Goal: Task Accomplishment & Management: Use online tool/utility

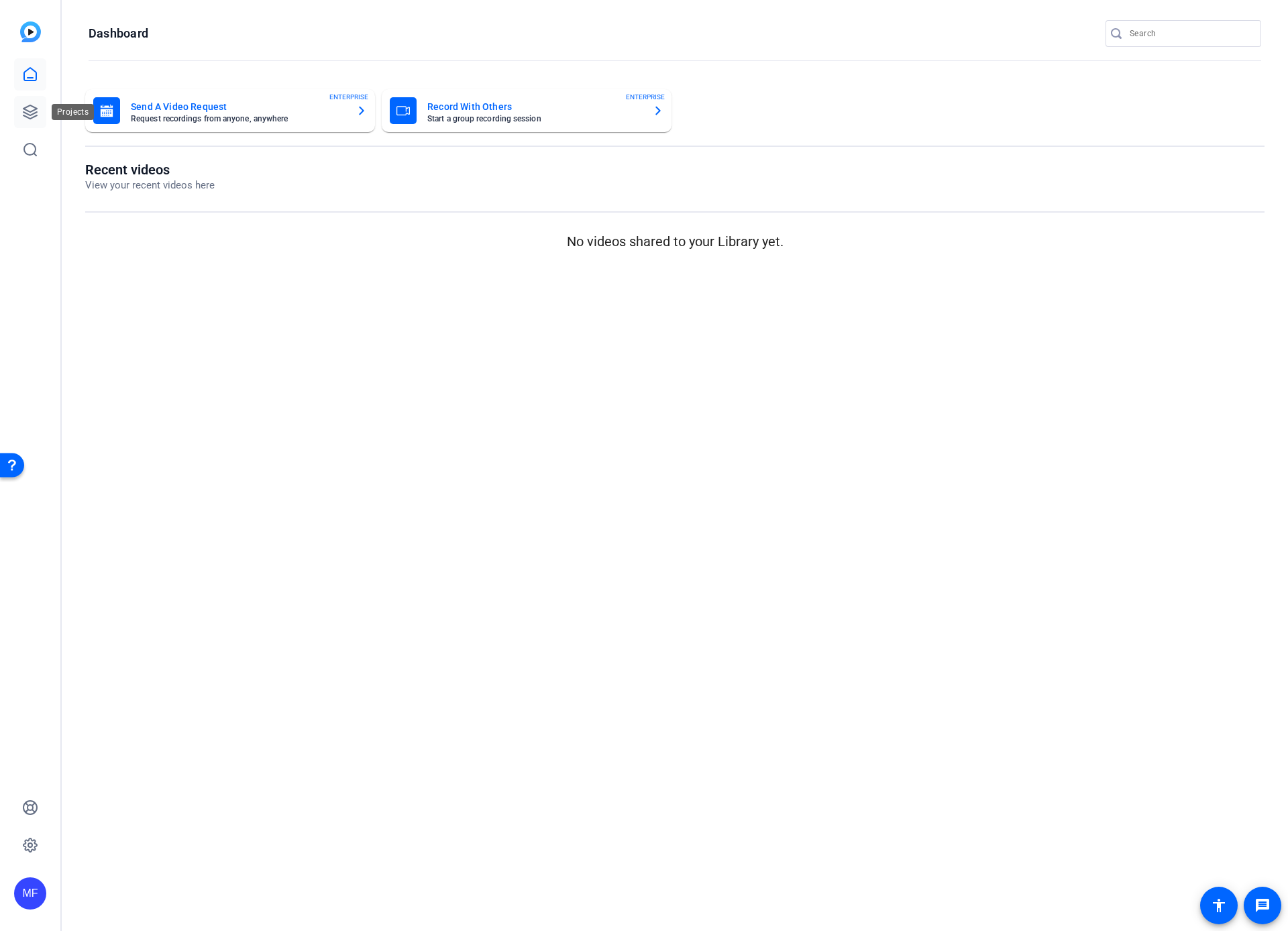
click at [32, 116] on icon at bounding box center [30, 111] width 16 height 16
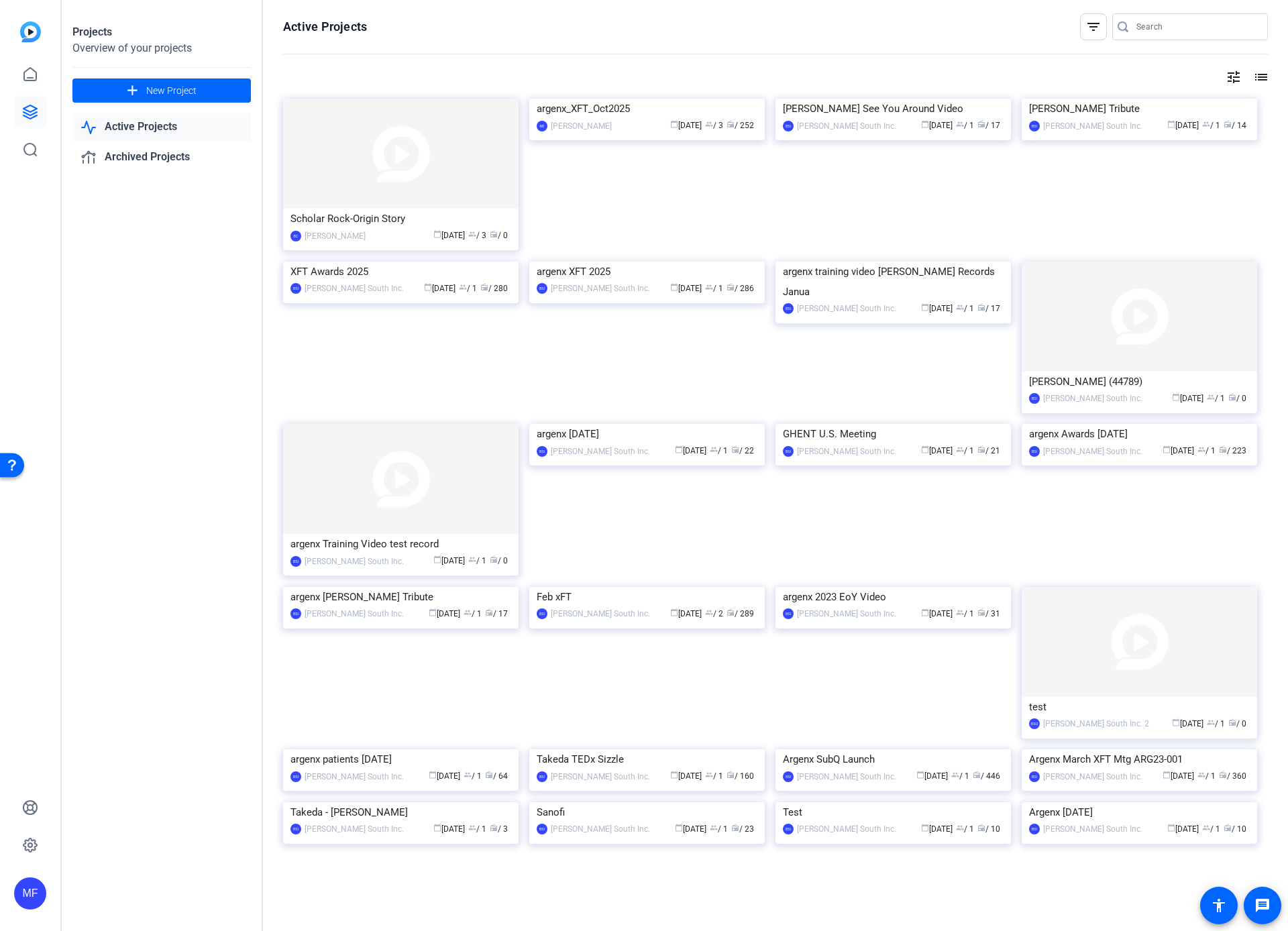
click at [378, 150] on img at bounding box center [400, 154] width 236 height 110
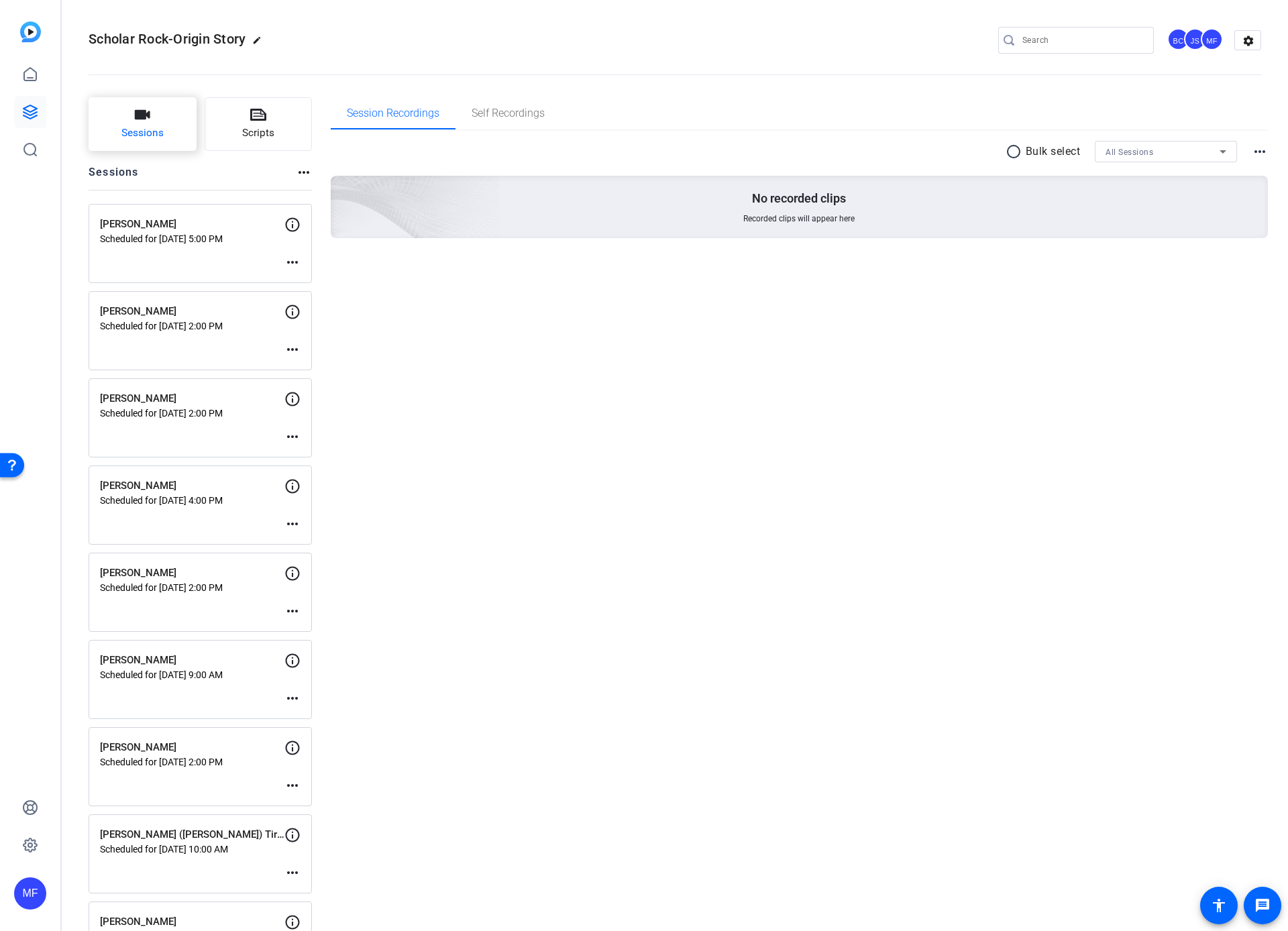
click at [148, 129] on span "Sessions" at bounding box center [142, 133] width 42 height 16
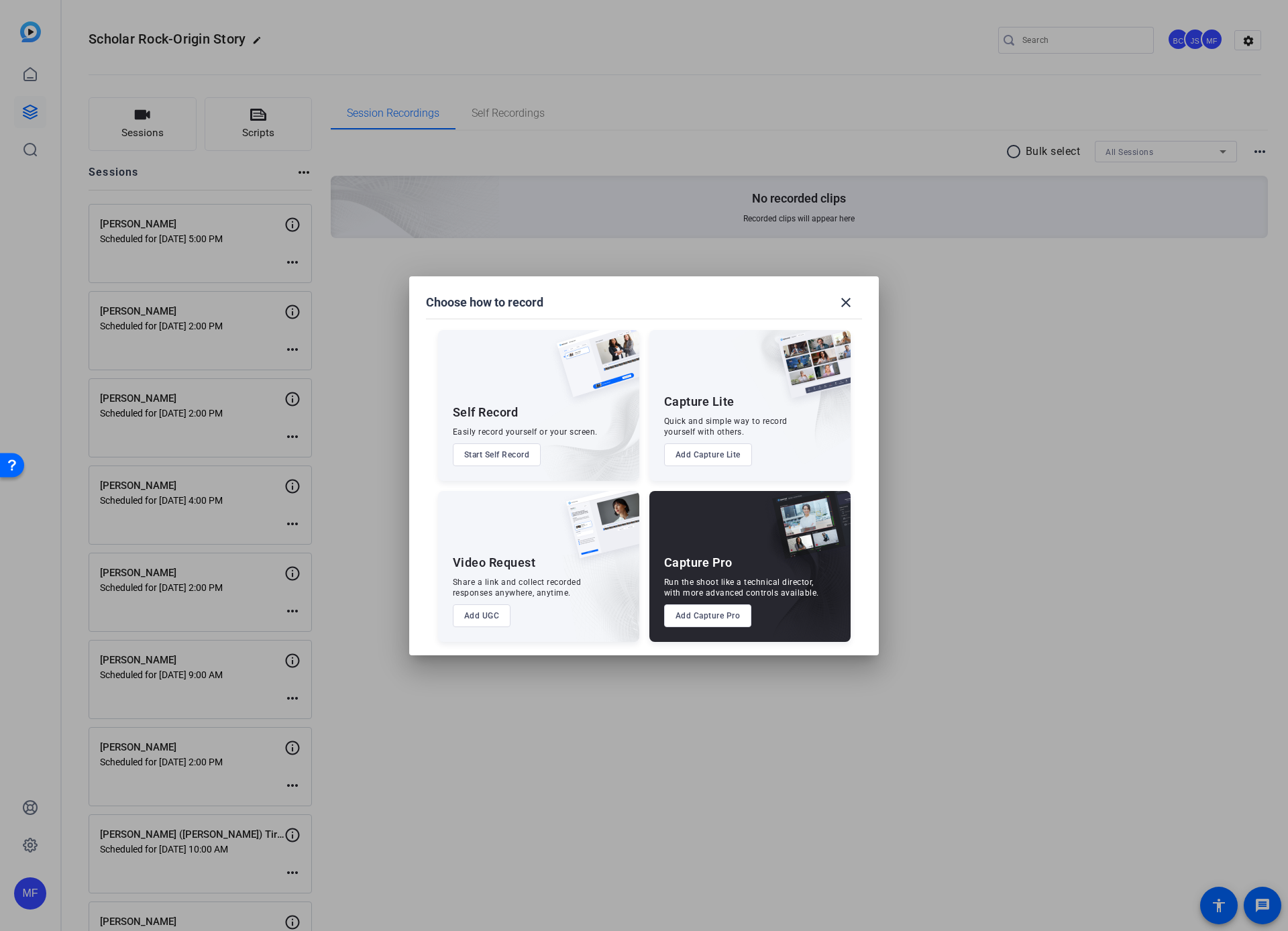
click at [704, 615] on button "Add Capture Pro" at bounding box center [708, 615] width 88 height 23
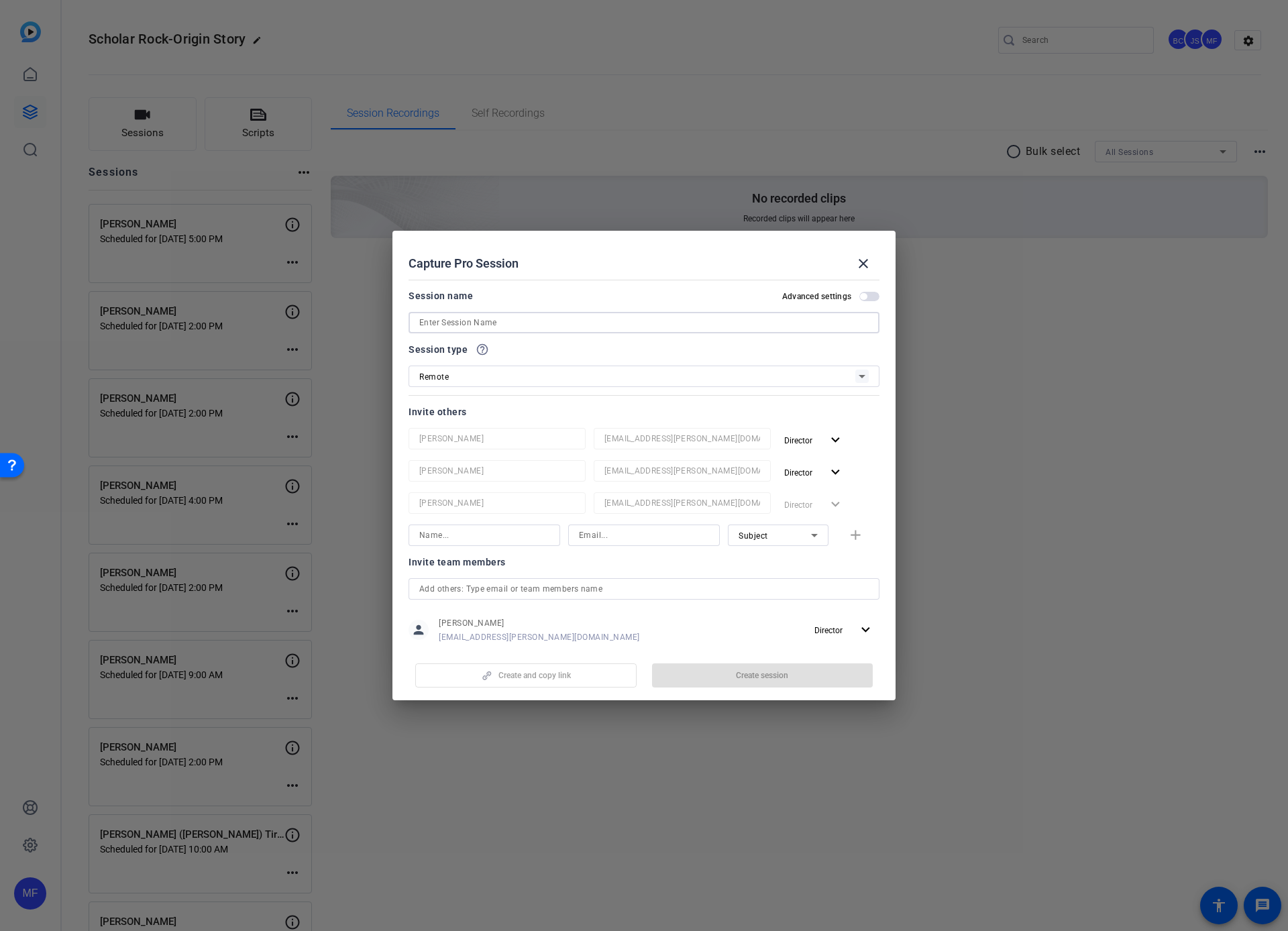
click at [490, 324] on input at bounding box center [644, 322] width 450 height 16
paste input "Guochen Song"
type input "Guochen Song"
click at [860, 295] on span "button" at bounding box center [863, 296] width 7 height 7
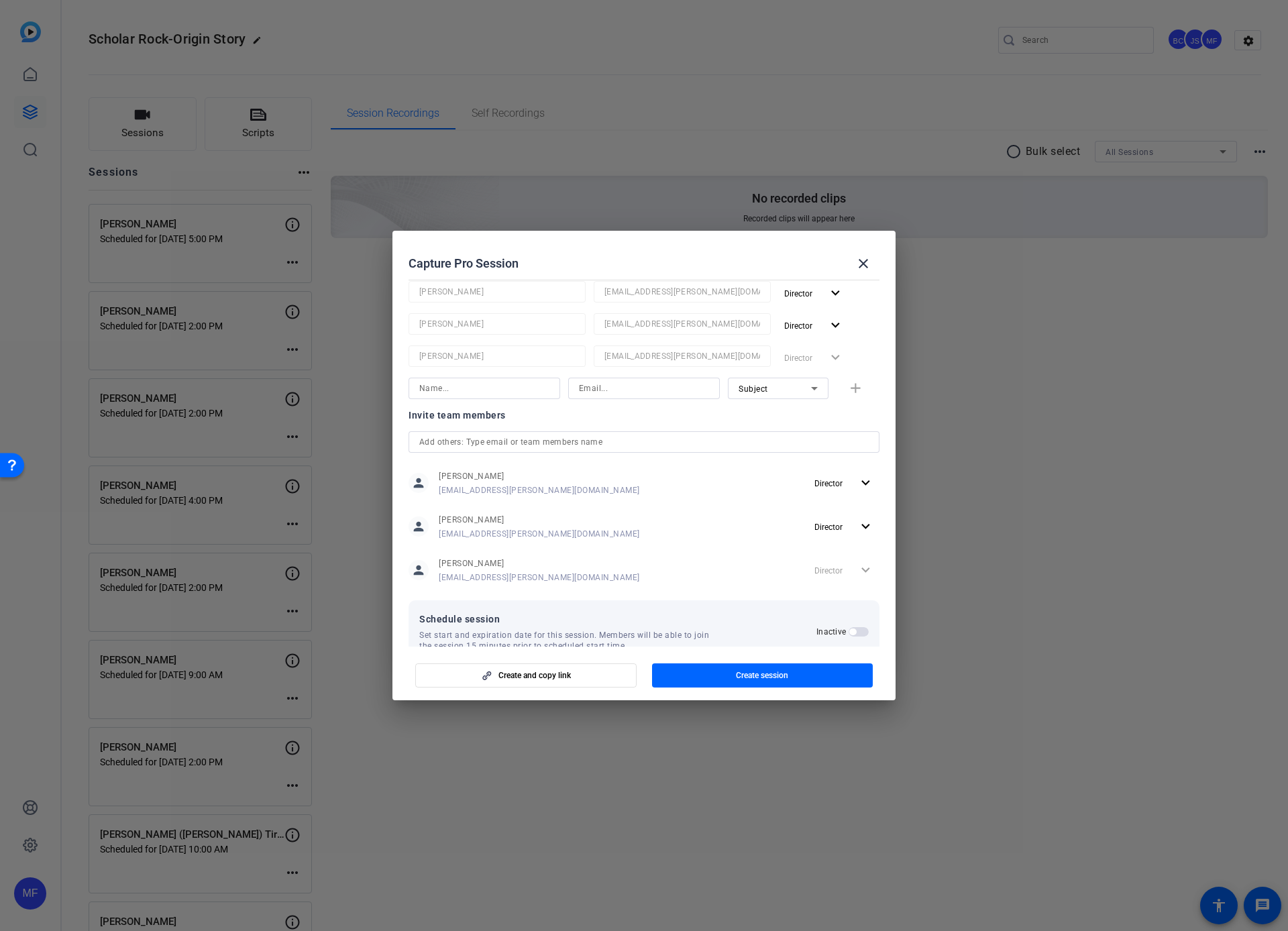
scroll to position [178, 0]
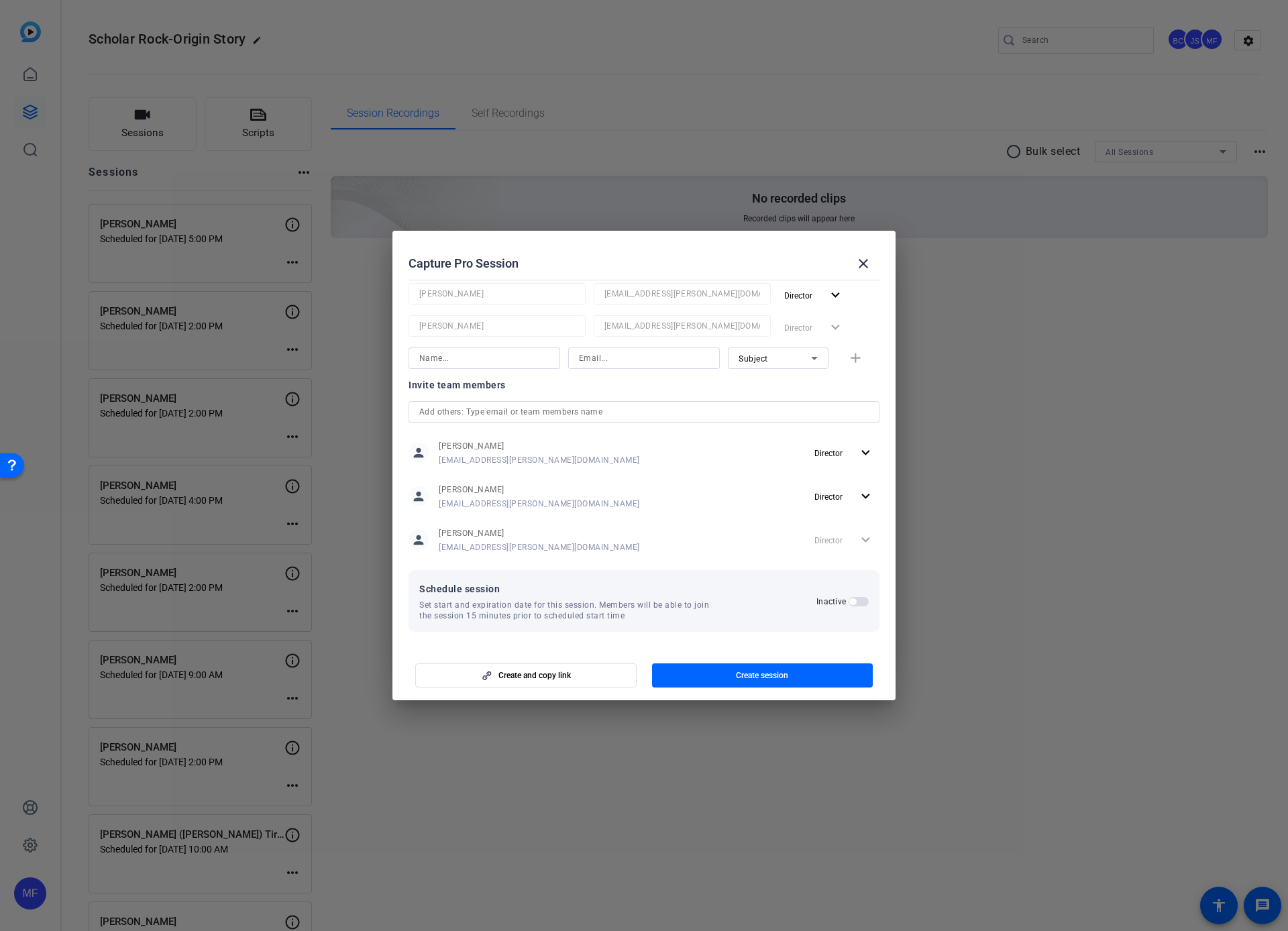
click at [849, 600] on span "button" at bounding box center [852, 602] width 7 height 7
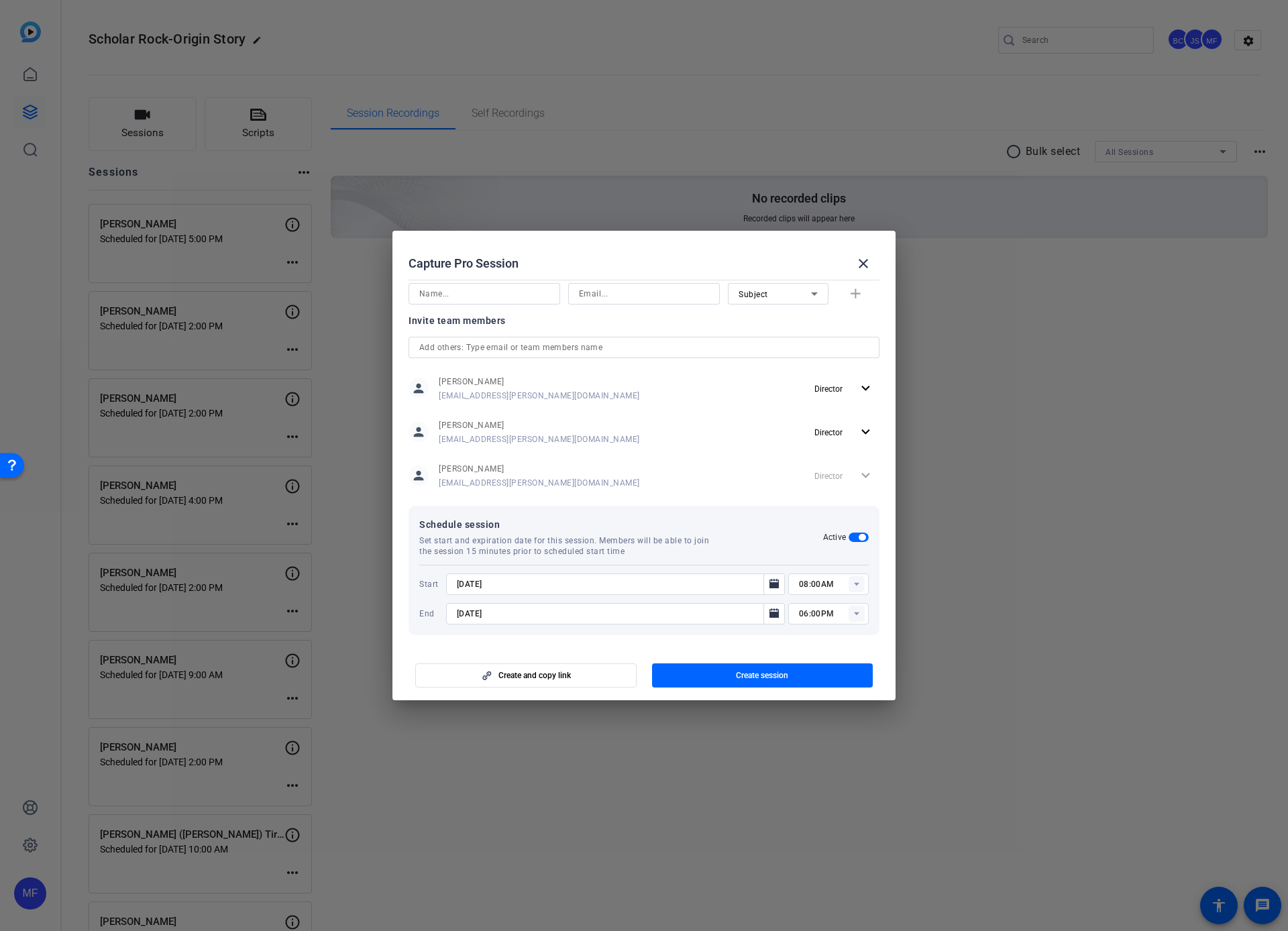
scroll to position [245, 0]
drag, startPoint x: 467, startPoint y: 581, endPoint x: 499, endPoint y: 568, distance: 34.5
click at [468, 580] on input "9/8/2025" at bounding box center [608, 581] width 304 height 16
type input "9/11/2025"
type input "11:00AM"
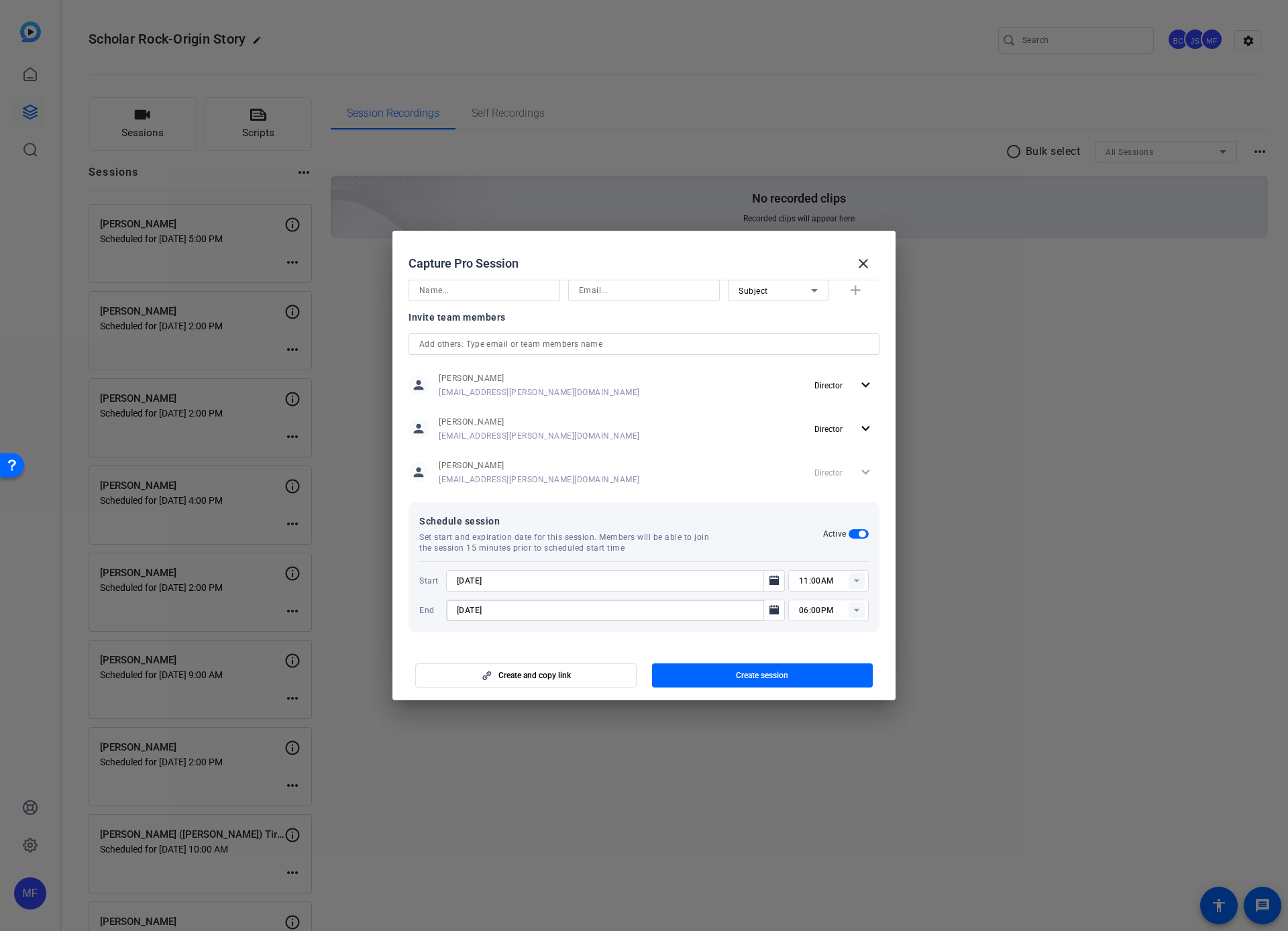
type input "9/11/2025"
type input "12:00PM"
click at [763, 626] on span "Create session" at bounding box center [761, 676] width 52 height 11
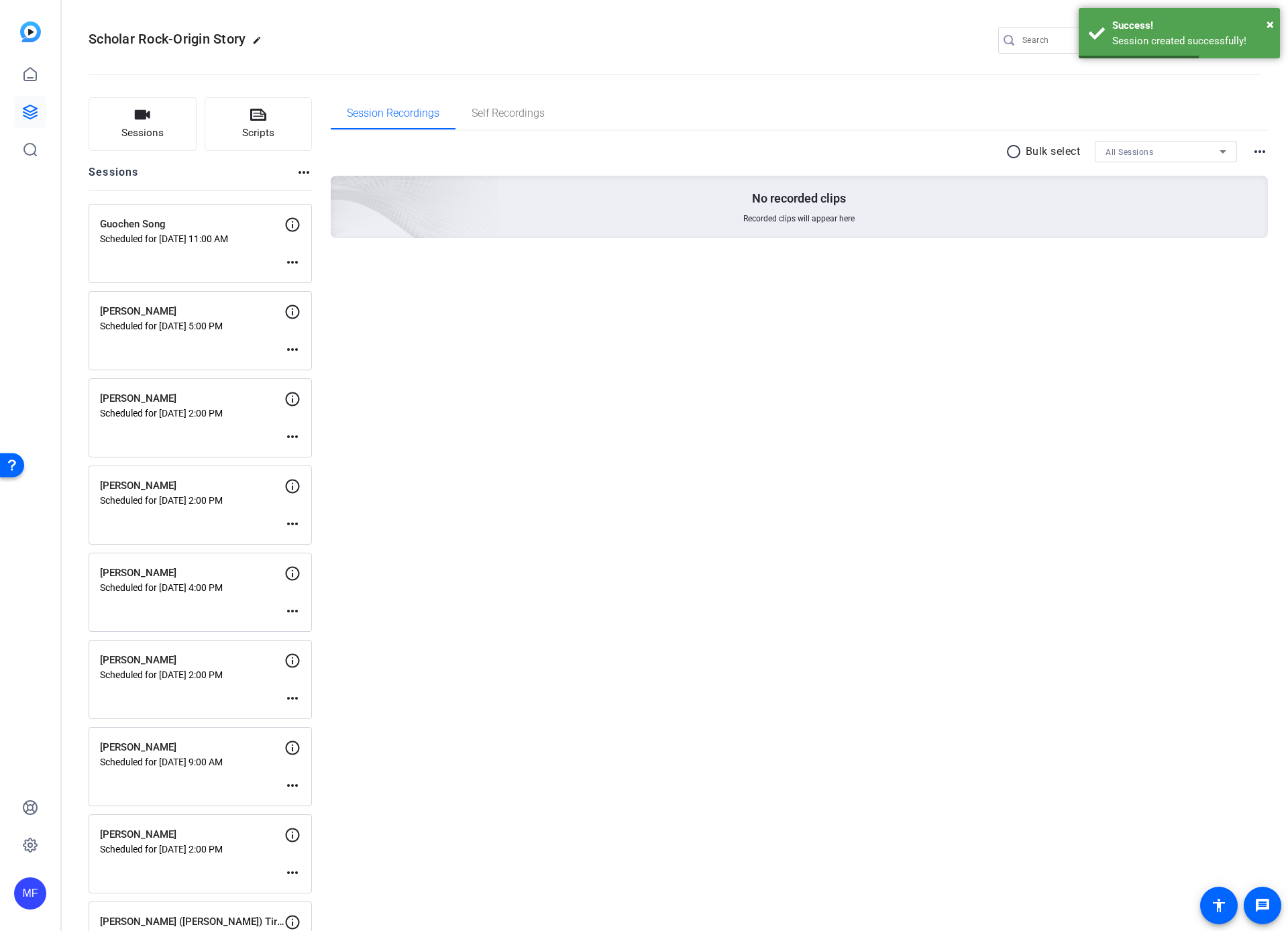
click at [291, 263] on mat-icon "more_horiz" at bounding box center [292, 262] width 16 height 16
click at [341, 283] on span "Edit Session" at bounding box center [325, 282] width 61 height 16
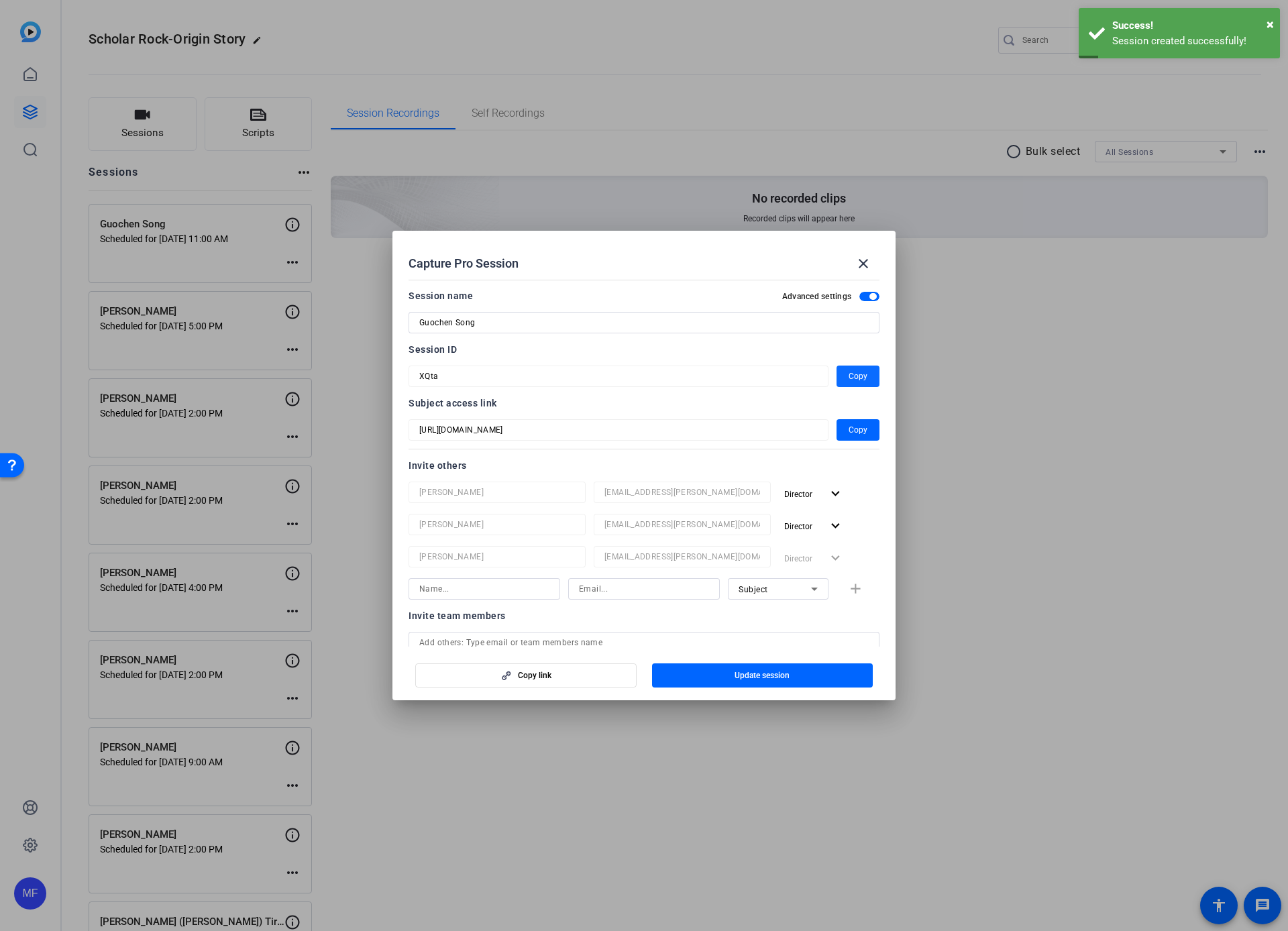
click at [849, 372] on span "Copy" at bounding box center [858, 377] width 19 height 16
drag, startPoint x: 868, startPoint y: 259, endPoint x: 851, endPoint y: 258, distance: 17.0
click at [868, 259] on mat-icon "close" at bounding box center [863, 263] width 16 height 16
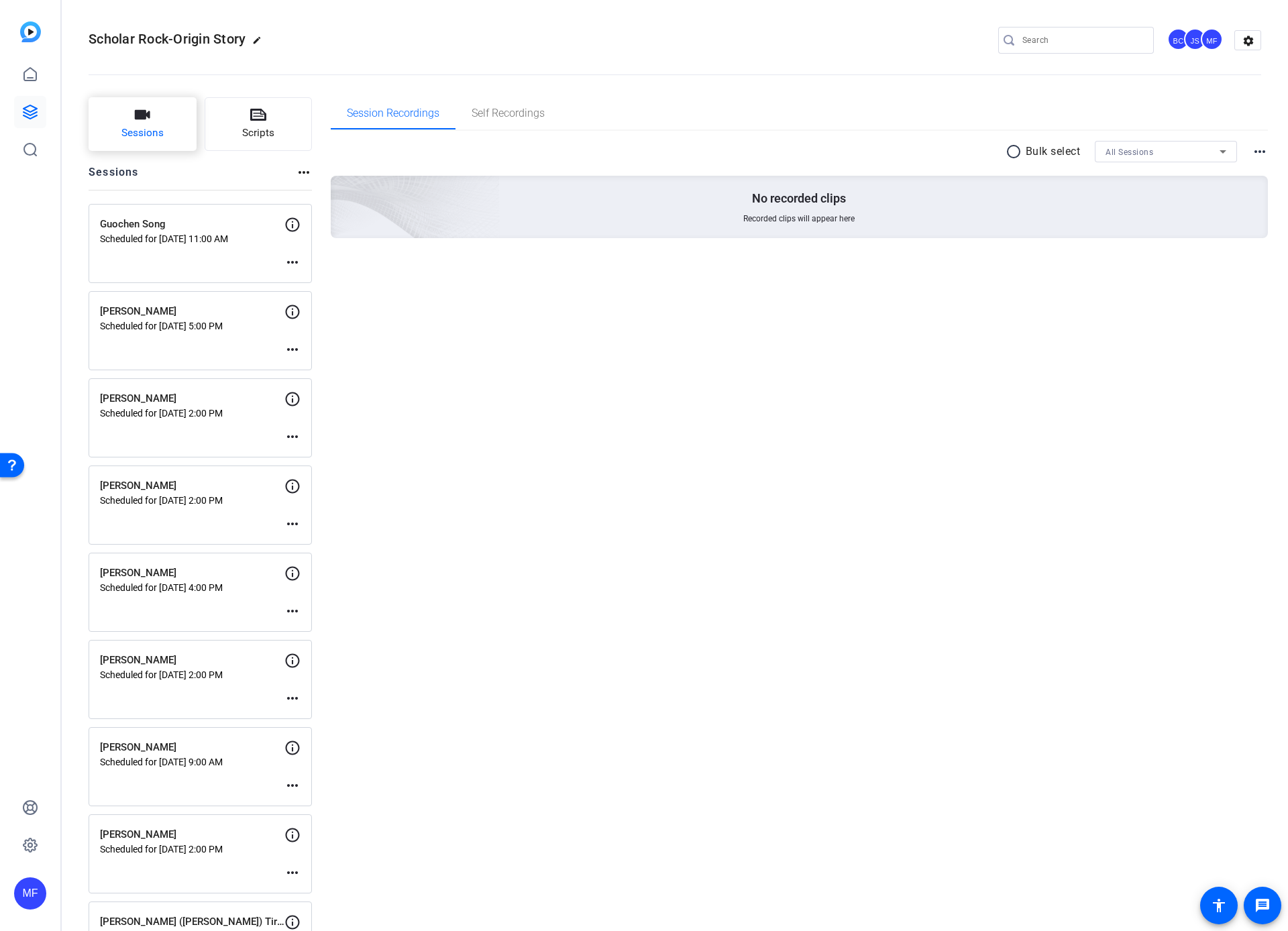
click at [143, 133] on span "Sessions" at bounding box center [142, 133] width 42 height 16
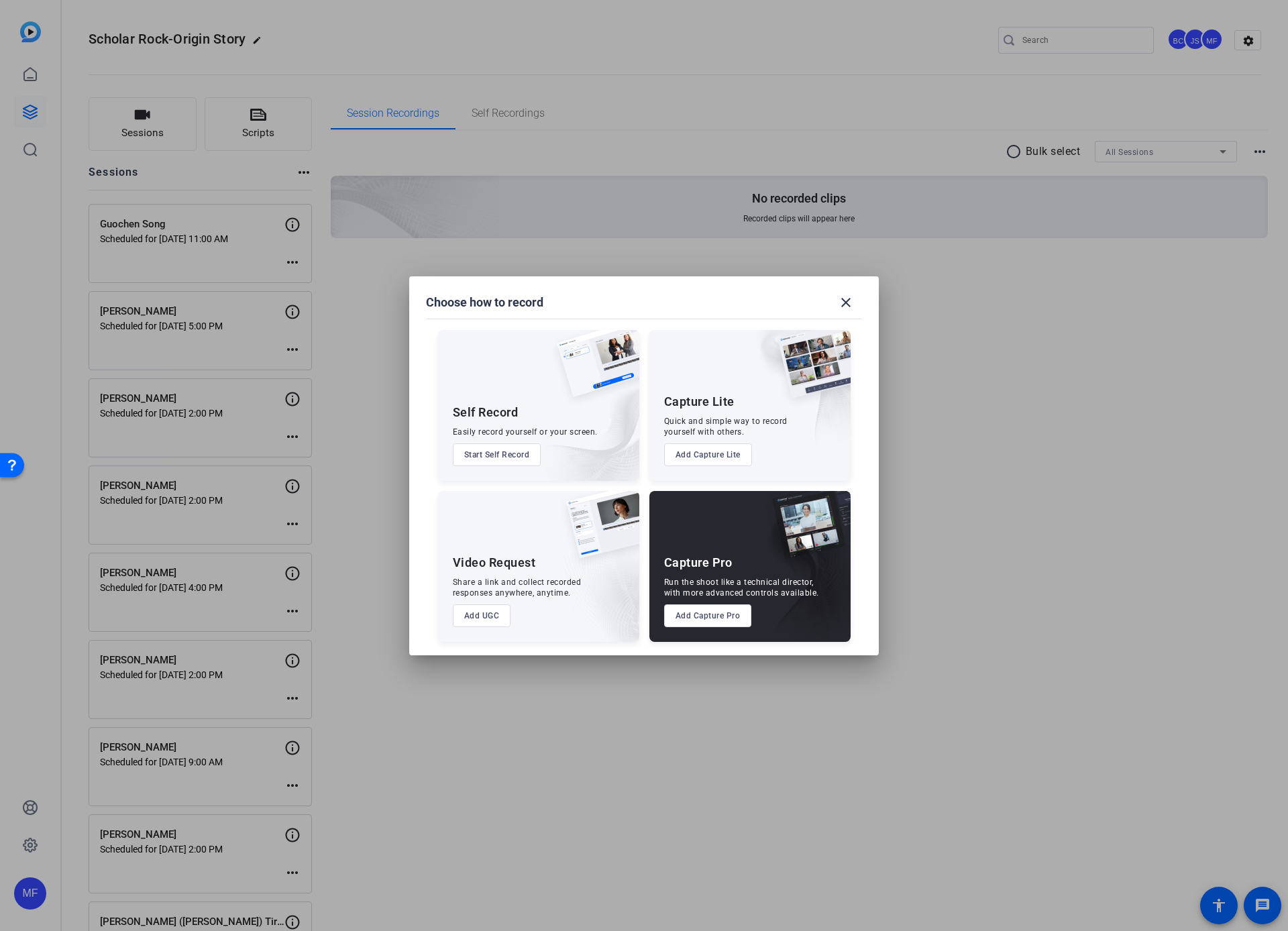
click at [709, 616] on button "Add Capture Pro" at bounding box center [708, 615] width 88 height 23
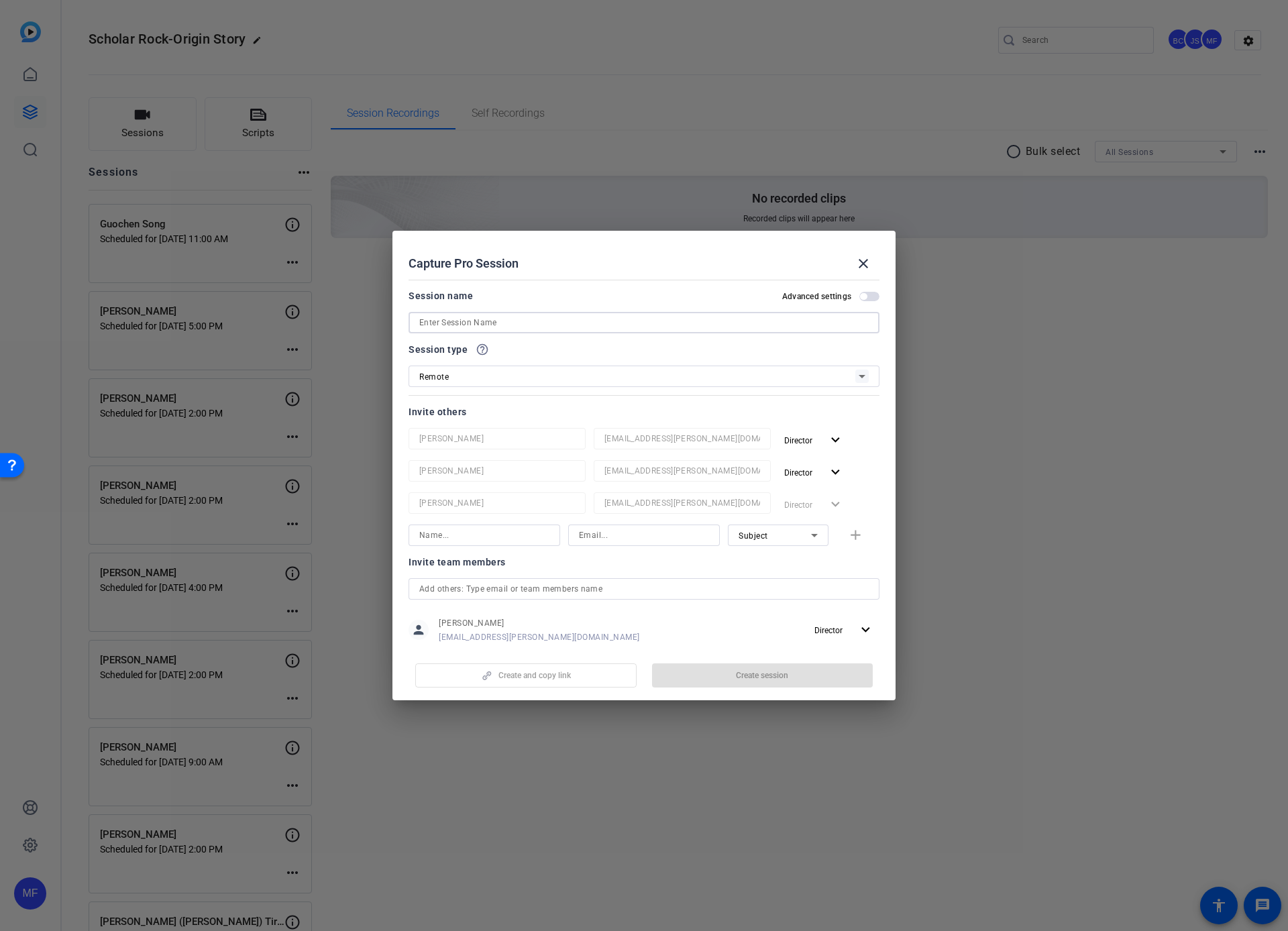
click at [479, 323] on input at bounding box center [644, 322] width 450 height 16
paste input "Justin Jackson"
type input "Justin Jackson"
click at [860, 295] on span "button" at bounding box center [863, 296] width 7 height 7
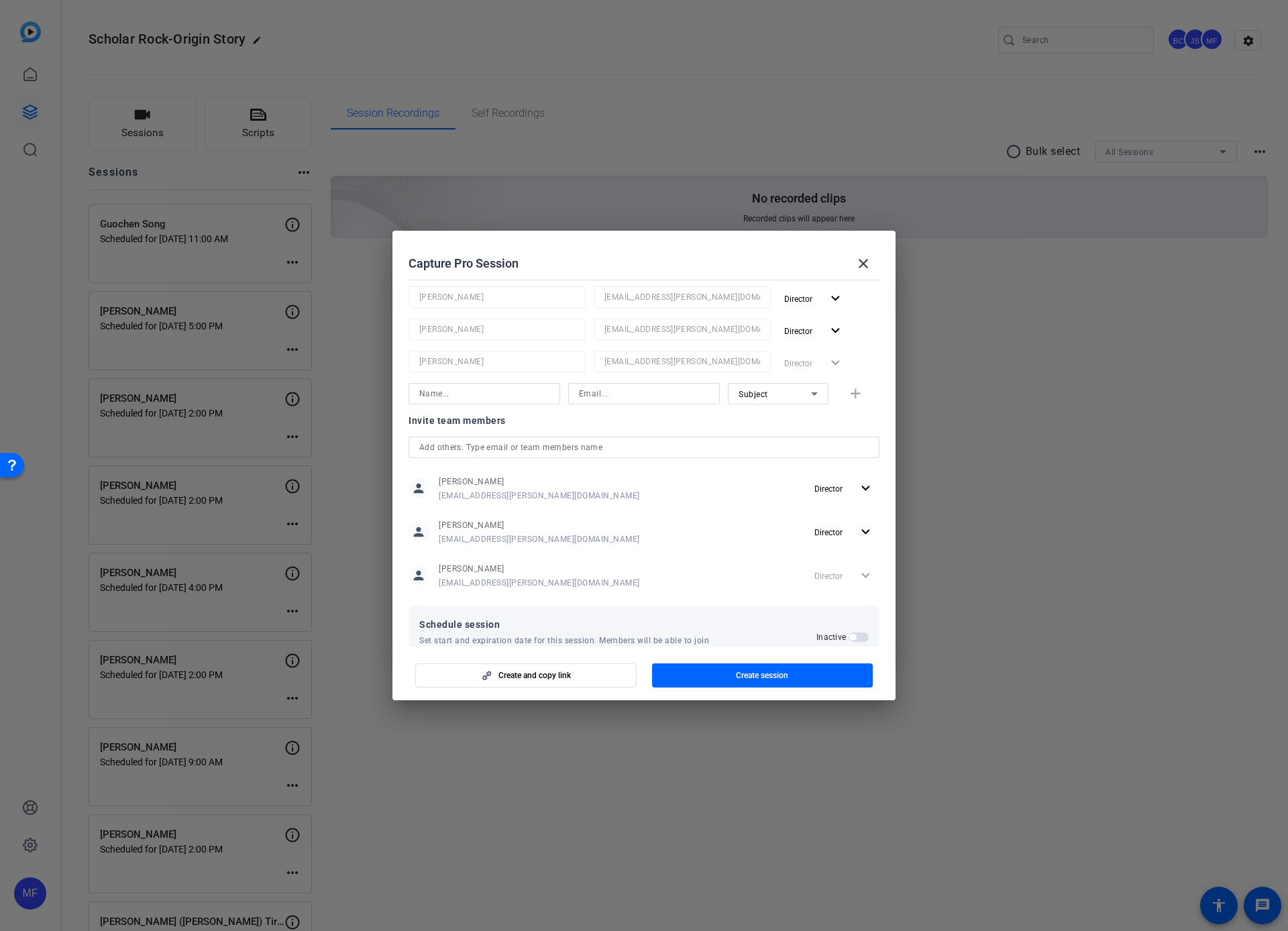
scroll to position [178, 0]
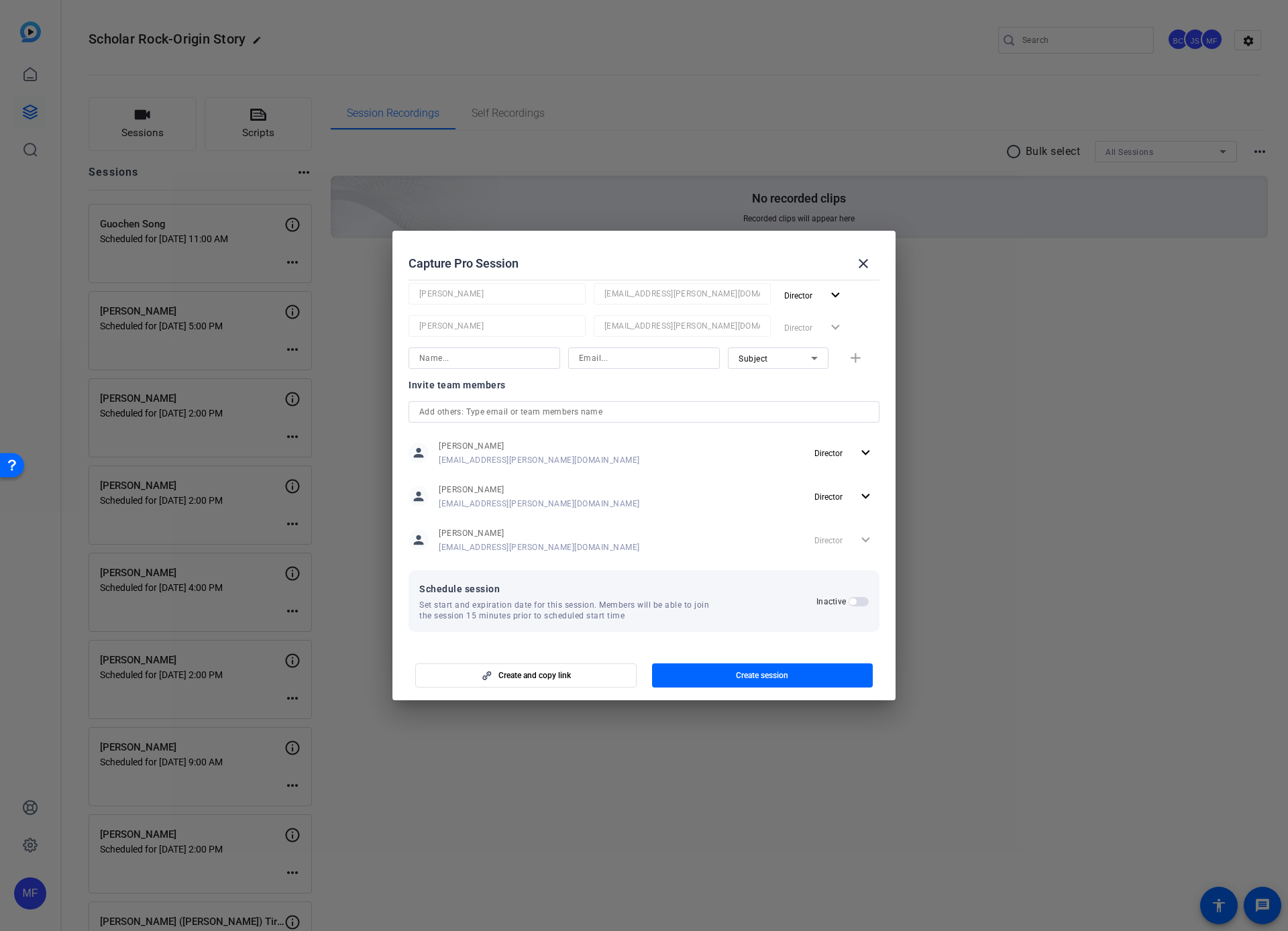
click at [841, 596] on mat-slide-toggle "Inactive" at bounding box center [842, 601] width 52 height 16
click at [849, 600] on span "button" at bounding box center [852, 602] width 7 height 7
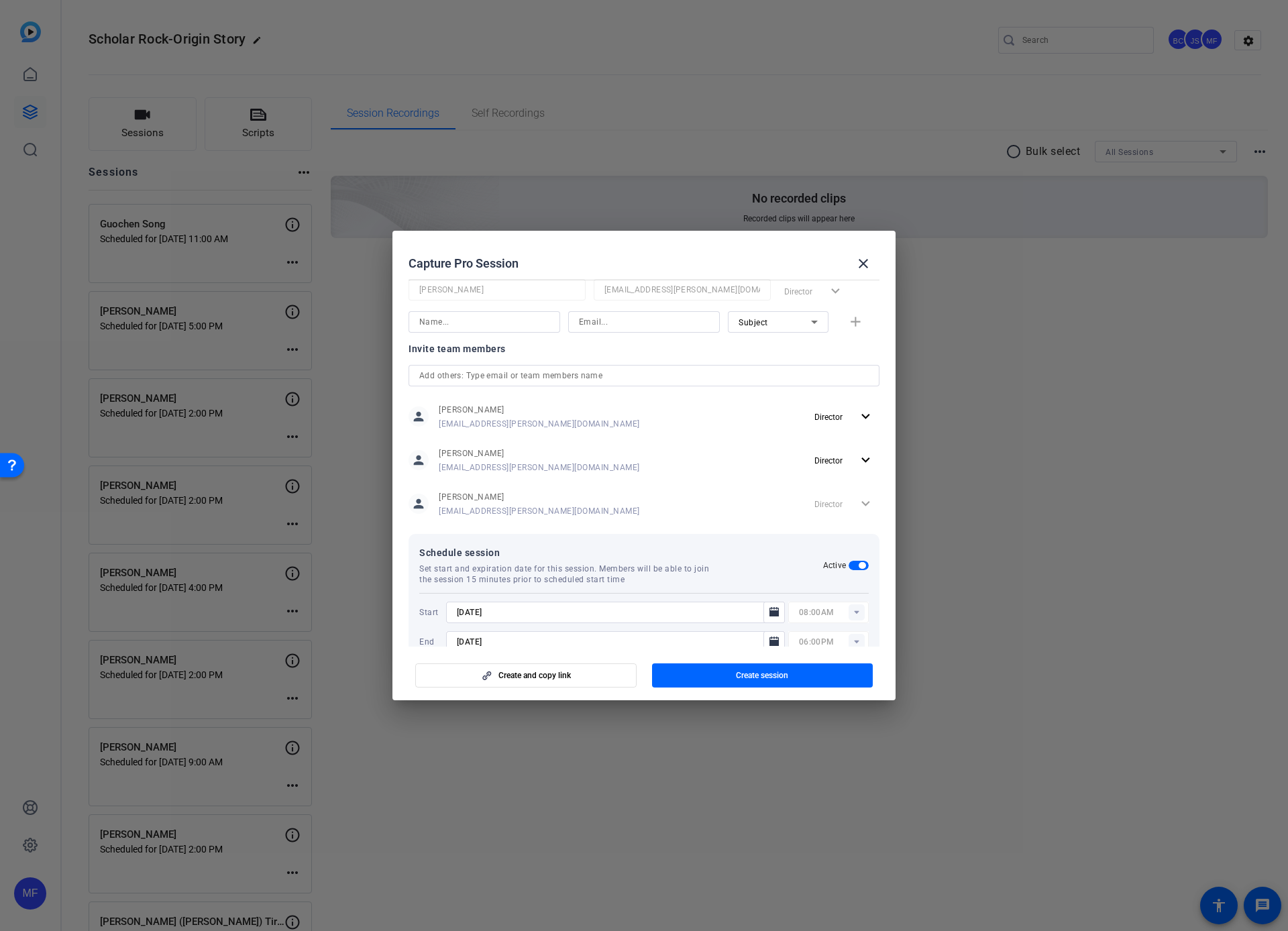
scroll to position [245, 0]
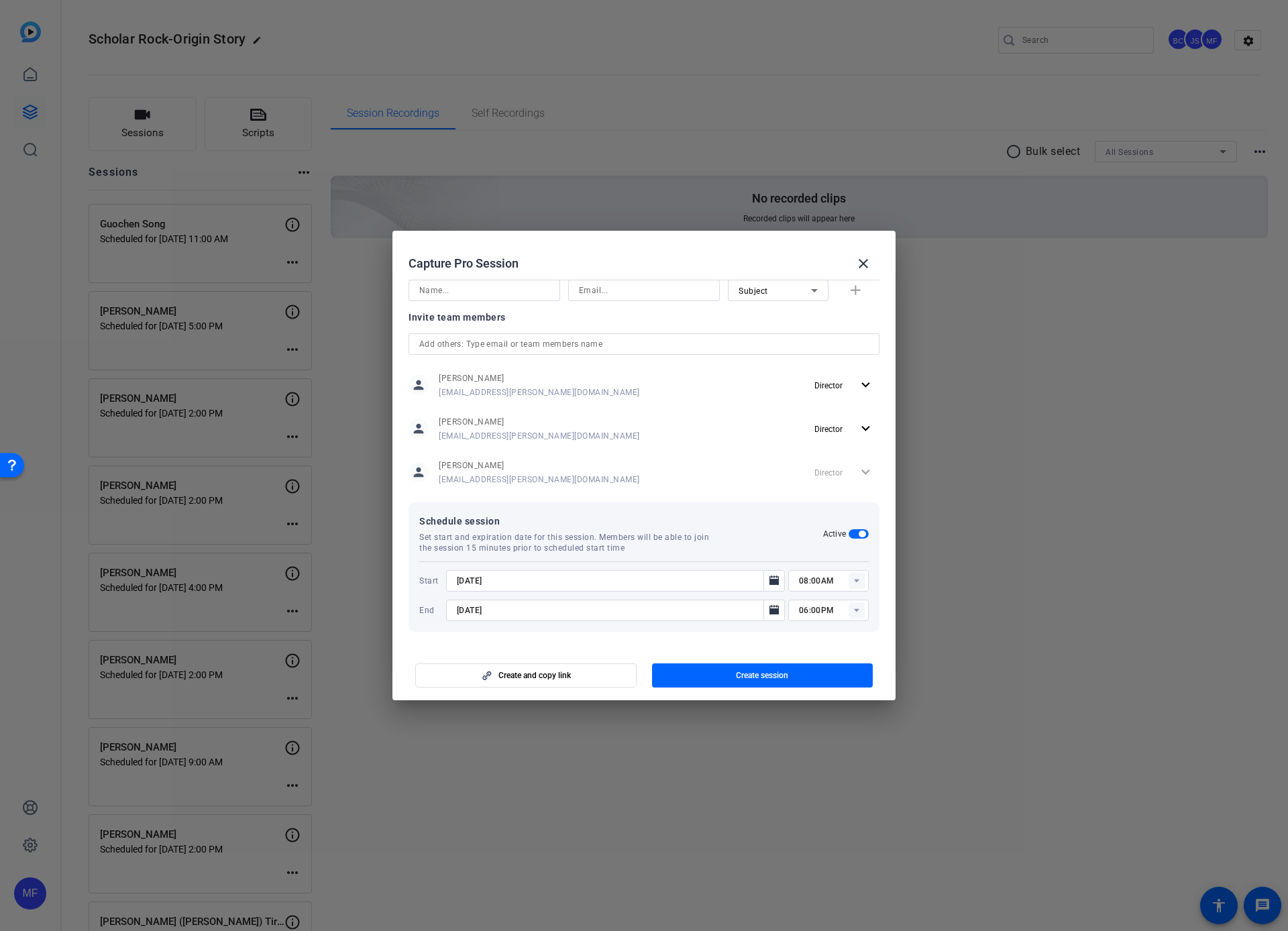
click at [469, 581] on input "9/8/2025" at bounding box center [608, 581] width 304 height 16
type input "9/12/2025"
type input "12:00PM"
type input "9/12/2025"
type input "01:00PM"
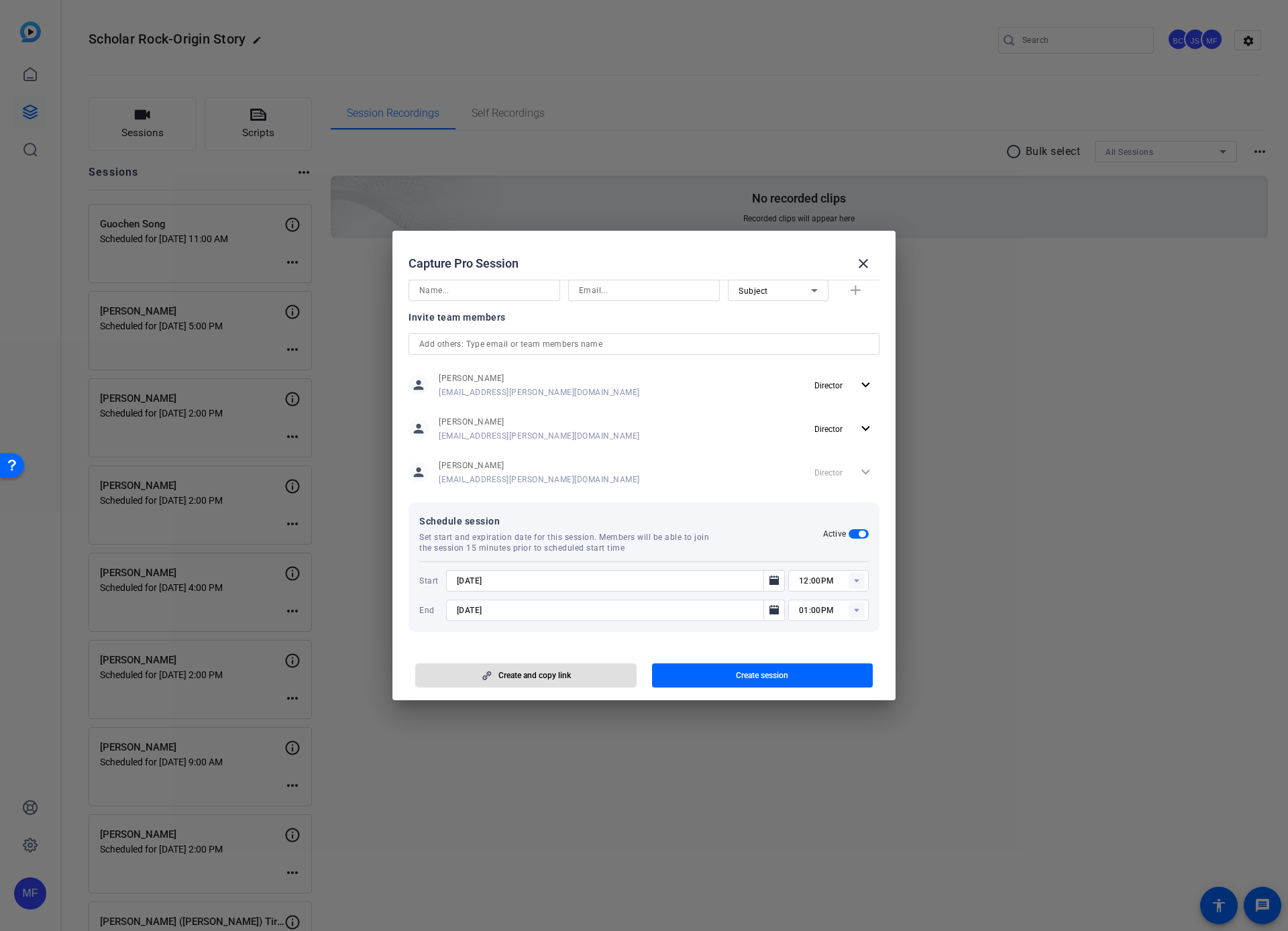
click at [716, 626] on span "button" at bounding box center [762, 676] width 222 height 33
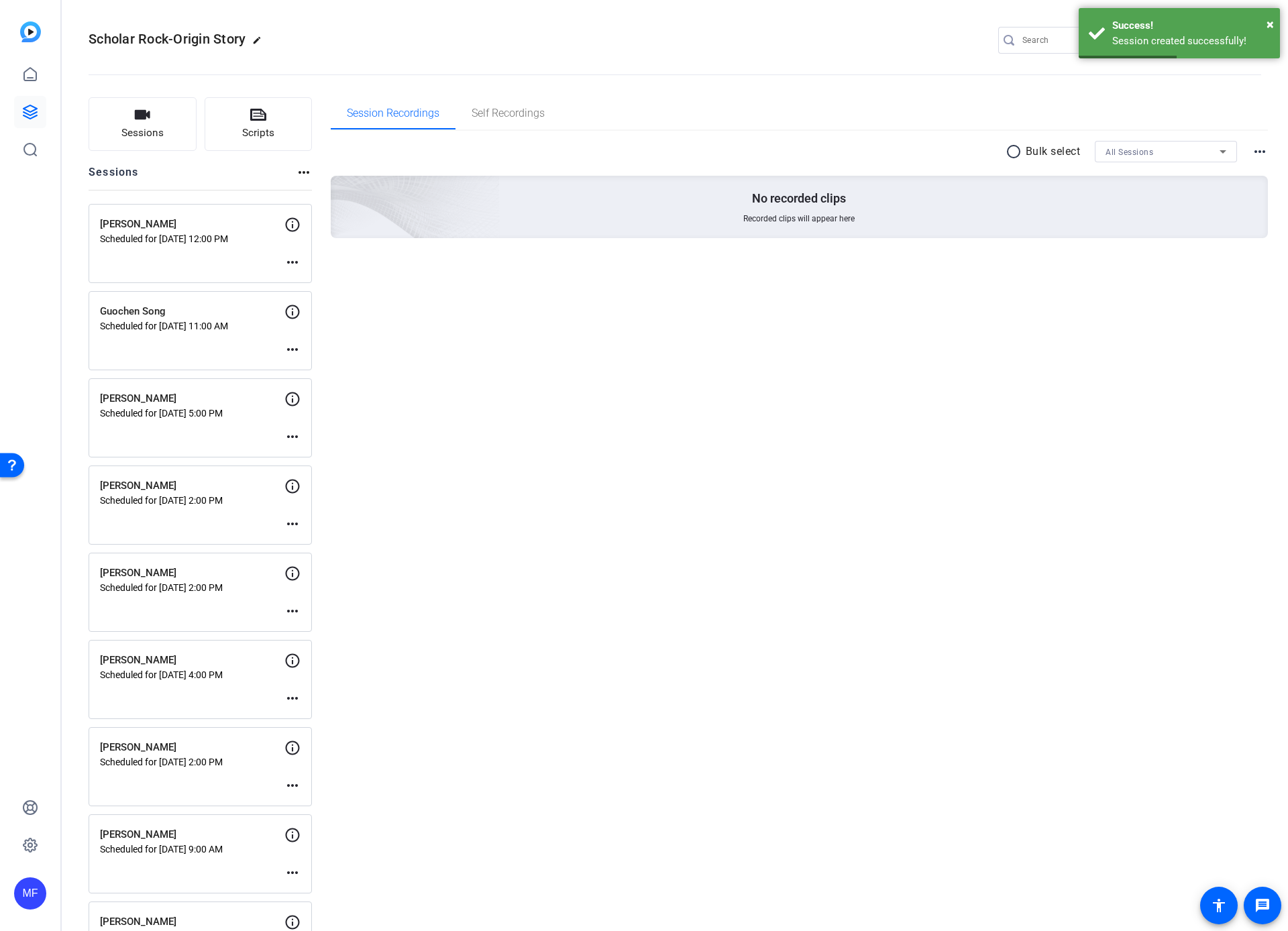
click at [292, 264] on mat-icon "more_horiz" at bounding box center [292, 262] width 16 height 16
click at [298, 276] on span "Edit Session" at bounding box center [325, 282] width 61 height 16
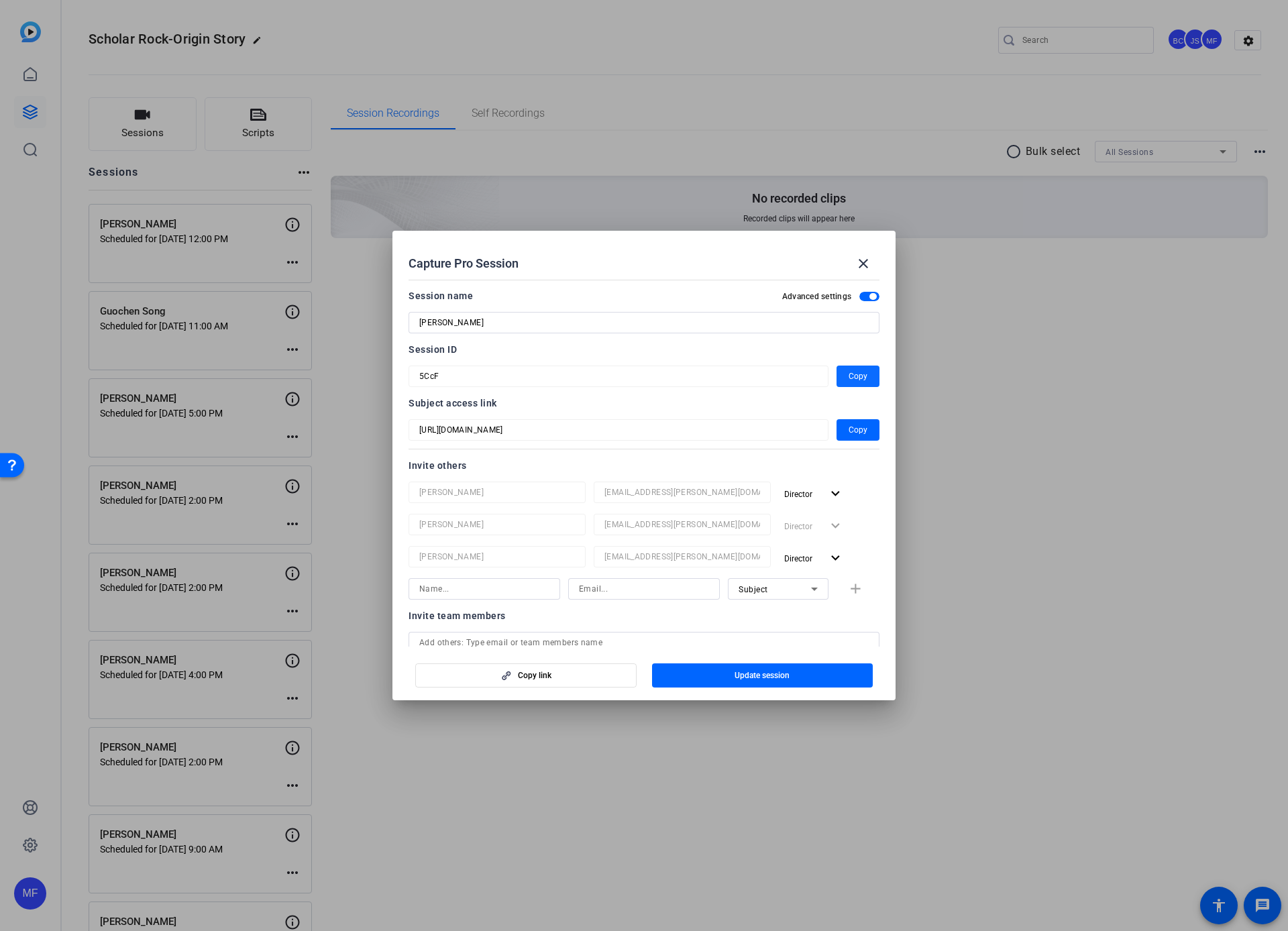
click at [851, 377] on span "Copy" at bounding box center [858, 377] width 19 height 16
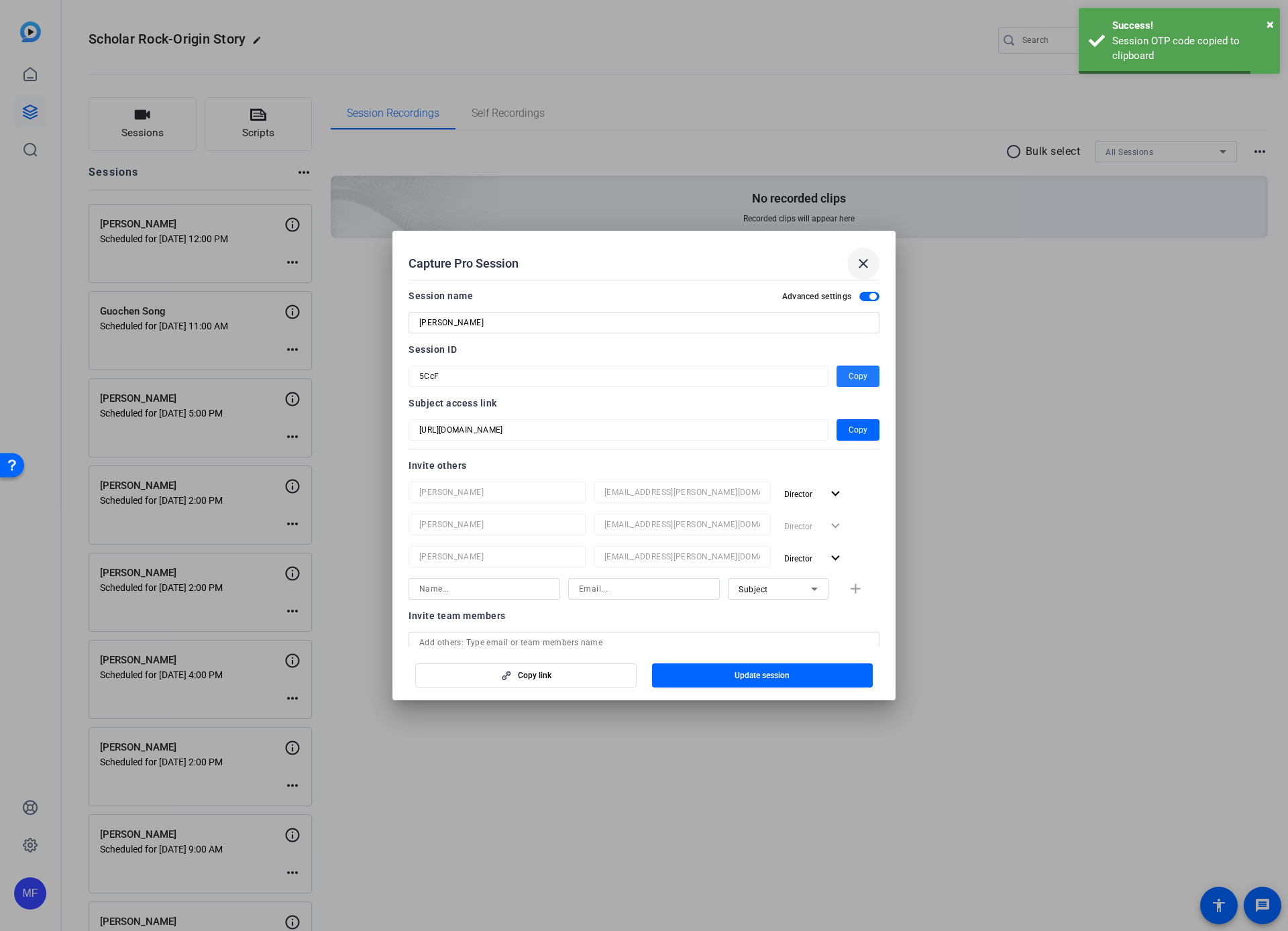
click at [862, 264] on mat-icon "close" at bounding box center [863, 263] width 16 height 16
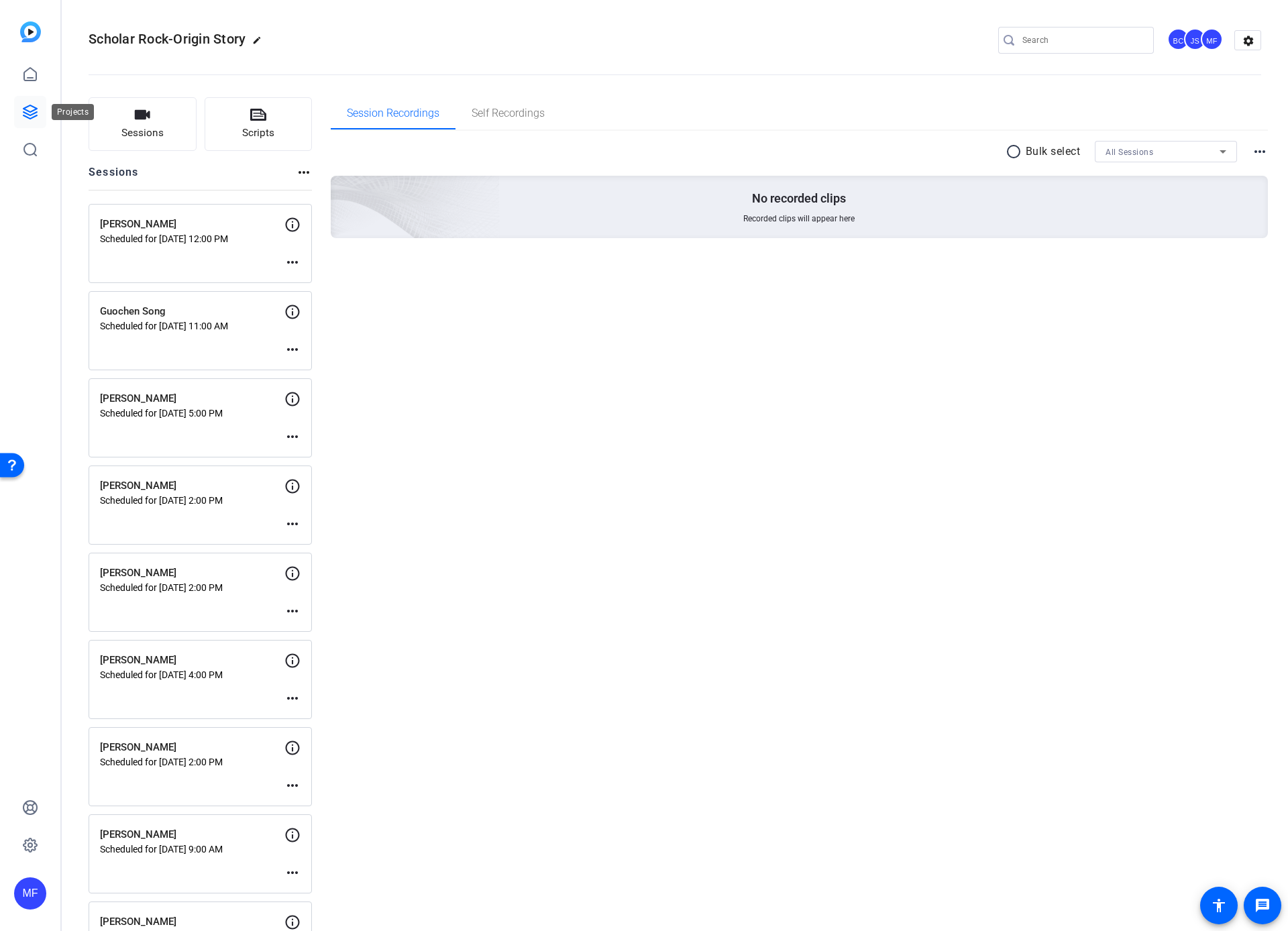
click at [27, 110] on icon at bounding box center [31, 112] width 14 height 14
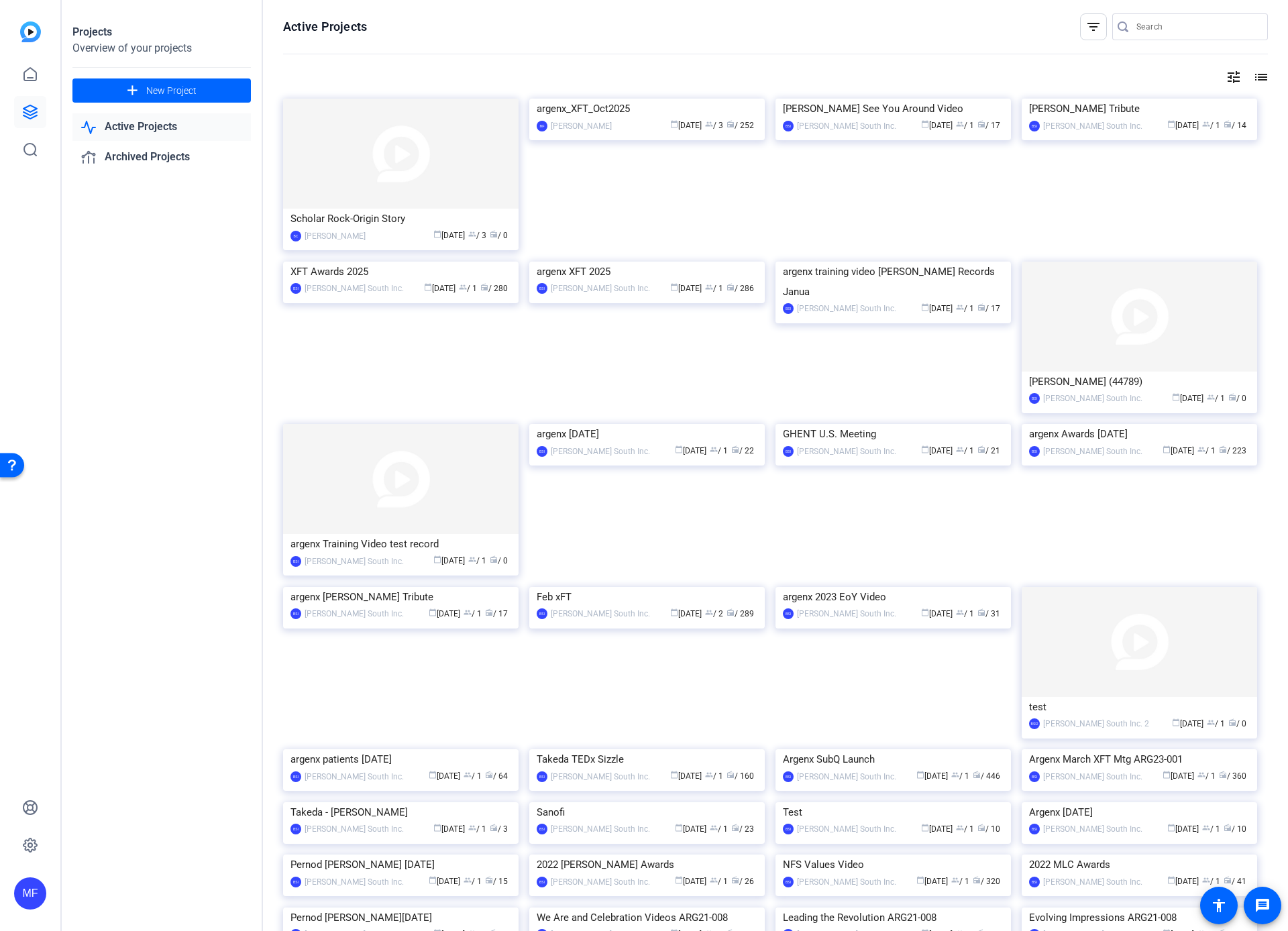
click at [608, 99] on img at bounding box center [647, 99] width 236 height 0
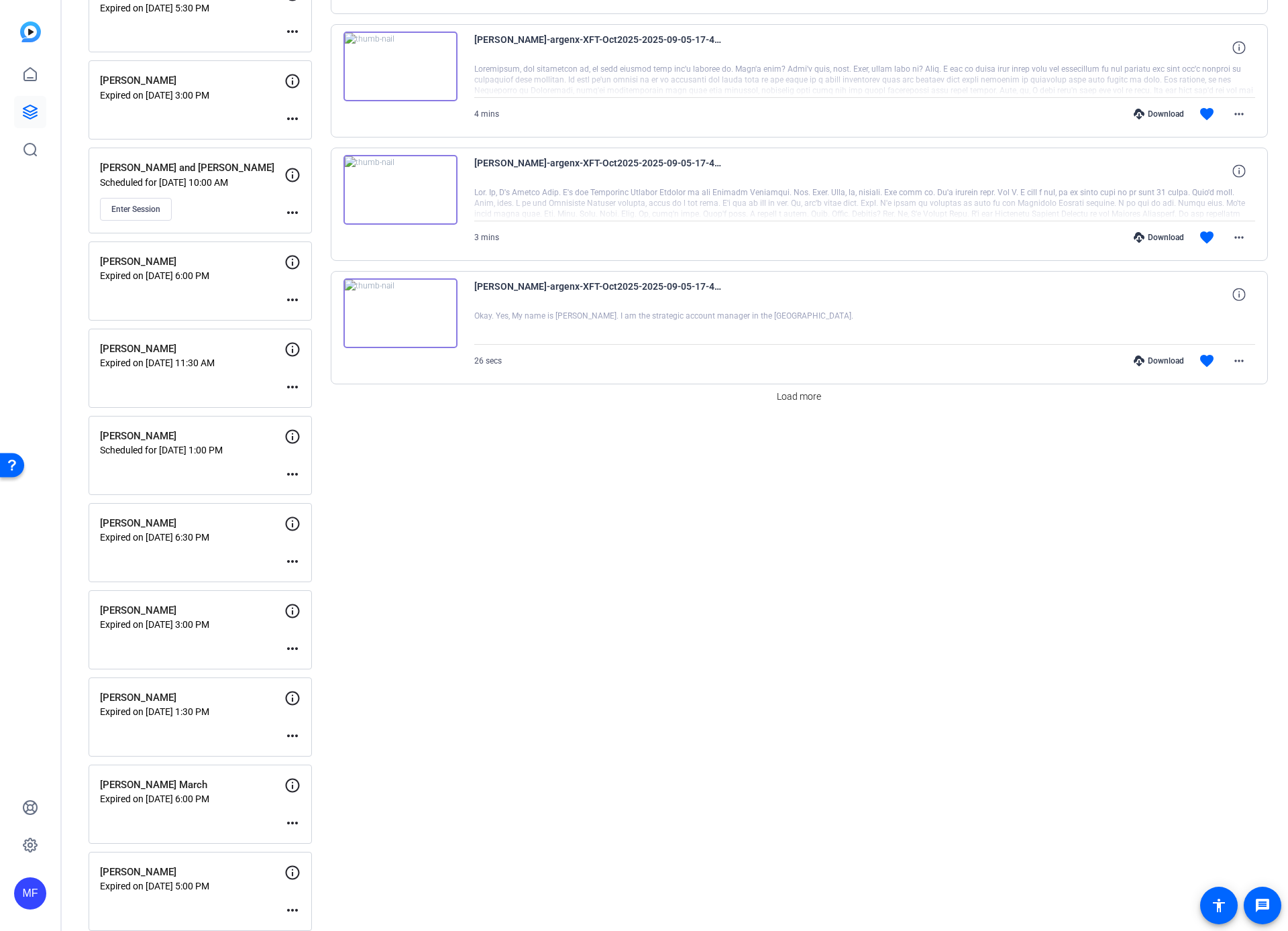
scroll to position [627, 0]
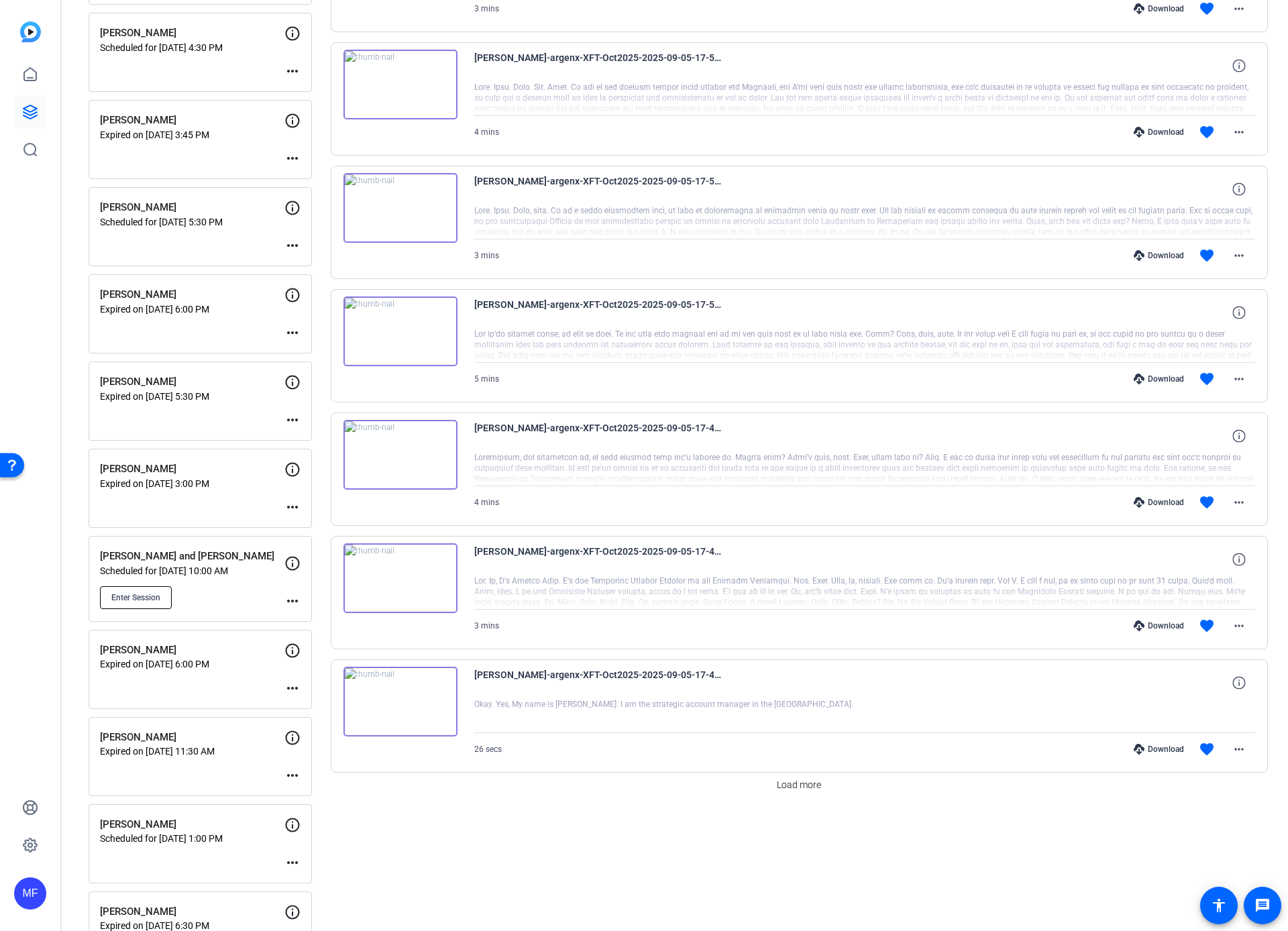
click at [127, 598] on span "Enter Session" at bounding box center [136, 598] width 49 height 11
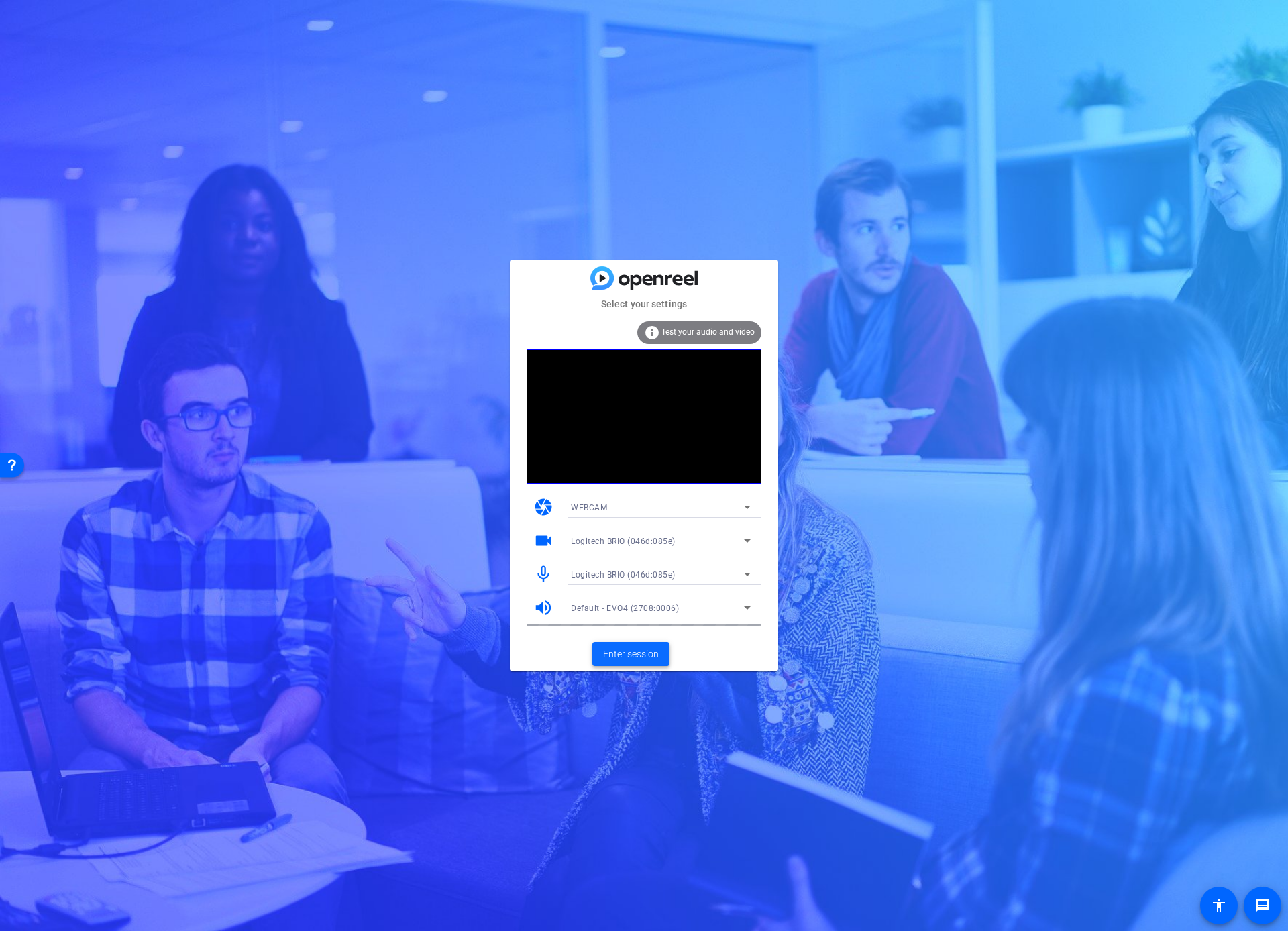
click at [626, 652] on span "Enter session" at bounding box center [631, 655] width 55 height 14
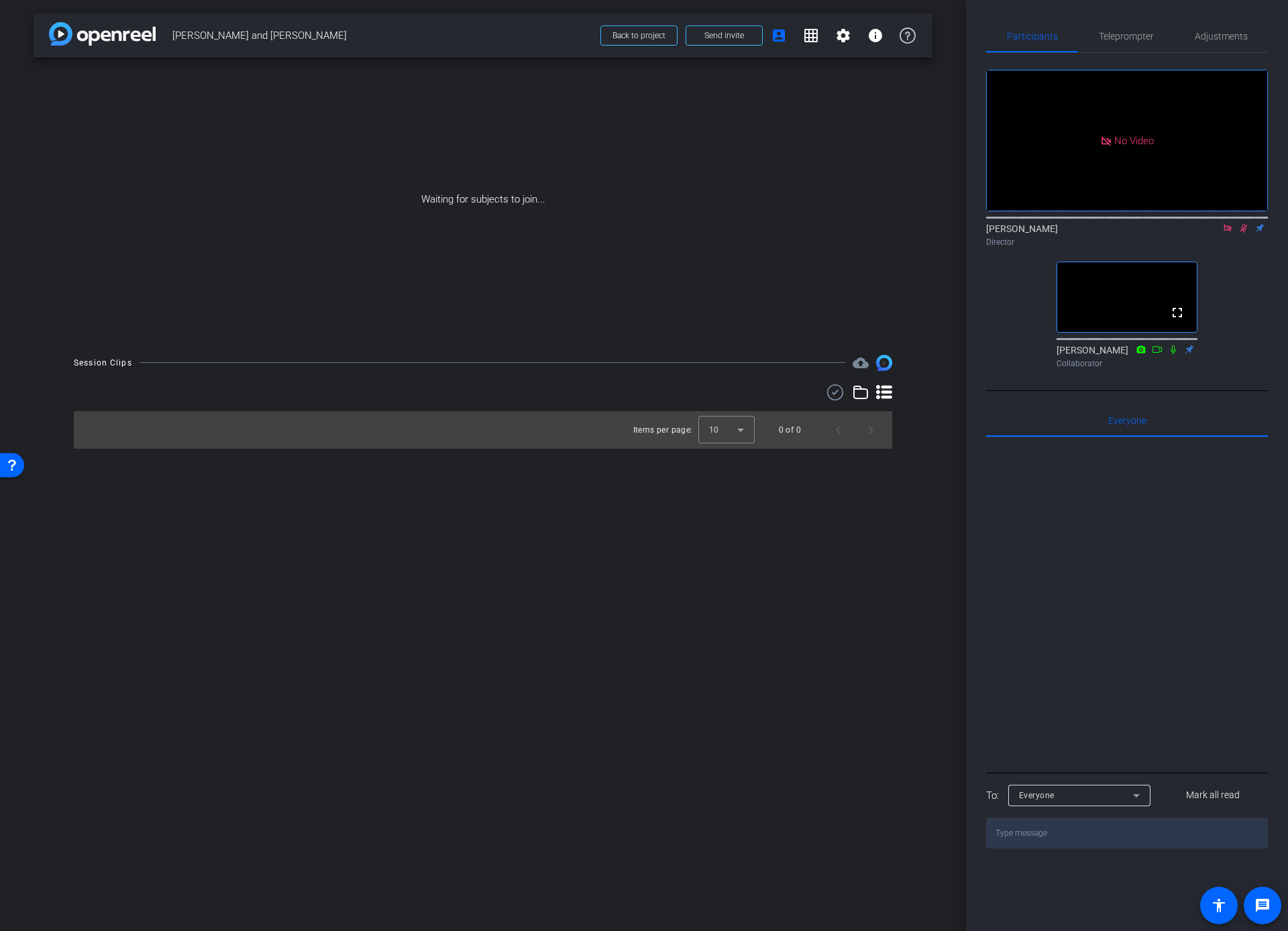
drag, startPoint x: 1227, startPoint y: 245, endPoint x: 1236, endPoint y: 247, distance: 9.2
click at [1227, 233] on icon at bounding box center [1228, 229] width 11 height 10
click at [1225, 233] on icon at bounding box center [1228, 229] width 11 height 10
click at [1004, 199] on mat-icon "settings" at bounding box center [1003, 191] width 16 height 16
click at [1065, 251] on div "24" at bounding box center [1078, 246] width 26 height 17
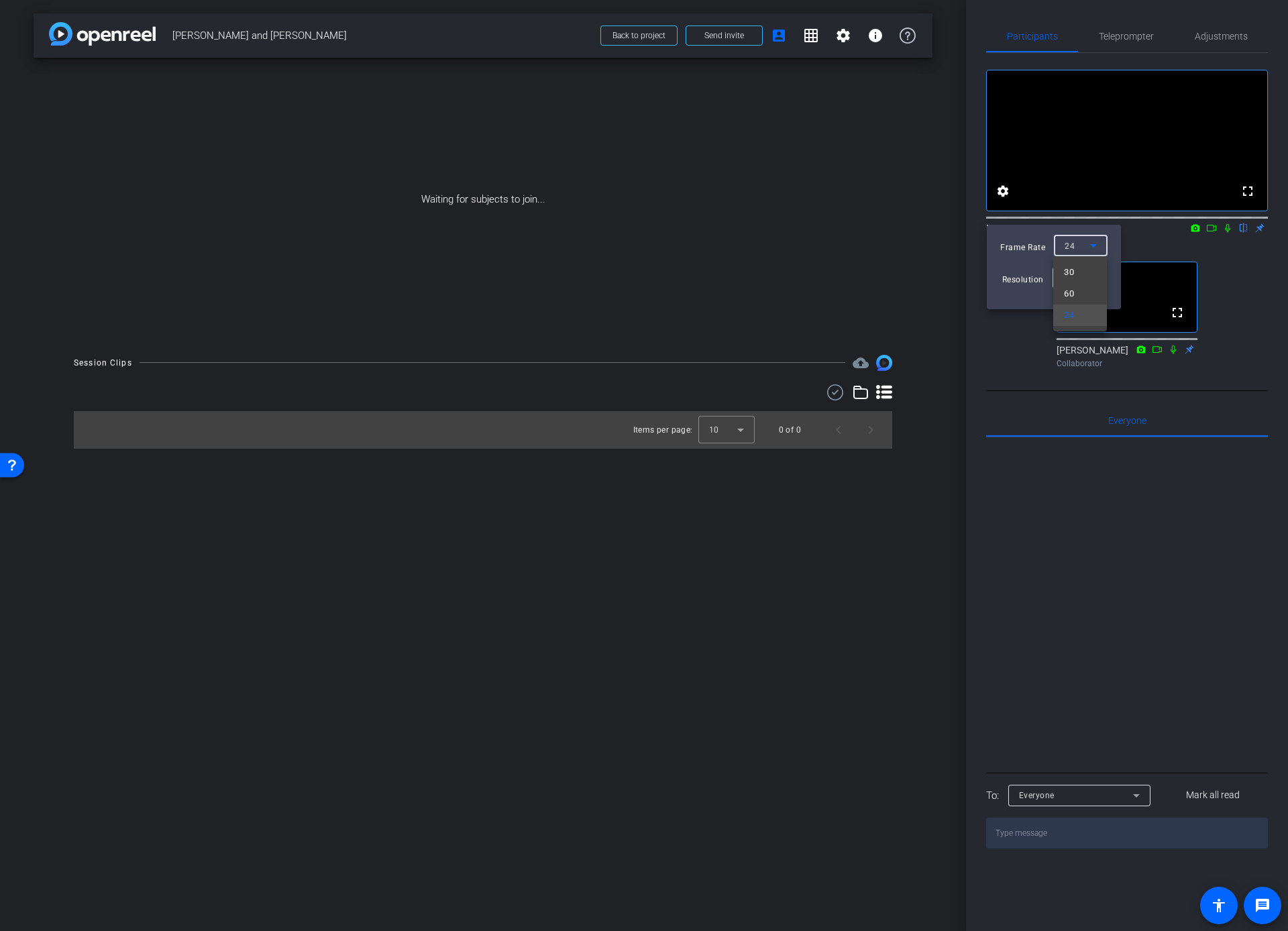
click at [1076, 271] on mat-option "30" at bounding box center [1080, 272] width 53 height 22
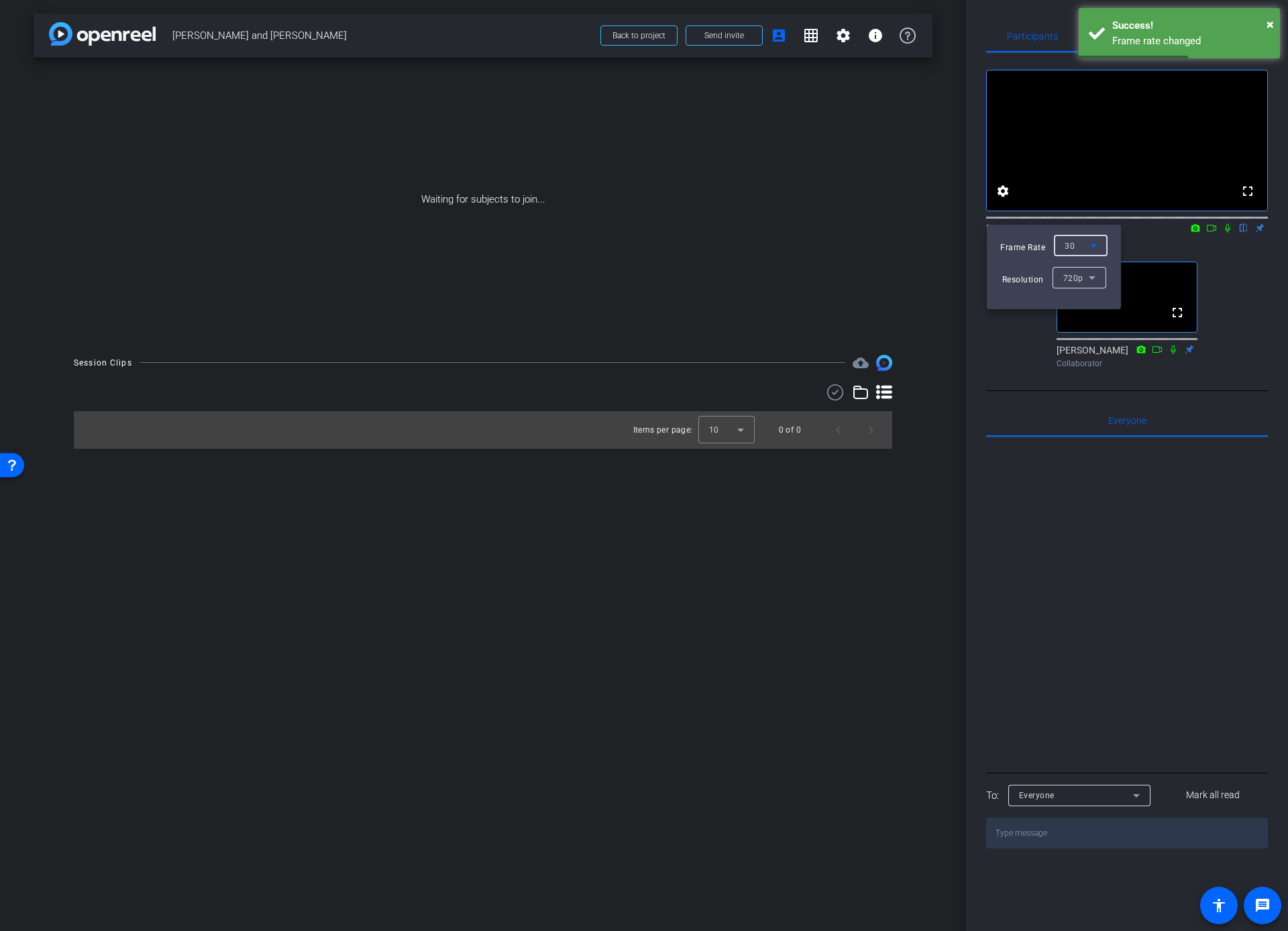
click at [942, 279] on div at bounding box center [644, 466] width 1288 height 931
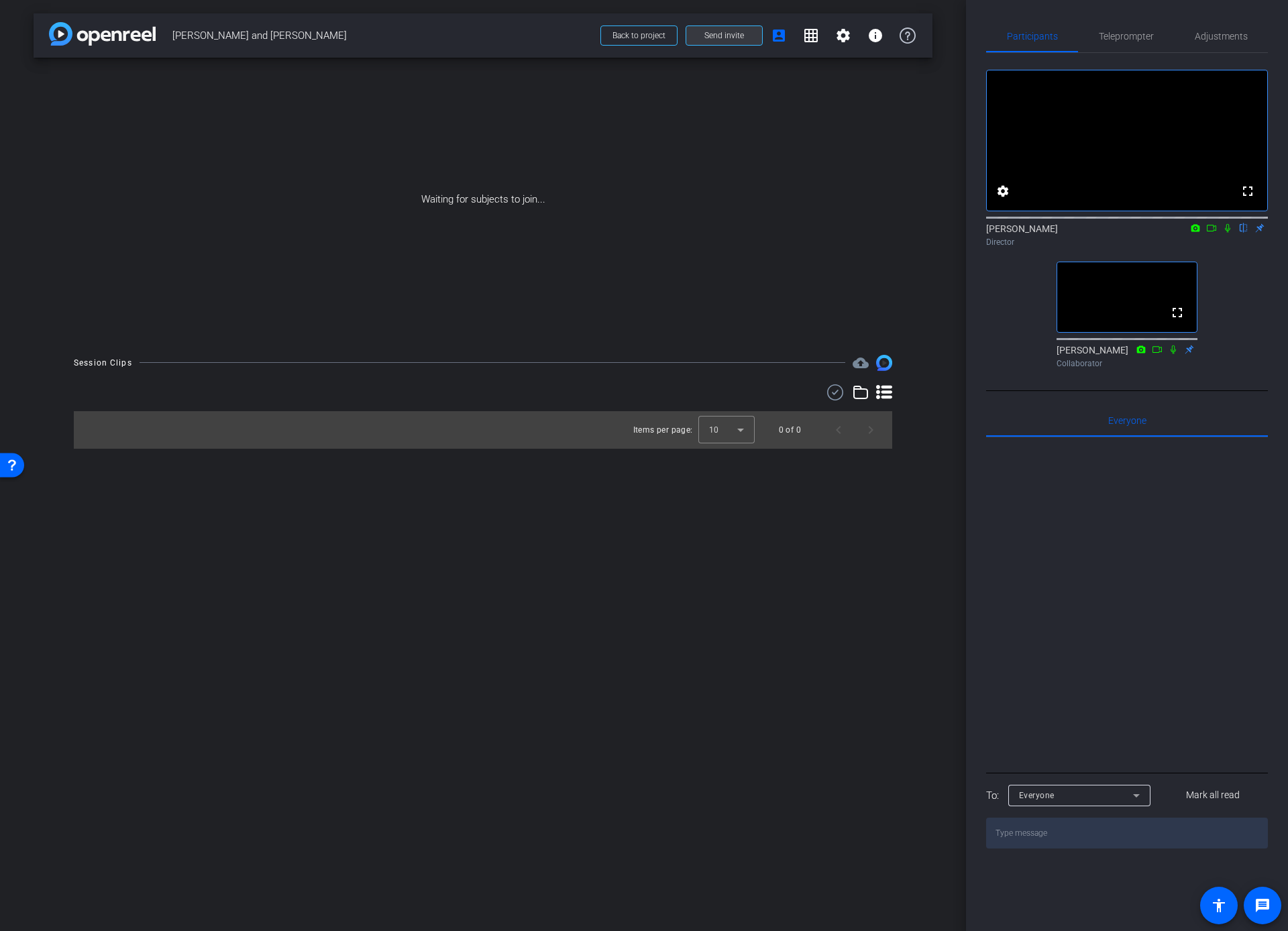
click at [724, 36] on span "Send invite" at bounding box center [724, 36] width 39 height 11
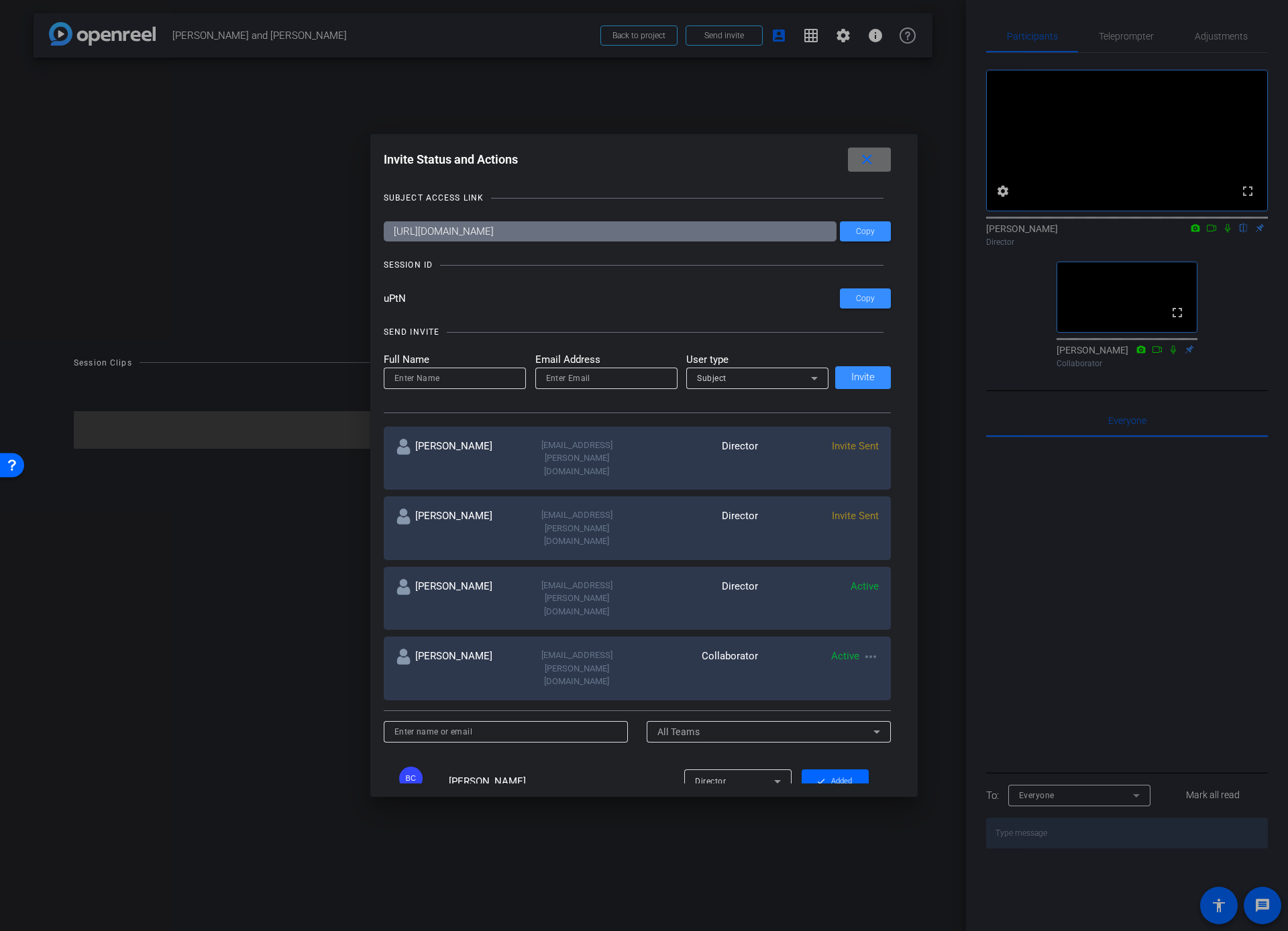
click at [866, 161] on mat-icon "close" at bounding box center [867, 160] width 17 height 17
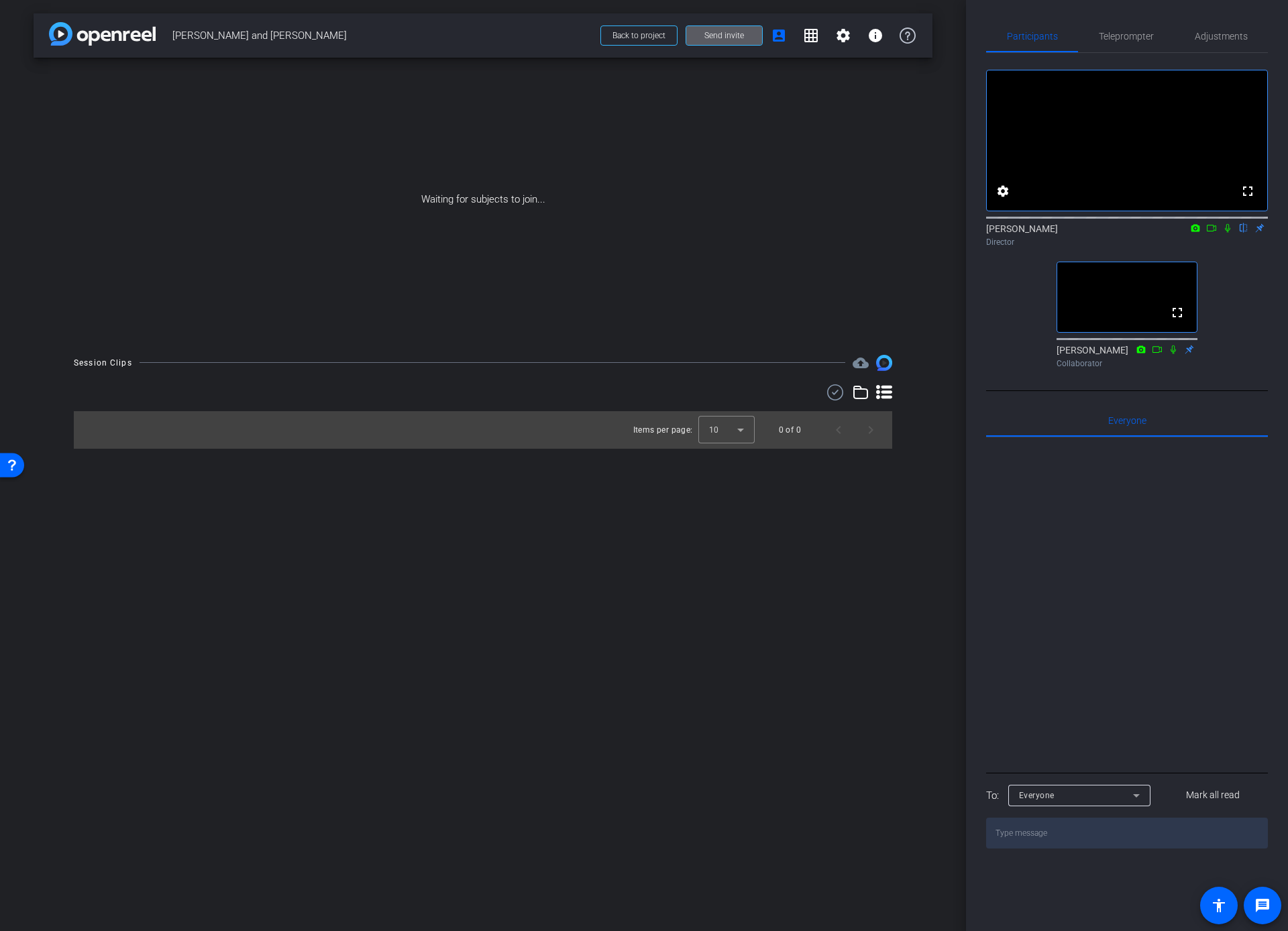
click at [894, 392] on div "Session Clips cloud_upload Items per page: 10 0 of 0" at bounding box center [483, 401] width 899 height 94
click at [883, 392] on icon at bounding box center [885, 393] width 16 height 14
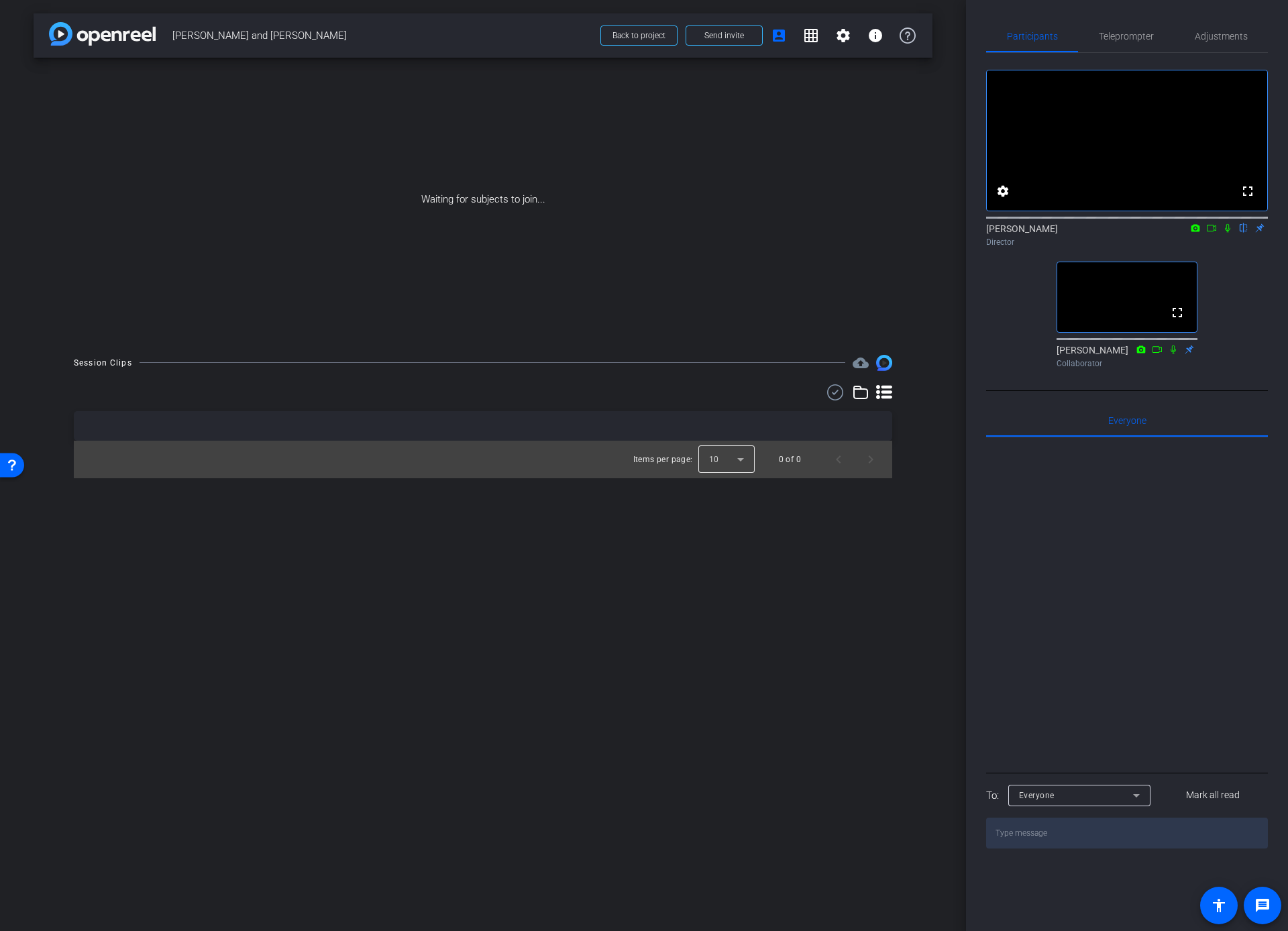
click at [742, 459] on div at bounding box center [726, 460] width 56 height 33
click at [732, 533] on mat-option "25" at bounding box center [726, 533] width 56 height 22
click at [918, 448] on div "Session Clips cloud_upload Items per page: 25 0 of 0" at bounding box center [483, 416] width 899 height 123
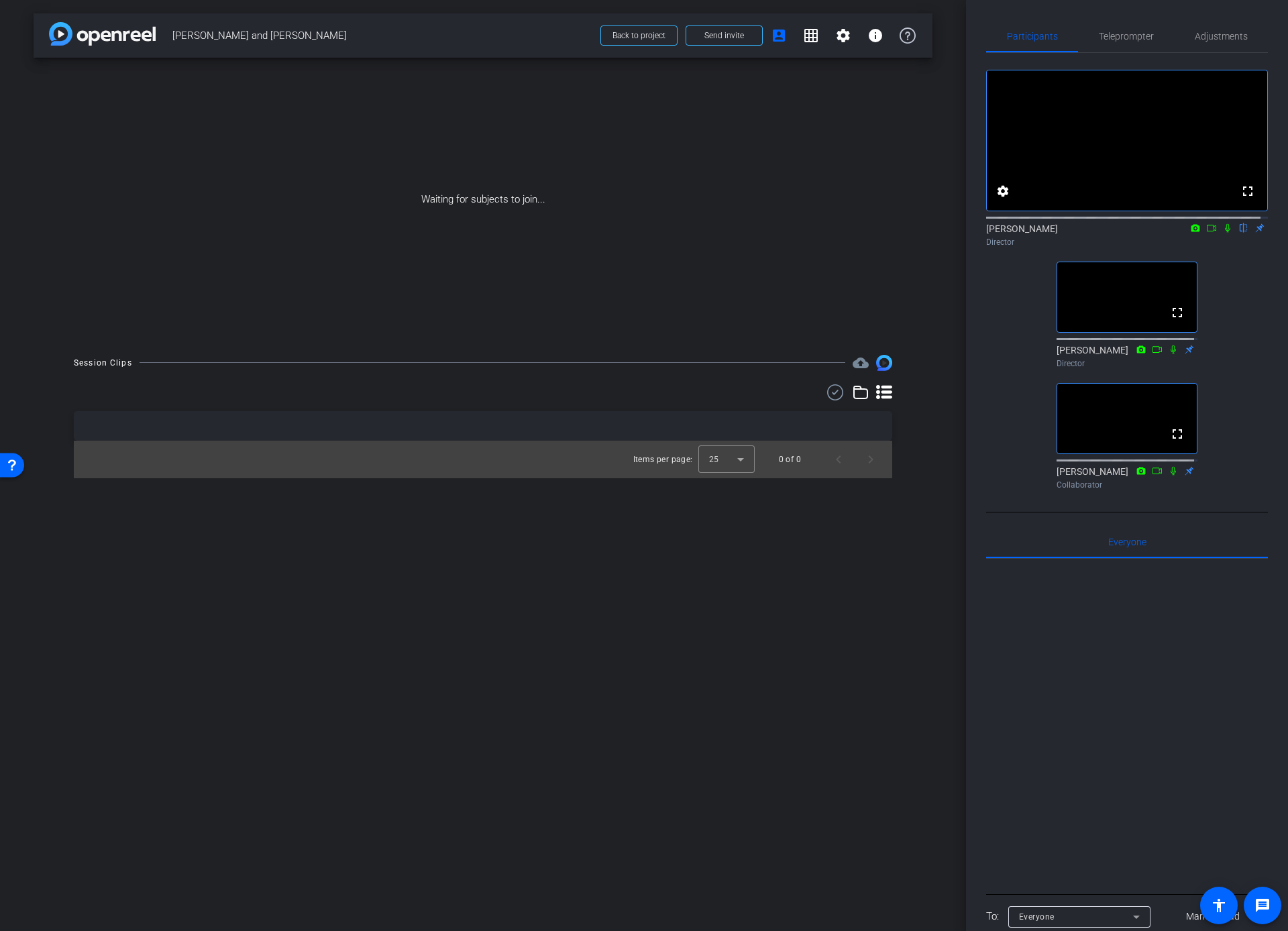
click at [951, 501] on div "arrow_back [PERSON_NAME] and [PERSON_NAME] Back to project Send invite account_…" at bounding box center [483, 466] width 966 height 931
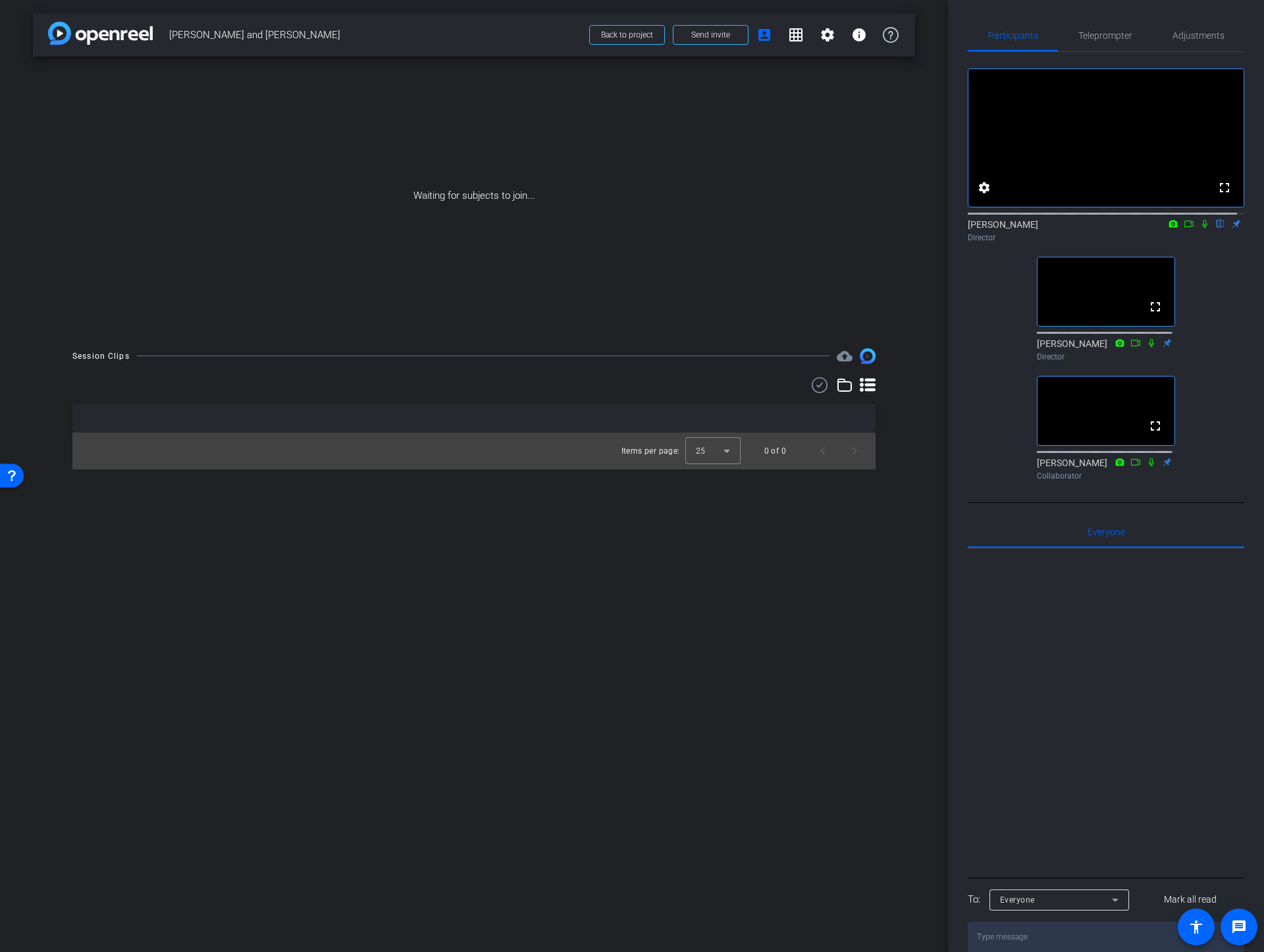
click at [864, 532] on div "arrow_back [PERSON_NAME] and [PERSON_NAME] Back to project Send invite account_…" at bounding box center [474, 476] width 948 height 952
click at [527, 573] on div "arrow_back [PERSON_NAME] and [PERSON_NAME] Back to project Send invite account_…" at bounding box center [474, 476] width 948 height 952
click at [934, 467] on div "arrow_back [PERSON_NAME] and [PERSON_NAME] Back to project Send invite account_…" at bounding box center [474, 476] width 948 height 952
click at [890, 479] on div "arrow_back [PERSON_NAME] and [PERSON_NAME] Back to project Send invite account_…" at bounding box center [474, 476] width 948 height 952
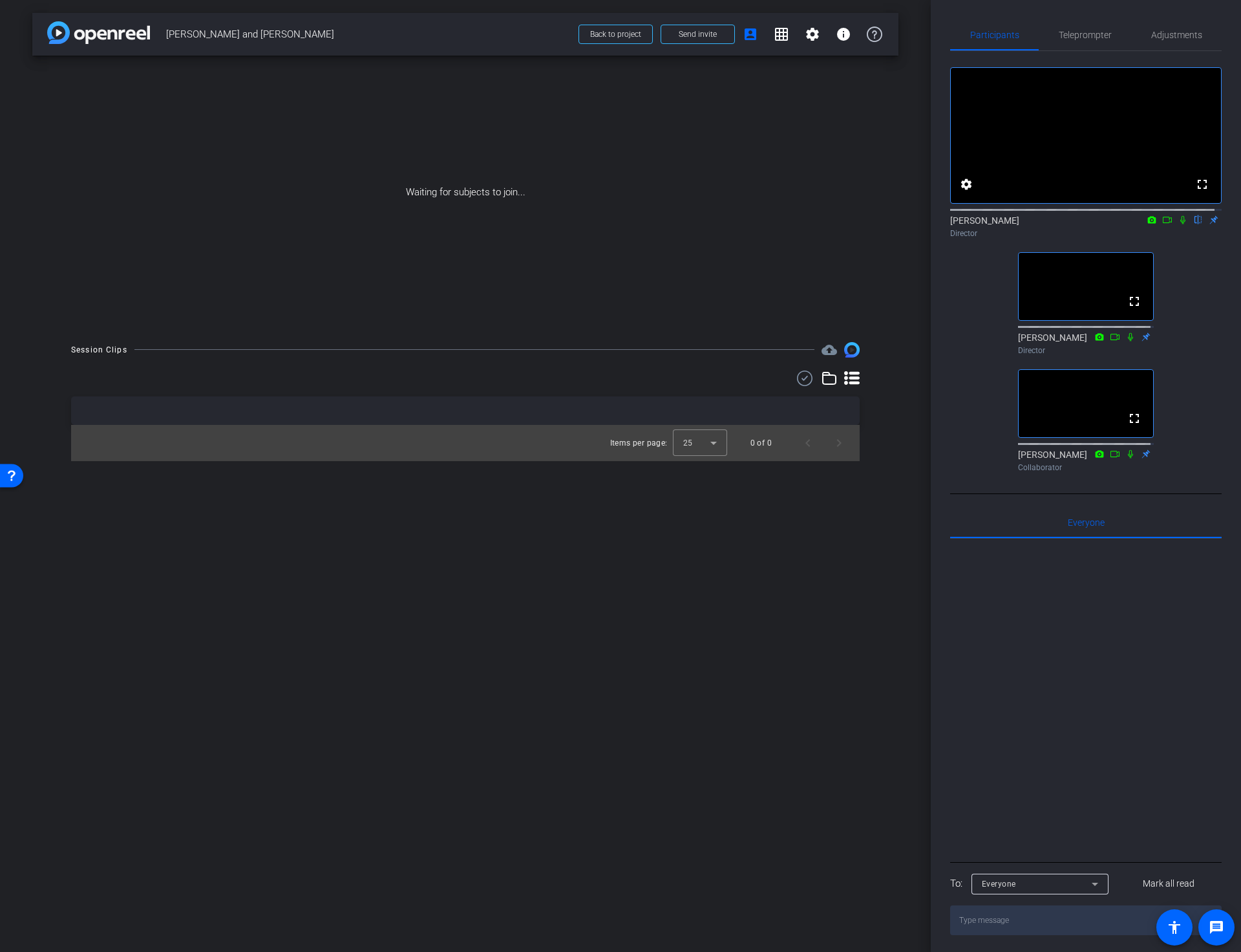
drag, startPoint x: 331, startPoint y: 32, endPoint x: 169, endPoint y: 33, distance: 162.0
click at [168, 32] on span "[PERSON_NAME] and [PERSON_NAME]" at bounding box center [369, 33] width 405 height 26
copy span "[PERSON_NAME] and [PERSON_NAME]"
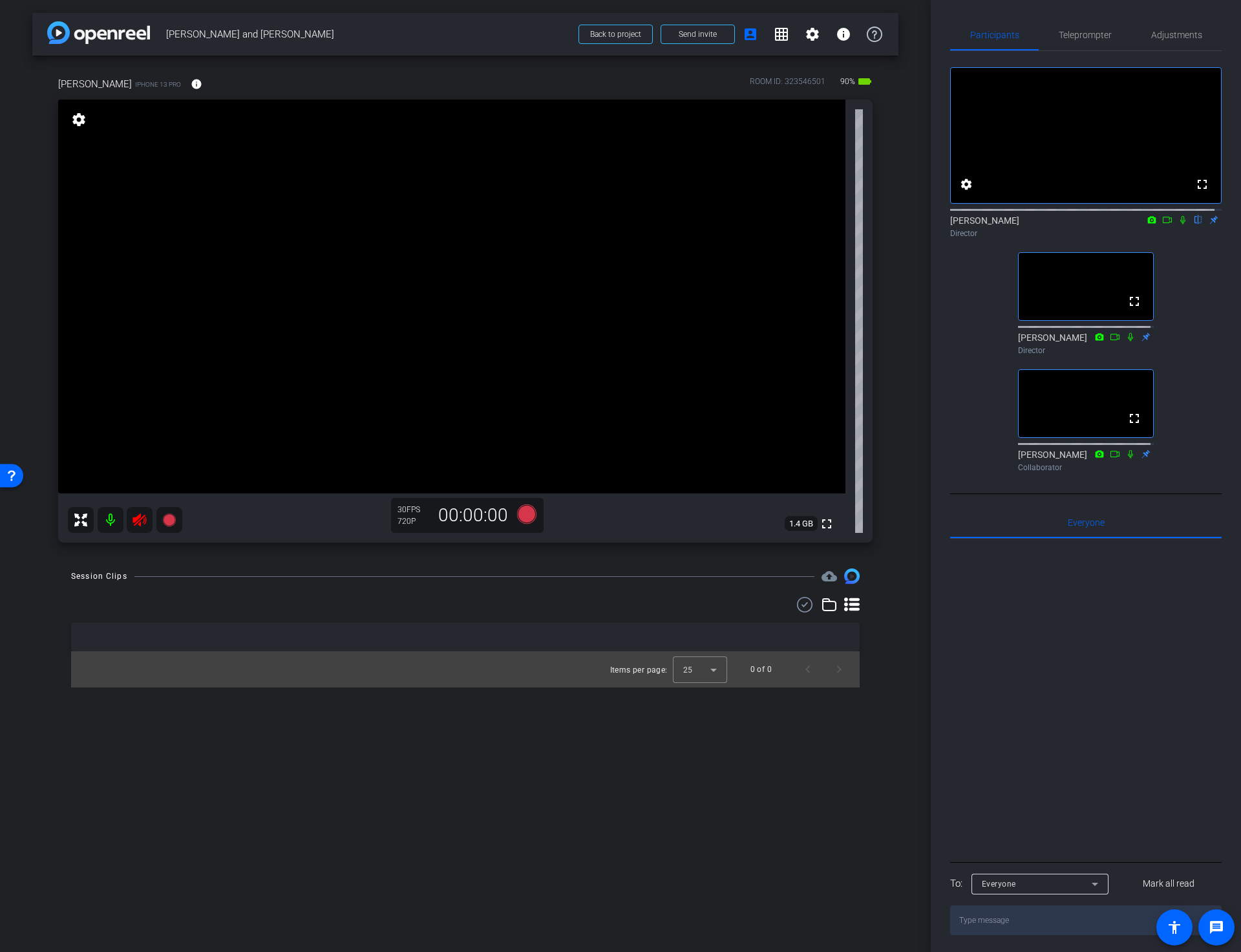
click at [139, 518] on icon at bounding box center [139, 520] width 13 height 13
click at [390, 59] on div "[PERSON_NAME] iPhone 13 Pro info ROOM ID: 323546501 90% battery_std fullscreen …" at bounding box center [466, 306] width 867 height 500
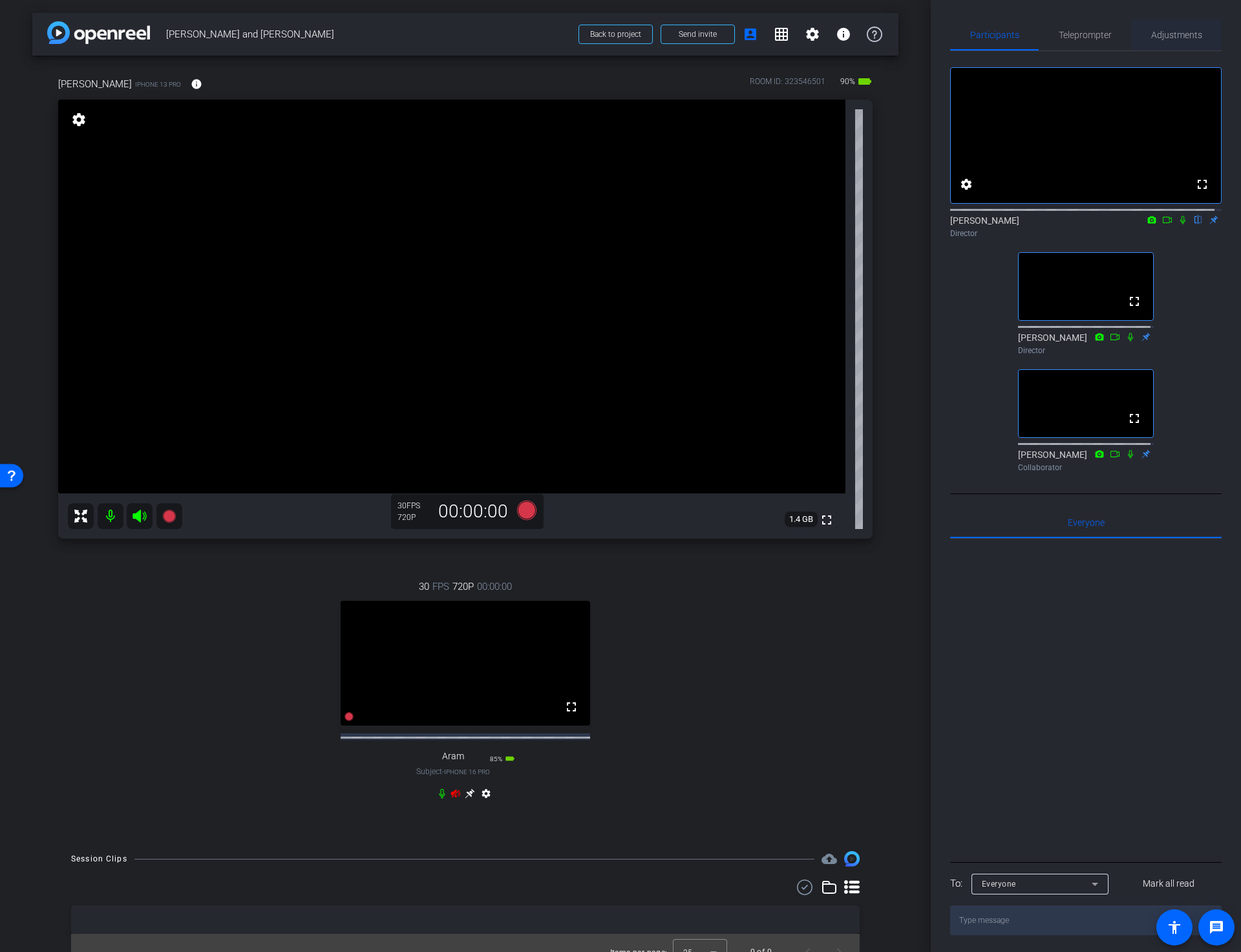
click at [1178, 31] on span "Adjustments" at bounding box center [1177, 35] width 51 height 10
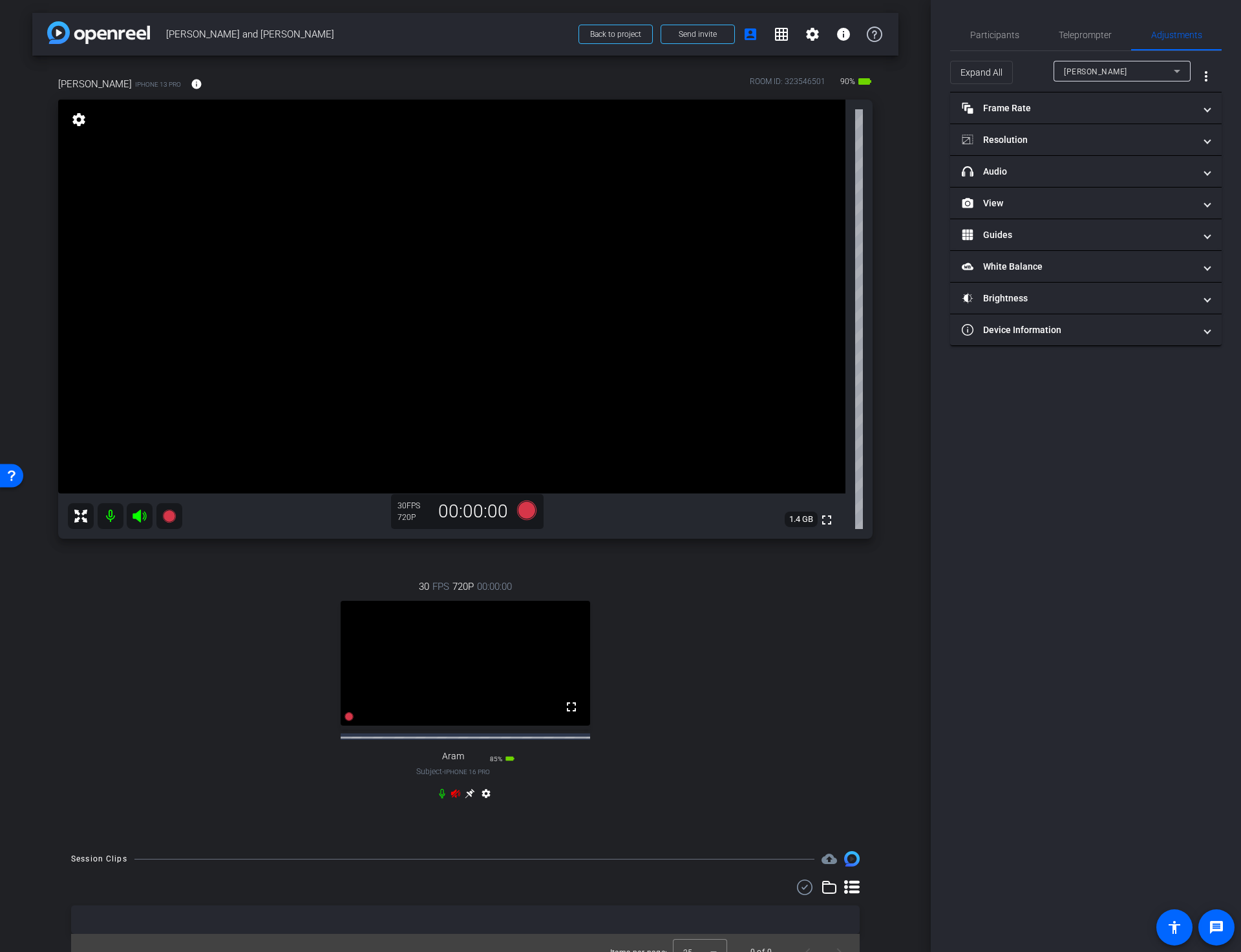
click at [452, 797] on icon at bounding box center [456, 792] width 10 height 9
click at [1076, 145] on mat-panel-title "Resolution" at bounding box center [1078, 140] width 233 height 13
click at [1100, 191] on div "1080" at bounding box center [1098, 187] width 48 height 22
click at [1082, 74] on span "[PERSON_NAME]" at bounding box center [1096, 72] width 64 height 10
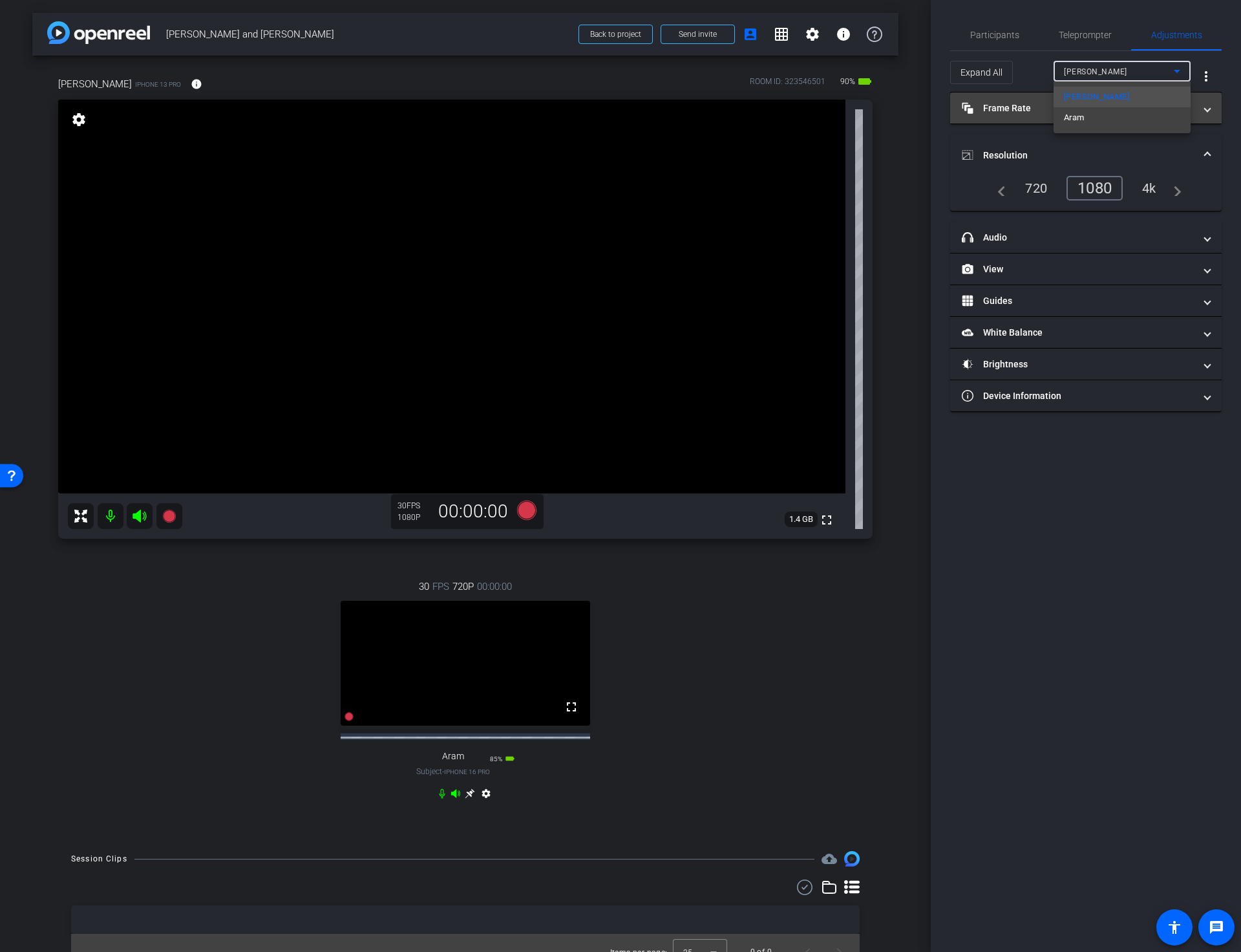
click at [1080, 118] on span "Aram" at bounding box center [1075, 118] width 21 height 15
drag, startPoint x: 658, startPoint y: 727, endPoint x: 579, endPoint y: 783, distance: 96.8
click at [657, 729] on div "30 FPS 720P 00:00:00 fullscreen Aram Subject - iPhone 16 Pro 85% battery_std se…" at bounding box center [465, 691] width 814 height 267
click at [198, 83] on mat-icon "info" at bounding box center [197, 84] width 11 height 11
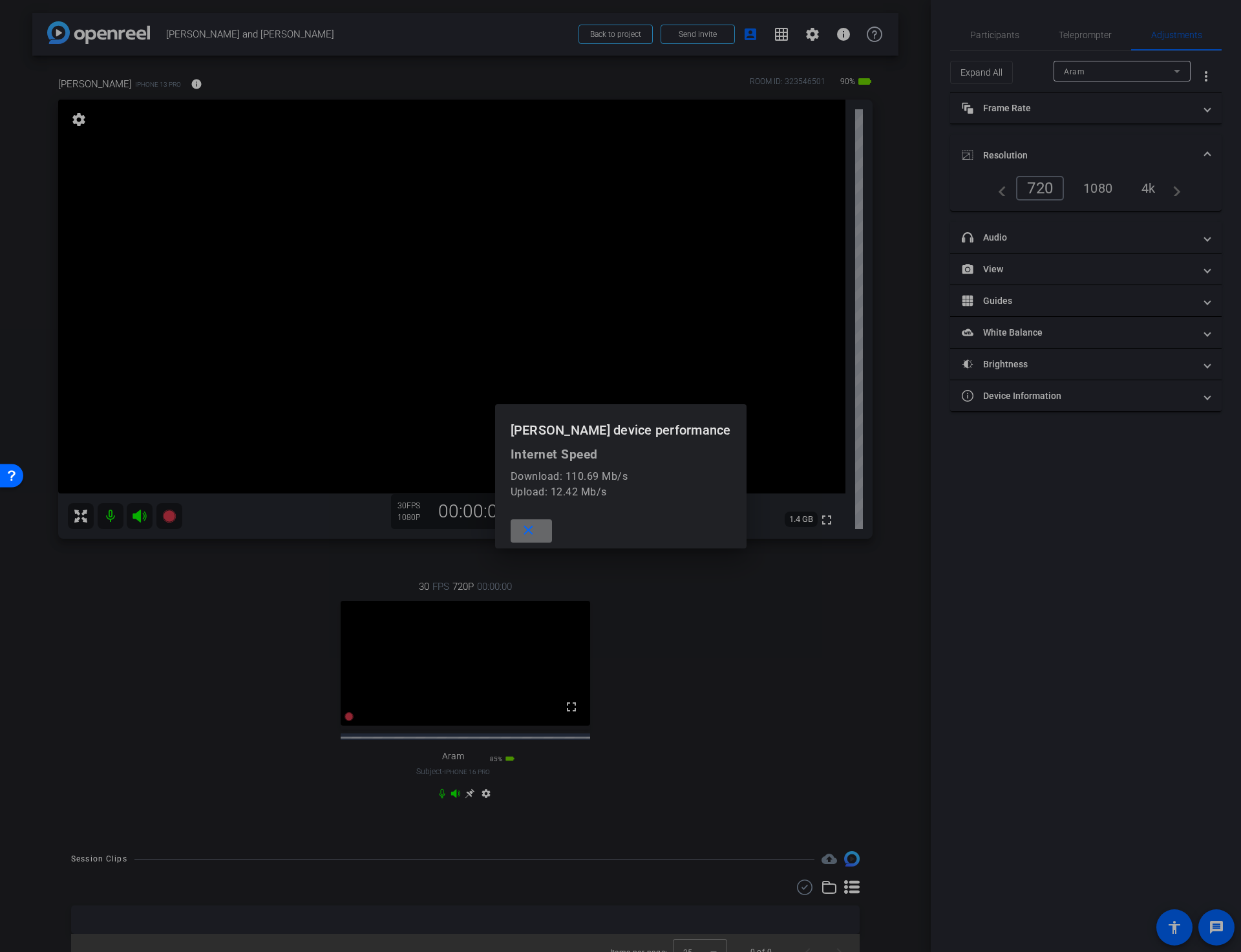
click at [524, 537] on mat-icon "close" at bounding box center [528, 530] width 16 height 16
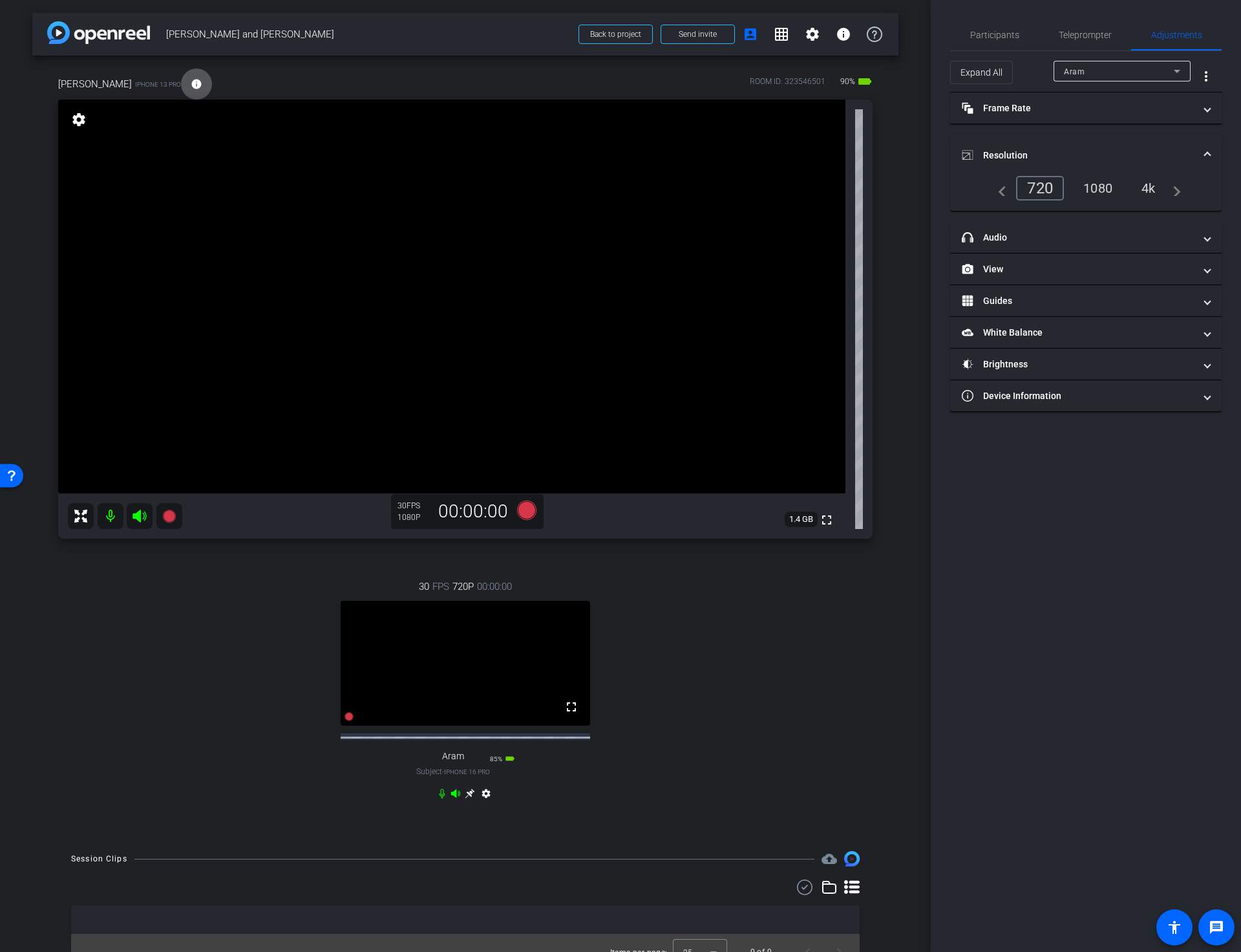
click at [796, 661] on div "30 FPS 720P 00:00:00 fullscreen Aram Subject - iPhone 16 Pro 85% battery_std se…" at bounding box center [465, 691] width 814 height 267
click at [1094, 187] on div "1080" at bounding box center [1098, 187] width 48 height 22
click at [627, 702] on div "30 FPS 1080P 00:00:00 fullscreen Aram Subject - iPhone 16 Pro 85% battery_std s…" at bounding box center [465, 691] width 814 height 267
click at [569, 714] on mat-icon "fullscreen" at bounding box center [571, 706] width 15 height 15
click at [501, 645] on video at bounding box center [466, 662] width 250 height 124
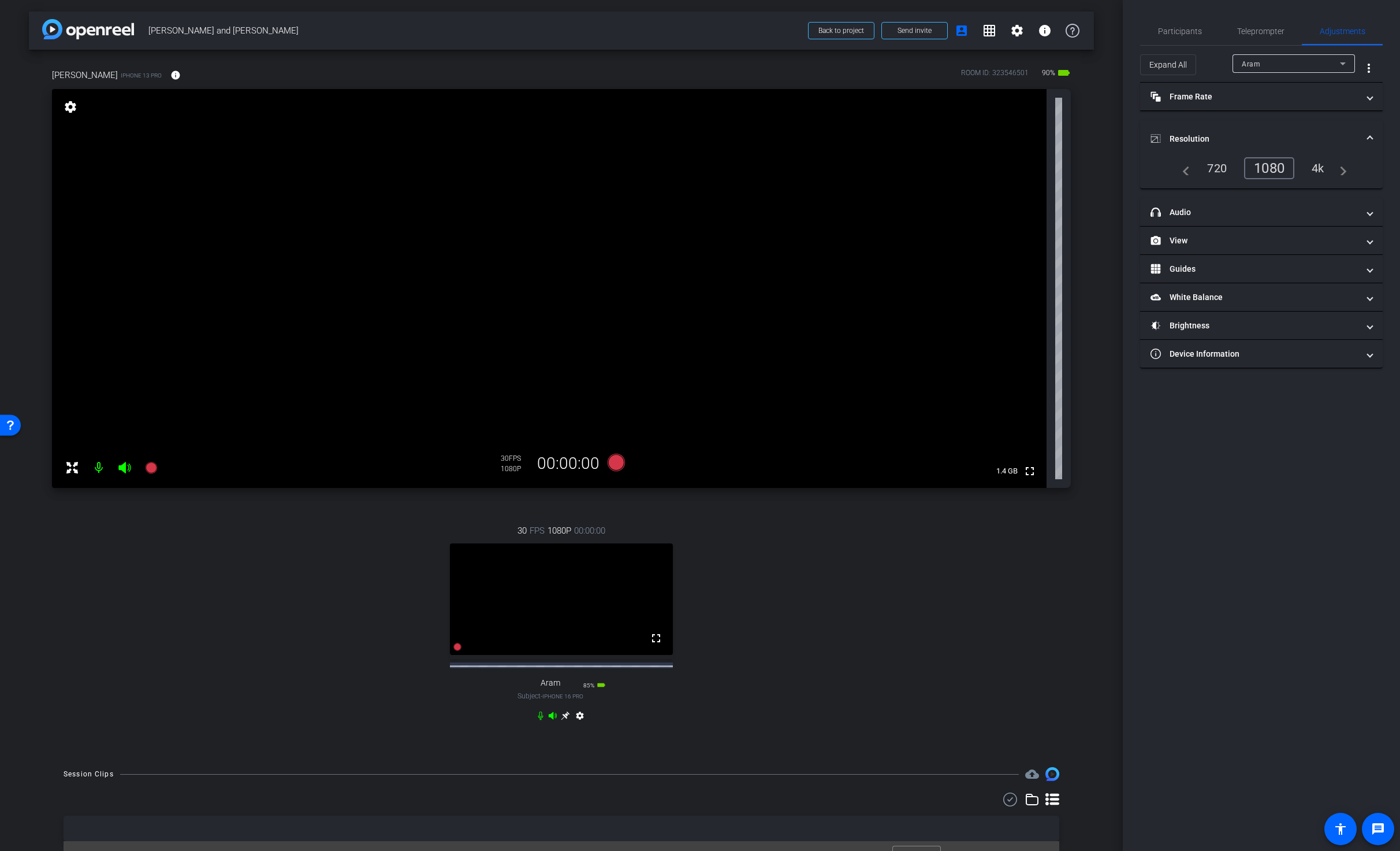
drag, startPoint x: 830, startPoint y: 650, endPoint x: 780, endPoint y: 657, distance: 50.5
click at [830, 650] on div "30 FPS 1080P 00:00:00 fullscreen Aram Subject - iPhone 16 Pro 85% battery_std s…" at bounding box center [561, 624] width 1019 height 239
click at [561, 720] on icon at bounding box center [565, 716] width 8 height 8
click at [1109, 28] on span "Participants" at bounding box center [1180, 31] width 44 height 8
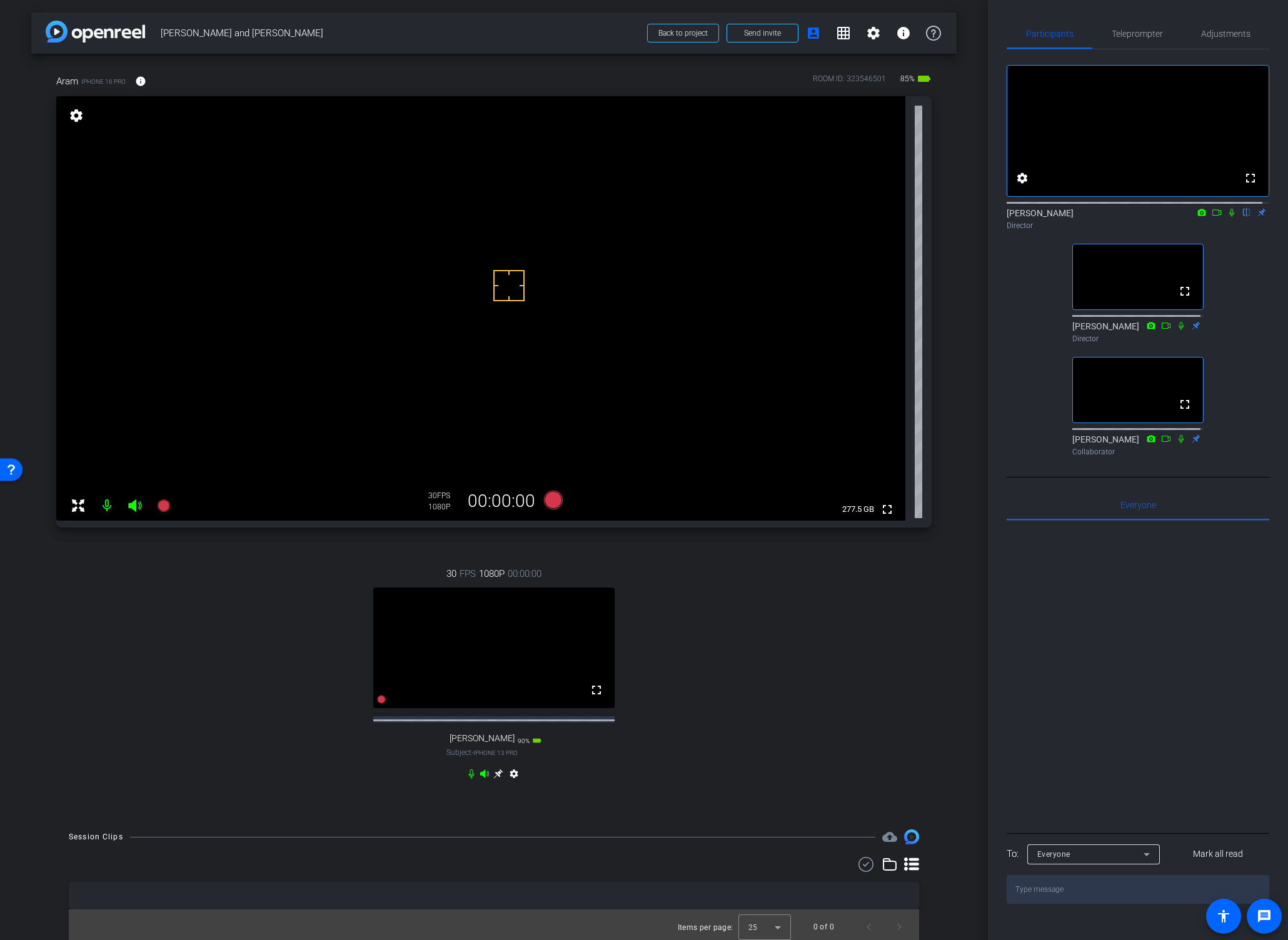
click at [413, 283] on video at bounding box center [480, 309] width 849 height 425
click at [434, 323] on video at bounding box center [480, 309] width 849 height 425
drag, startPoint x: 800, startPoint y: 729, endPoint x: 767, endPoint y: 748, distance: 38.1
click at [798, 729] on div "30 FPS 1080P 00:00:00 fullscreen [PERSON_NAME] Subject - iPhone 13 Pro 90% batt…" at bounding box center [493, 675] width 876 height 258
click at [493, 779] on icon at bounding box center [498, 775] width 9 height 9
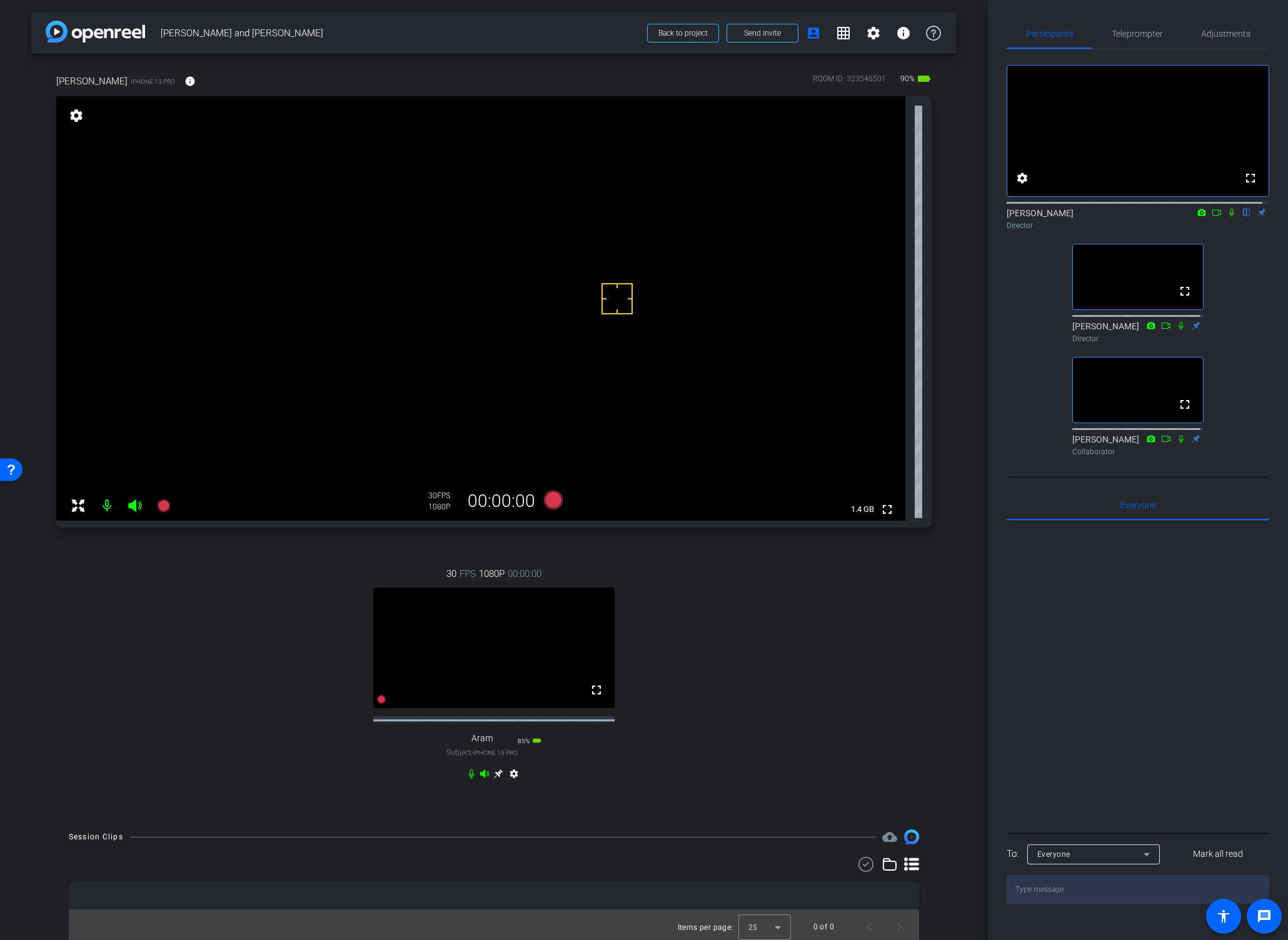
click at [957, 441] on div "arrow_back [PERSON_NAME] and [PERSON_NAME] Back to project Send invite account_…" at bounding box center [493, 470] width 988 height 940
click at [559, 283] on video at bounding box center [480, 309] width 849 height 425
click at [736, 682] on div "30 FPS 1080P 00:00:00 fullscreen Aram Subject - iPhone 16 Pro 85% battery_std s…" at bounding box center [493, 675] width 876 height 258
click at [1200, 217] on icon at bounding box center [1216, 213] width 10 height 9
click at [507, 339] on video at bounding box center [480, 309] width 849 height 425
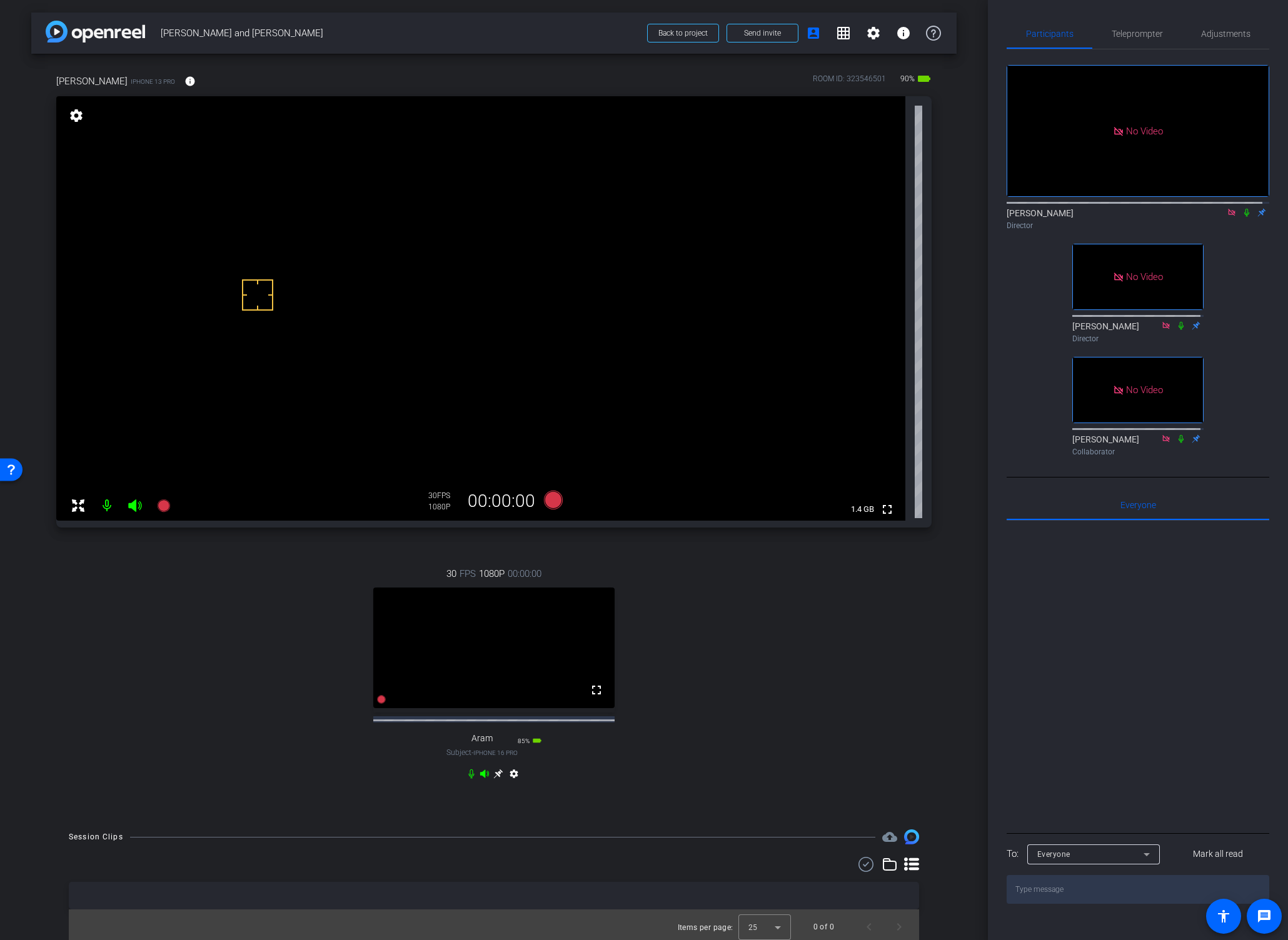
drag, startPoint x: 257, startPoint y: 295, endPoint x: 253, endPoint y: 300, distance: 6.4
click at [1200, 32] on span "Adjustments" at bounding box center [1226, 34] width 50 height 9
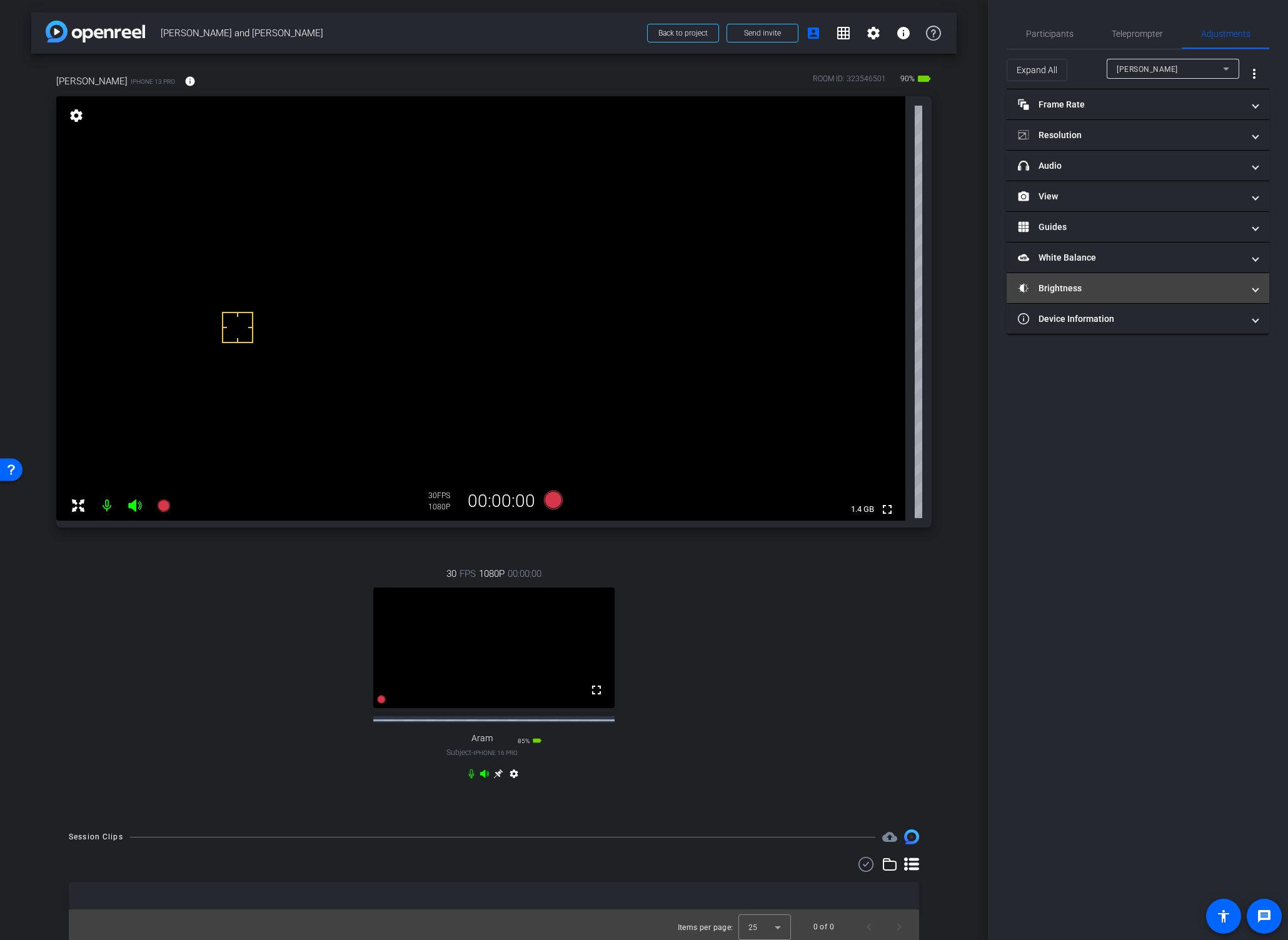
click at [1092, 287] on mat-panel-title "Brightness" at bounding box center [1130, 289] width 225 height 13
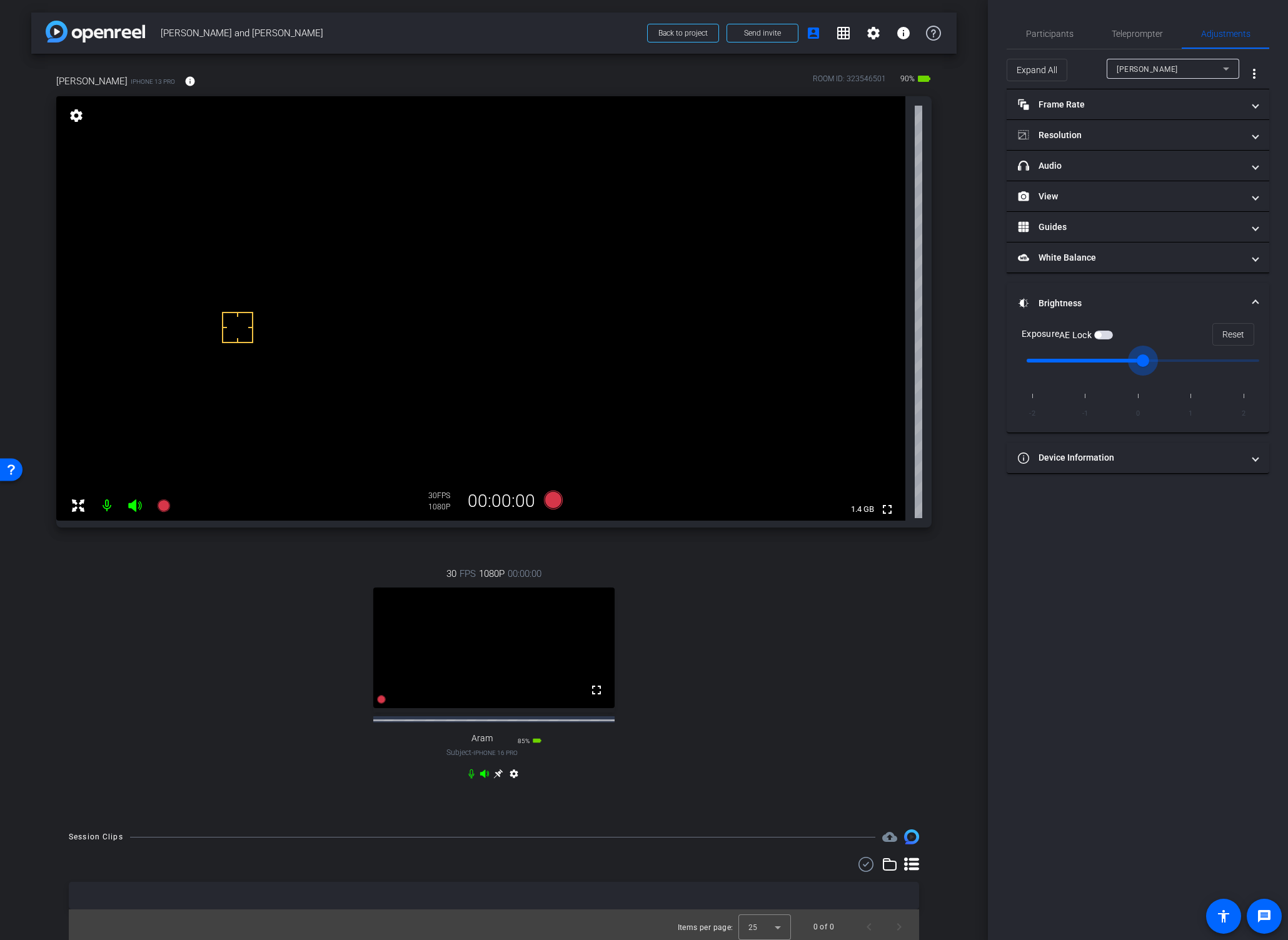
drag, startPoint x: 1135, startPoint y: 361, endPoint x: 1113, endPoint y: 364, distance: 22.2
click at [1113, 364] on input "range" at bounding box center [1143, 361] width 259 height 28
click at [1101, 332] on span "button" at bounding box center [1097, 334] width 6 height 6
click at [1131, 70] on span "[PERSON_NAME]" at bounding box center [1147, 70] width 62 height 9
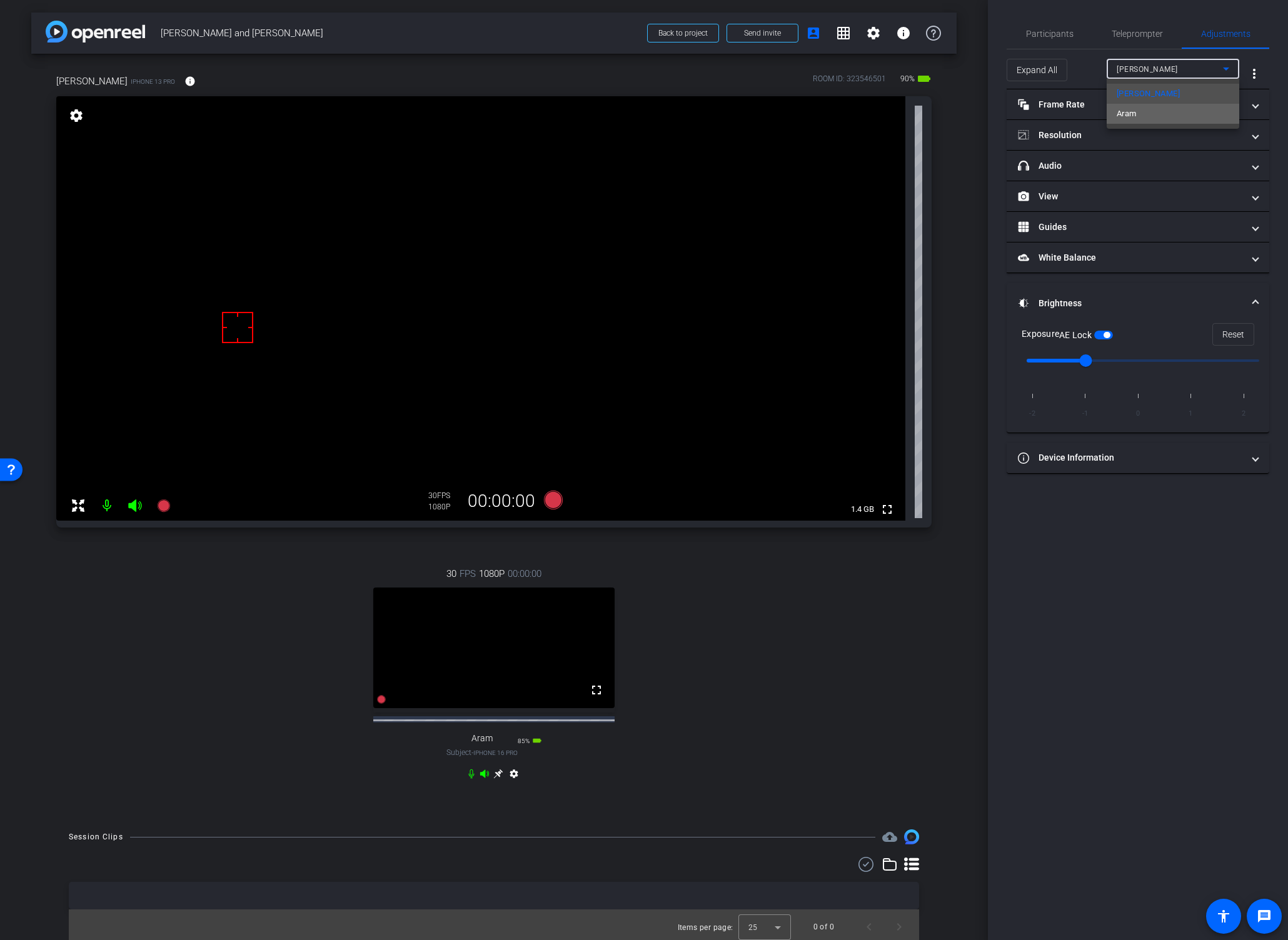
click at [1145, 112] on mat-option "Aram" at bounding box center [1172, 114] width 132 height 20
type input "0"
click at [493, 779] on icon at bounding box center [498, 774] width 10 height 10
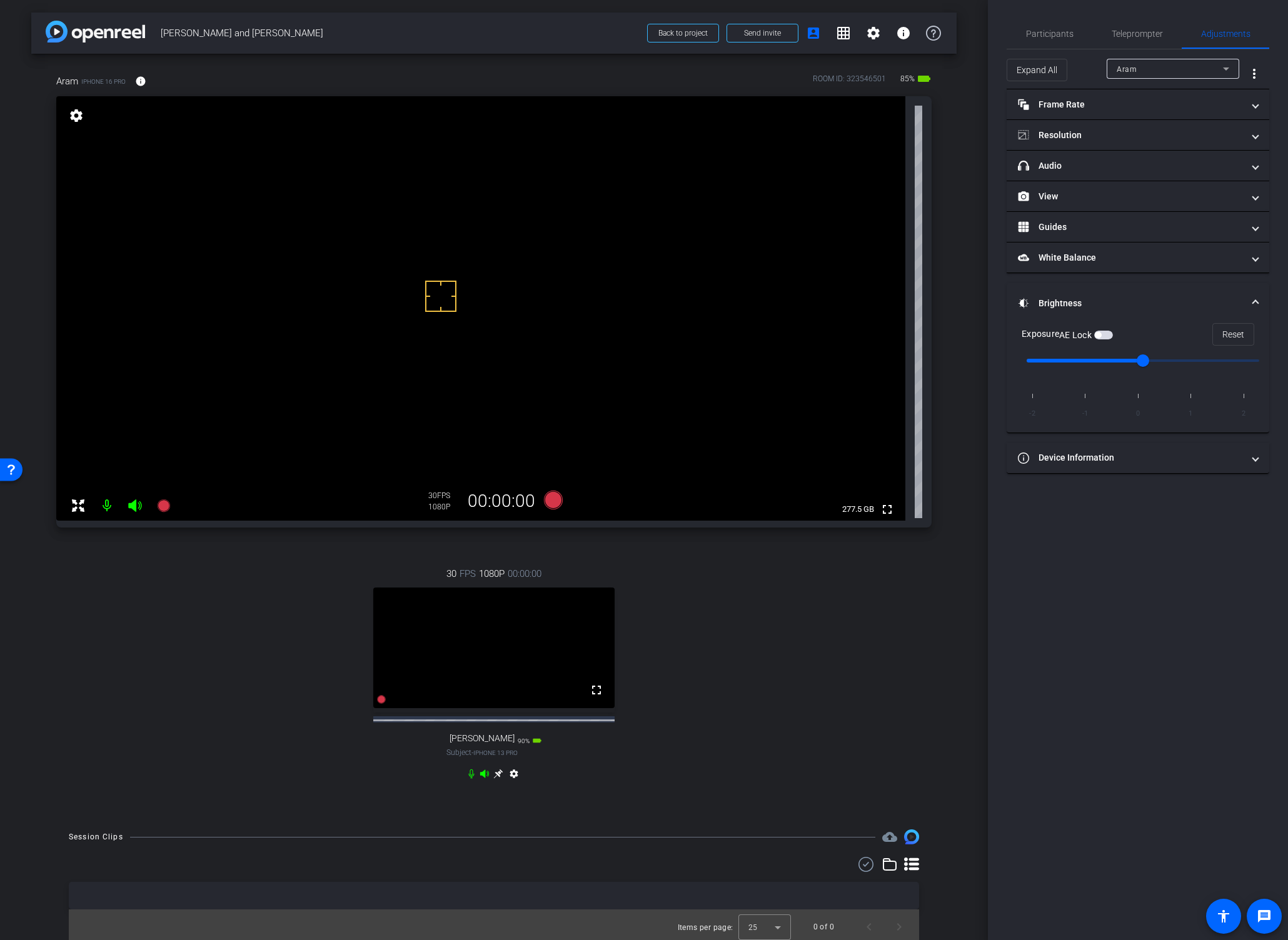
click at [613, 296] on video at bounding box center [480, 309] width 849 height 425
click at [1106, 333] on span "button" at bounding box center [1103, 335] width 18 height 9
click at [431, 297] on video at bounding box center [480, 309] width 849 height 425
click at [493, 779] on icon at bounding box center [498, 775] width 9 height 9
click at [491, 322] on video at bounding box center [480, 309] width 849 height 425
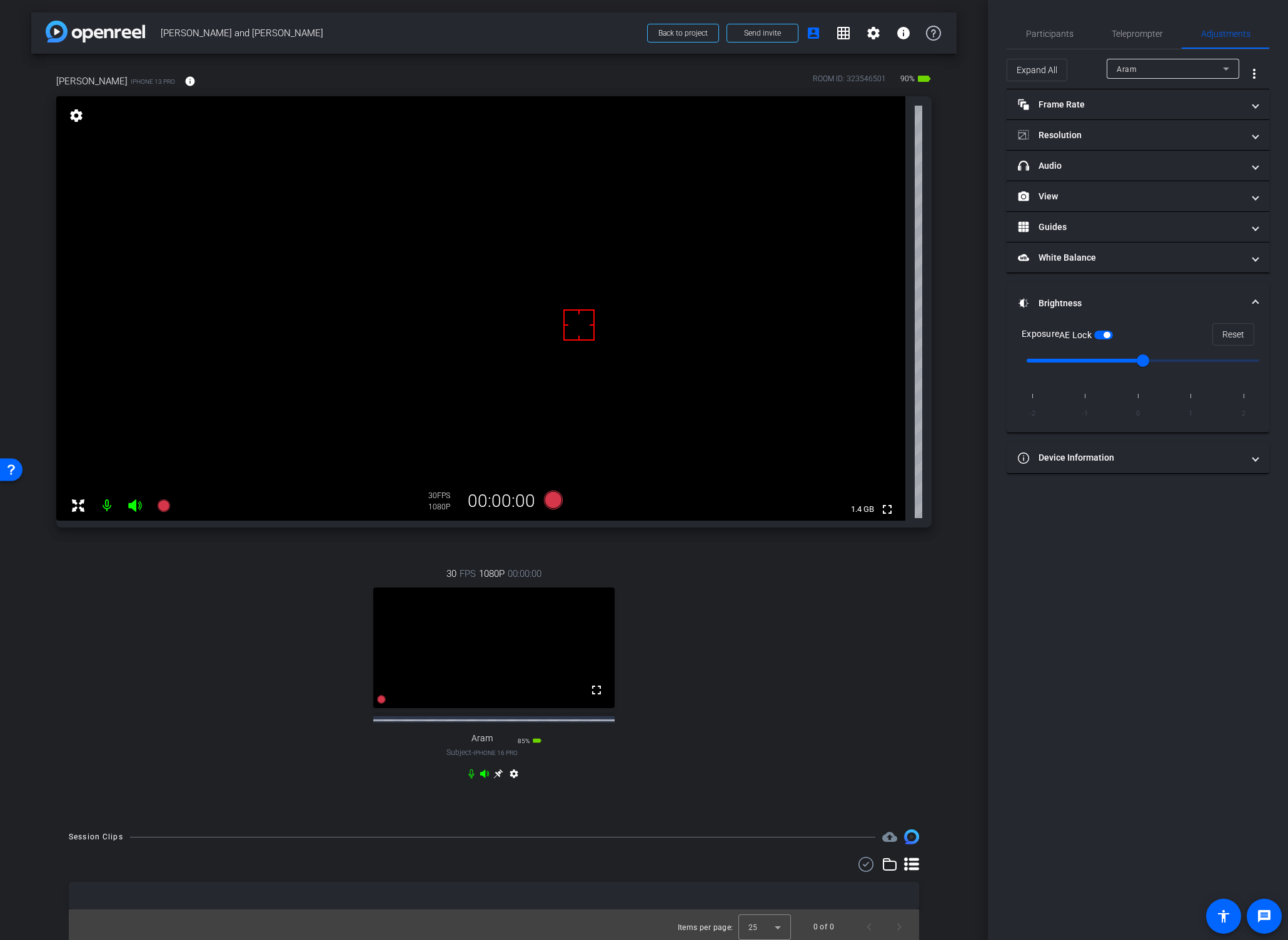
click at [480, 319] on video at bounding box center [480, 309] width 849 height 425
click at [502, 301] on video at bounding box center [480, 309] width 849 height 425
click at [1069, 27] on span "Participants" at bounding box center [1049, 33] width 48 height 30
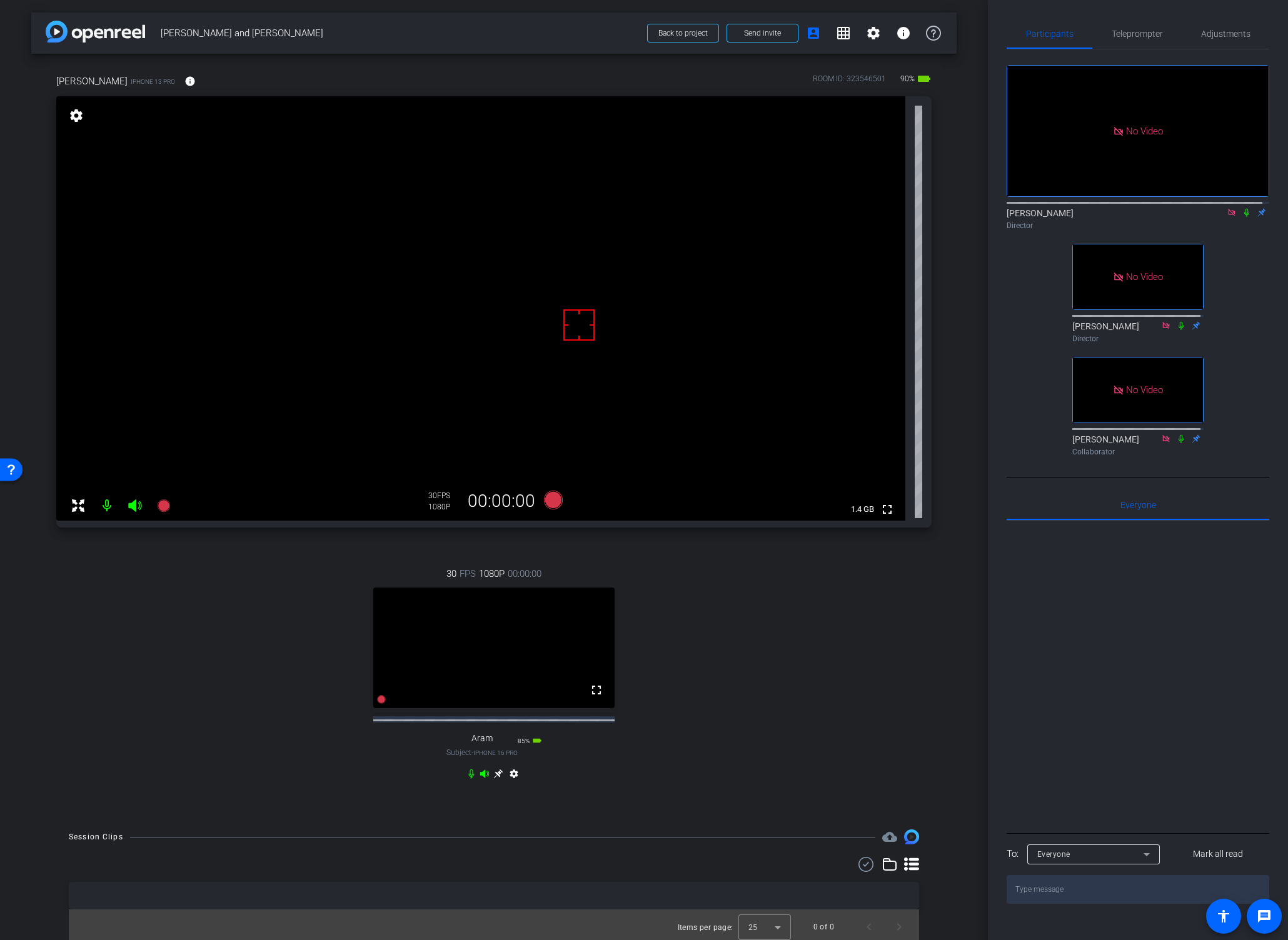
click at [536, 285] on video at bounding box center [480, 309] width 849 height 425
click at [1200, 37] on span "Adjustments" at bounding box center [1226, 33] width 50 height 30
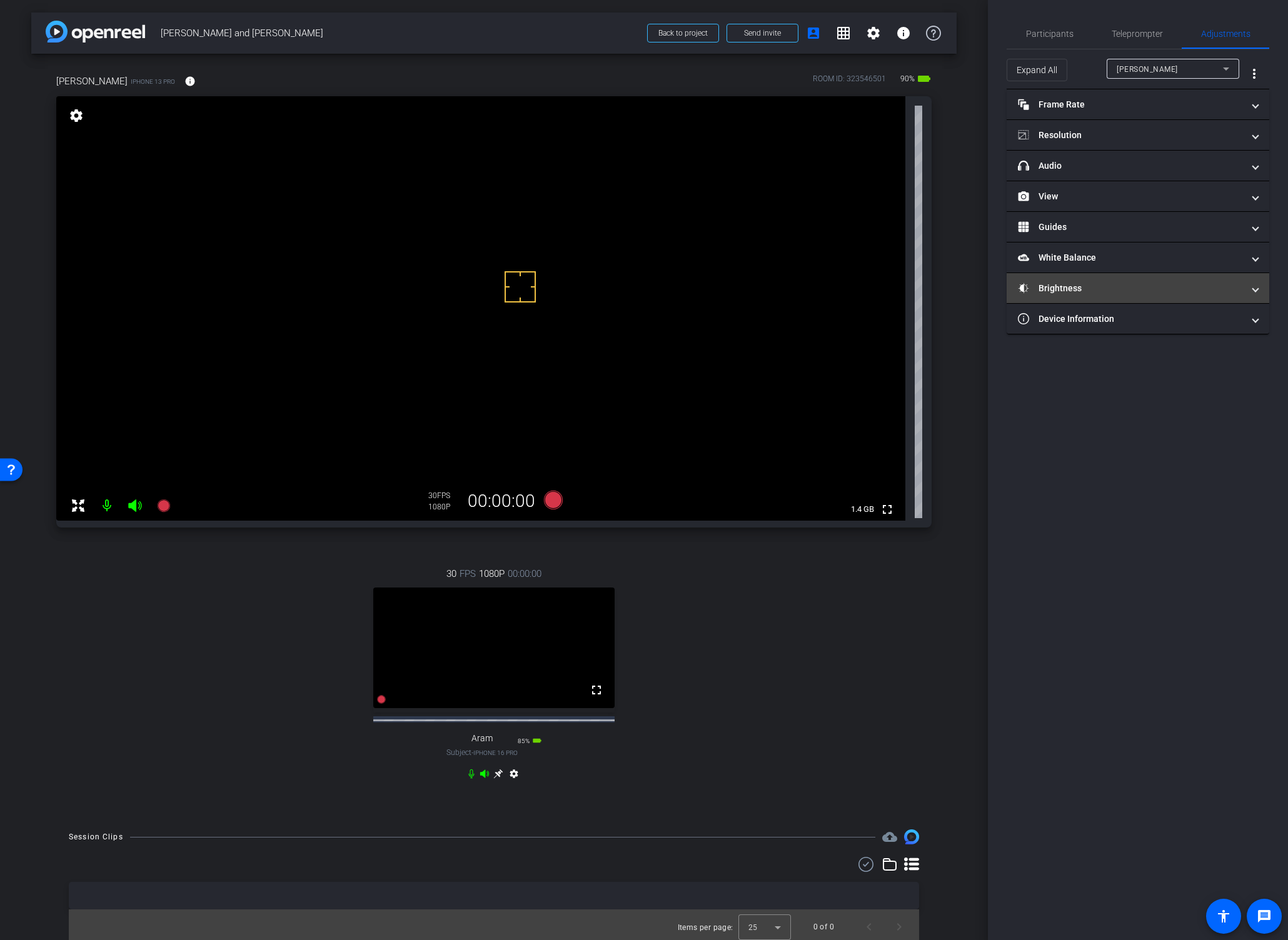
click at [1110, 289] on mat-panel-title "Brightness" at bounding box center [1130, 289] width 225 height 13
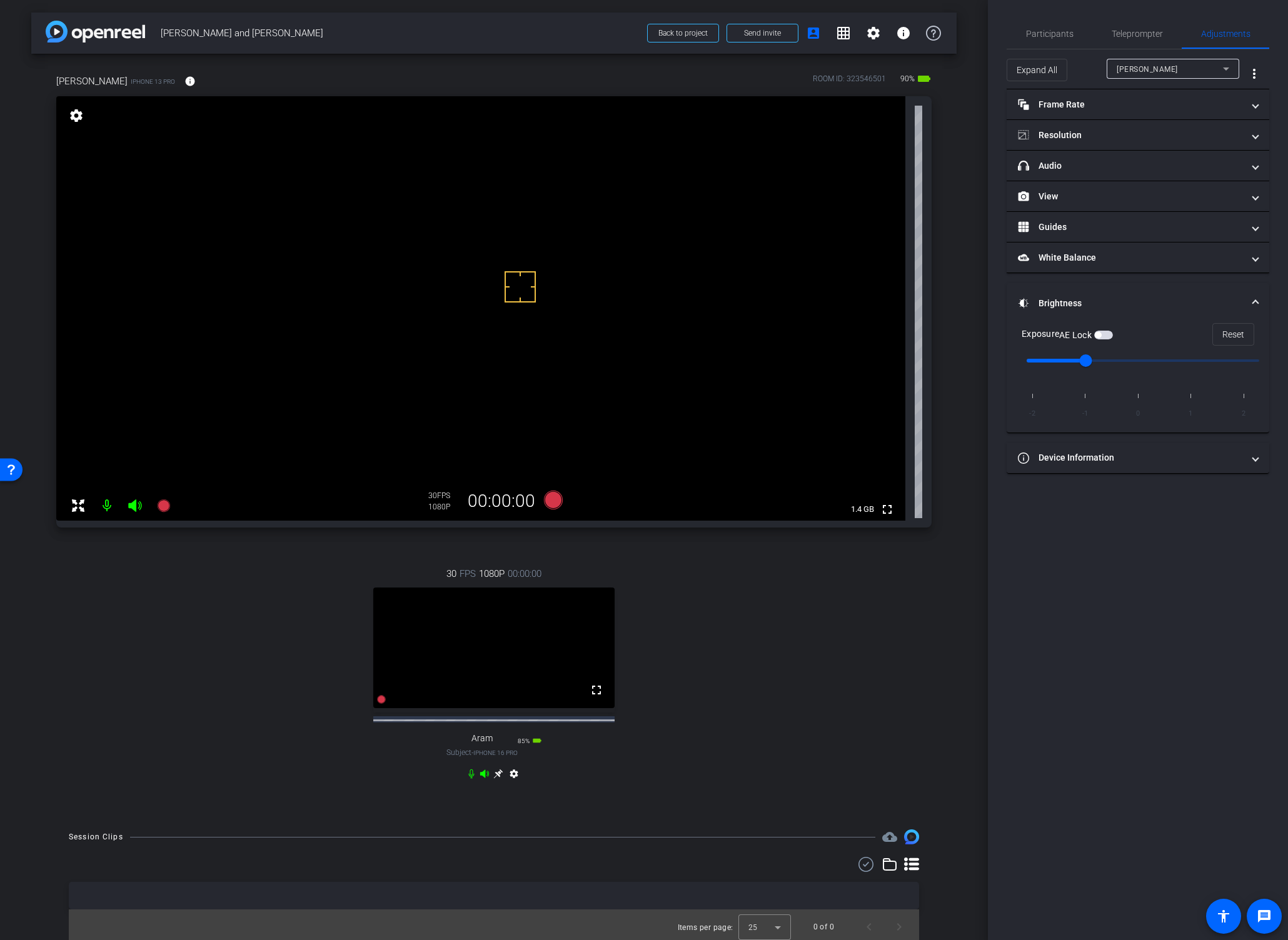
click at [1101, 333] on span "button" at bounding box center [1097, 334] width 6 height 6
click at [1035, 32] on span "Participants" at bounding box center [1049, 34] width 48 height 9
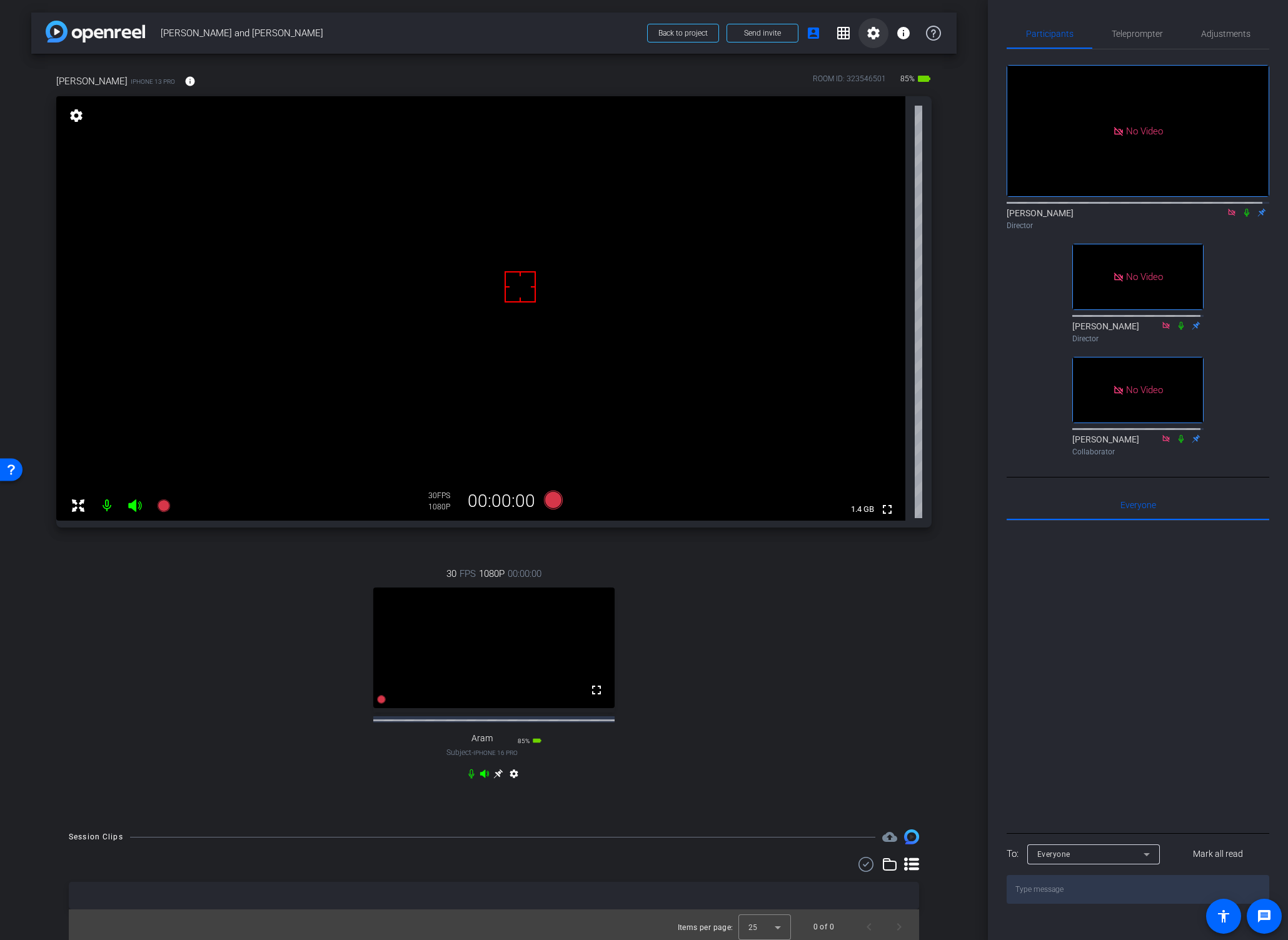
click at [865, 40] on mat-icon "settings" at bounding box center [873, 33] width 15 height 15
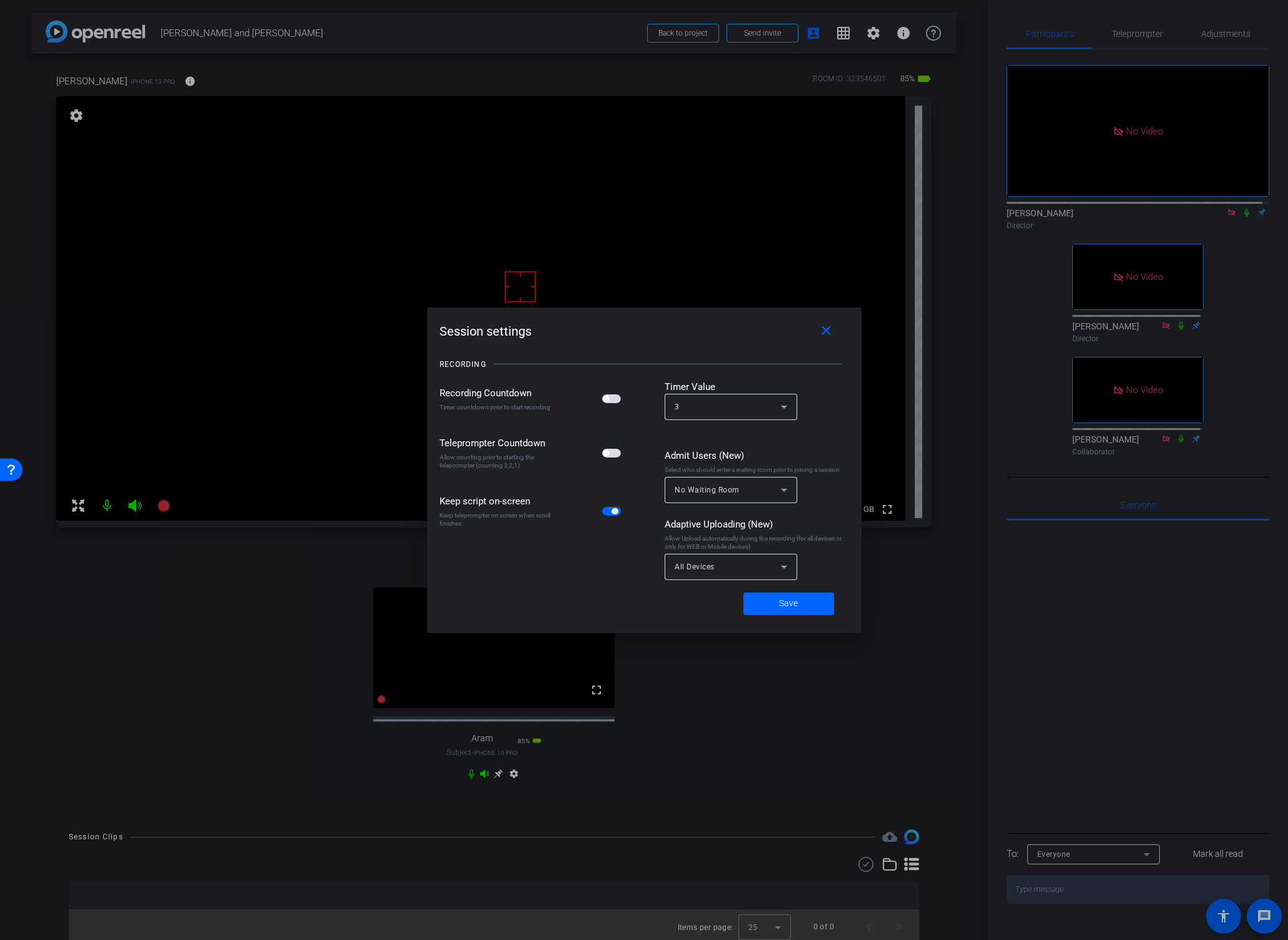
click at [864, 40] on div at bounding box center [644, 470] width 1288 height 940
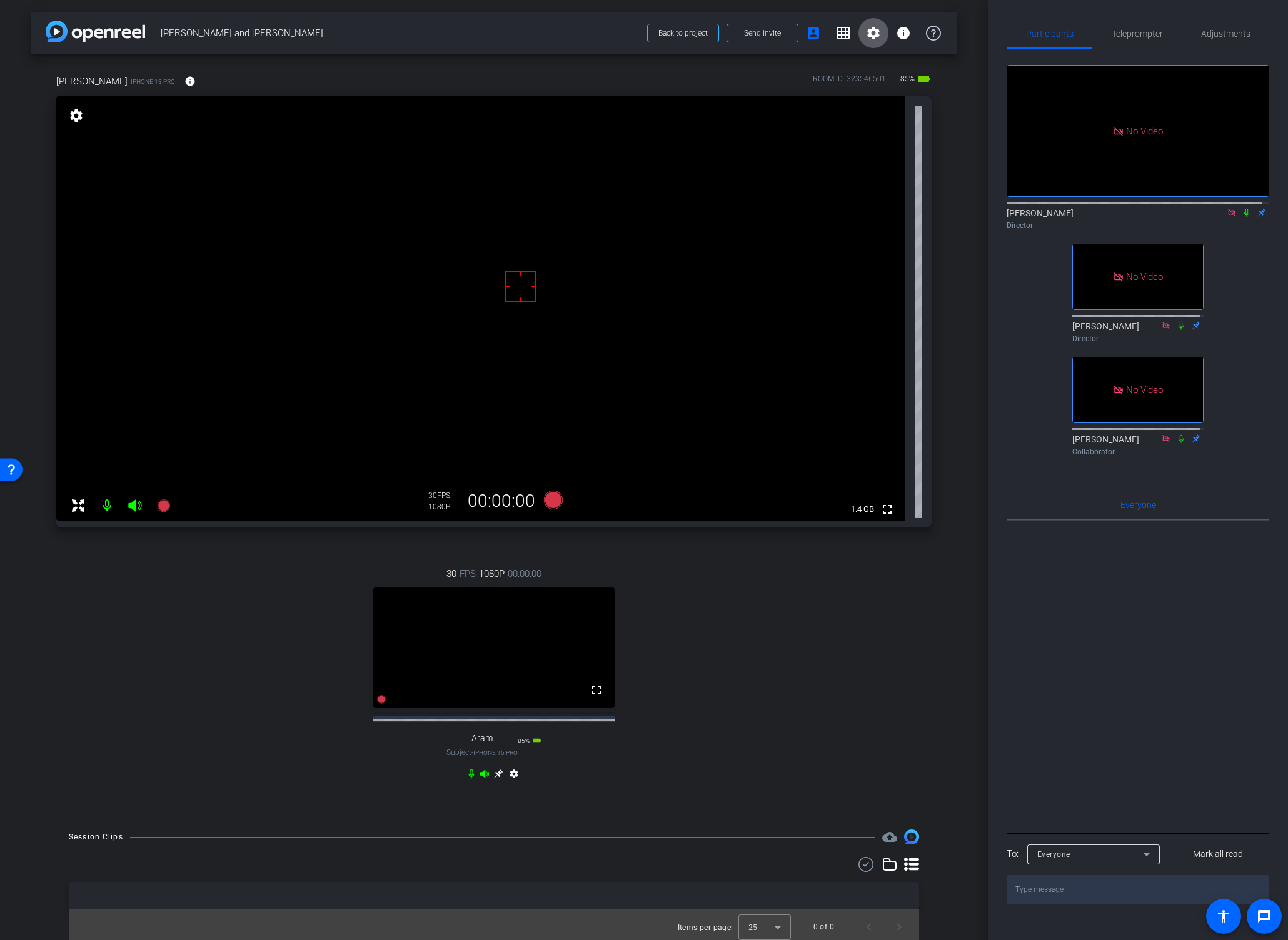
click at [865, 40] on mat-icon "settings" at bounding box center [873, 33] width 15 height 15
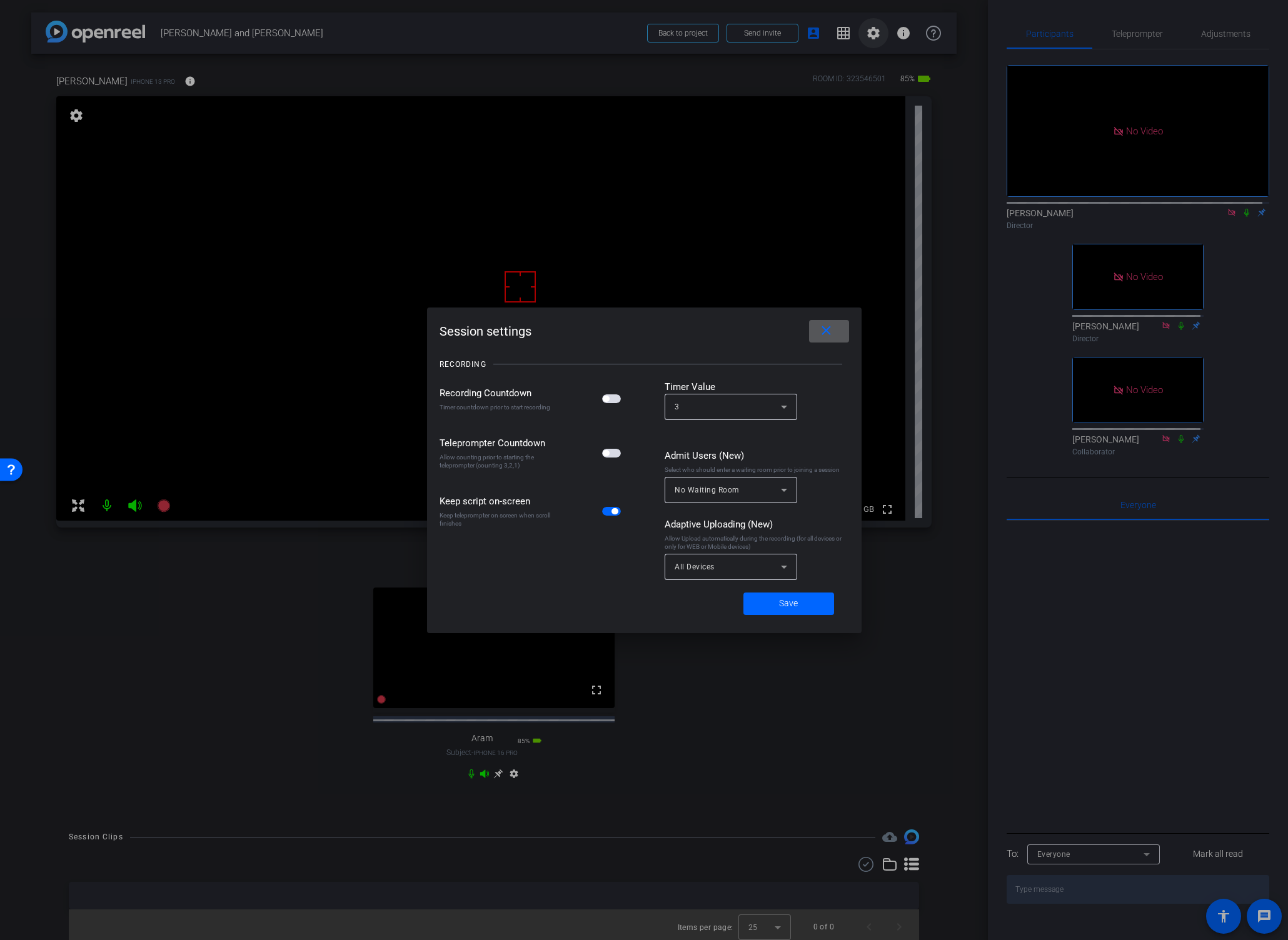
click at [864, 40] on div at bounding box center [644, 470] width 1288 height 940
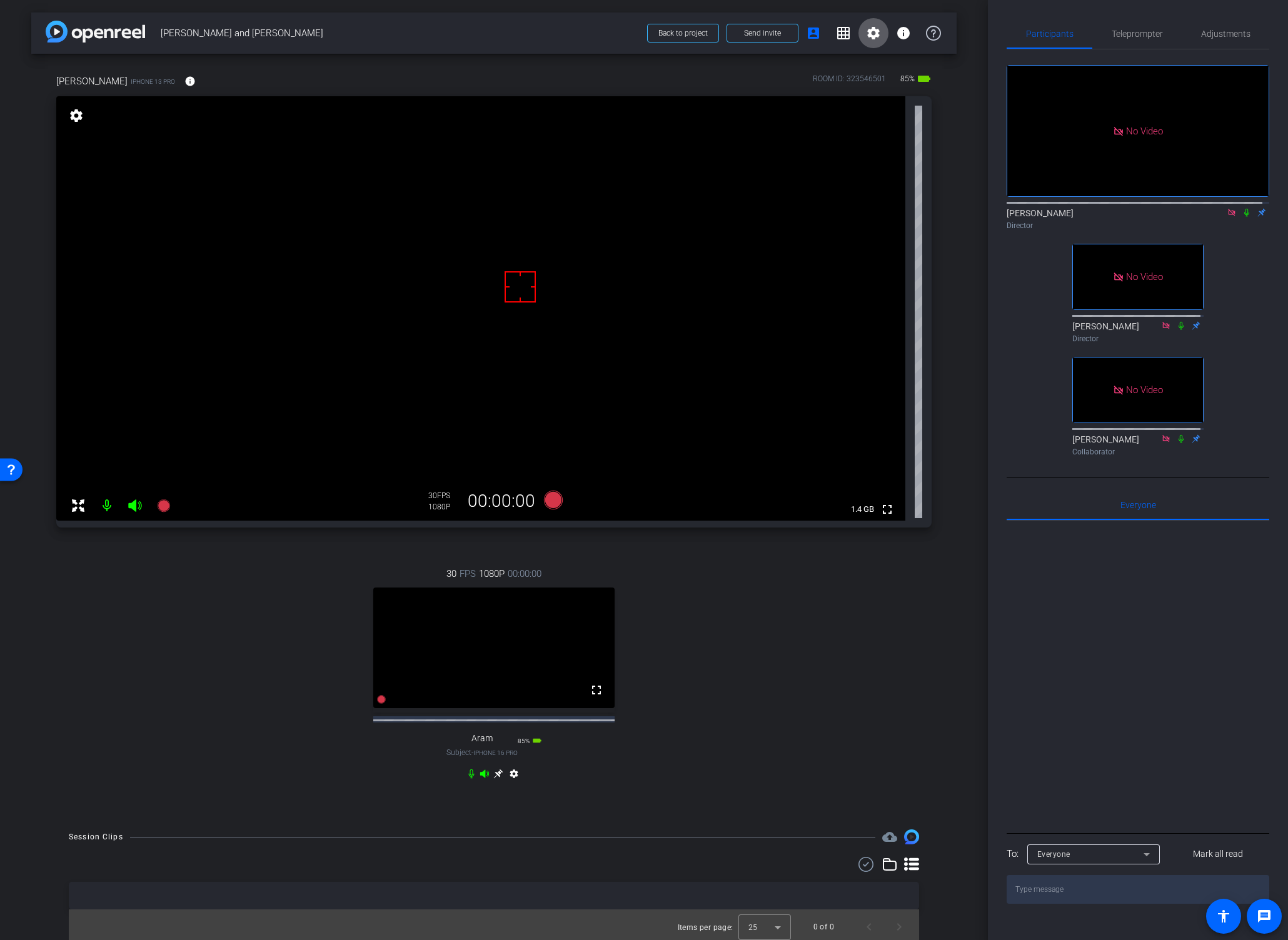
click at [927, 535] on div "[PERSON_NAME] iPhone 13 Pro info ROOM ID: 323546501 85% battery_std fullscreen …" at bounding box center [493, 436] width 925 height 764
click at [740, 670] on div "30 FPS 1080P 00:00:00 fullscreen Aram Subject - iPhone 16 Pro 85% battery_std s…" at bounding box center [493, 675] width 876 height 258
click at [933, 543] on div "[PERSON_NAME] iPhone 13 Pro info ROOM ID: 323546501 85% battery_std fullscreen …" at bounding box center [493, 436] width 925 height 764
click at [931, 541] on div "[PERSON_NAME] iPhone 13 Pro info ROOM ID: 323546501 85% battery_std fullscreen …" at bounding box center [493, 436] width 925 height 764
click at [1200, 209] on icon at bounding box center [1246, 213] width 10 height 9
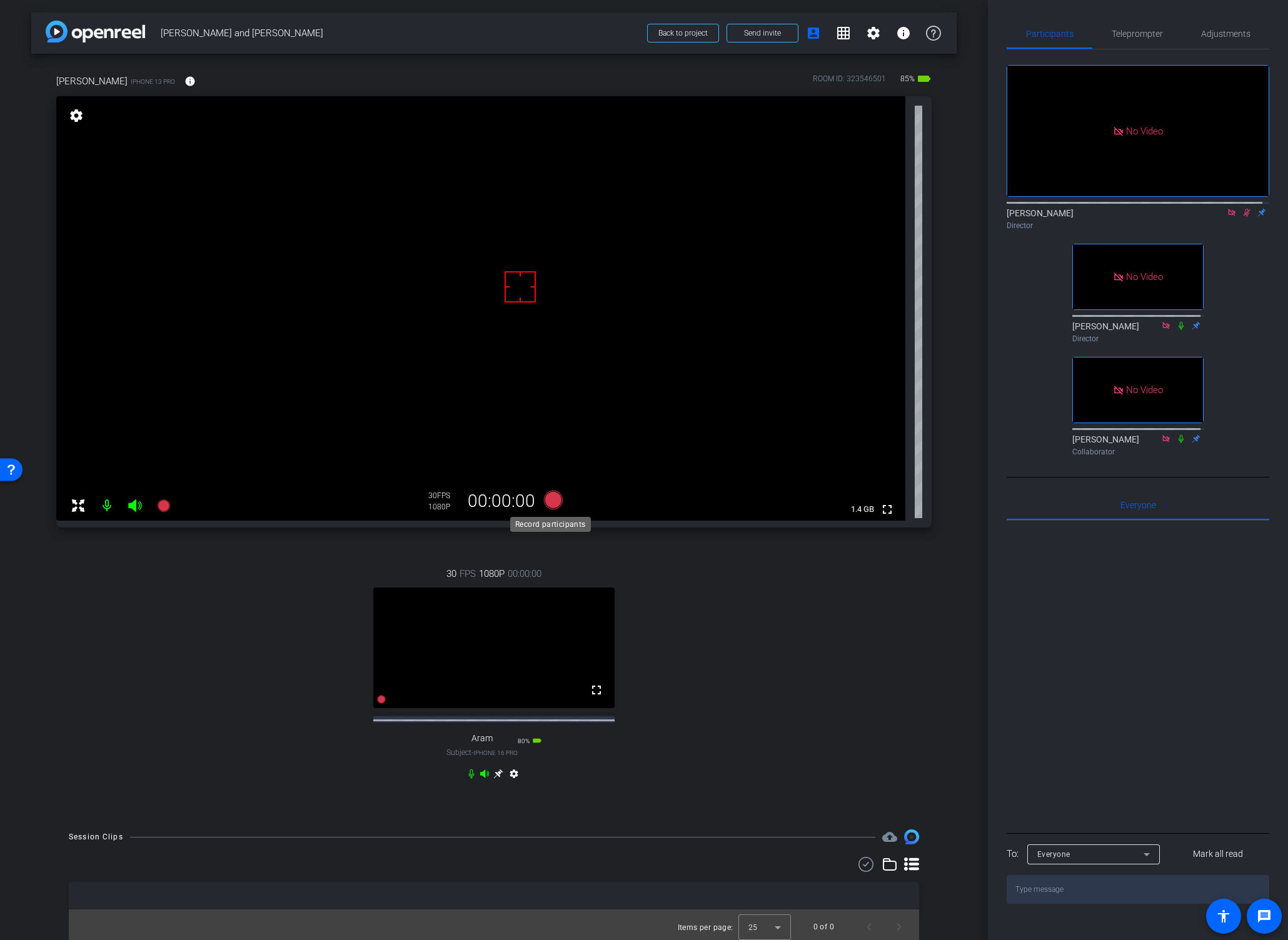
click at [547, 499] on icon at bounding box center [553, 500] width 18 height 18
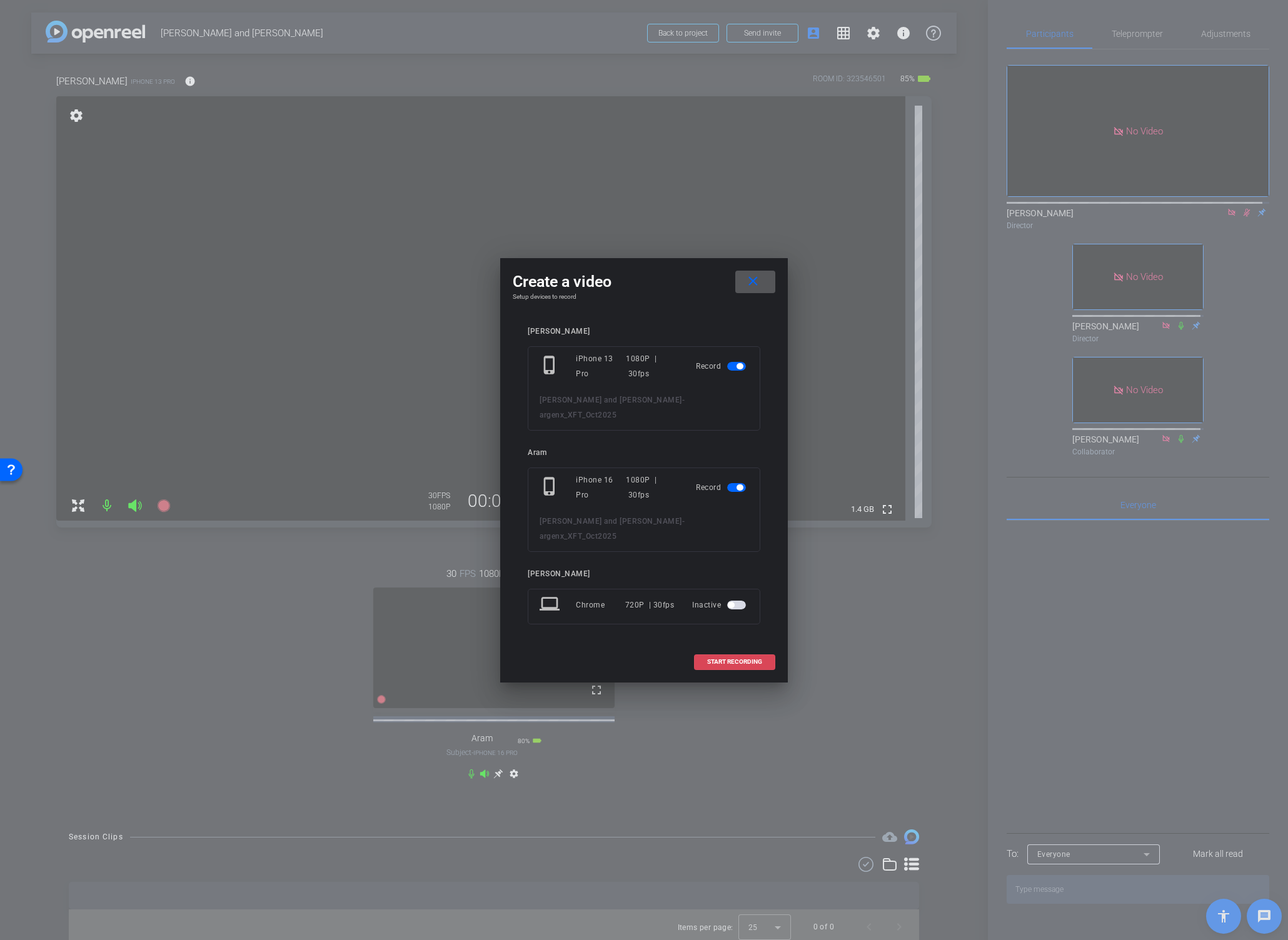
click at [725, 660] on span "START RECORDING" at bounding box center [735, 662] width 55 height 6
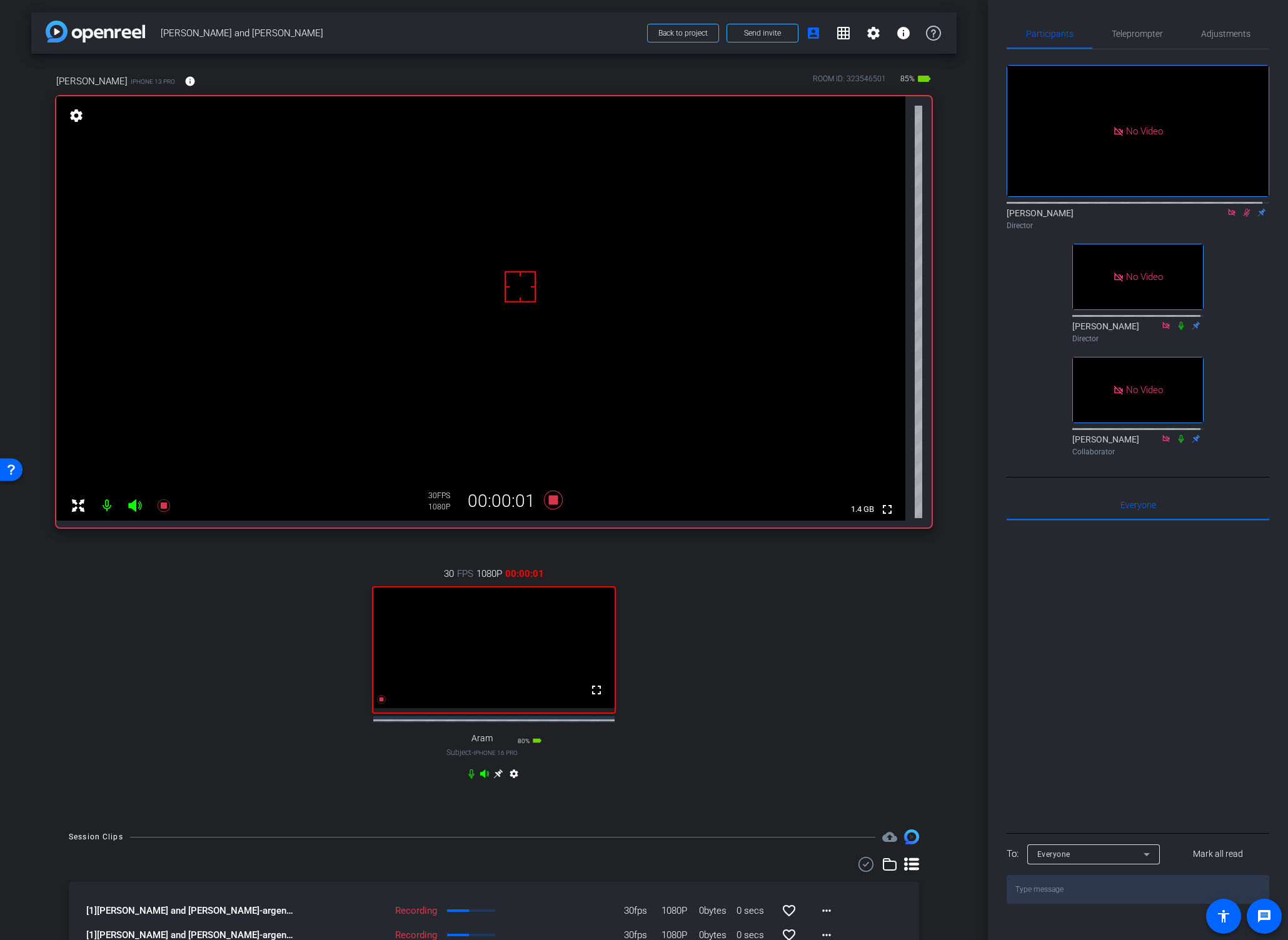
click at [1200, 209] on icon at bounding box center [1246, 212] width 6 height 8
click at [1200, 209] on icon at bounding box center [1246, 213] width 10 height 9
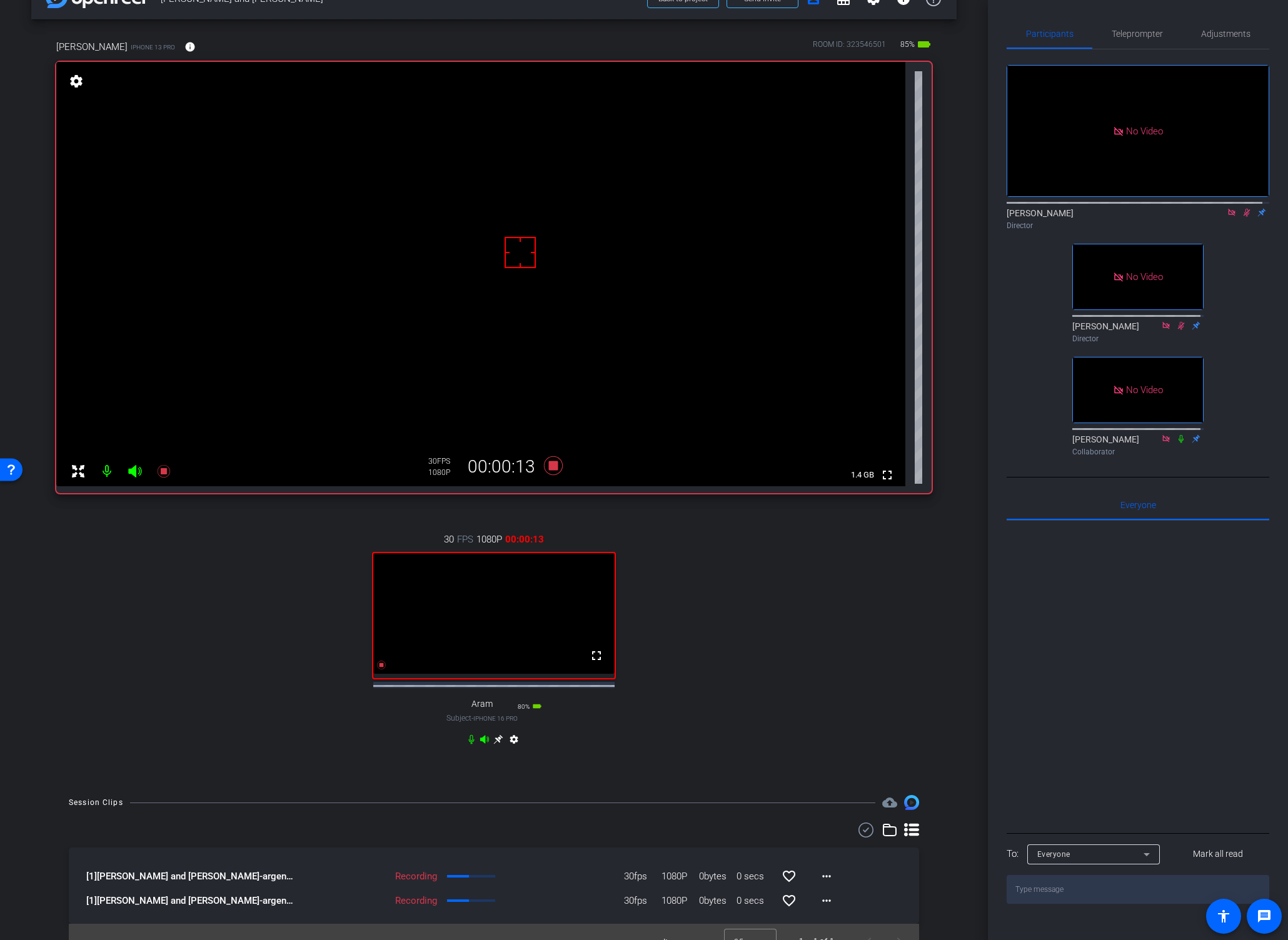
scroll to position [62, 0]
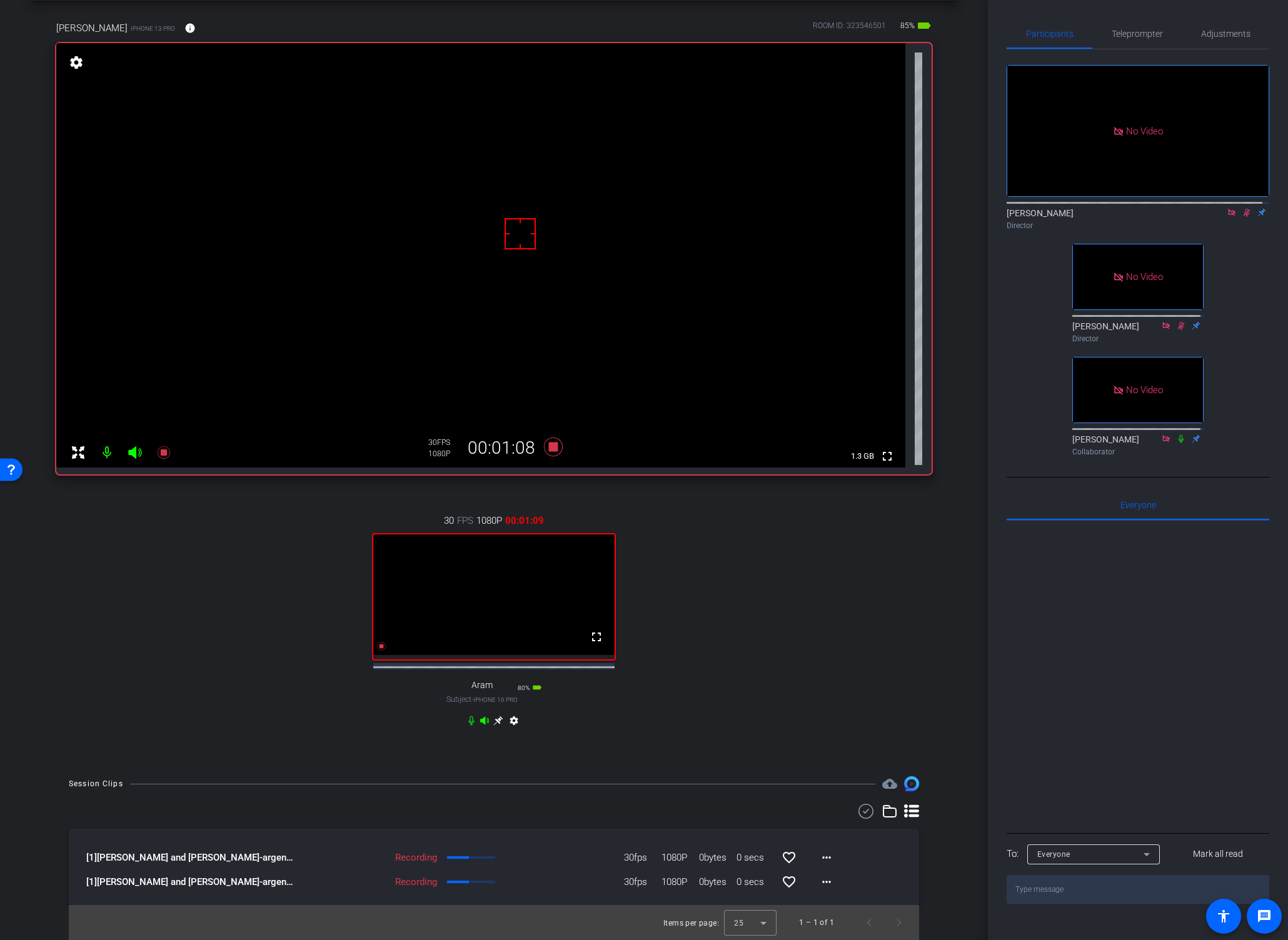
click at [1200, 209] on icon at bounding box center [1246, 213] width 10 height 9
click at [760, 555] on div "30 FPS 1080P 00:02:00 fullscreen Aram Subject - iPhone 16 Pro 80% battery_std s…" at bounding box center [493, 622] width 876 height 258
click at [549, 437] on icon at bounding box center [553, 447] width 18 height 18
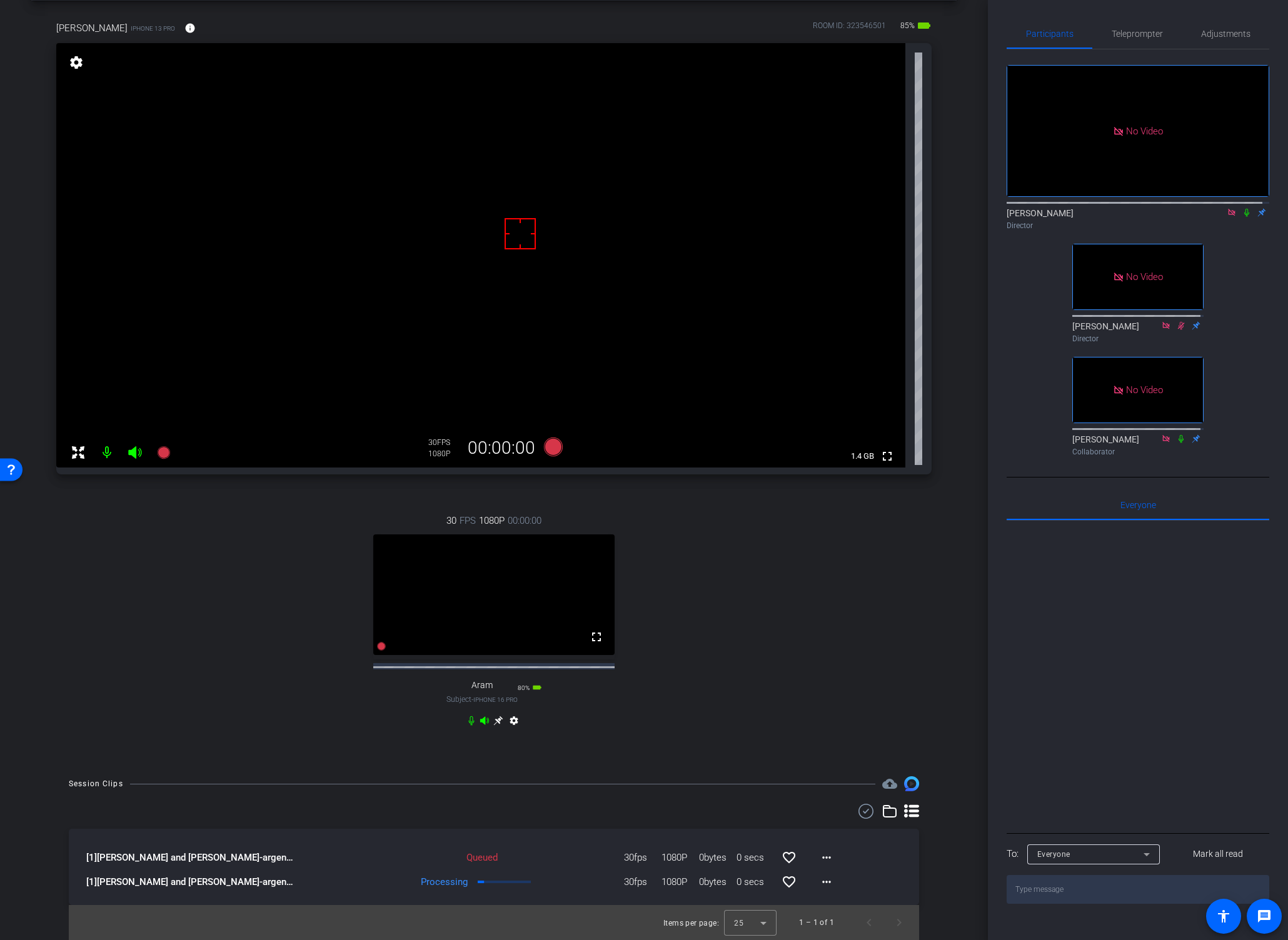
drag, startPoint x: 748, startPoint y: 528, endPoint x: 758, endPoint y: 527, distance: 10.0
click at [749, 528] on div "30 FPS 1080P 00:00:00 fullscreen Aram Subject - iPhone 16 Pro 80% battery_std s…" at bounding box center [493, 622] width 876 height 258
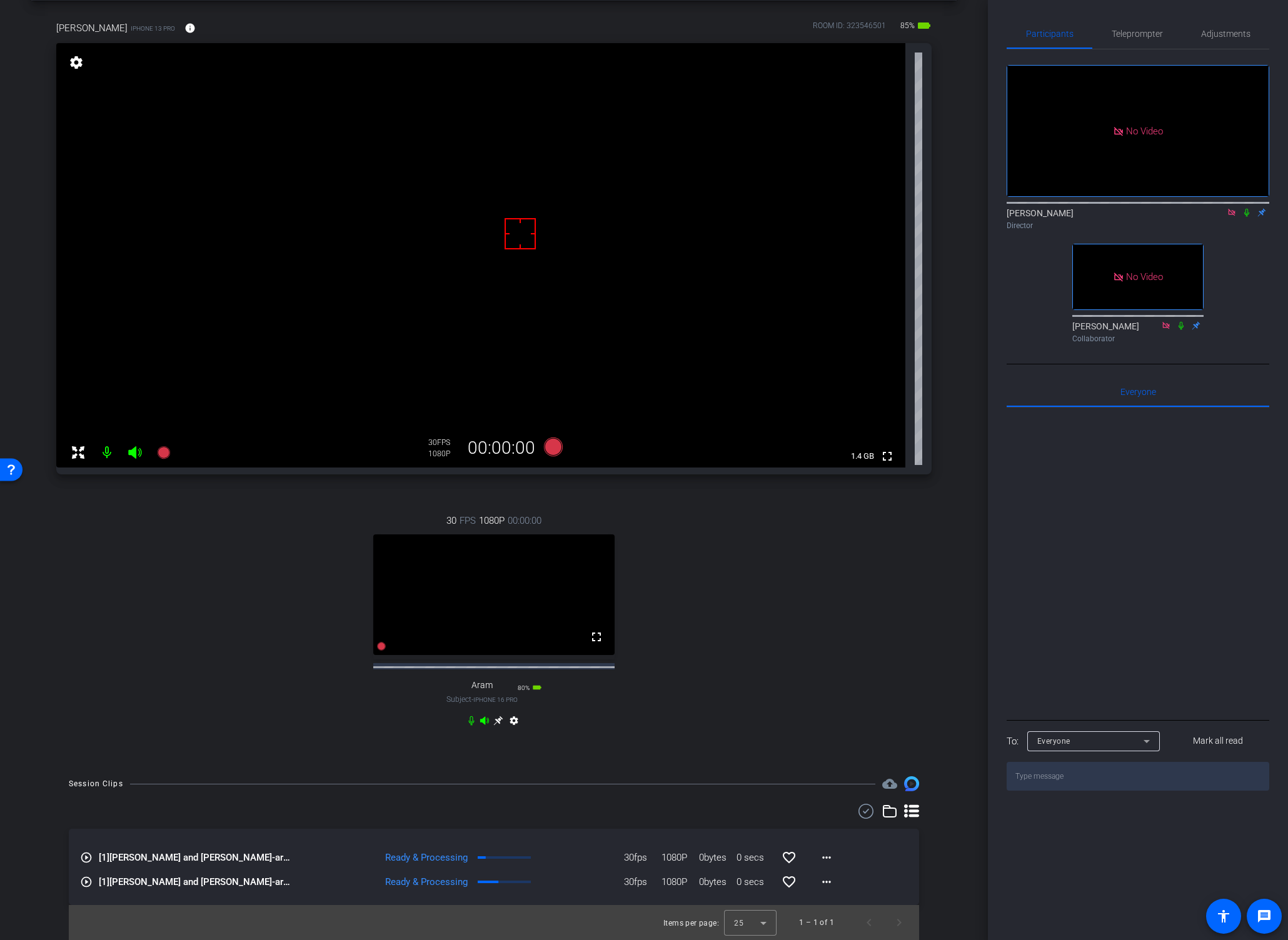
click at [933, 455] on div "[PERSON_NAME] iPhone 13 Pro info ROOM ID: 323546501 85% battery_std fullscreen …" at bounding box center [493, 382] width 925 height 764
click at [944, 481] on div "[PERSON_NAME] iPhone 13 Pro info ROOM ID: 323546501 85% battery_std fullscreen …" at bounding box center [493, 382] width 925 height 764
click at [1200, 39] on span "Adjustments" at bounding box center [1226, 34] width 50 height 9
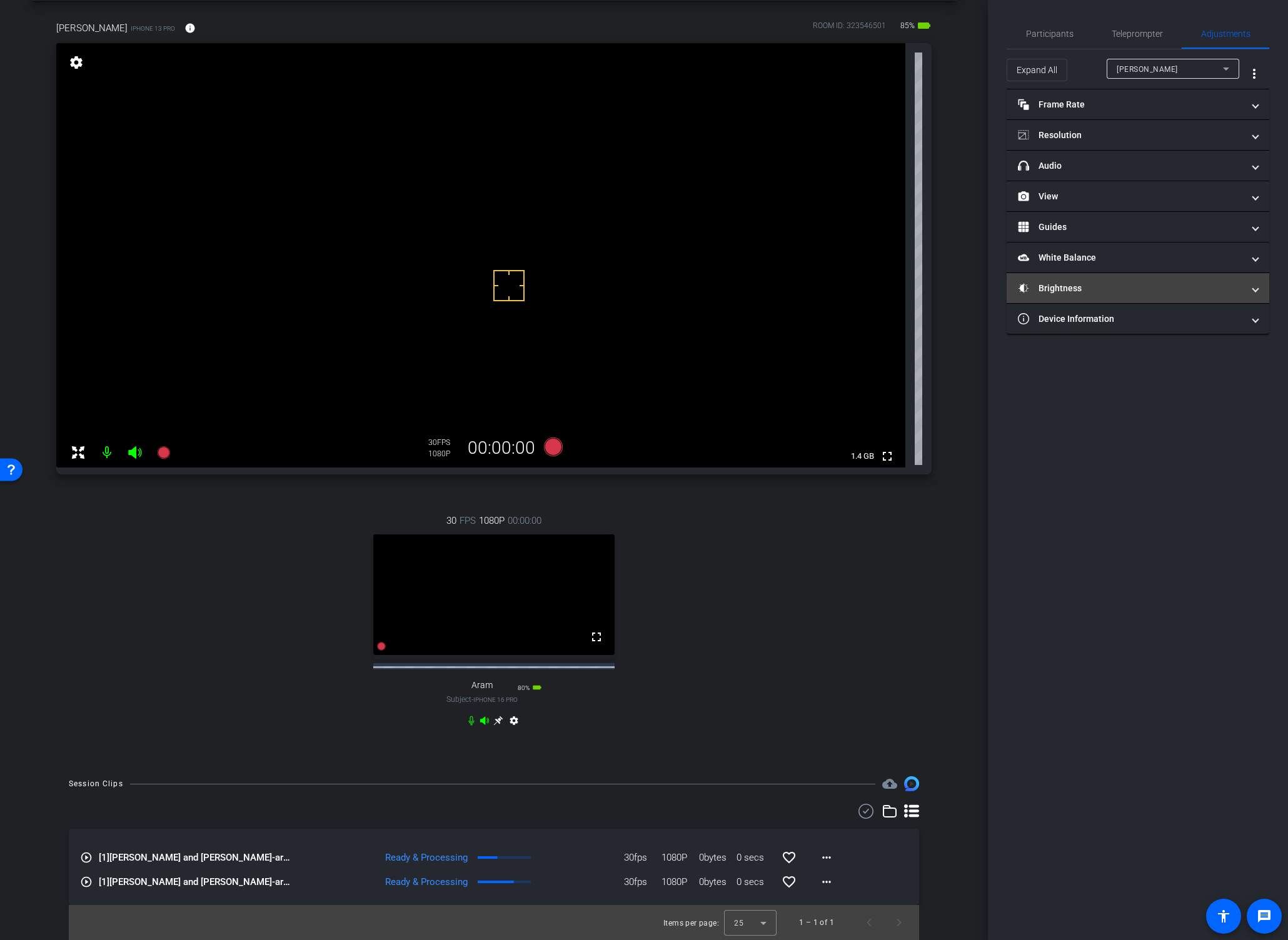
click at [1115, 286] on mat-panel-title "Brightness" at bounding box center [1130, 289] width 225 height 13
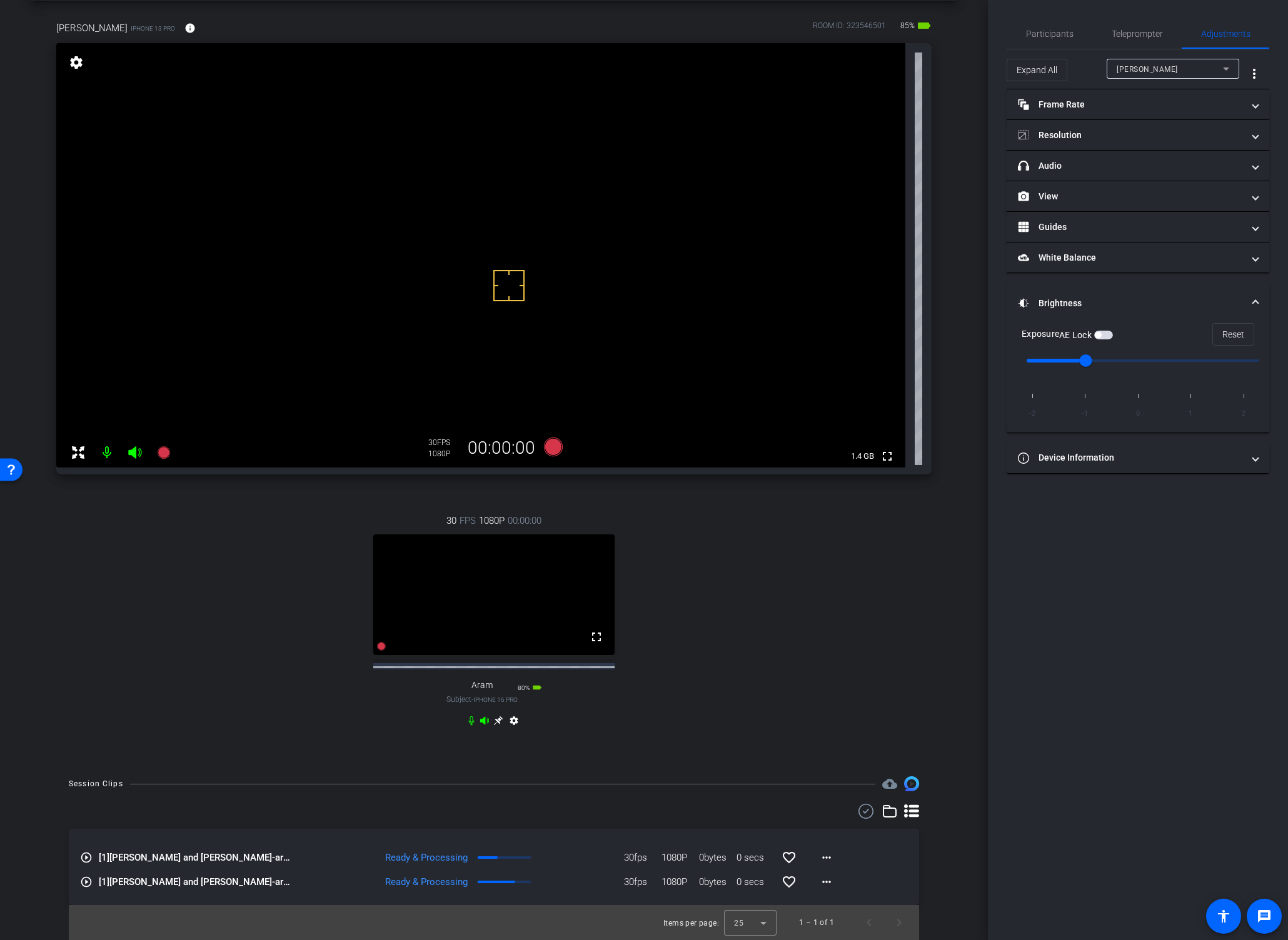
click at [1098, 335] on span "button" at bounding box center [1097, 334] width 6 height 6
click at [1047, 36] on span "Participants" at bounding box center [1049, 34] width 48 height 9
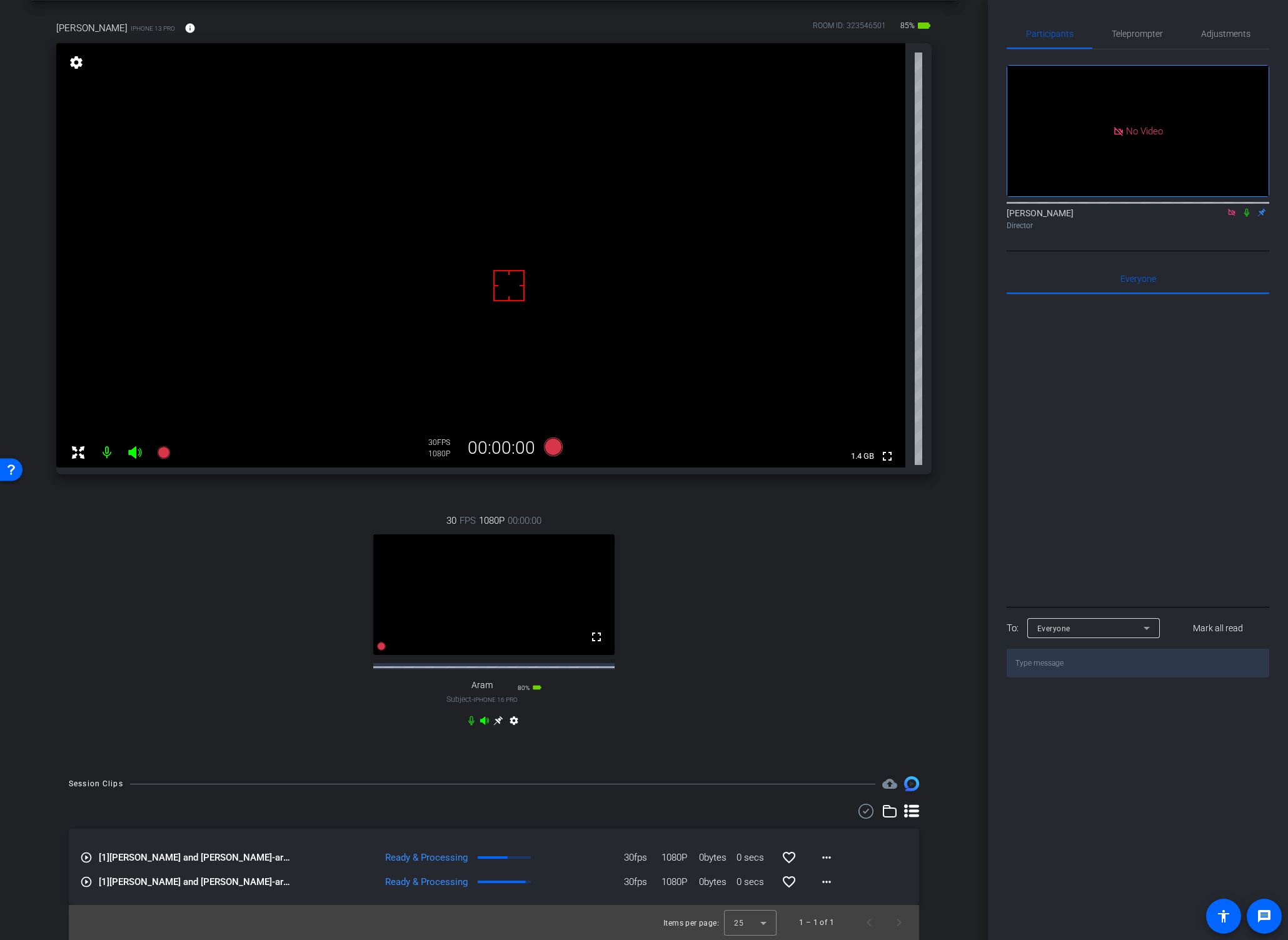
click at [474, 235] on video at bounding box center [480, 255] width 849 height 425
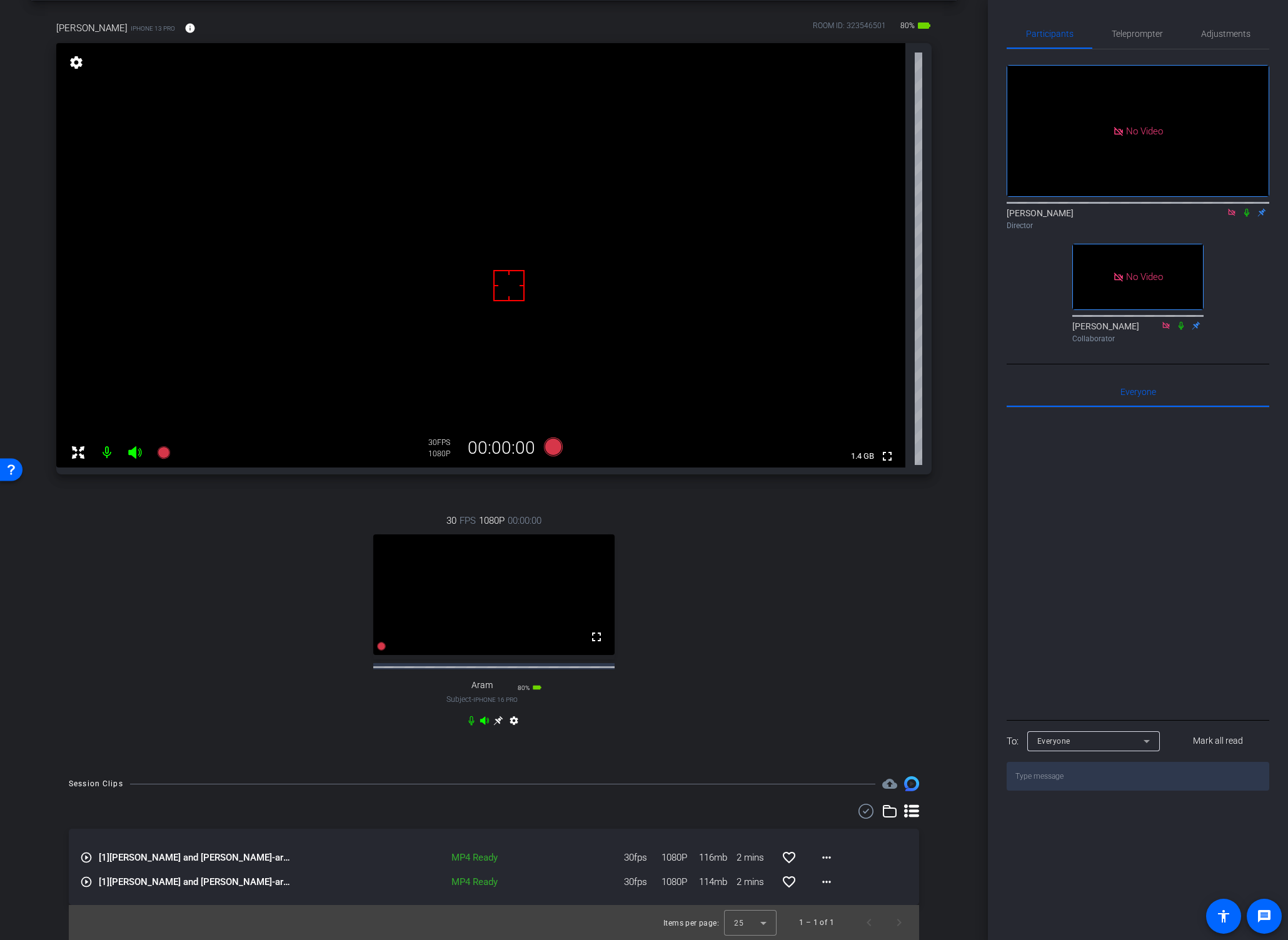
click at [480, 218] on video at bounding box center [480, 255] width 849 height 425
click at [811, 559] on div "30 FPS 1080P 00:00:00 fullscreen Aram Subject - iPhone 16 Pro 80% battery_std s…" at bounding box center [493, 622] width 876 height 258
click at [676, 710] on div "30 FPS 1080P 00:00:00 fullscreen Aram Subject - iPhone 16 Pro 80% battery_std s…" at bounding box center [493, 622] width 876 height 258
drag, startPoint x: 1247, startPoint y: 176, endPoint x: 1212, endPoint y: 198, distance: 41.3
click at [1200, 209] on icon at bounding box center [1246, 213] width 10 height 9
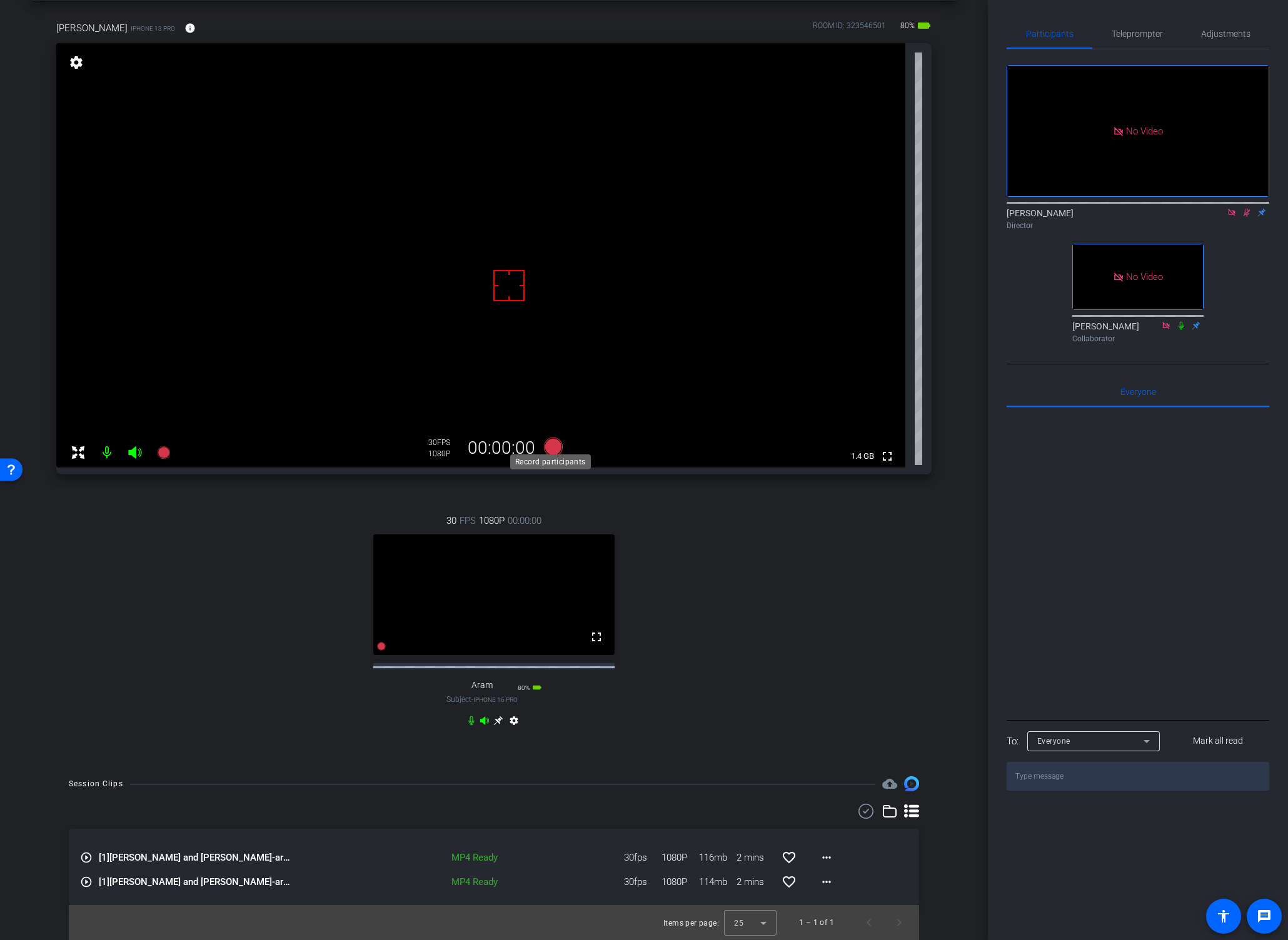
click at [547, 437] on icon at bounding box center [553, 447] width 18 height 18
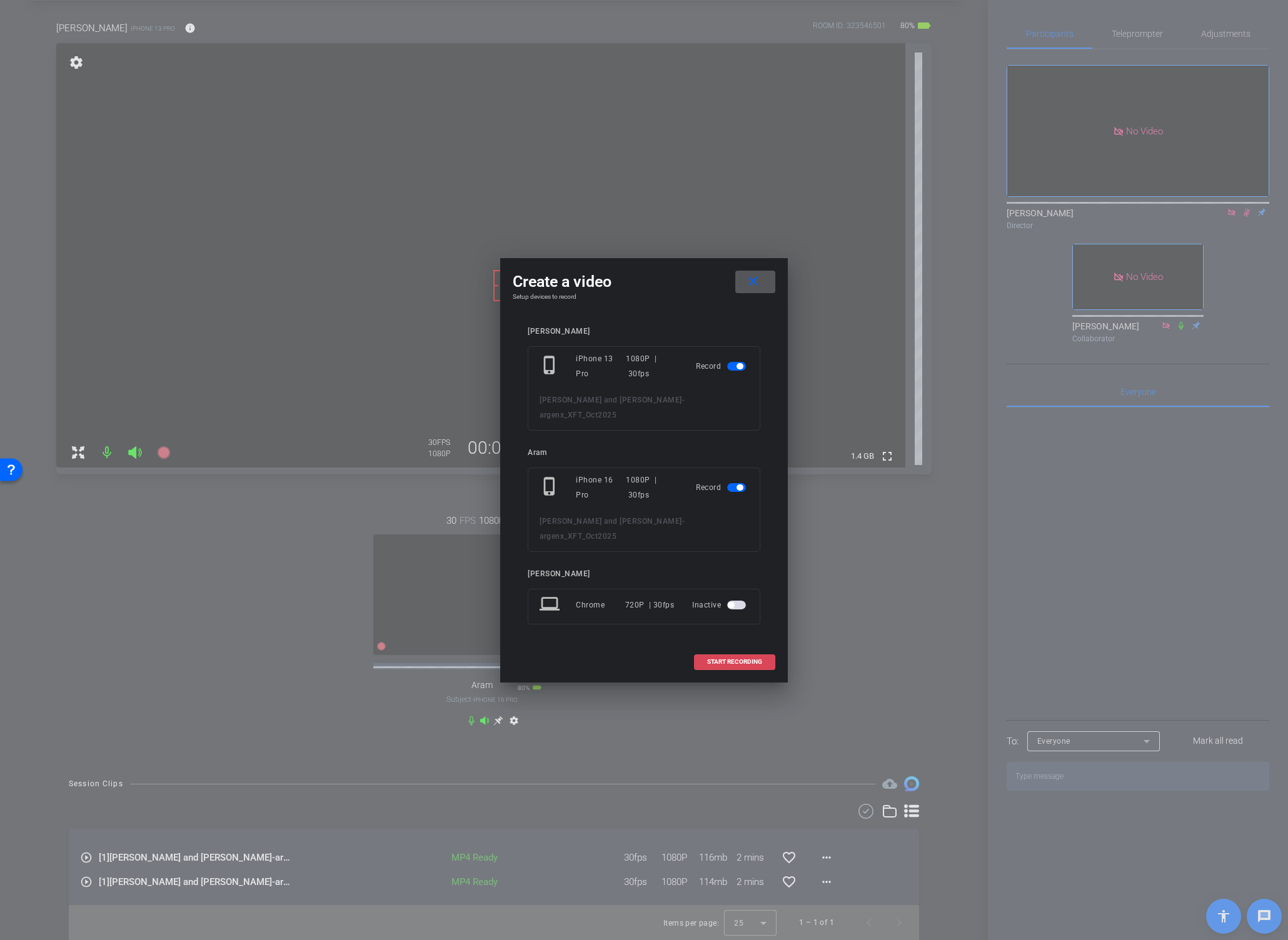
click at [722, 660] on span "START RECORDING" at bounding box center [735, 662] width 55 height 6
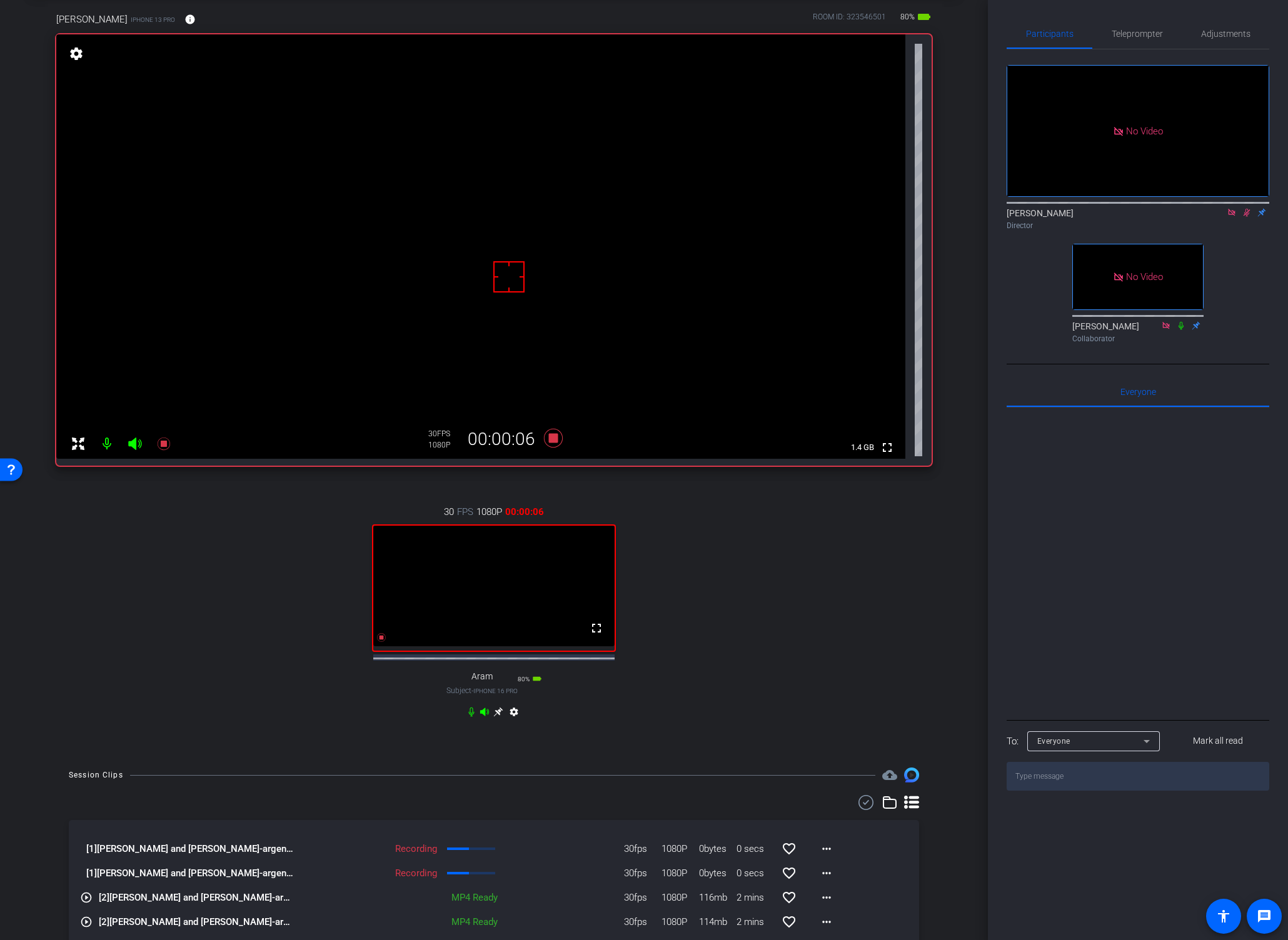
click at [856, 809] on icon at bounding box center [865, 802] width 18 height 15
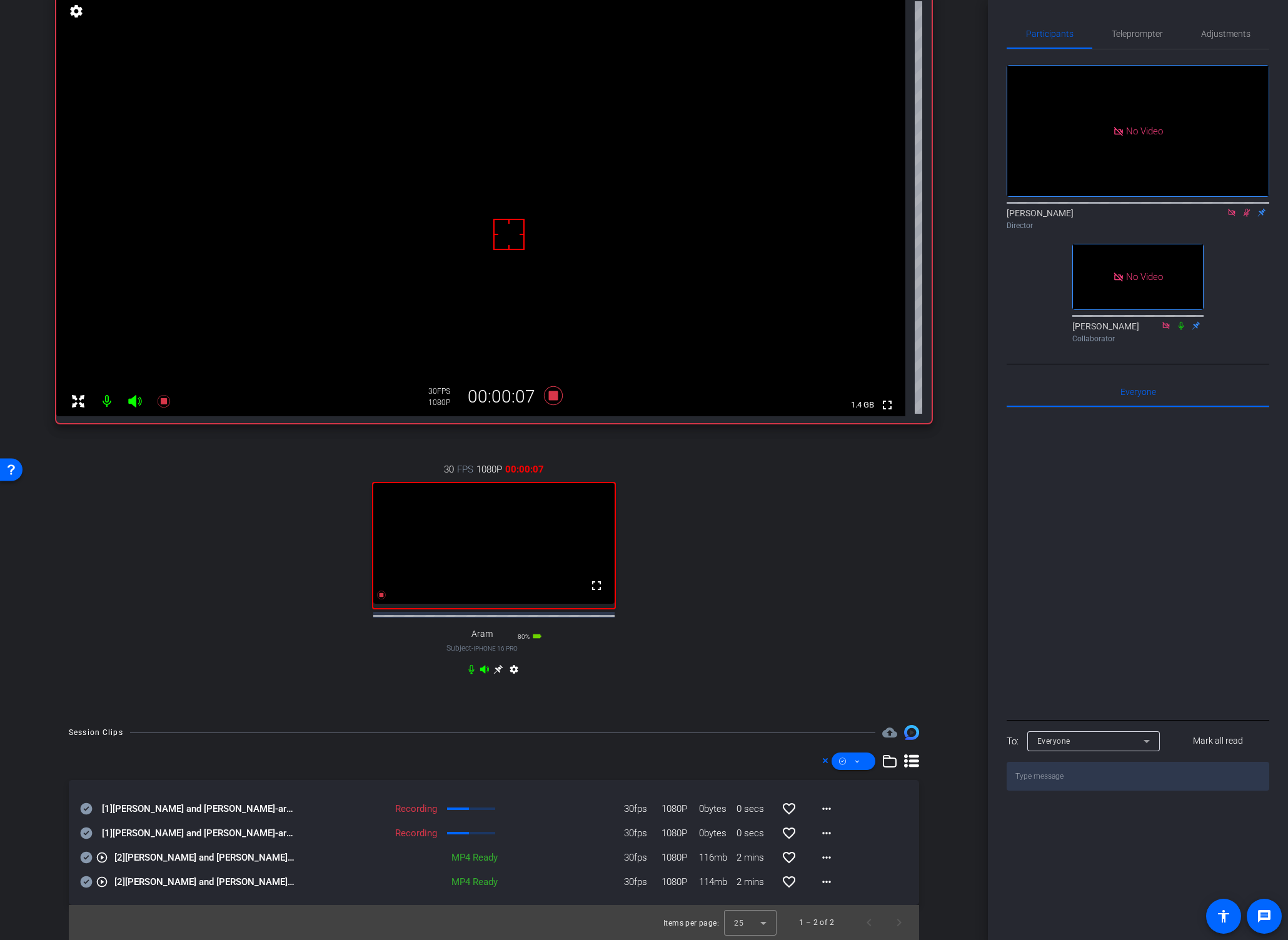
scroll to position [113, 0]
click at [85, 857] on icon at bounding box center [86, 857] width 12 height 12
click at [84, 867] on icon at bounding box center [86, 882] width 12 height 12
click at [853, 760] on icon at bounding box center [856, 762] width 6 height 16
click at [850, 807] on span "Download Original" at bounding box center [867, 812] width 66 height 15
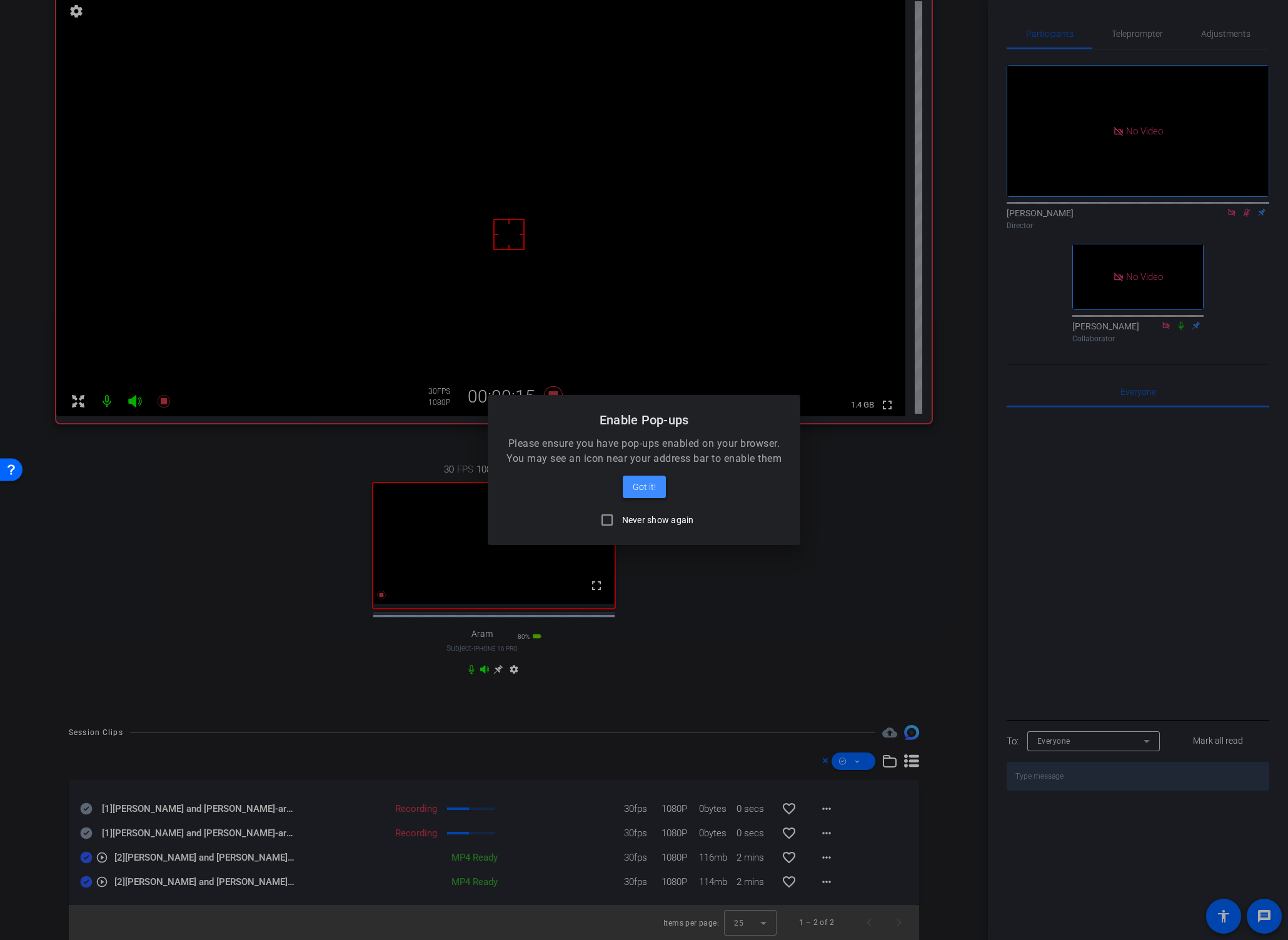
click at [643, 484] on span "Got it!" at bounding box center [644, 487] width 23 height 15
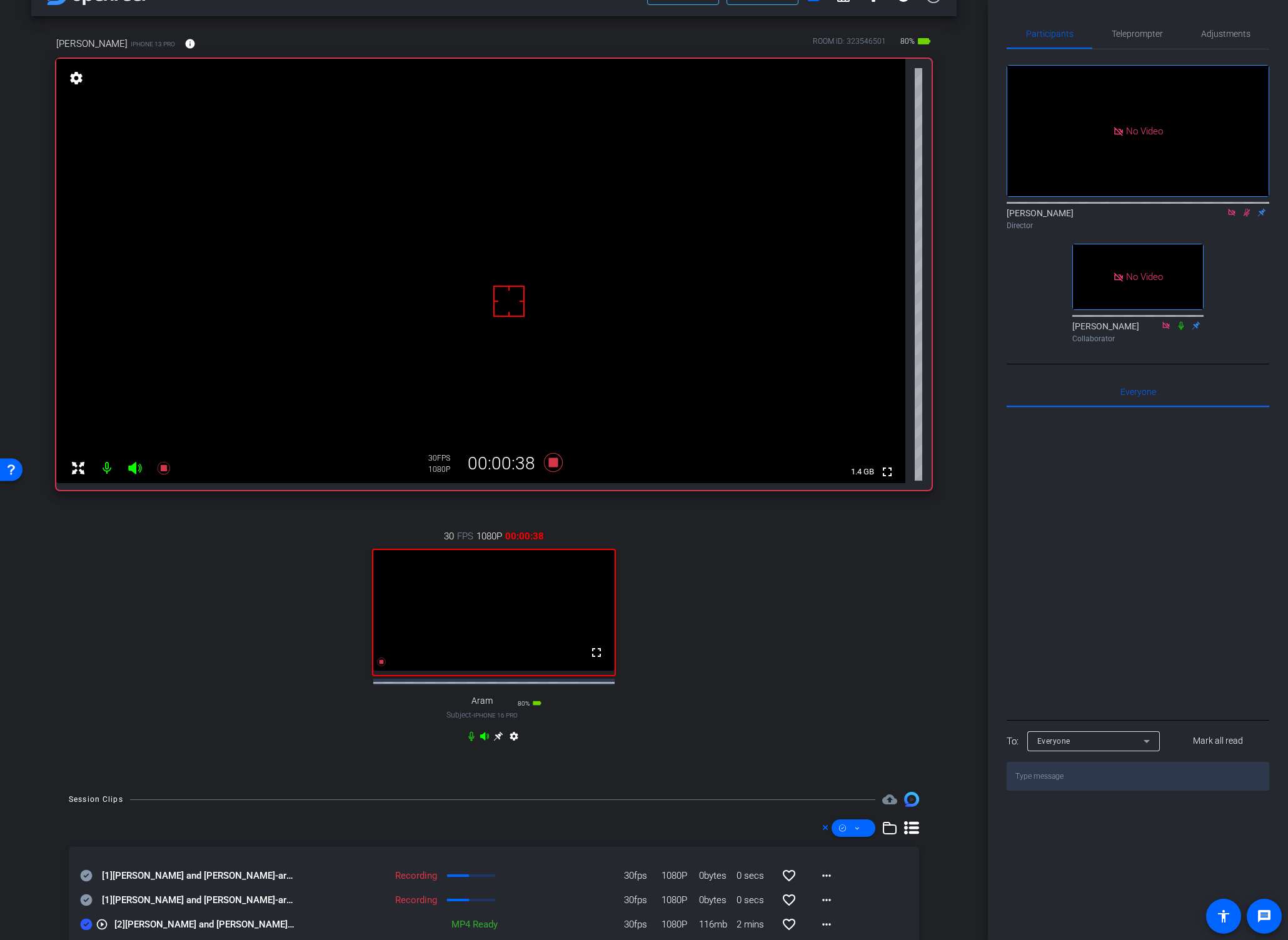
scroll to position [40, 0]
click at [713, 515] on div "30 FPS 1080P 00:02:45 fullscreen Aram Subject - iPhone 16 Pro 80% battery_std s…" at bounding box center [493, 636] width 876 height 258
click at [1200, 209] on icon at bounding box center [1246, 213] width 10 height 9
click at [830, 607] on div "30 FPS 1080P 00:03:02 fullscreen Aram Subject - iPhone 16 Pro 80% battery_std s…" at bounding box center [493, 636] width 876 height 258
click at [550, 462] on icon at bounding box center [553, 460] width 18 height 18
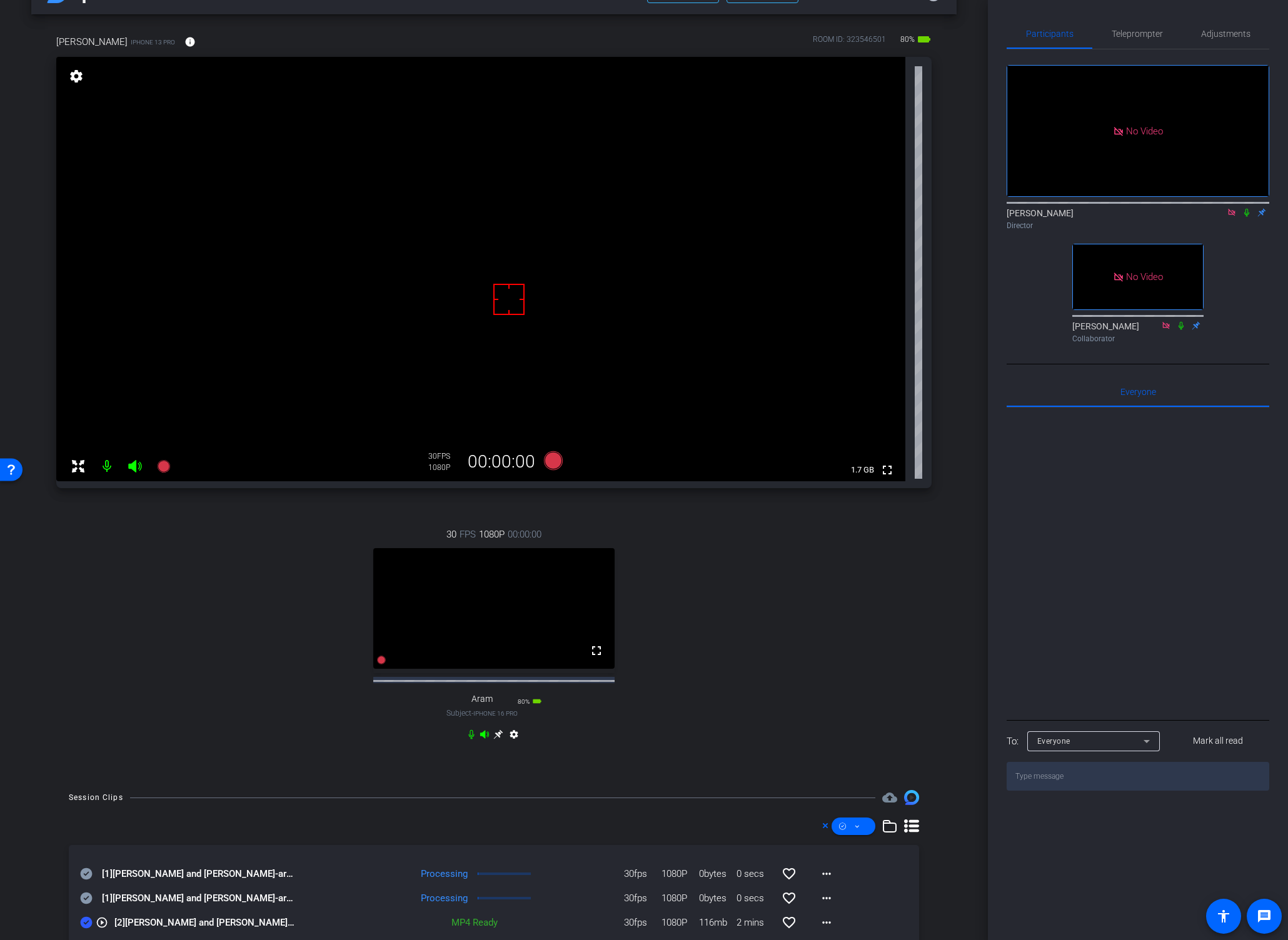
click at [817, 677] on div "30 FPS 1080P 00:00:00 fullscreen Aram Subject - iPhone 16 Pro 80% battery_std s…" at bounding box center [493, 636] width 876 height 258
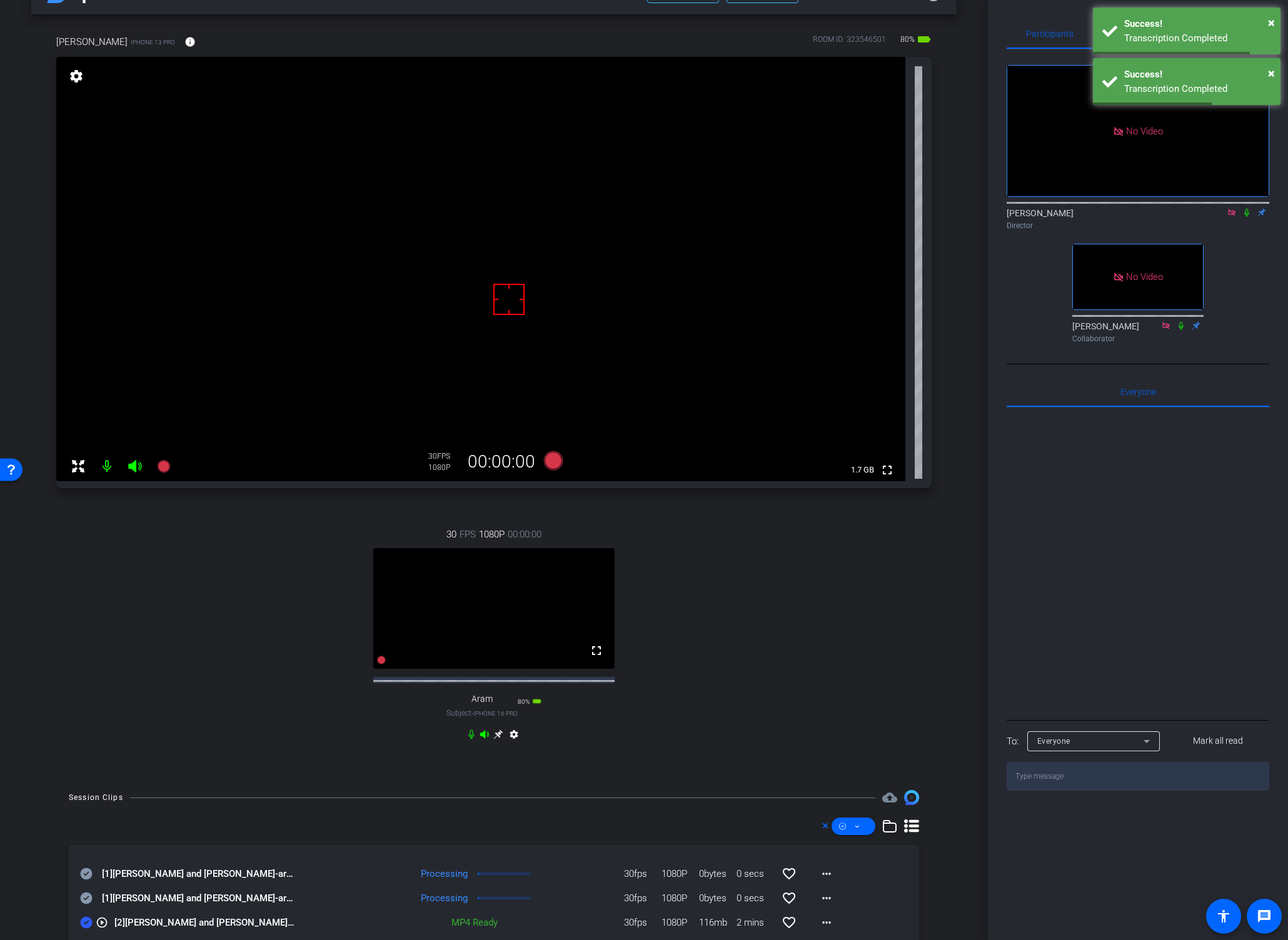
scroll to position [116, 0]
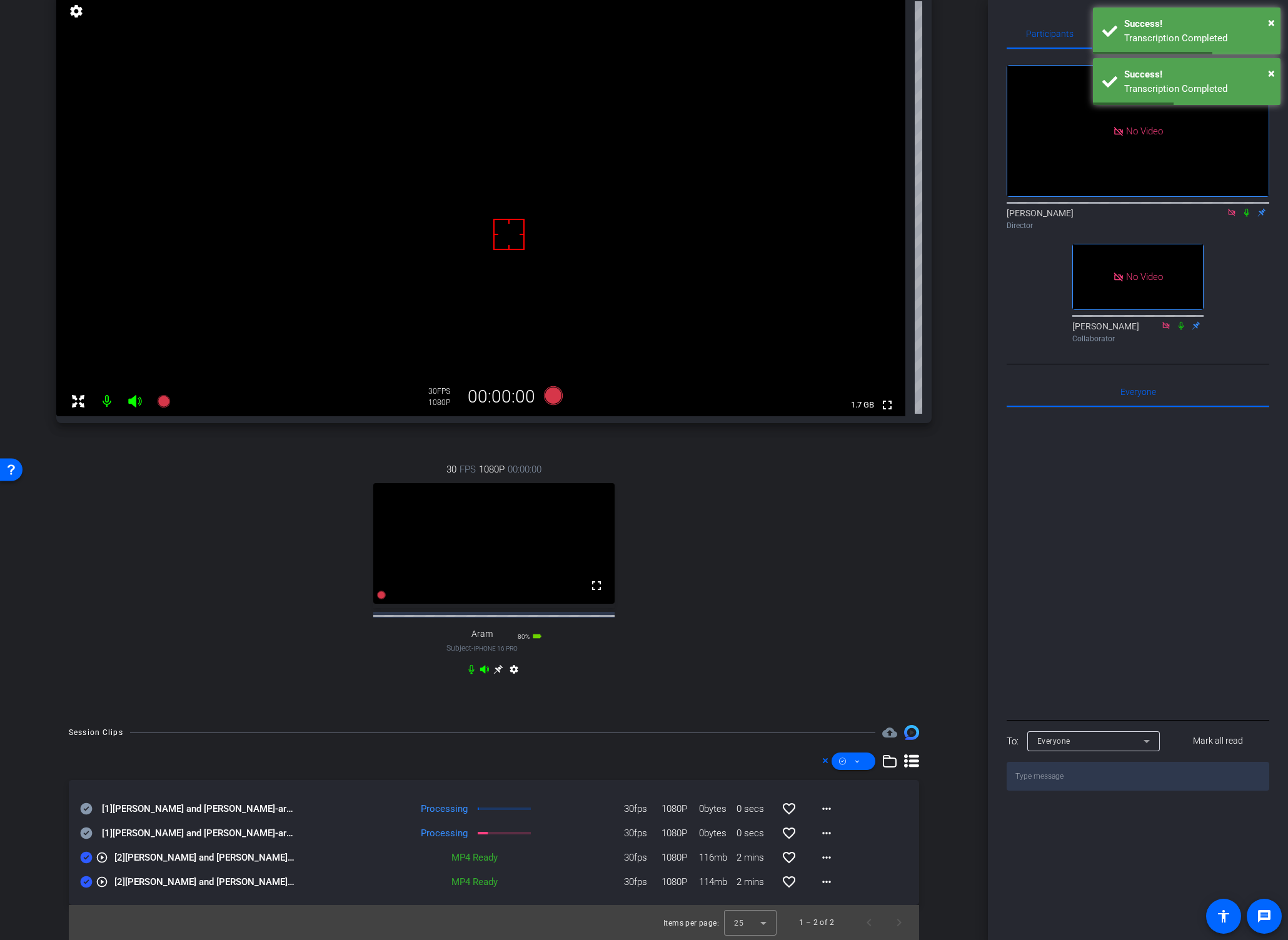
click at [85, 867] on icon at bounding box center [86, 882] width 12 height 12
click at [83, 856] on icon at bounding box center [86, 857] width 12 height 12
click at [82, 832] on icon at bounding box center [86, 833] width 12 height 12
click at [86, 808] on icon at bounding box center [86, 809] width 12 height 12
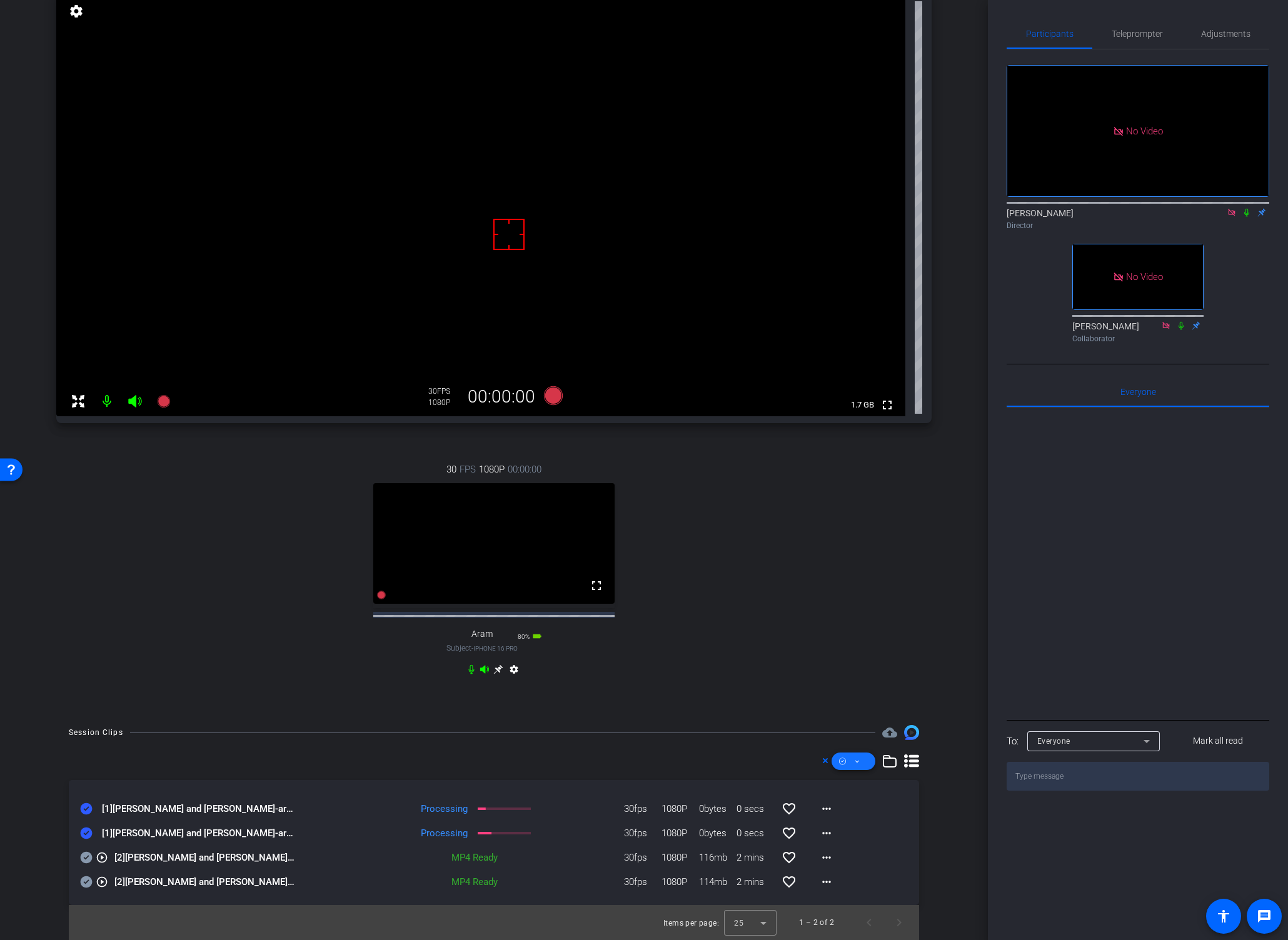
click at [855, 761] on icon at bounding box center [857, 762] width 4 height 3
click at [842, 814] on span "Download Original" at bounding box center [867, 812] width 66 height 15
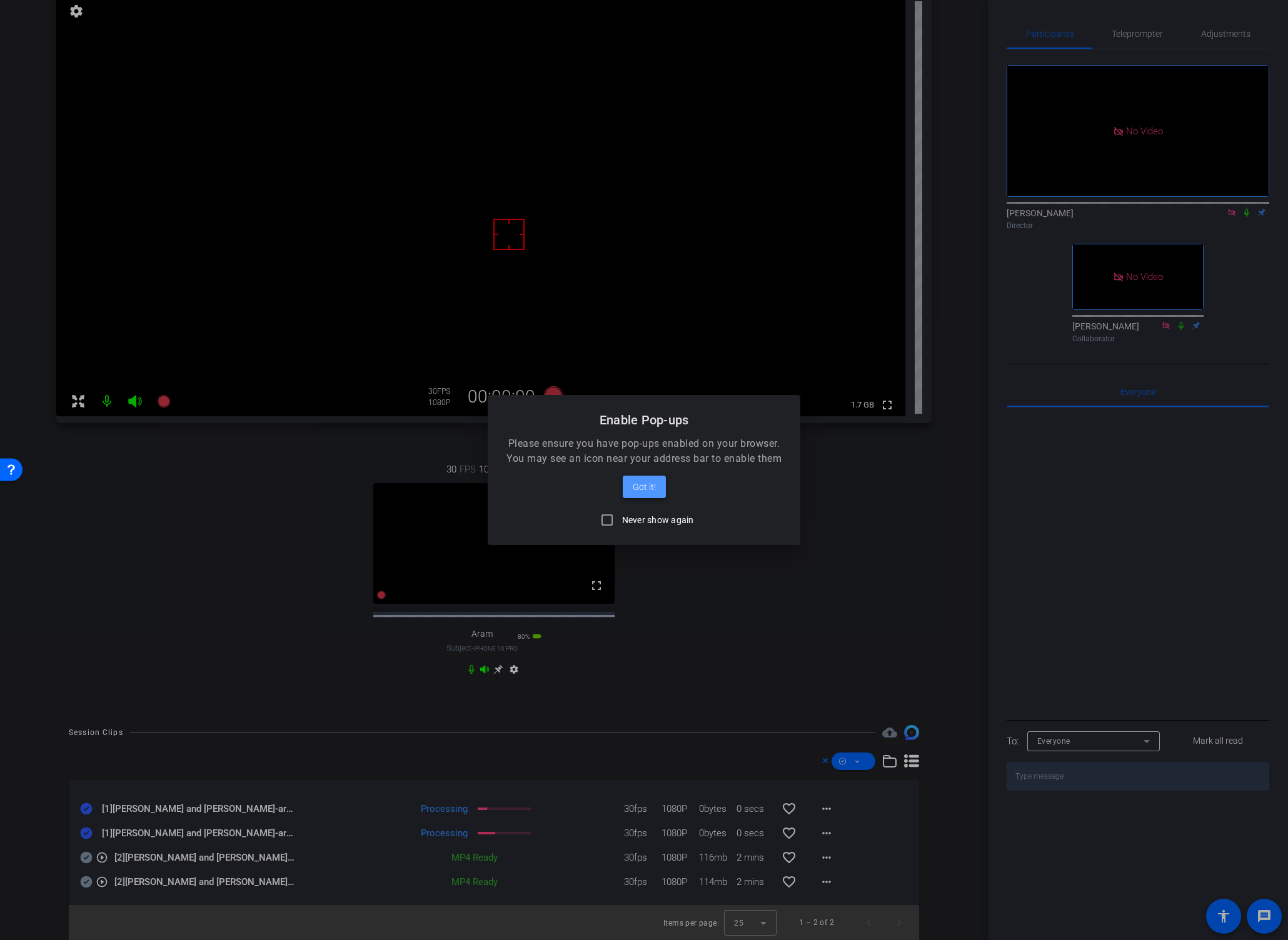
click at [644, 486] on span "Got it!" at bounding box center [644, 487] width 23 height 15
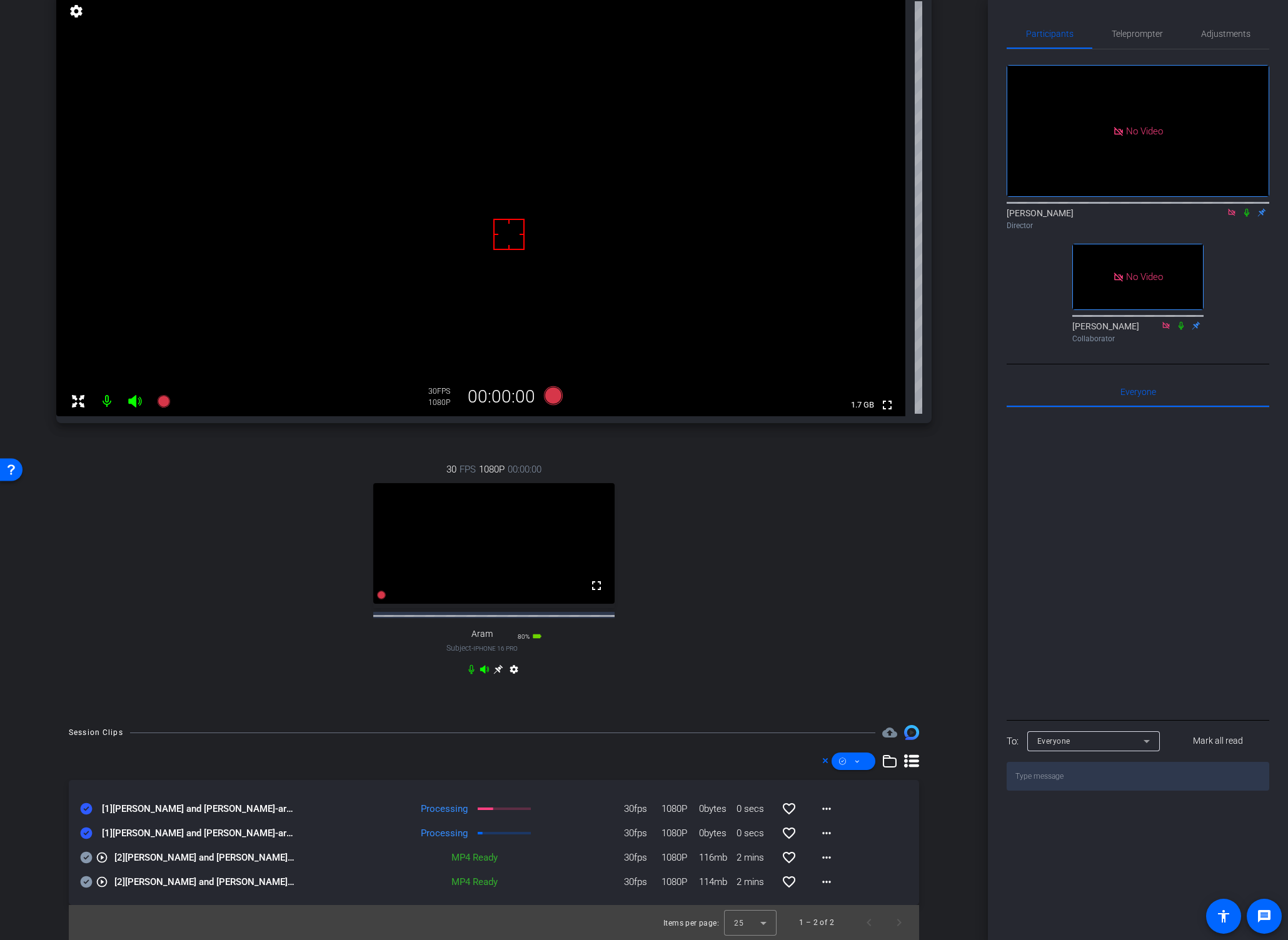
click at [778, 522] on div "30 FPS 1080P 00:00:00 fullscreen Aram Subject - iPhone 16 Pro 80% battery_std s…" at bounding box center [493, 571] width 876 height 258
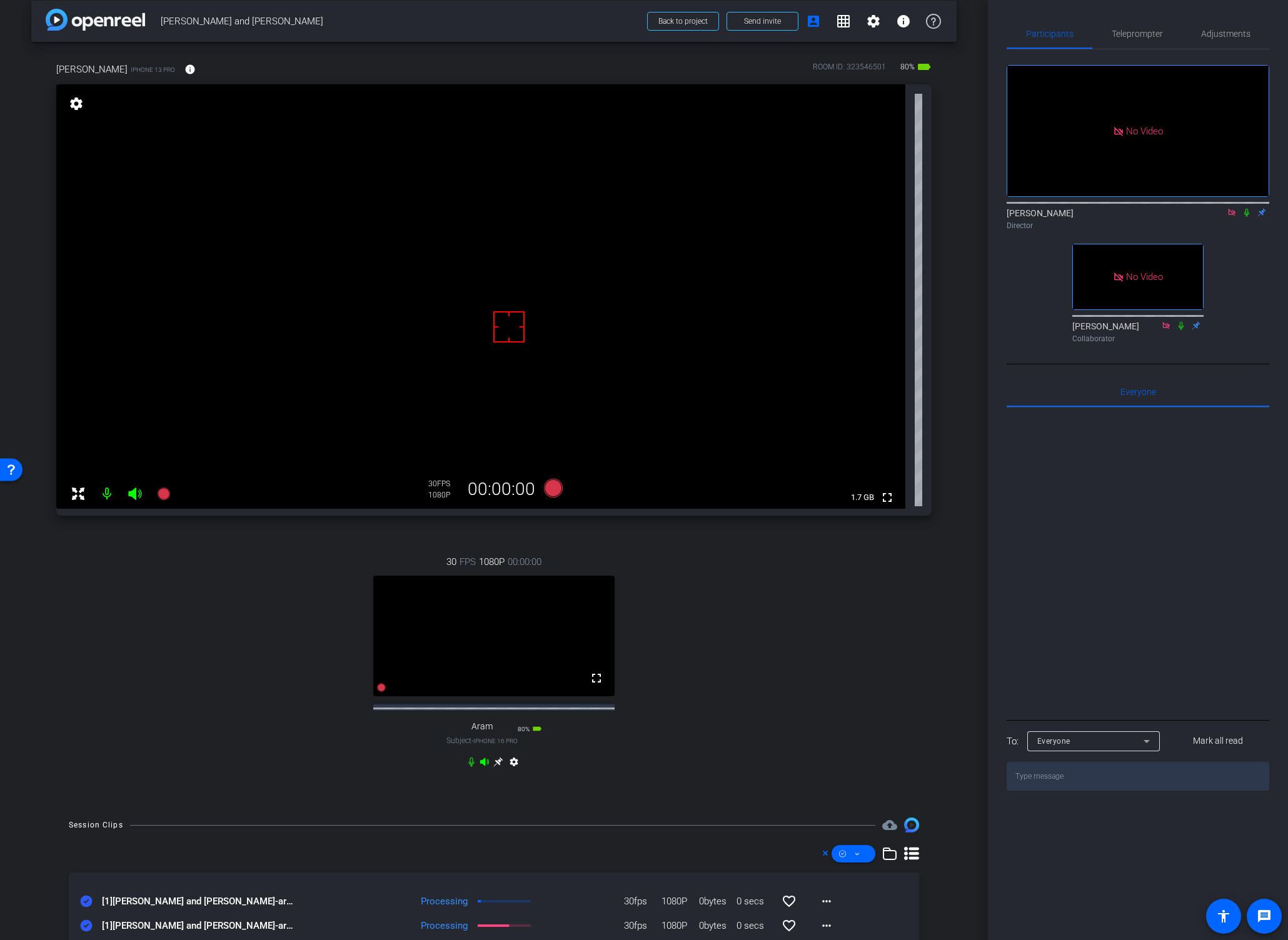
scroll to position [0, 0]
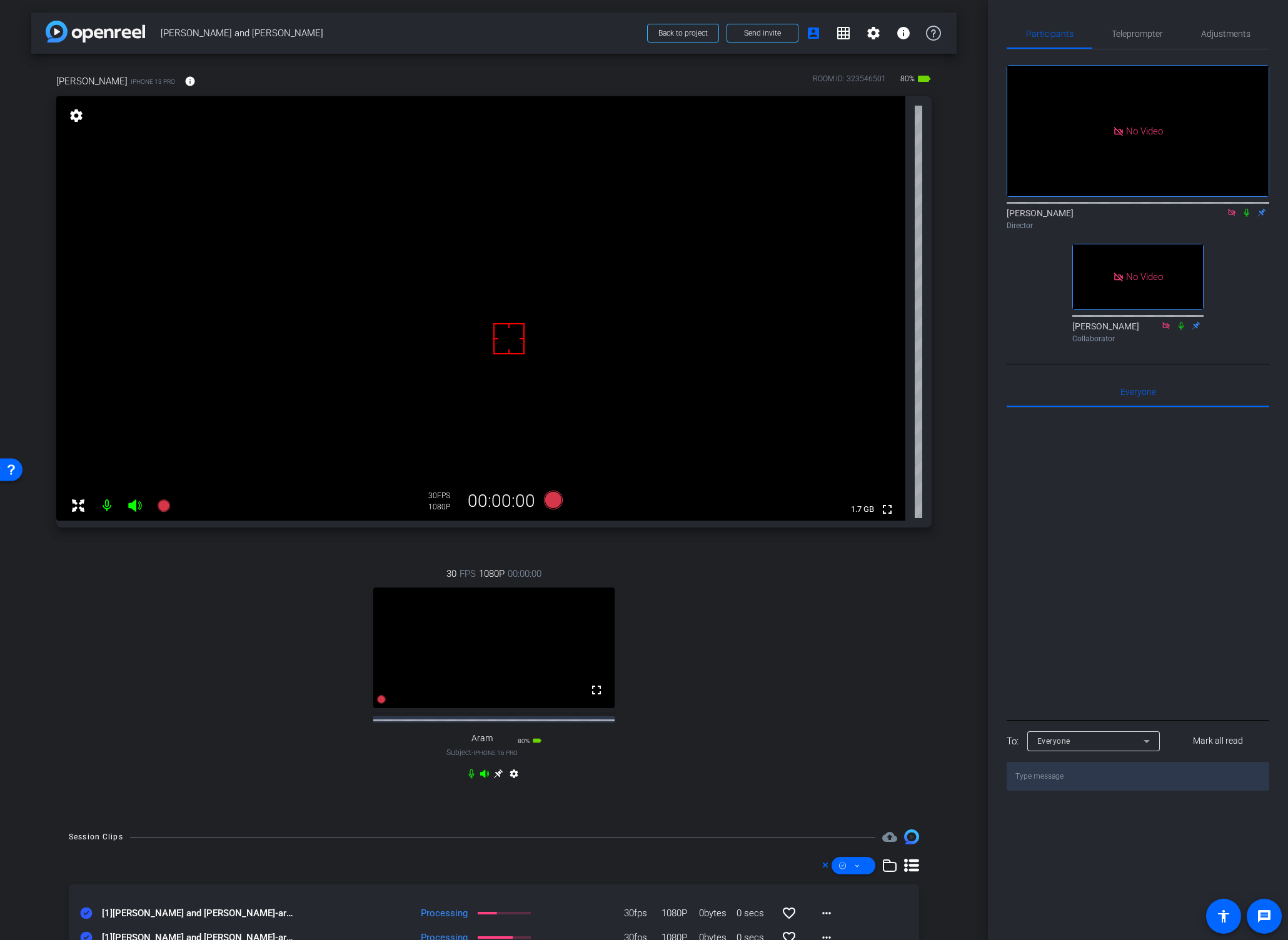
click at [1200, 209] on icon at bounding box center [1246, 213] width 10 height 9
click at [935, 517] on div "[PERSON_NAME] iPhone 13 Pro info ROOM ID: 323546501 80% battery_std fullscreen …" at bounding box center [493, 436] width 925 height 764
click at [944, 561] on div "[PERSON_NAME] iPhone 13 Pro info ROOM ID: 323546501 80% battery_std fullscreen …" at bounding box center [493, 436] width 925 height 764
click at [548, 502] on icon at bounding box center [553, 500] width 18 height 18
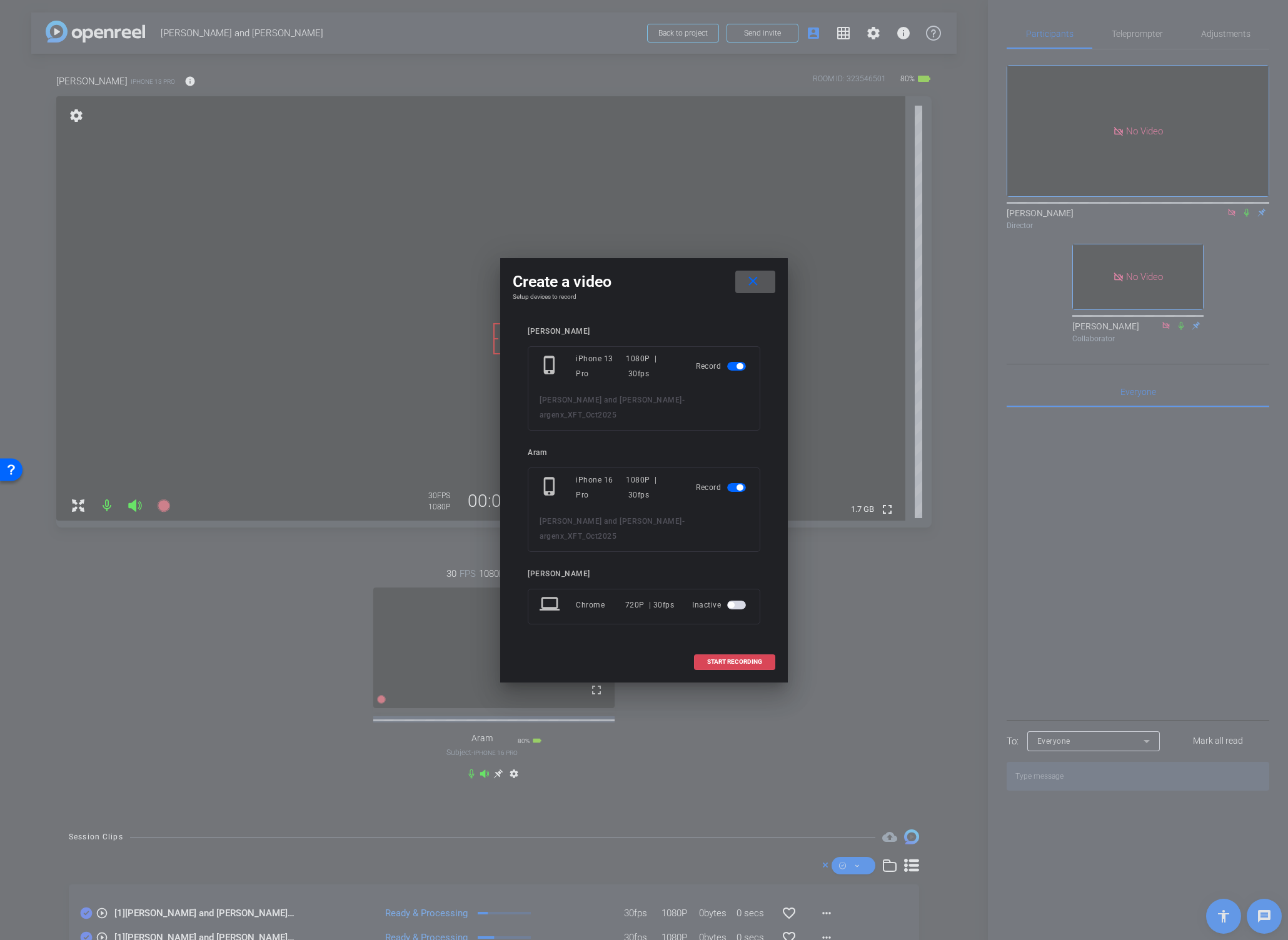
drag, startPoint x: 749, startPoint y: 660, endPoint x: 763, endPoint y: 657, distance: 14.3
click at [748, 660] on span "START RECORDING" at bounding box center [735, 662] width 55 height 6
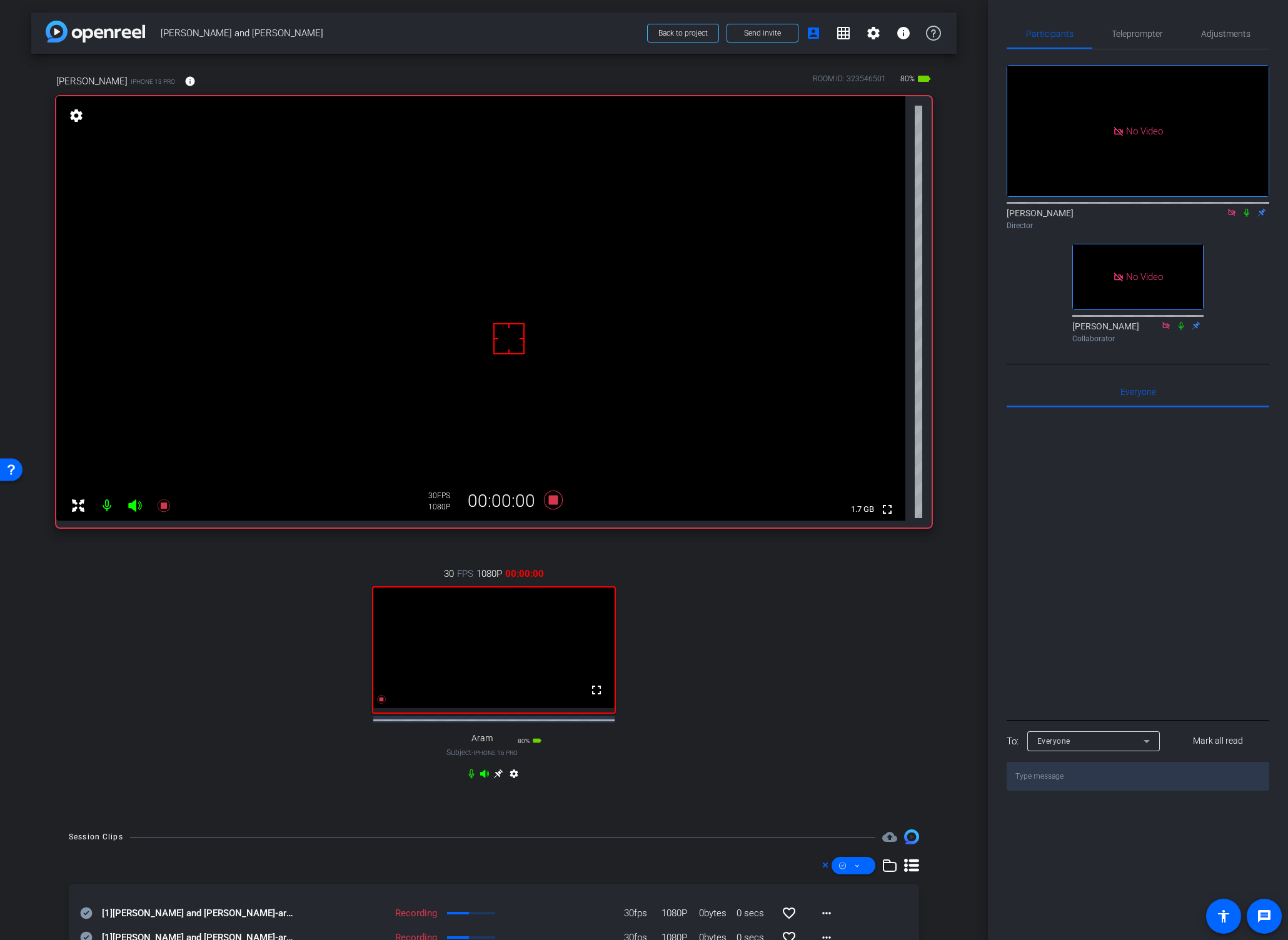
drag, startPoint x: 1245, startPoint y: 176, endPoint x: 1226, endPoint y: 210, distance: 38.9
click at [1200, 209] on icon at bounding box center [1246, 213] width 10 height 9
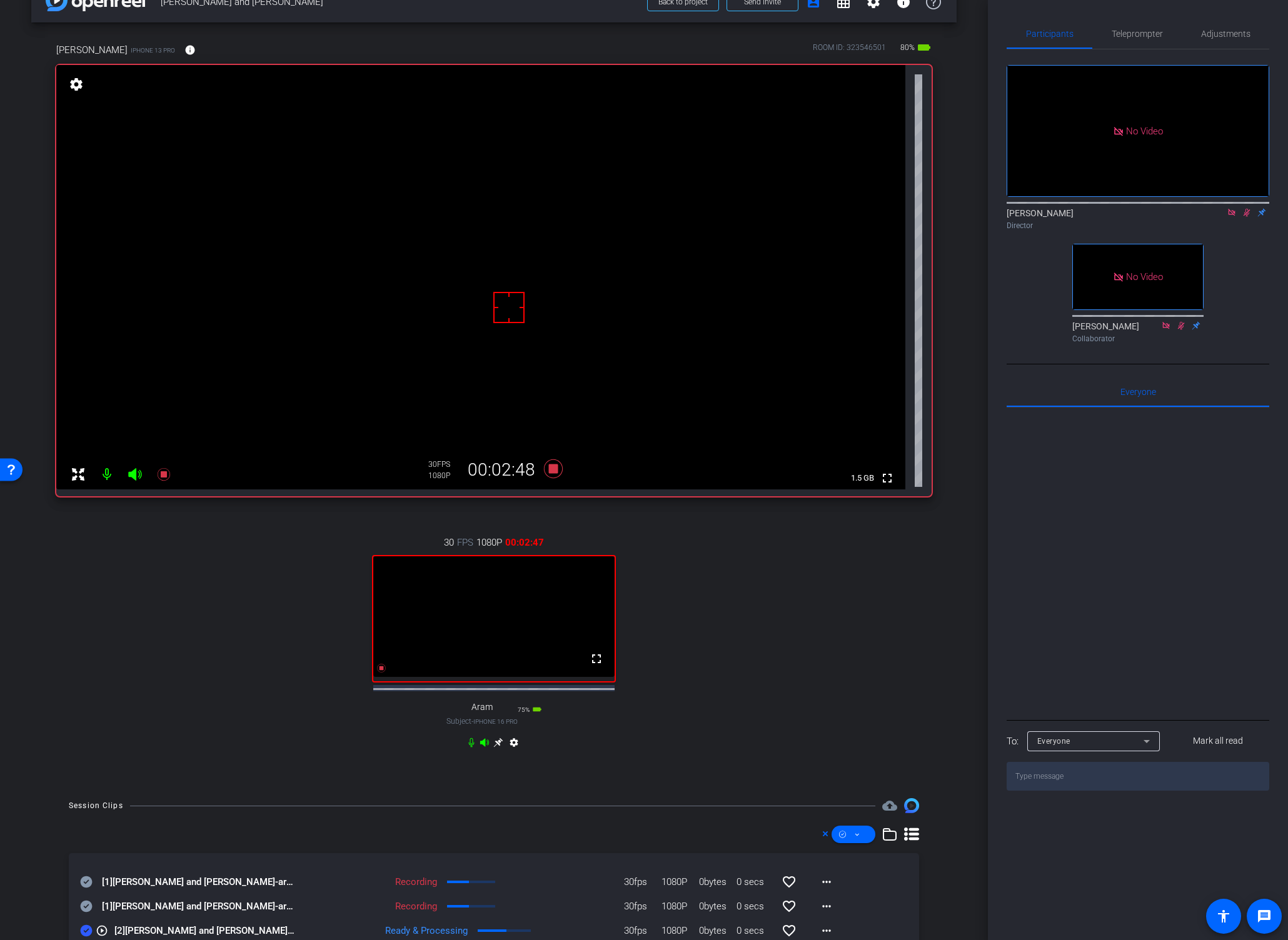
click at [819, 618] on div "30 FPS 1080P 00:02:47 fullscreen Aram Subject - iPhone 16 Pro 75% battery_std s…" at bounding box center [493, 644] width 876 height 258
click at [548, 467] on icon at bounding box center [553, 469] width 18 height 18
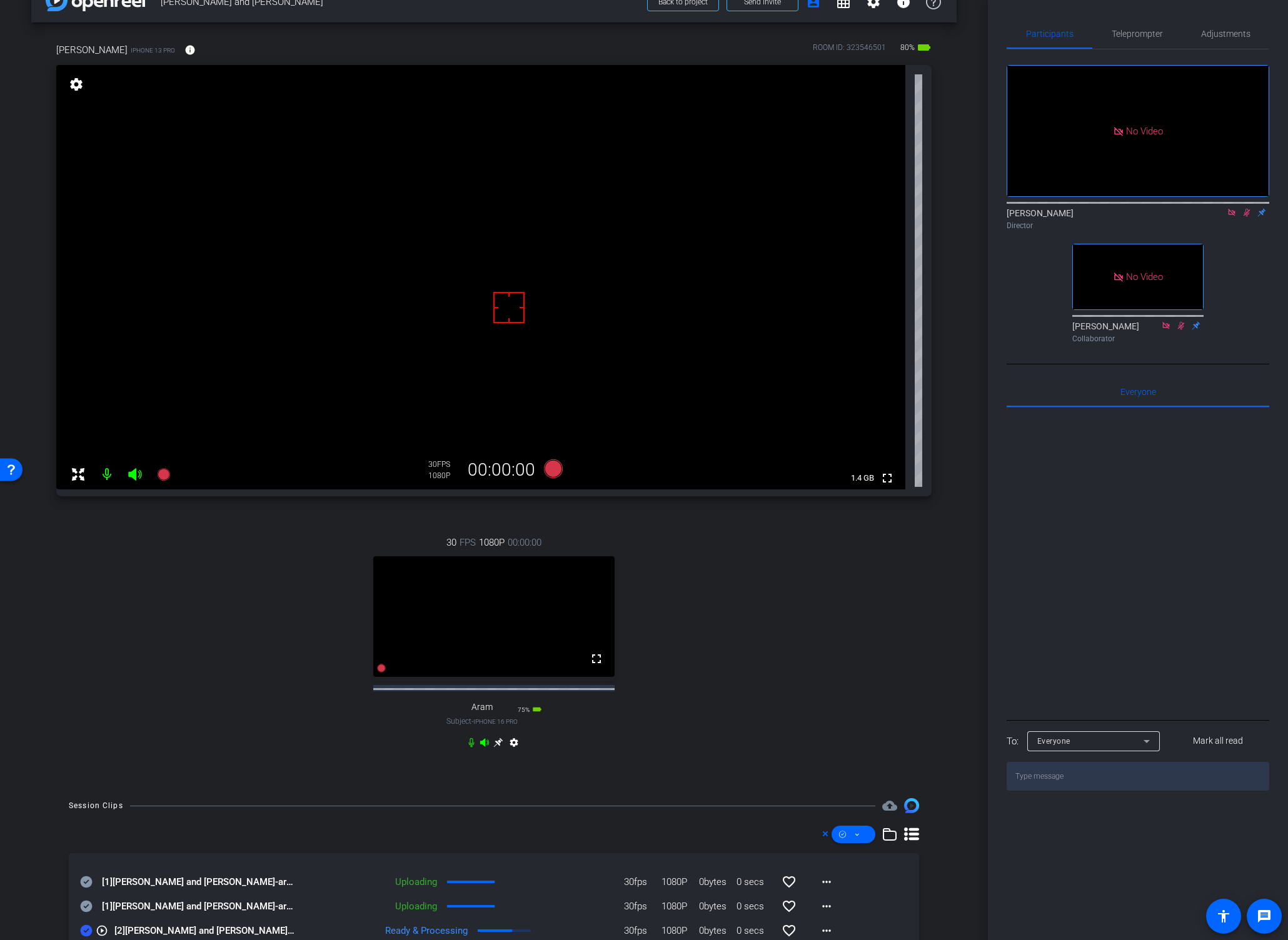
click at [1200, 209] on icon at bounding box center [1246, 213] width 10 height 9
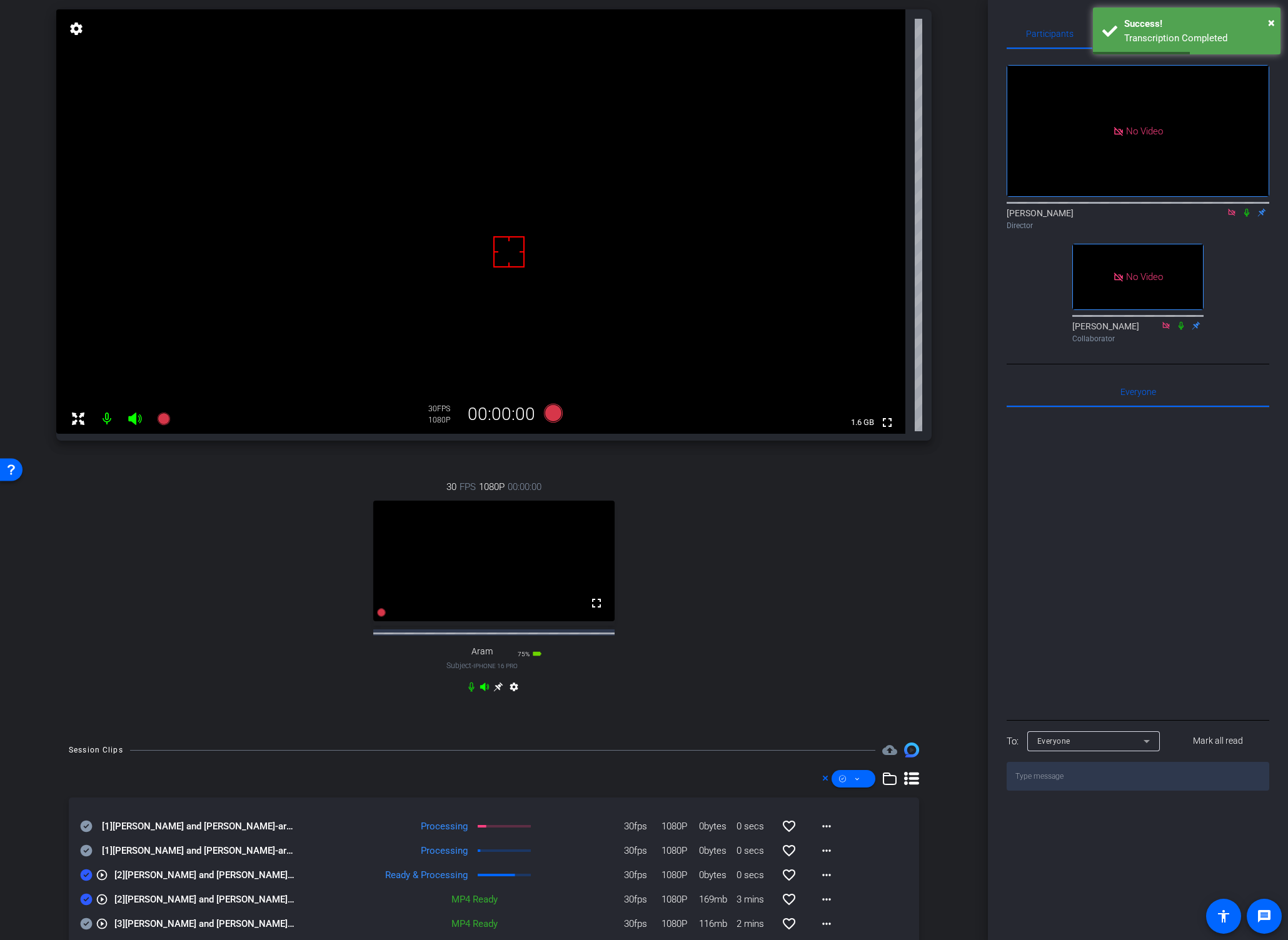
scroll to position [164, 0]
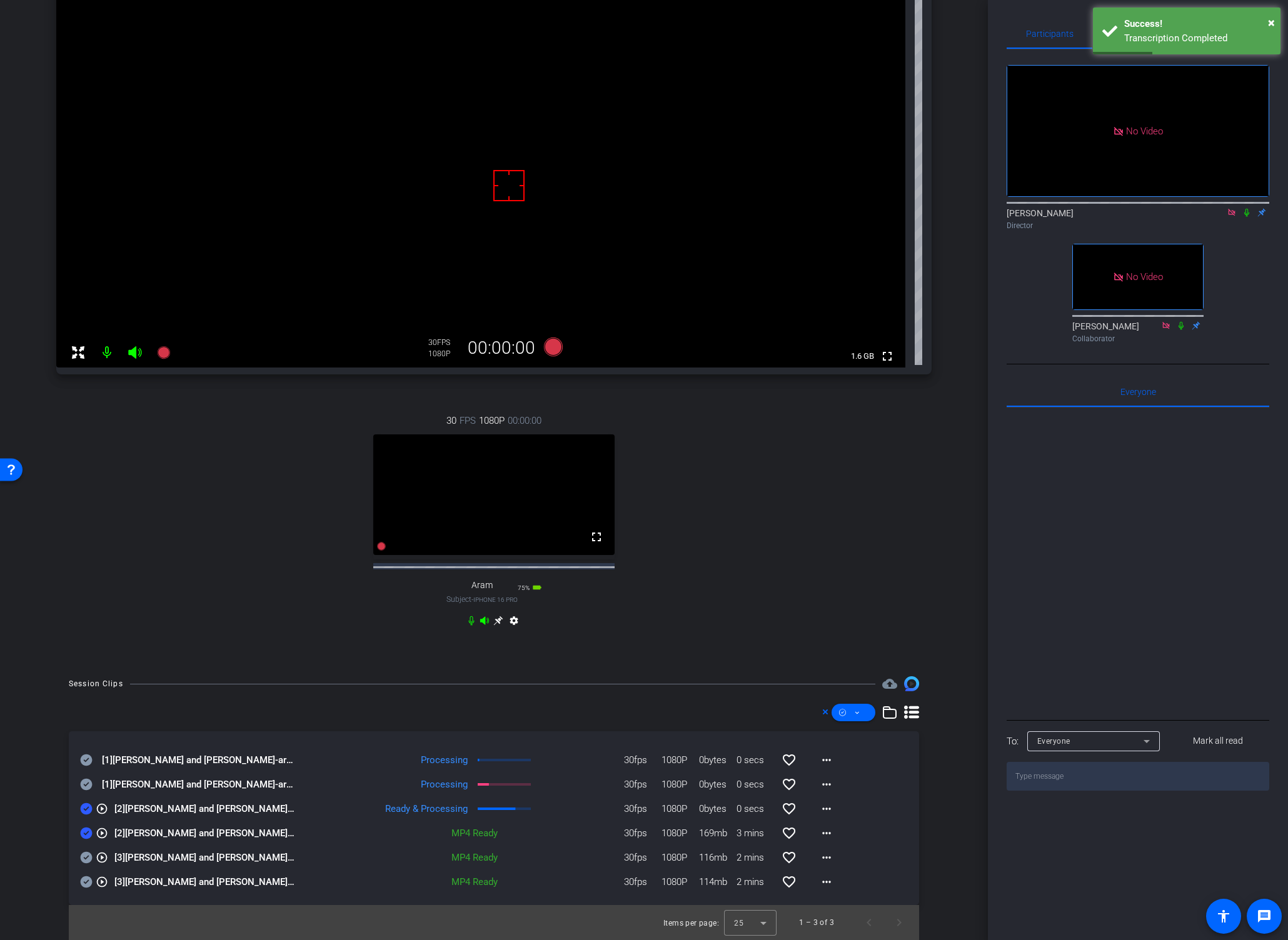
drag, startPoint x: 87, startPoint y: 834, endPoint x: 85, endPoint y: 823, distance: 11.2
click at [85, 834] on icon at bounding box center [86, 833] width 13 height 15
click at [86, 809] on icon at bounding box center [86, 809] width 12 height 12
click at [87, 784] on icon at bounding box center [86, 785] width 13 height 15
click at [85, 761] on icon at bounding box center [86, 760] width 13 height 15
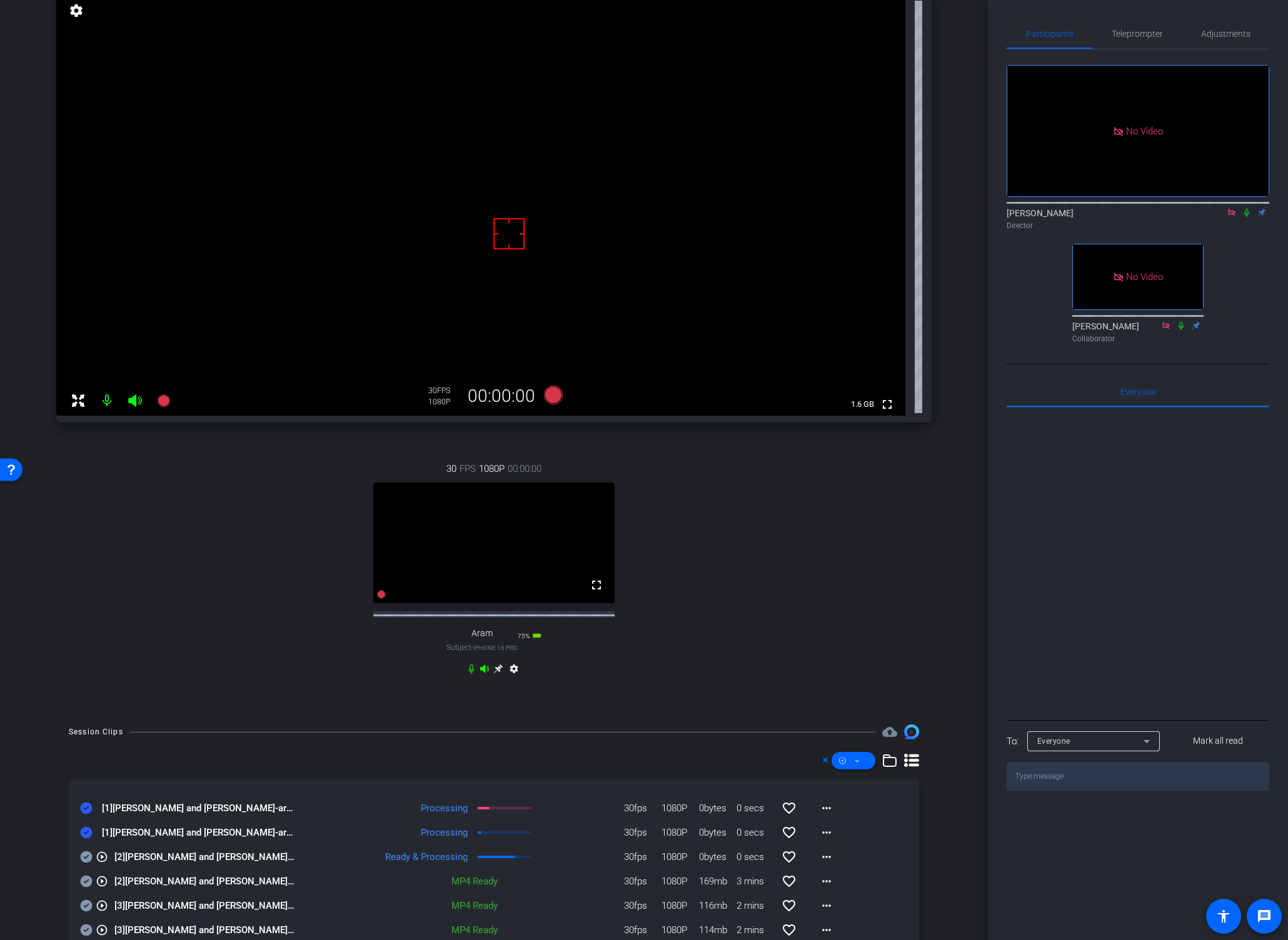
scroll to position [76, 0]
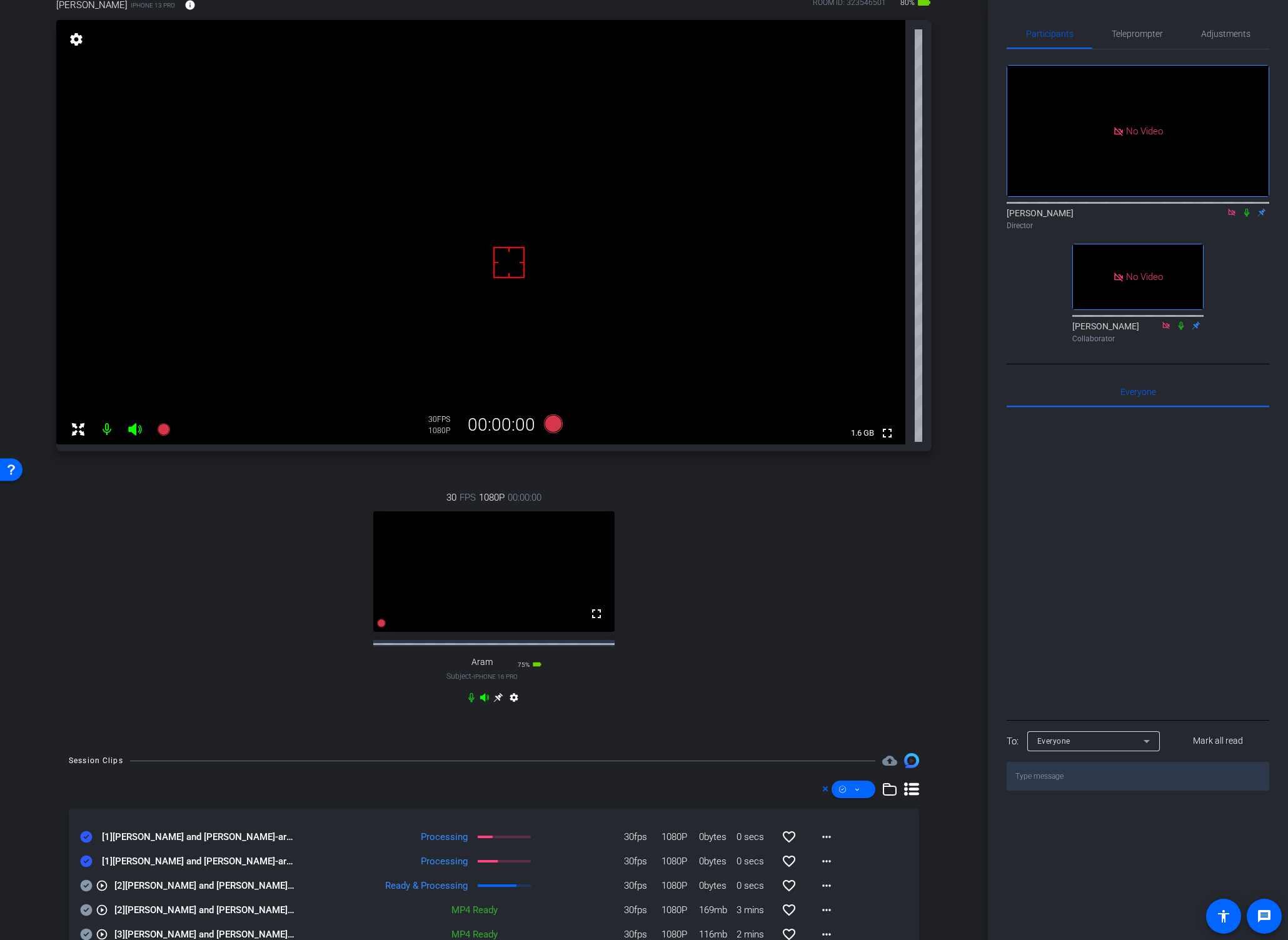
click at [500, 186] on video at bounding box center [480, 232] width 849 height 425
click at [1200, 209] on icon at bounding box center [1246, 212] width 5 height 8
click at [548, 425] on icon at bounding box center [553, 424] width 18 height 18
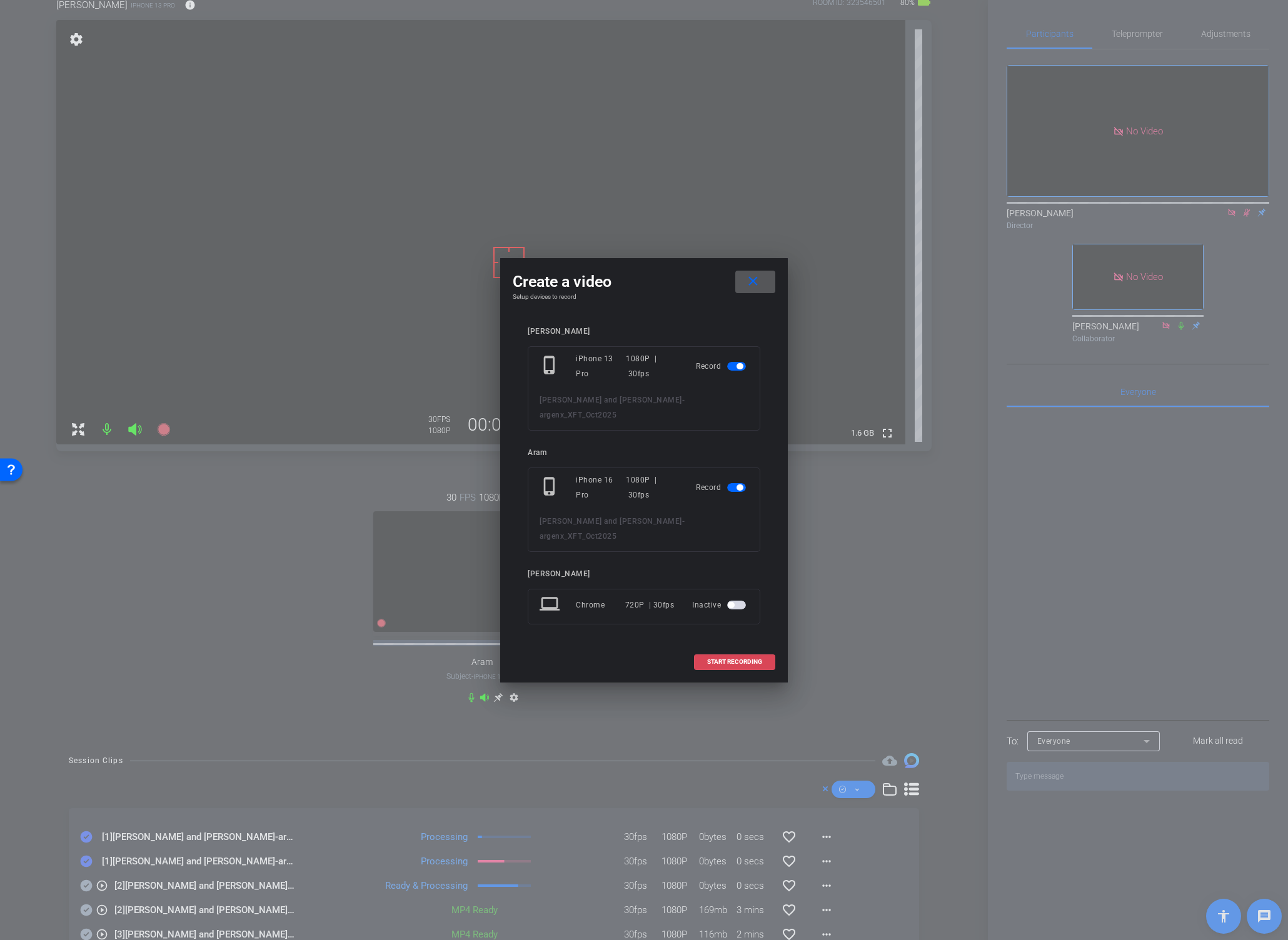
click at [729, 659] on span "START RECORDING" at bounding box center [735, 662] width 55 height 6
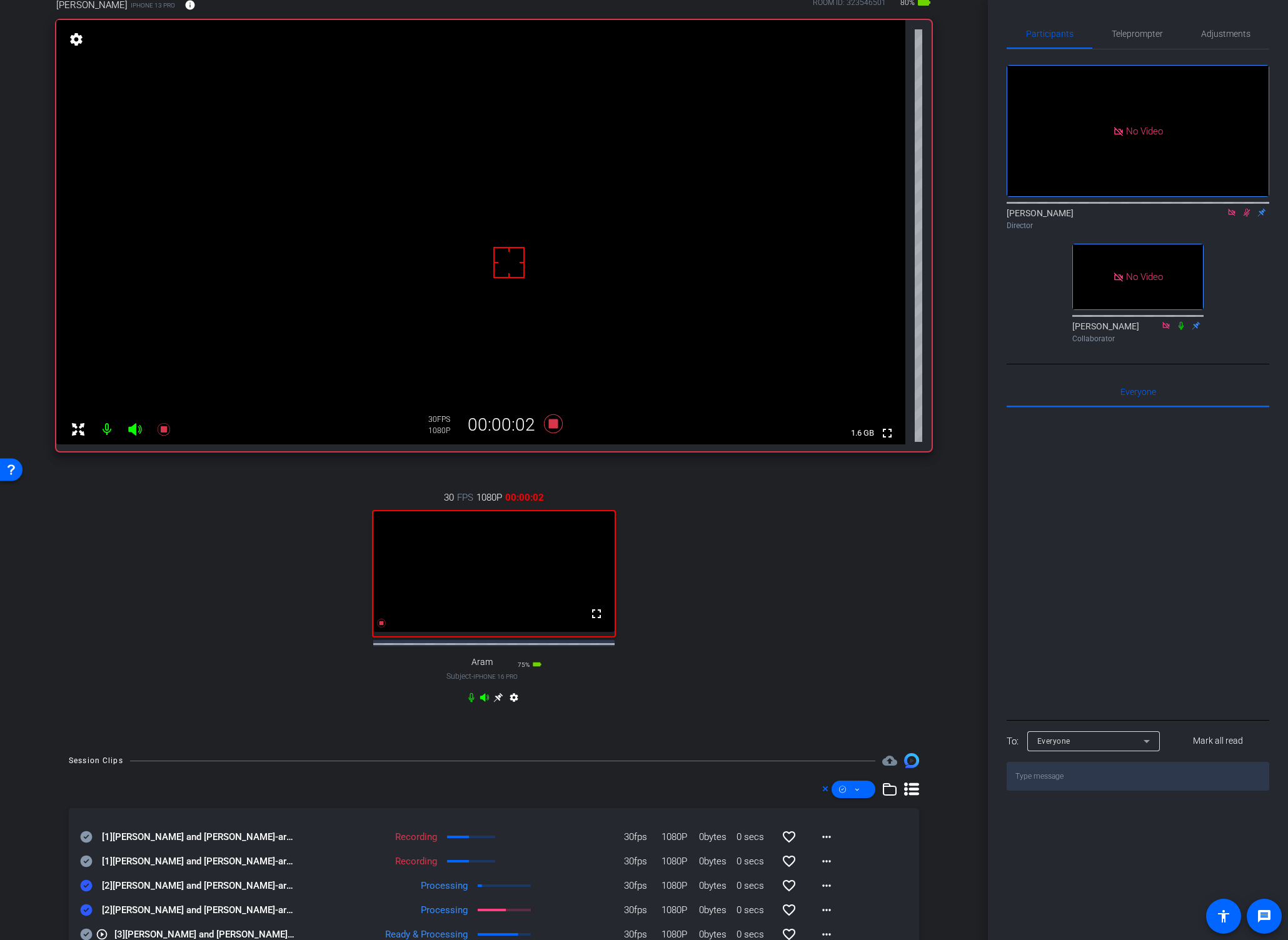
click at [1200, 209] on icon at bounding box center [1246, 213] width 10 height 9
drag, startPoint x: 1243, startPoint y: 176, endPoint x: 1237, endPoint y: 182, distance: 8.5
click at [1200, 209] on icon at bounding box center [1246, 213] width 10 height 9
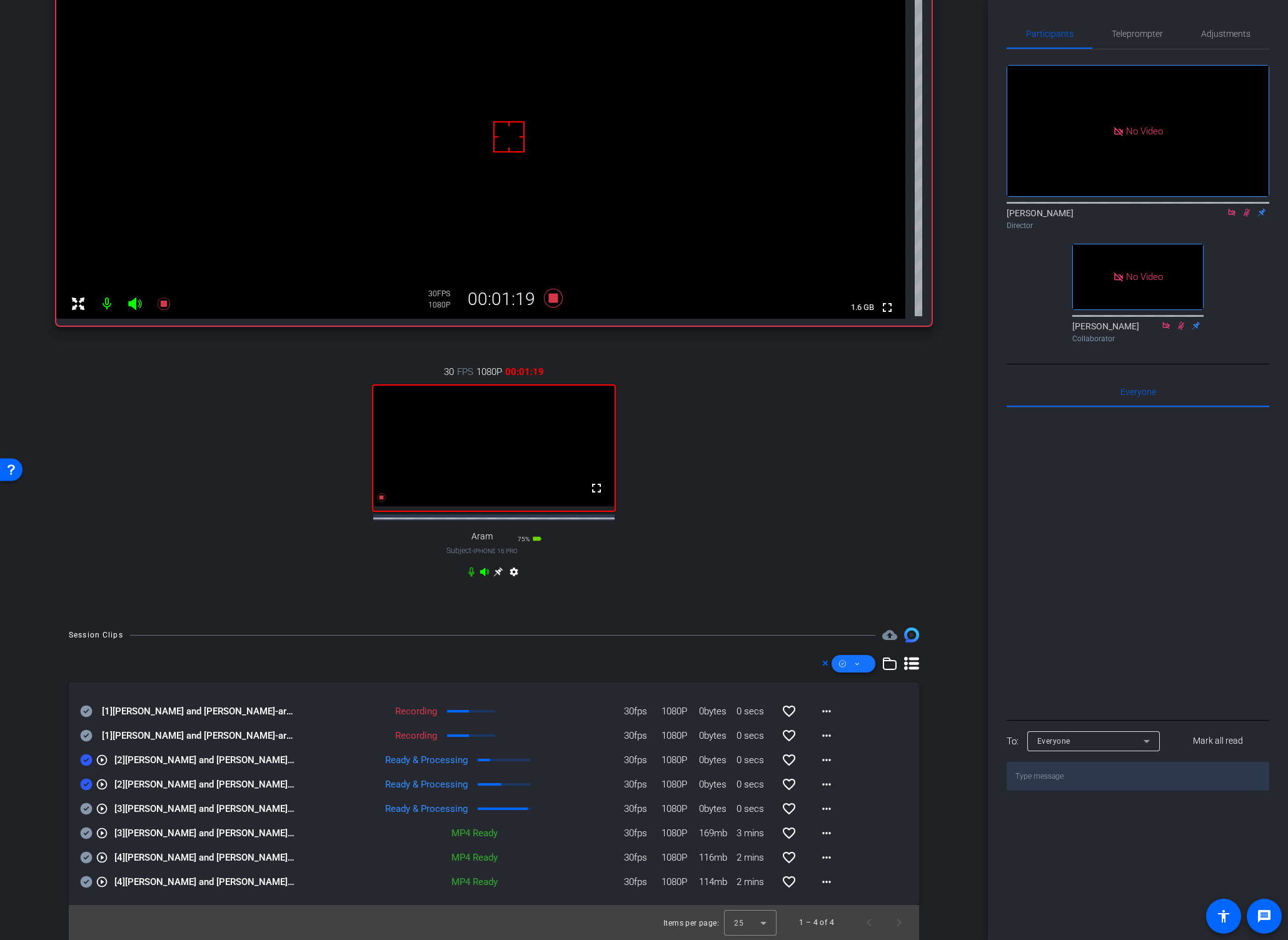
click at [853, 662] on icon at bounding box center [856, 663] width 6 height 16
click at [856, 711] on span "Download Original" at bounding box center [867, 715] width 66 height 15
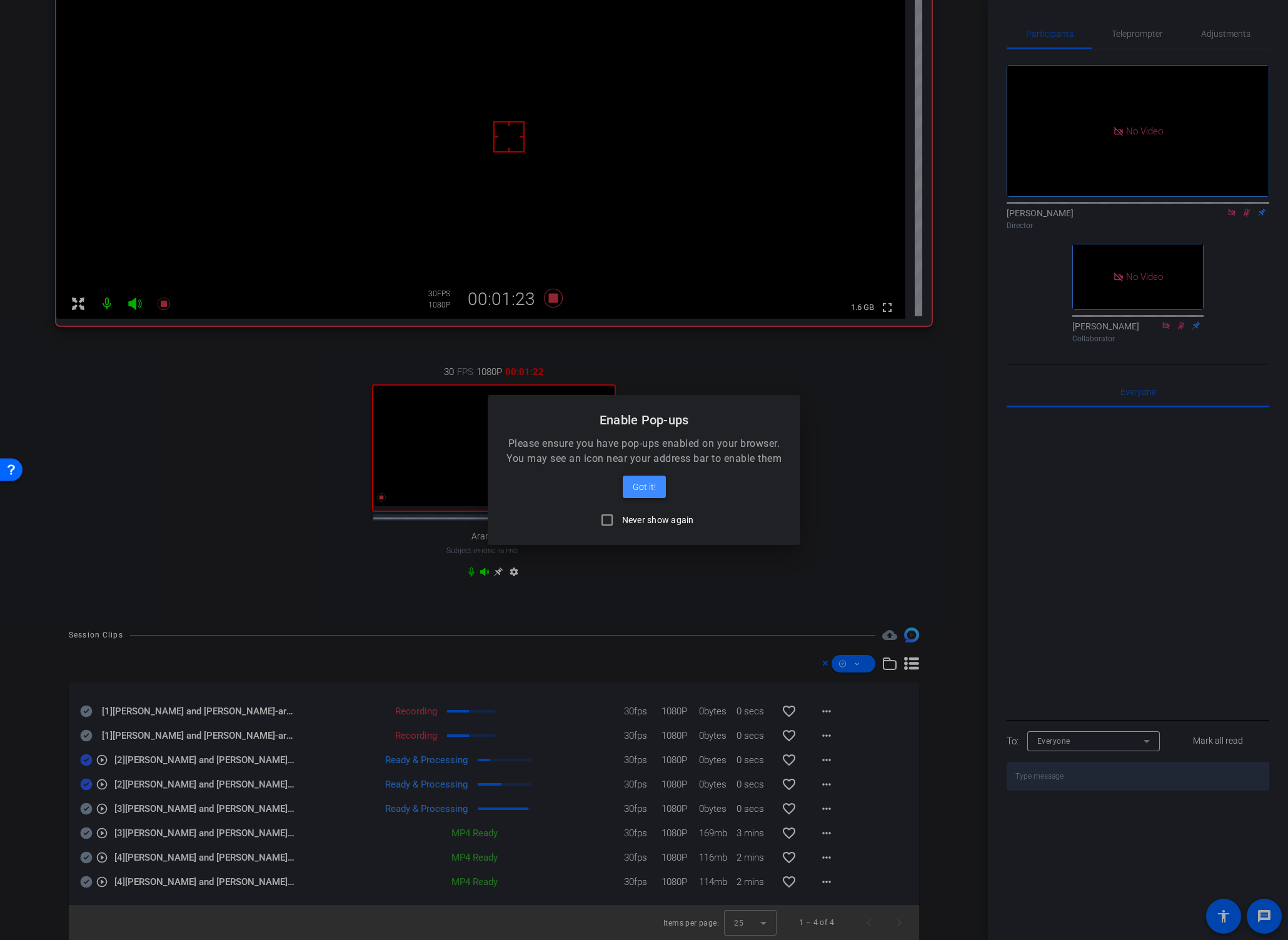
click at [642, 486] on span "Got it!" at bounding box center [644, 487] width 23 height 15
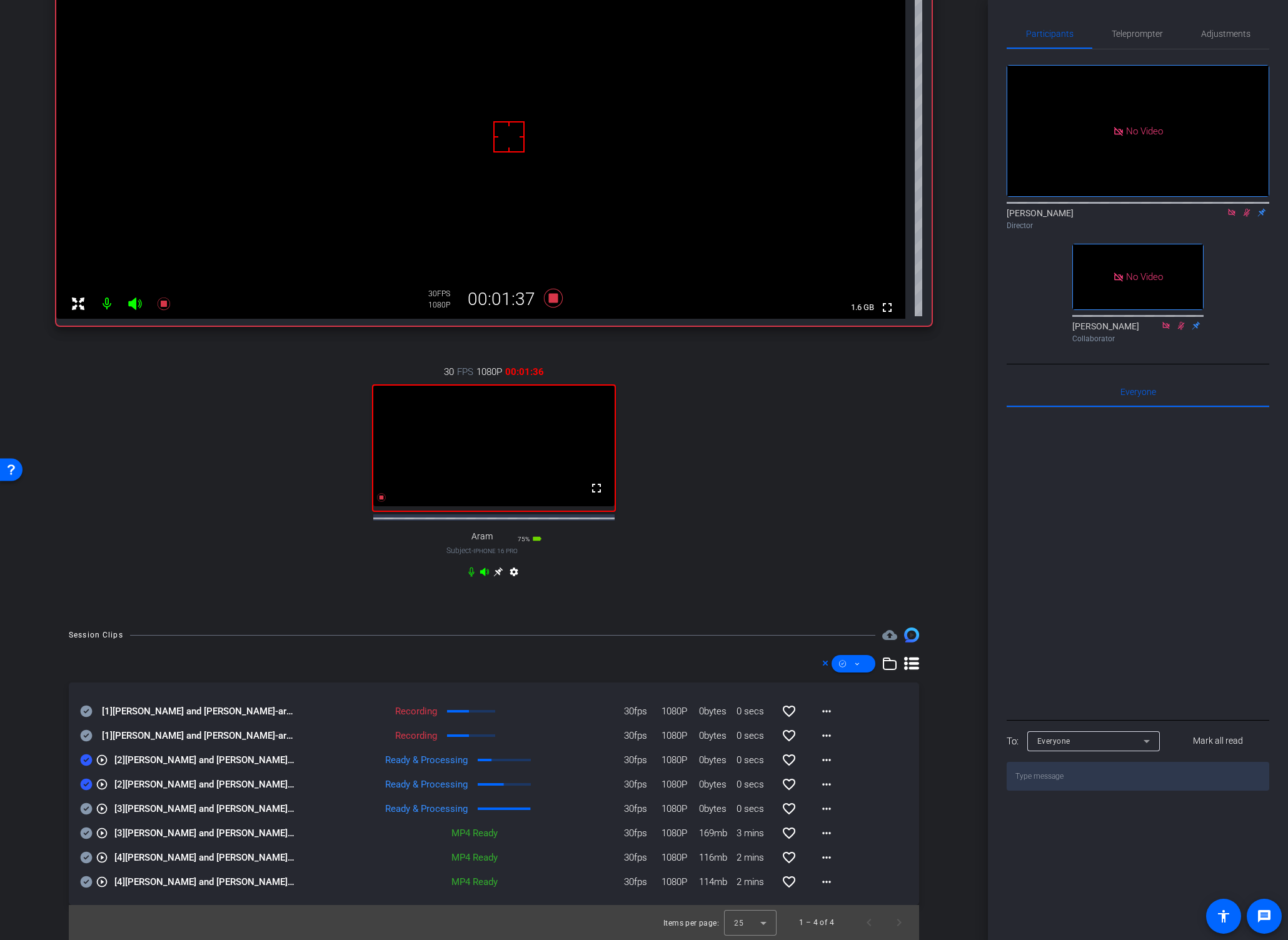
click at [88, 784] on icon at bounding box center [86, 785] width 12 height 12
drag, startPoint x: 86, startPoint y: 807, endPoint x: 85, endPoint y: 819, distance: 12.0
click at [85, 805] on icon at bounding box center [86, 809] width 12 height 12
click at [83, 835] on icon at bounding box center [86, 833] width 12 height 12
click at [85, 758] on icon at bounding box center [86, 760] width 12 height 12
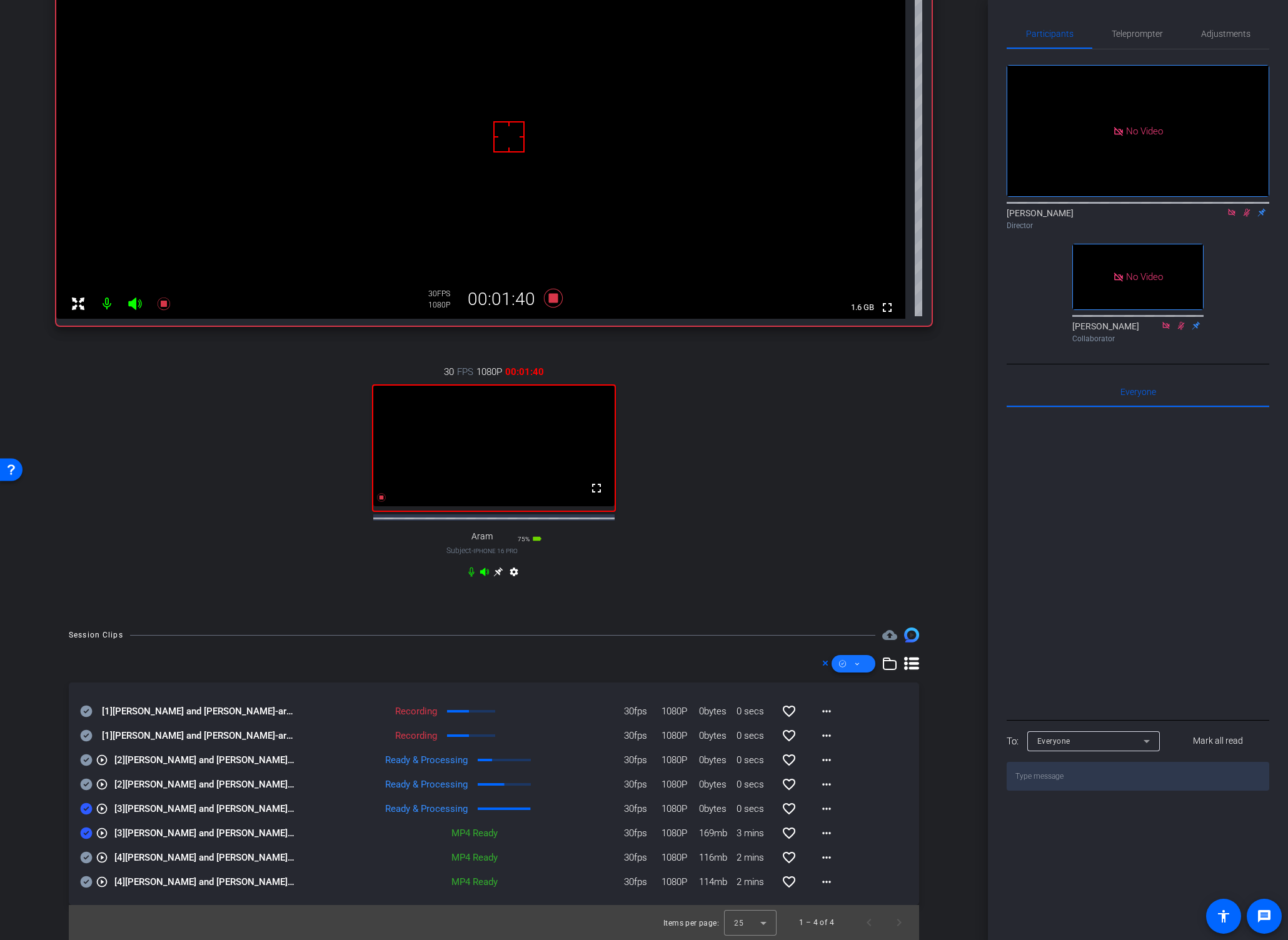
click at [853, 663] on icon at bounding box center [856, 663] width 6 height 16
click at [850, 709] on span "Download Original" at bounding box center [867, 715] width 66 height 15
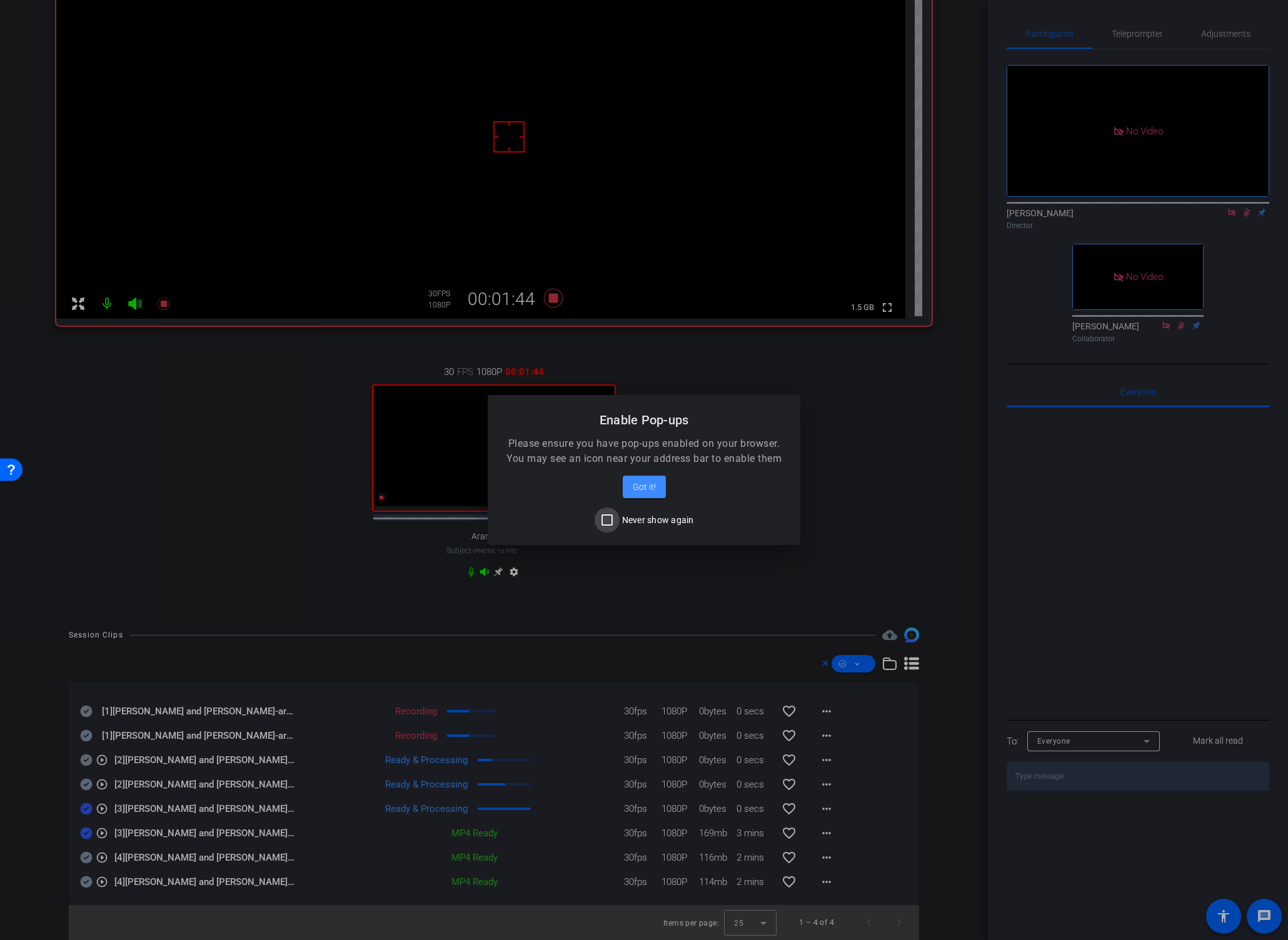
click at [604, 521] on input "Never show again" at bounding box center [606, 519] width 25 height 25
checkbox input "true"
click at [640, 487] on span "Got it!" at bounding box center [644, 487] width 23 height 15
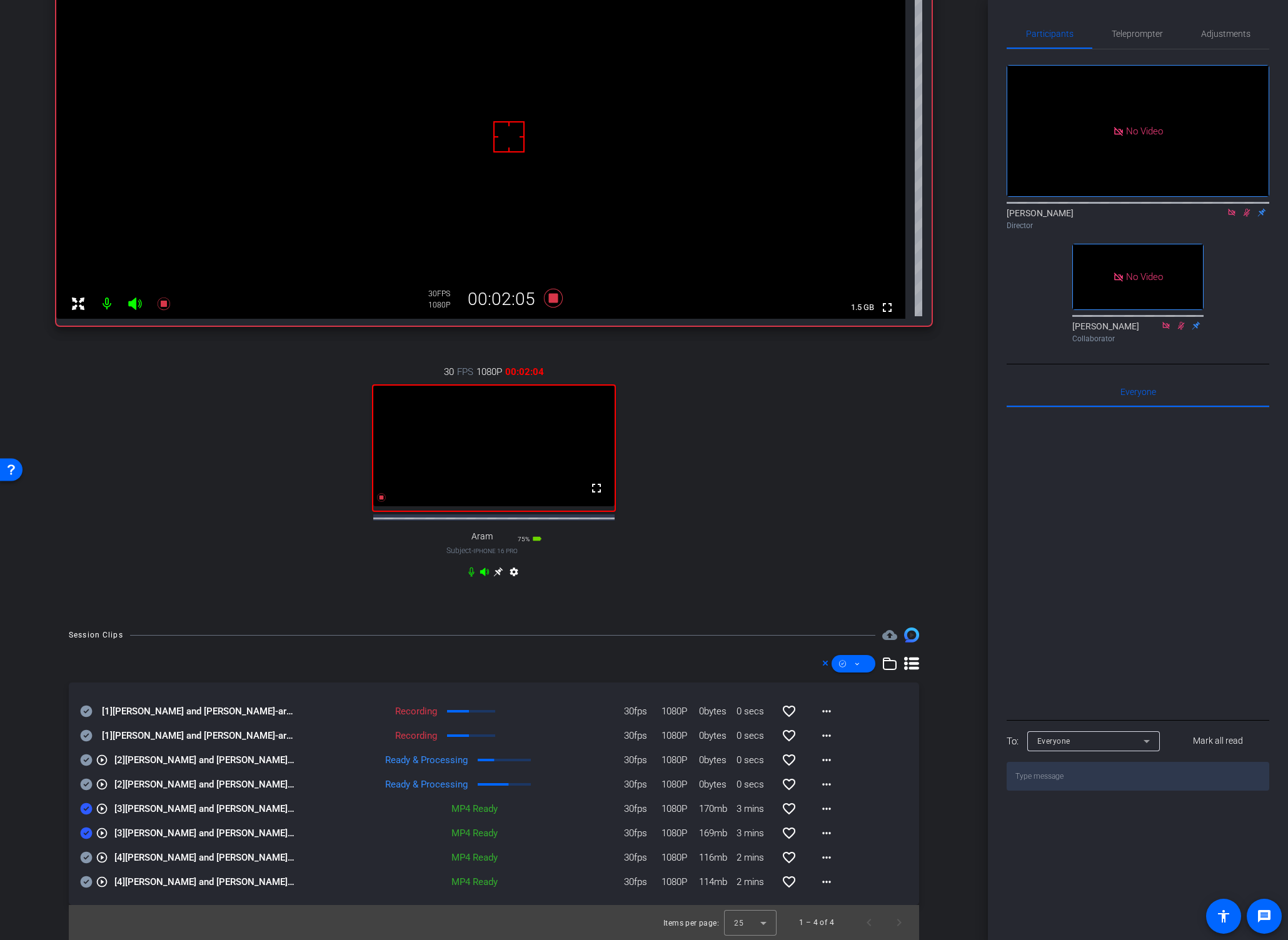
click at [88, 806] on icon at bounding box center [86, 809] width 12 height 12
click at [85, 831] on icon at bounding box center [86, 833] width 12 height 12
click at [86, 730] on icon at bounding box center [86, 736] width 12 height 12
click at [85, 710] on icon at bounding box center [86, 711] width 12 height 12
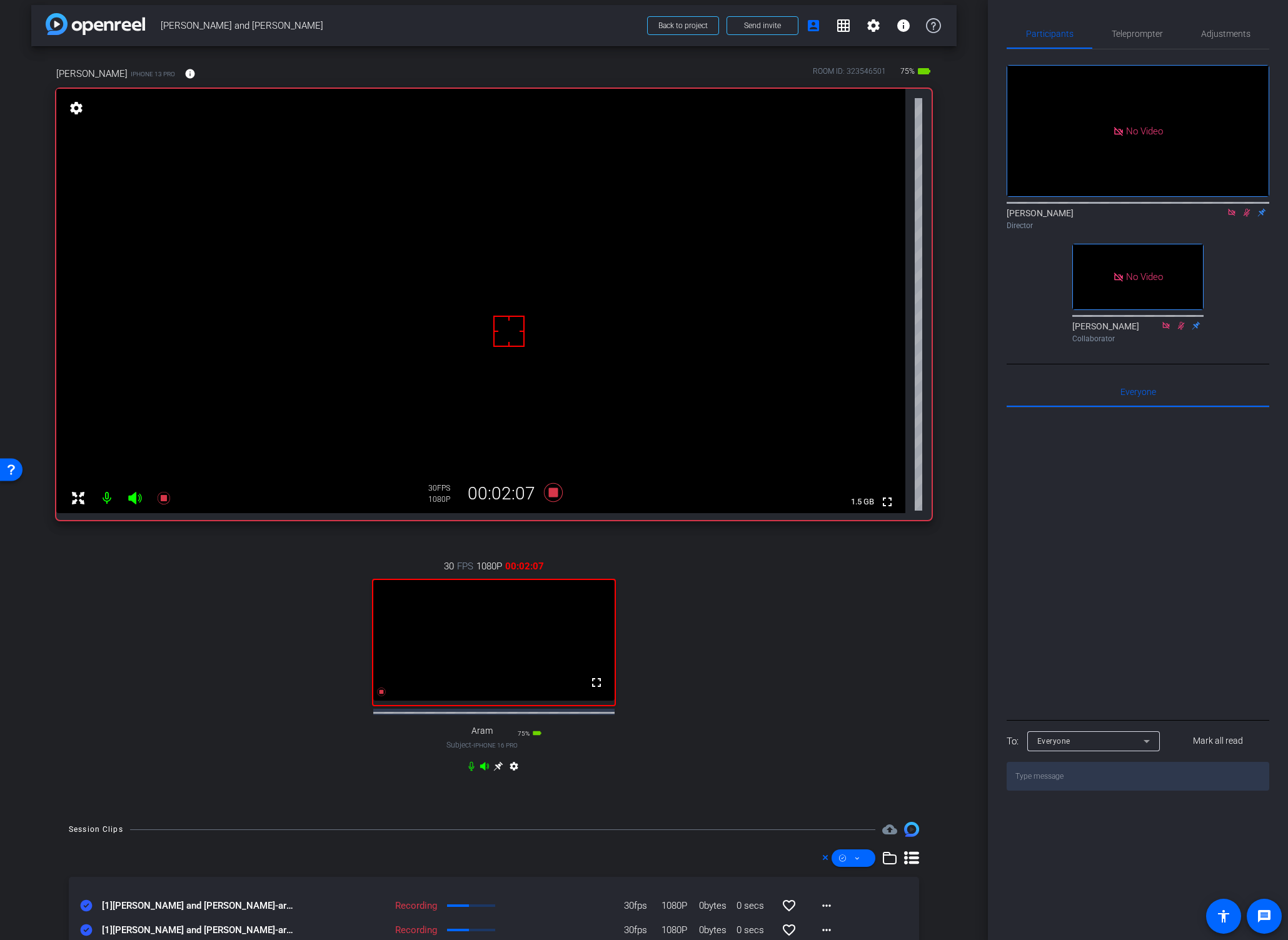
scroll to position [0, 0]
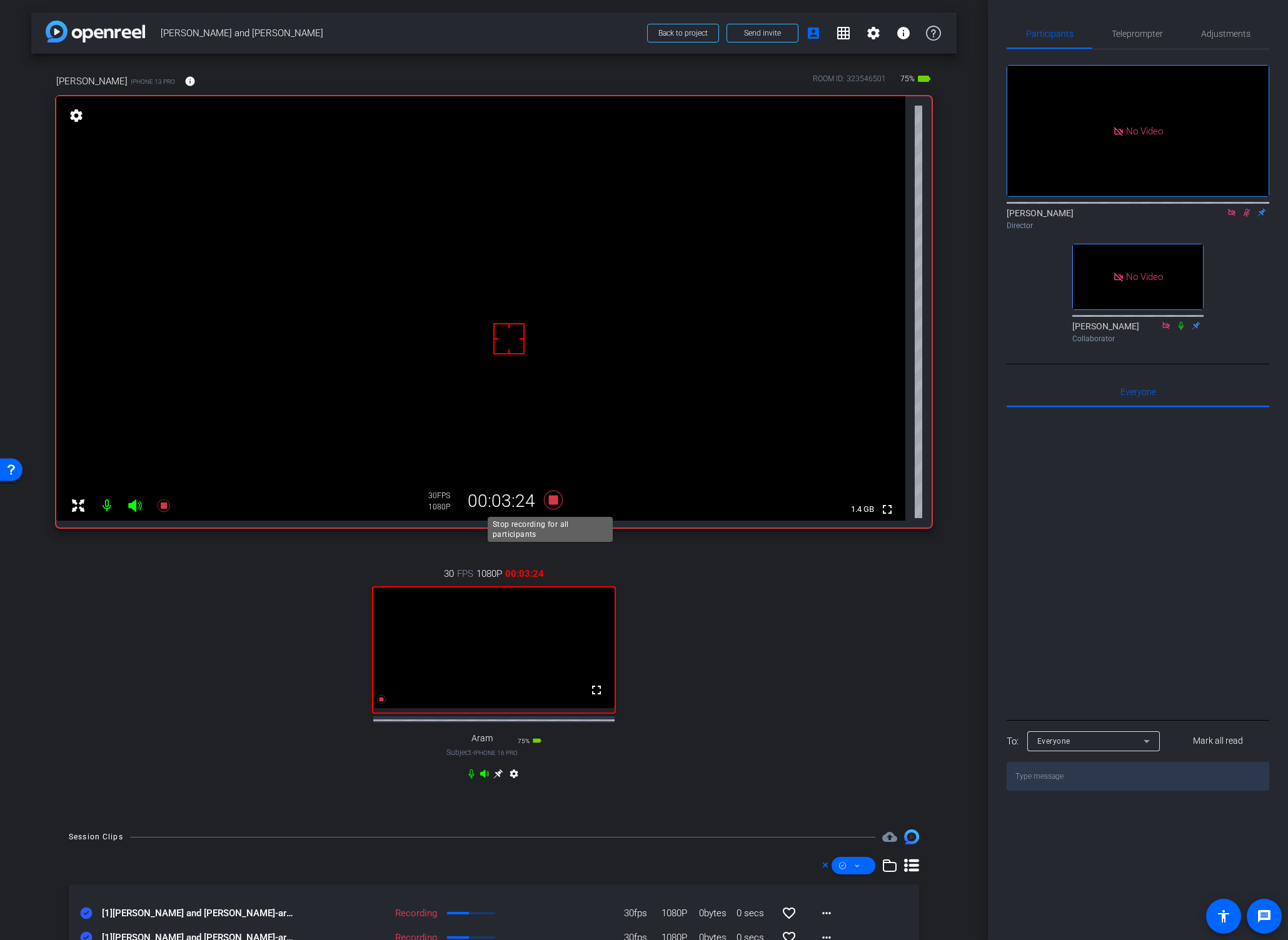
click at [548, 500] on icon at bounding box center [553, 500] width 18 height 18
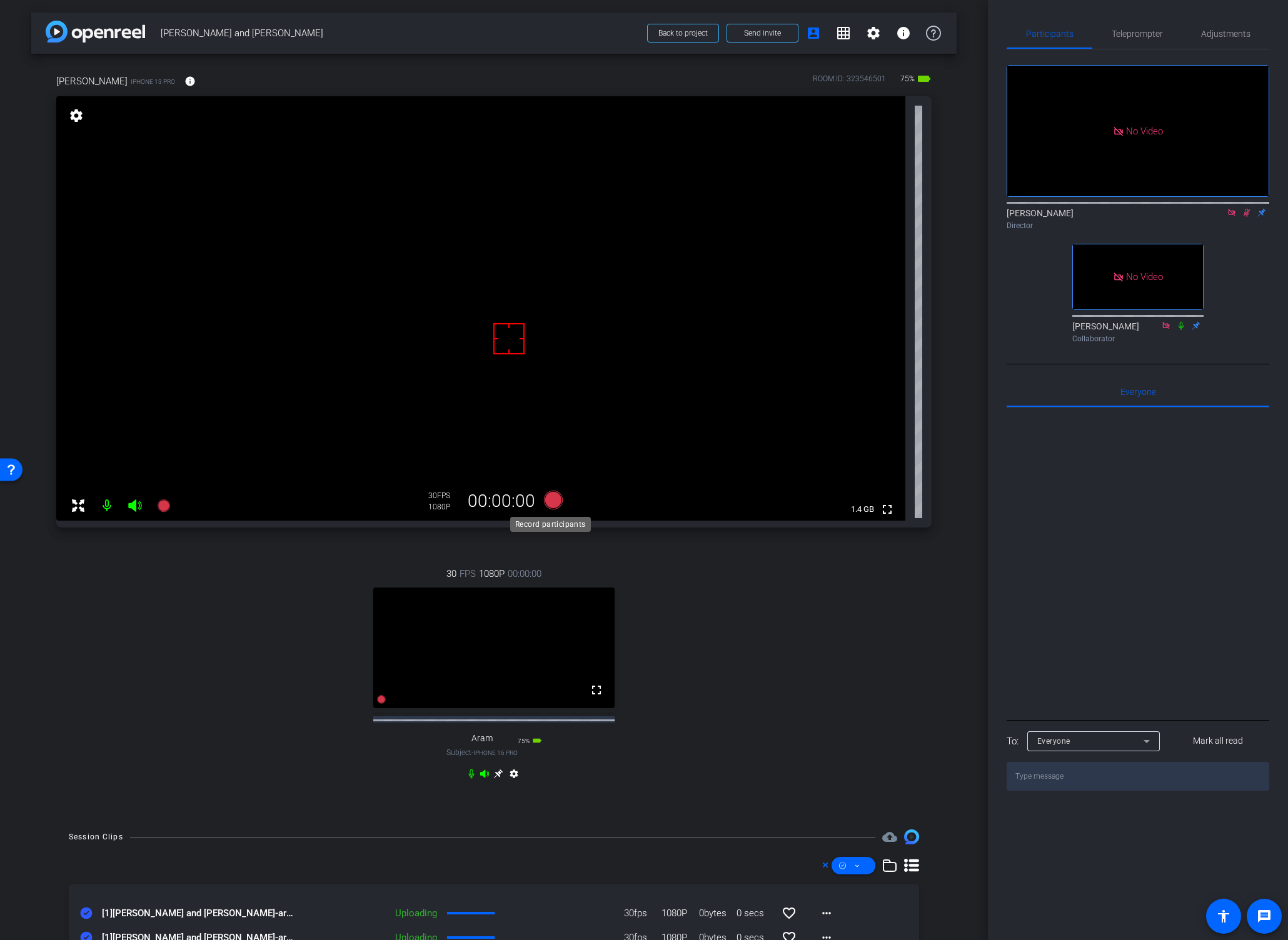
click at [548, 501] on icon at bounding box center [553, 500] width 18 height 18
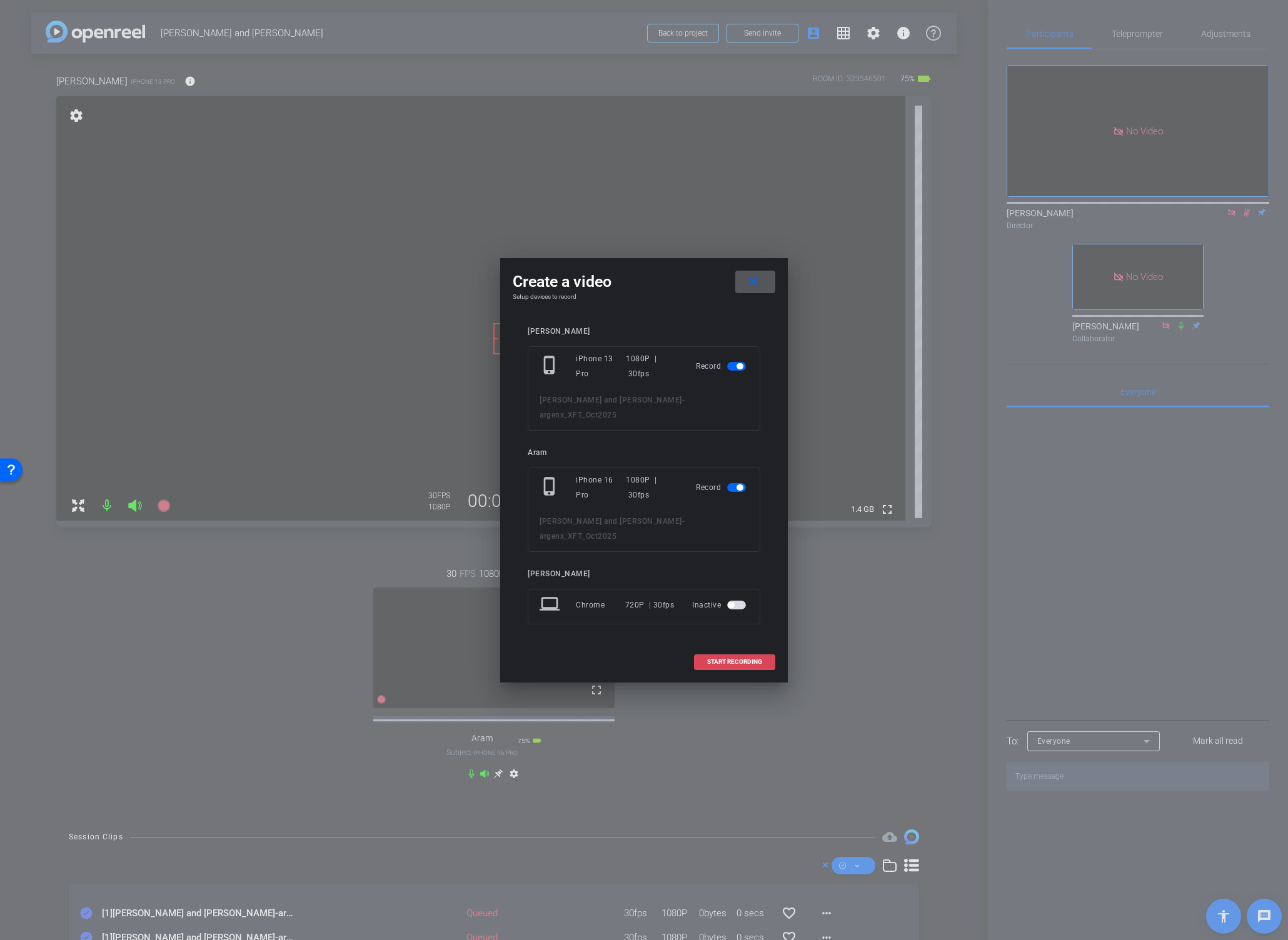
click at [722, 659] on span "START RECORDING" at bounding box center [735, 662] width 55 height 6
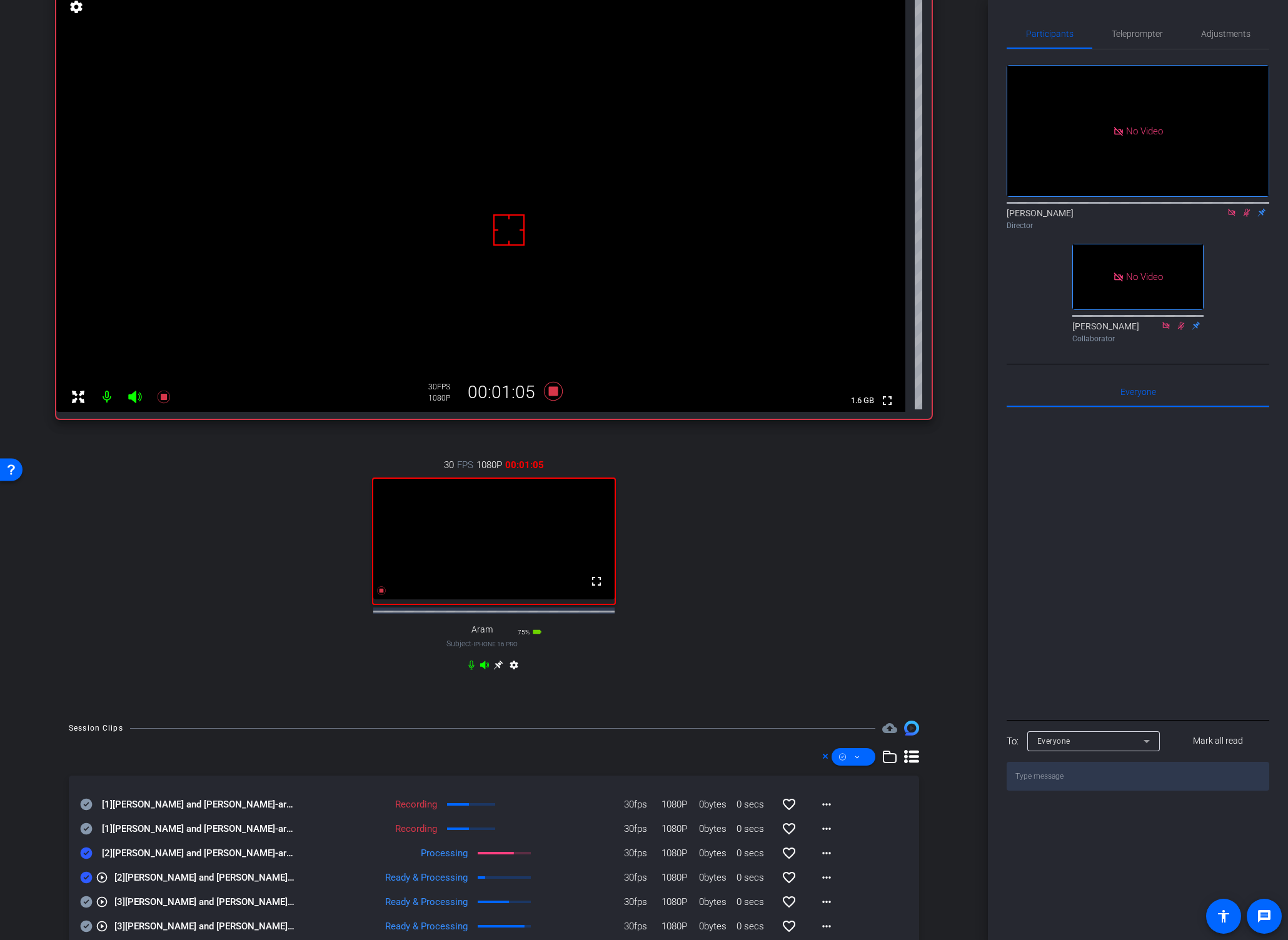
scroll to position [110, 0]
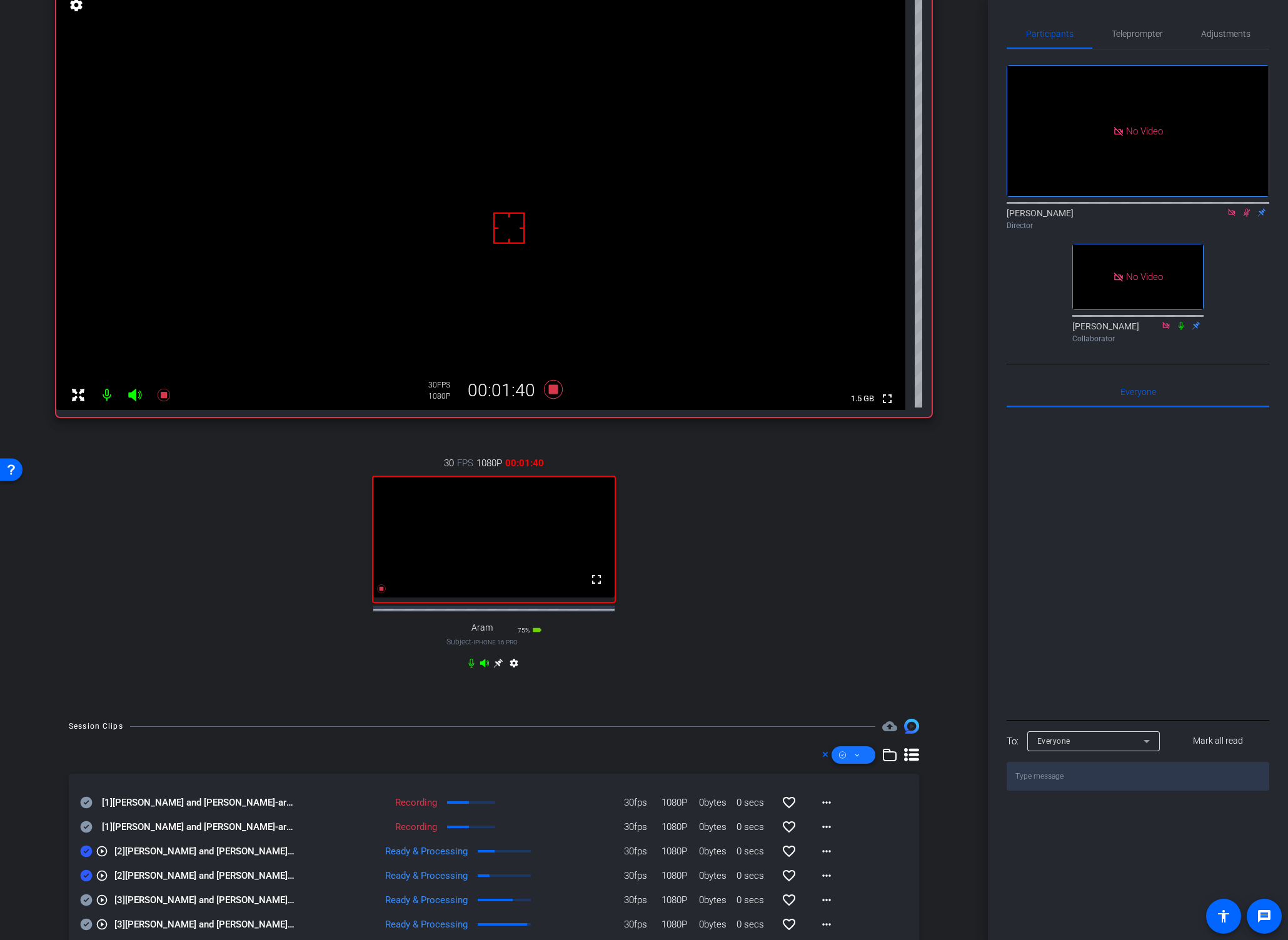
click at [853, 763] on icon at bounding box center [856, 755] width 6 height 16
click at [851, 815] on span "Download Original" at bounding box center [867, 815] width 66 height 15
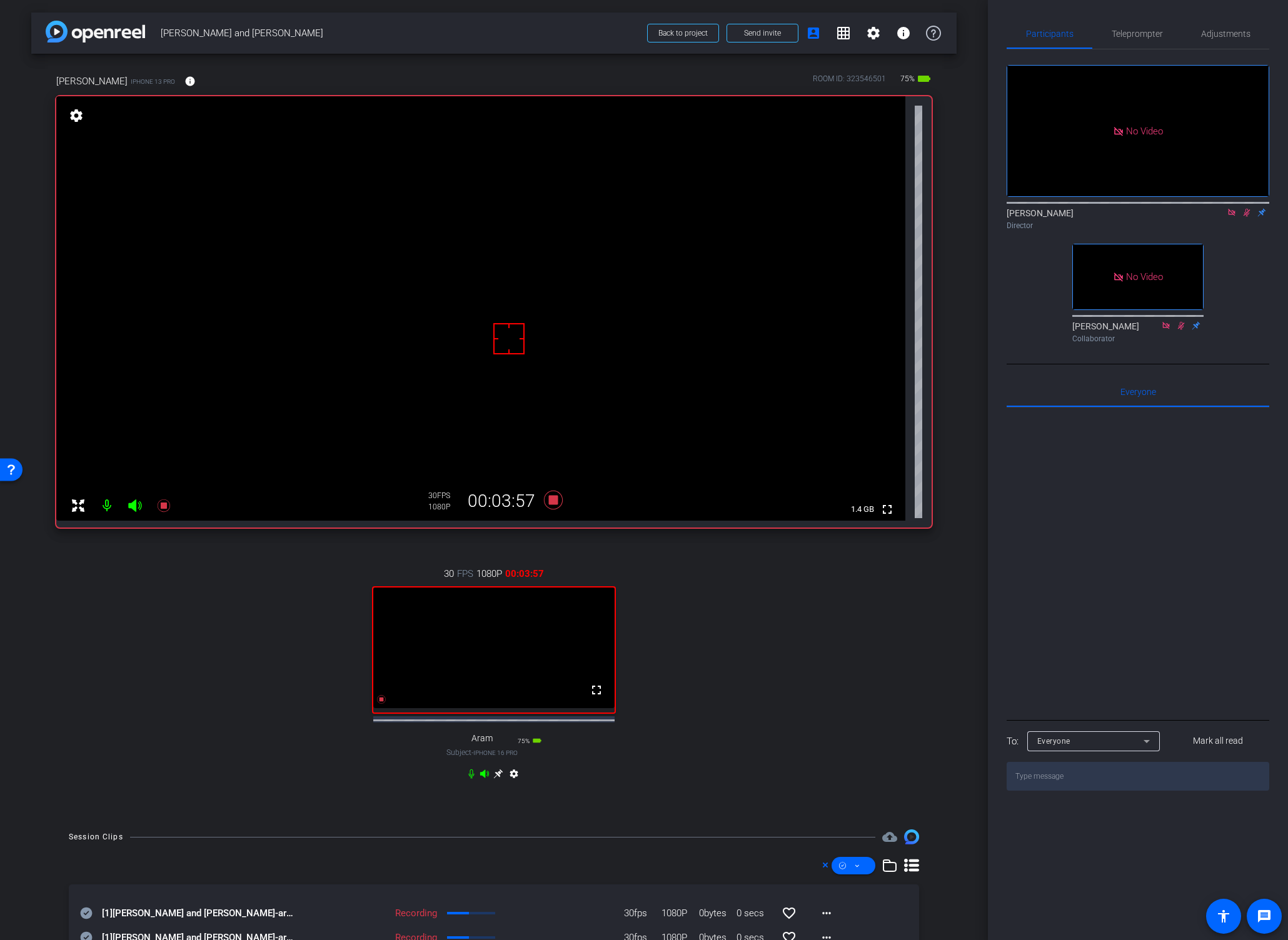
scroll to position [259, 0]
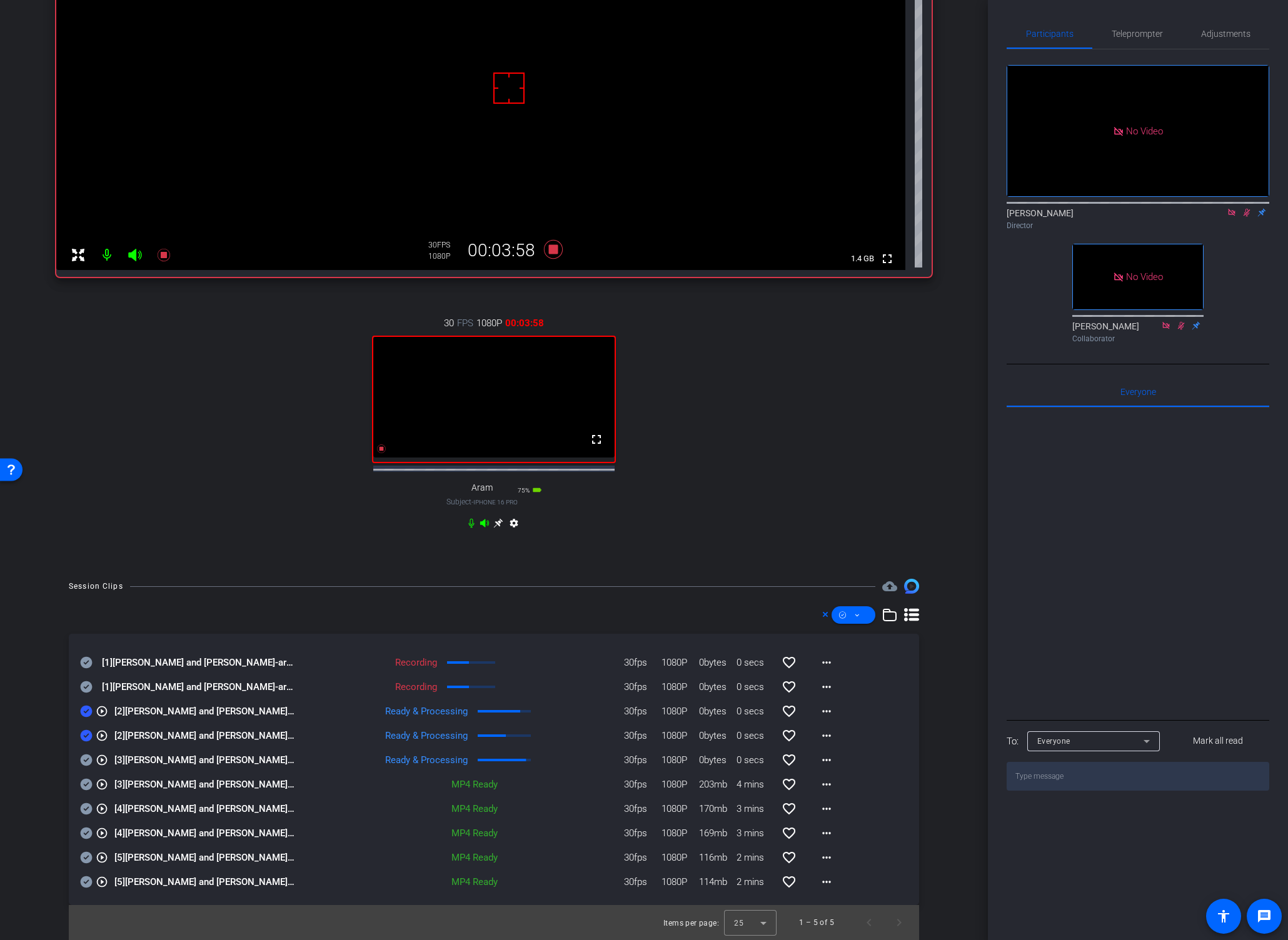
click at [83, 736] on icon at bounding box center [86, 736] width 13 height 15
click at [85, 713] on icon at bounding box center [86, 711] width 12 height 12
click at [83, 686] on icon at bounding box center [86, 687] width 12 height 12
click at [85, 666] on icon at bounding box center [86, 663] width 12 height 12
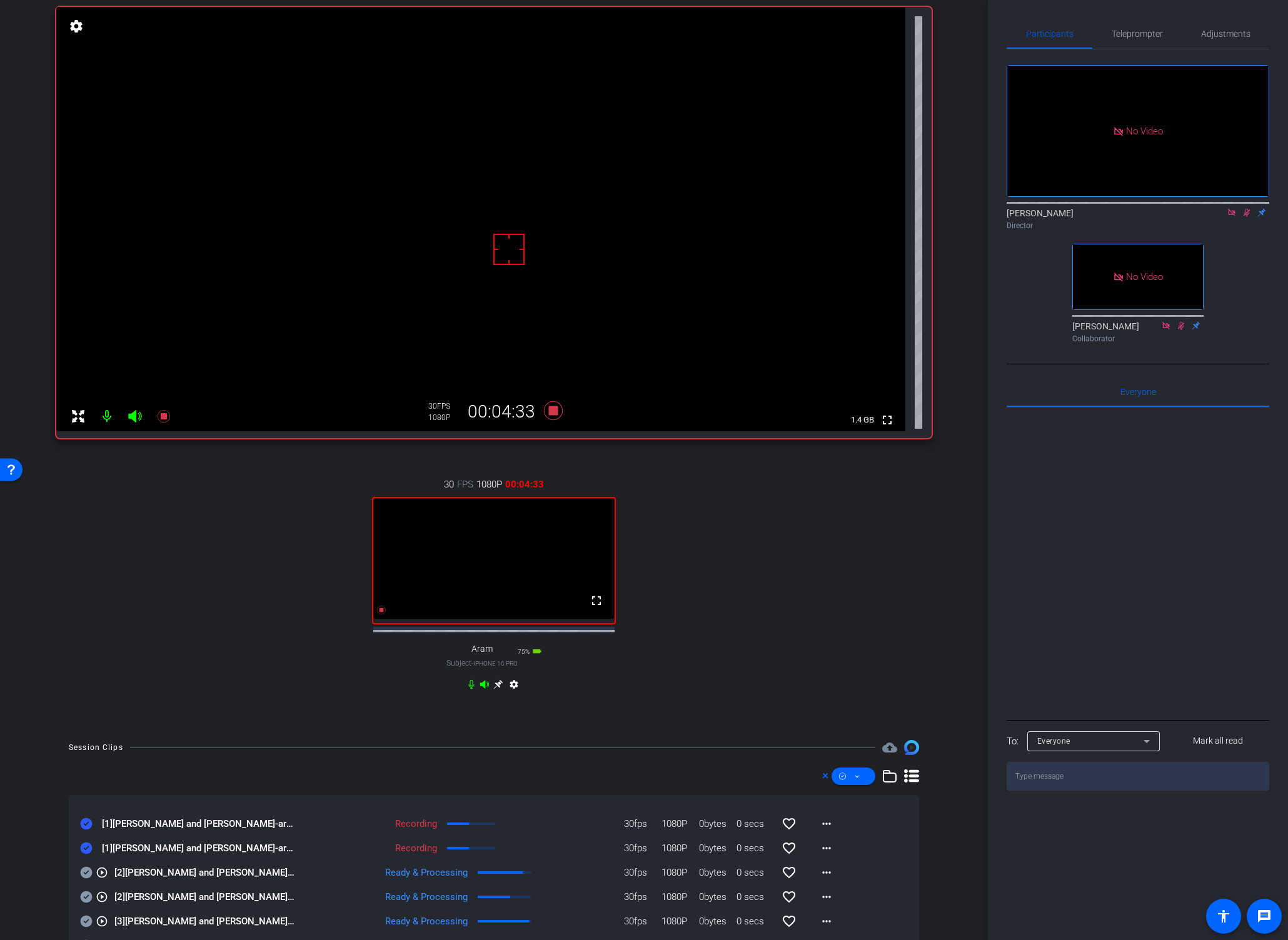
scroll to position [110, 0]
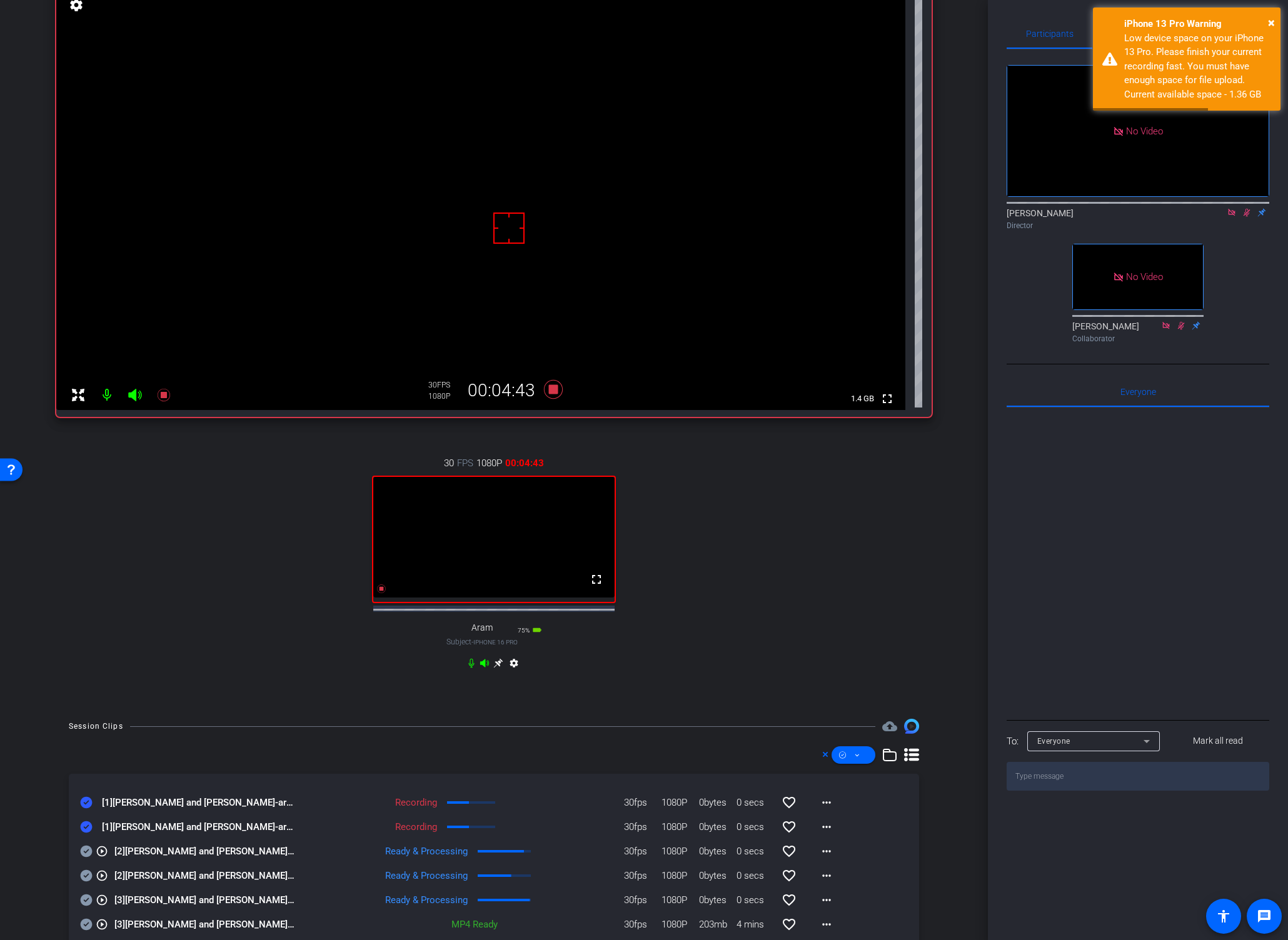
click at [808, 543] on div "30 FPS 1080P 00:04:43 fullscreen Aram Subject - iPhone 16 Pro 75% battery_std s…" at bounding box center [493, 564] width 876 height 258
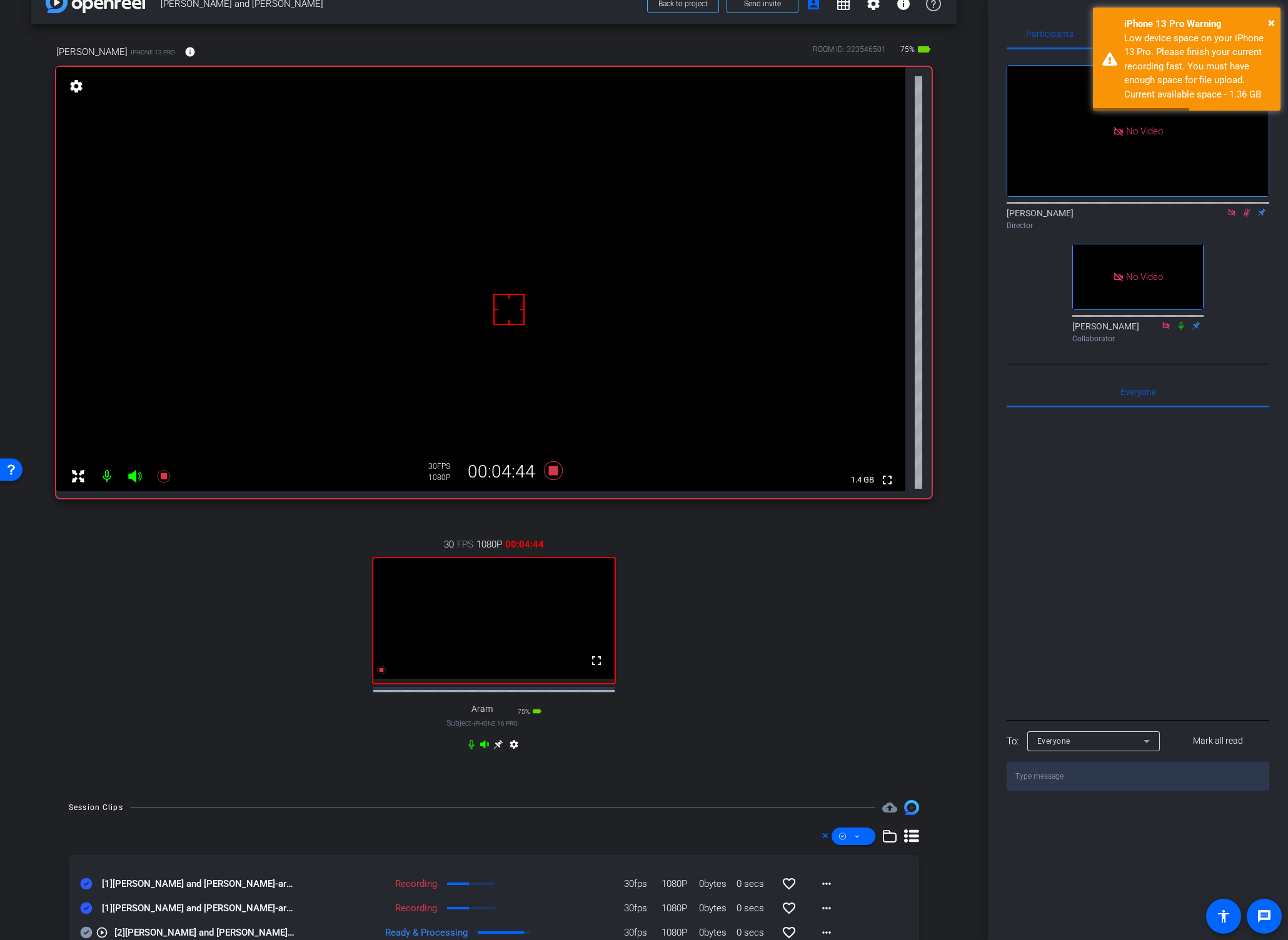
scroll to position [0, 0]
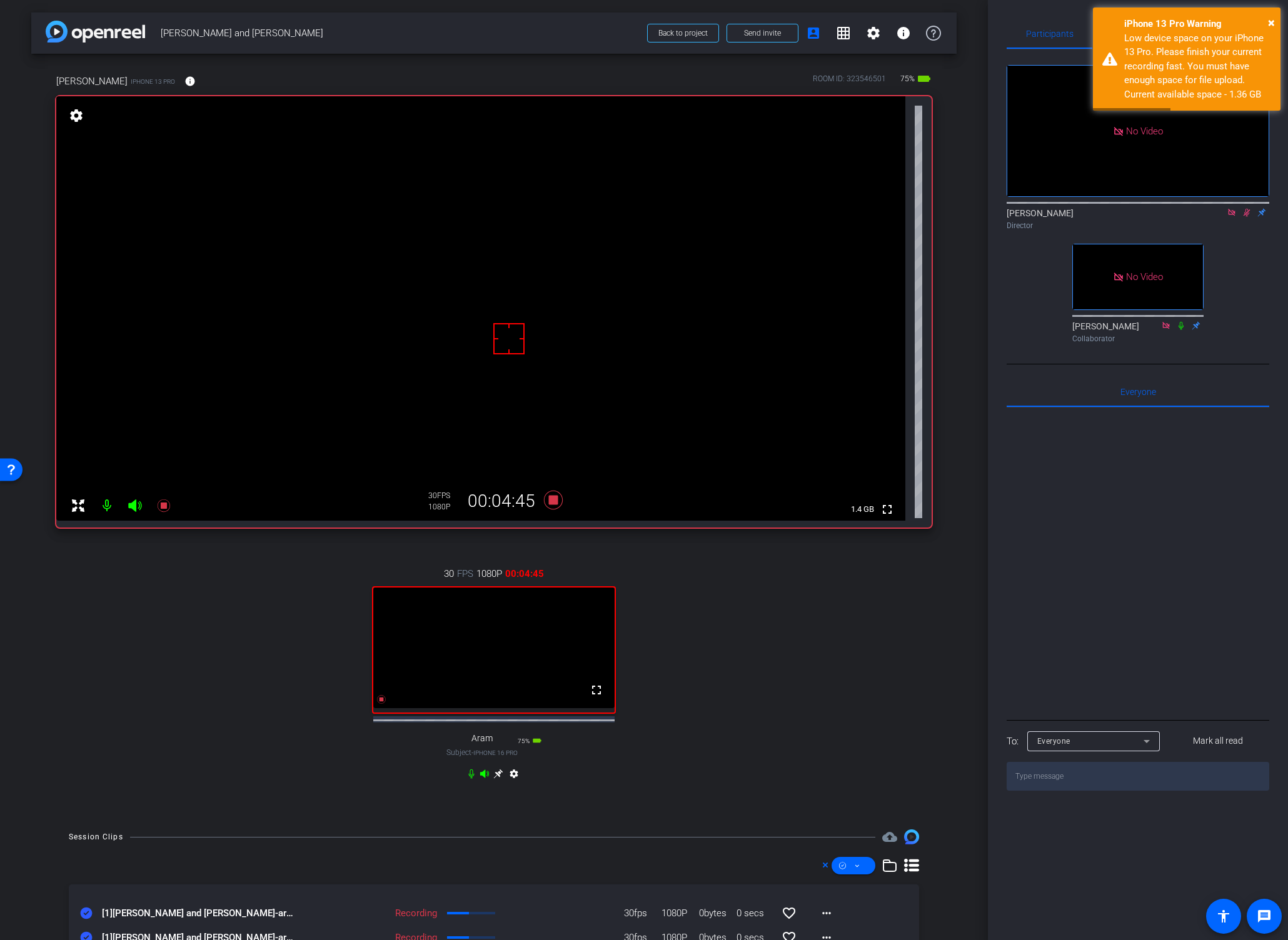
click at [765, 640] on div "30 FPS 1080P 00:04:45 fullscreen Aram Subject - iPhone 16 Pro 75% battery_std s…" at bounding box center [493, 675] width 876 height 258
click at [1200, 209] on icon at bounding box center [1246, 212] width 6 height 8
click at [548, 502] on icon at bounding box center [553, 500] width 18 height 18
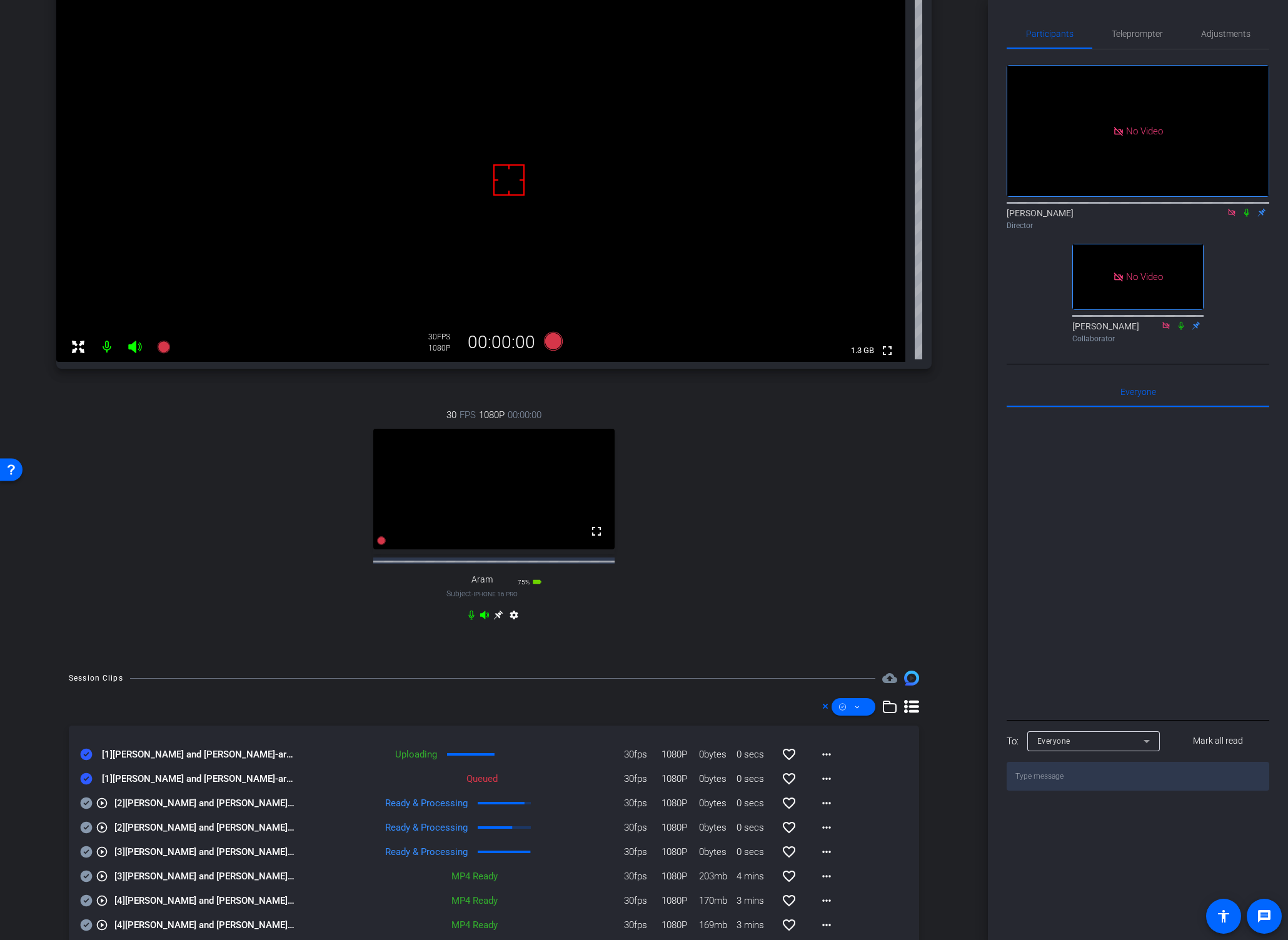
scroll to position [201, 0]
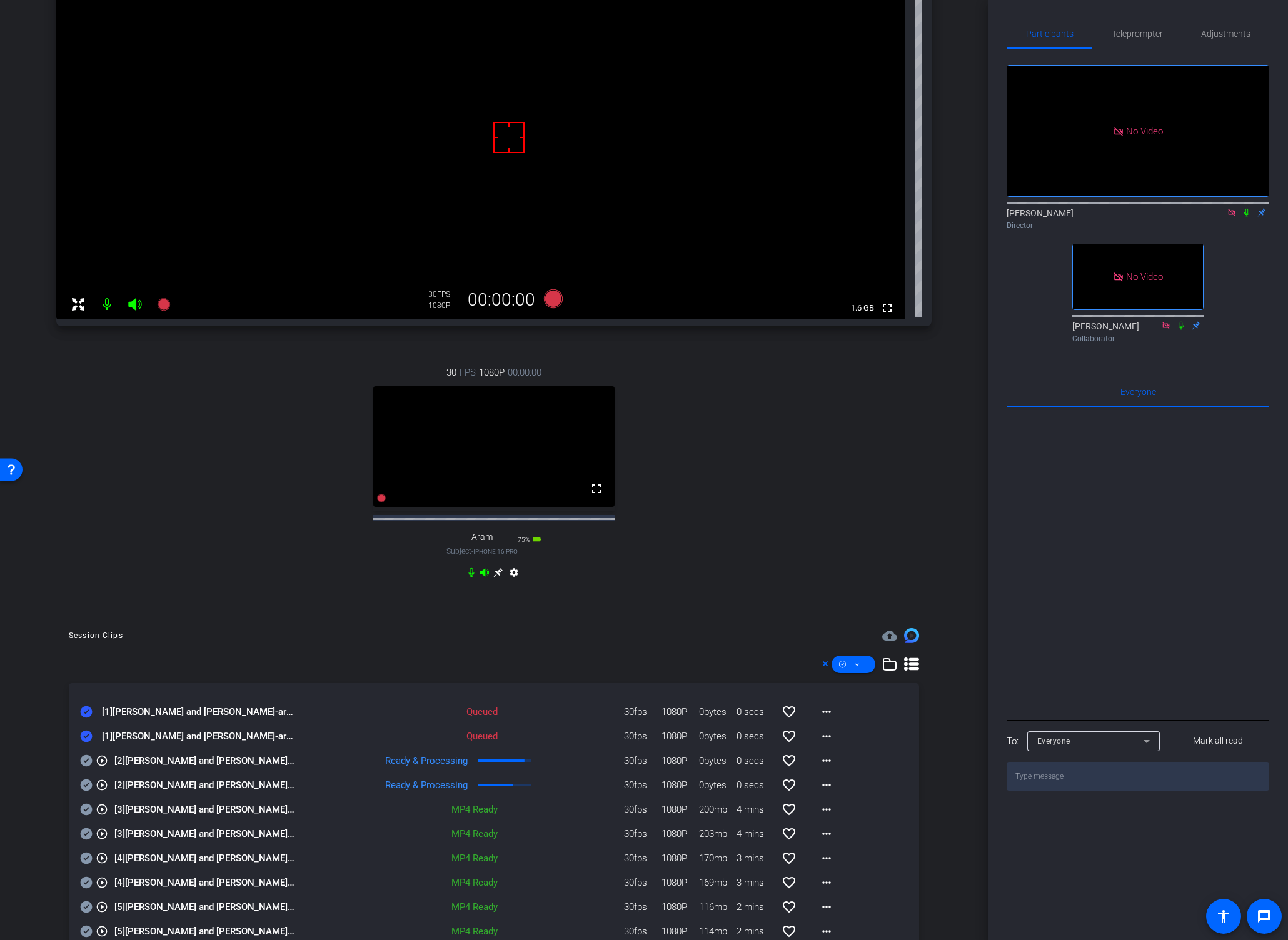
click at [1200, 209] on icon at bounding box center [1246, 212] width 5 height 8
click at [1200, 209] on icon at bounding box center [1246, 213] width 10 height 9
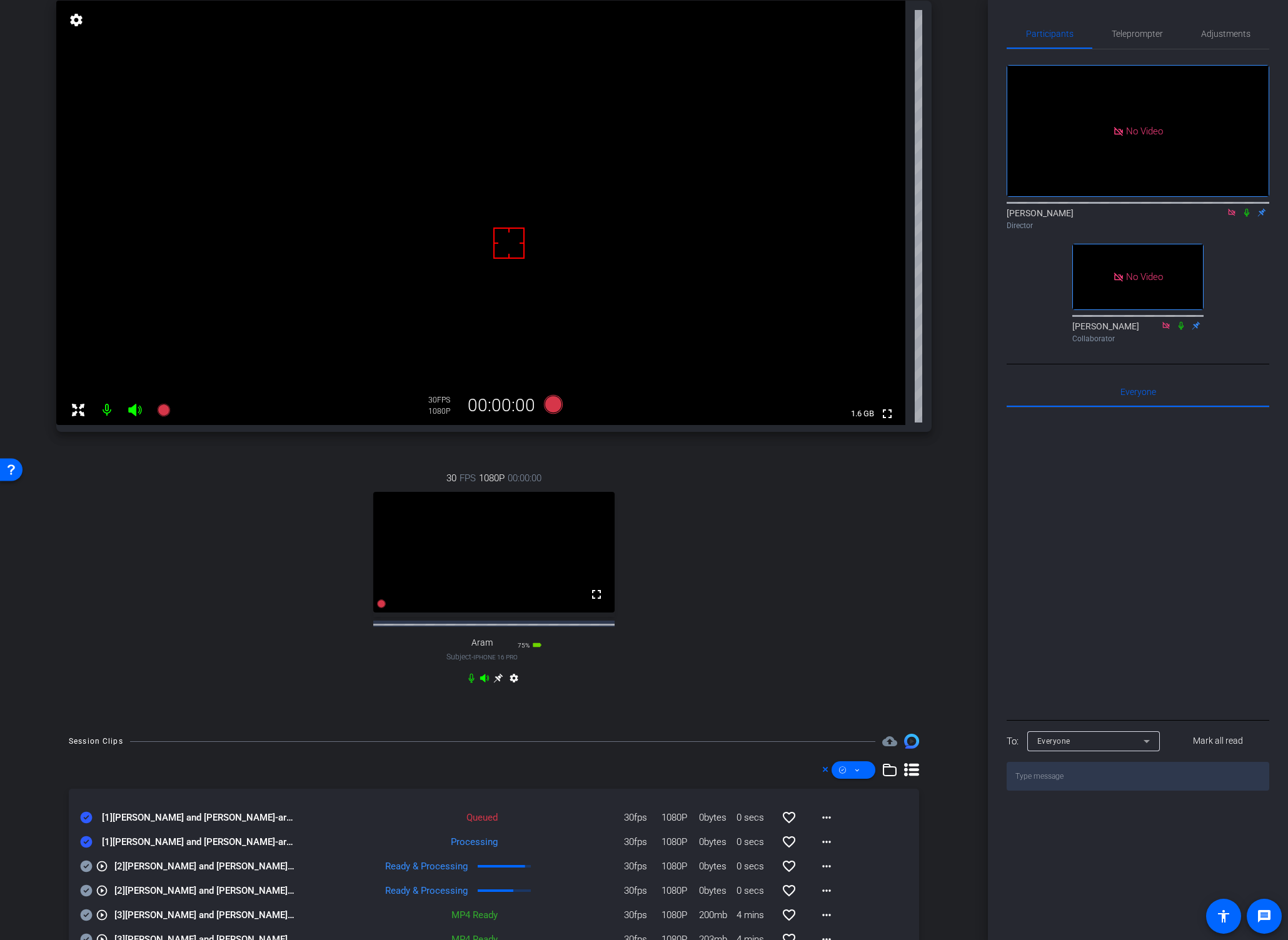
scroll to position [0, 0]
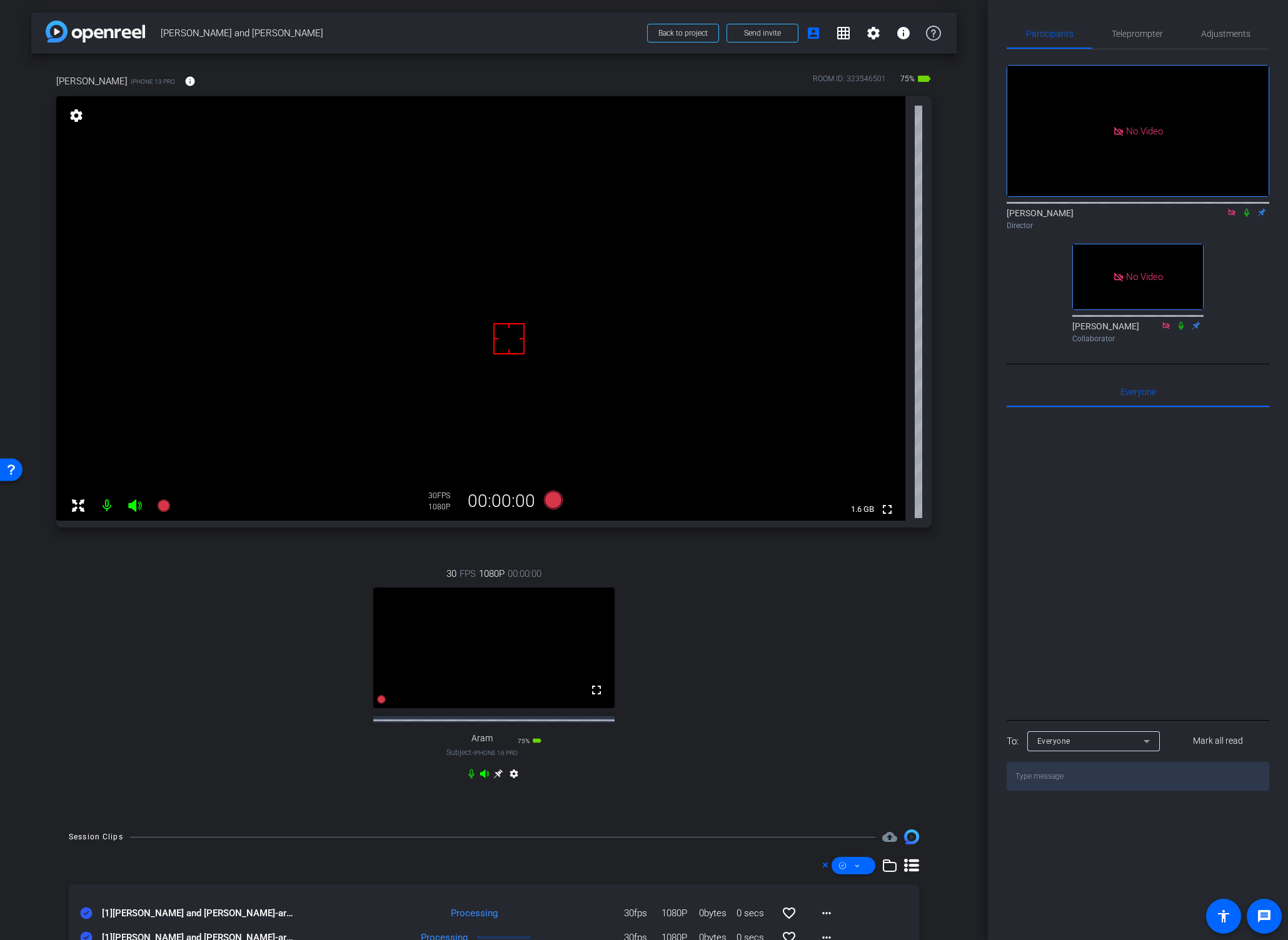
drag, startPoint x: 1245, startPoint y: 176, endPoint x: 1238, endPoint y: 187, distance: 13.0
click at [1200, 209] on icon at bounding box center [1246, 212] width 5 height 8
click at [835, 582] on div "30 FPS 1080P 00:00:00 fullscreen Aram Subject - iPhone 16 Pro 75% battery_std s…" at bounding box center [493, 675] width 876 height 258
click at [548, 500] on icon at bounding box center [553, 500] width 18 height 18
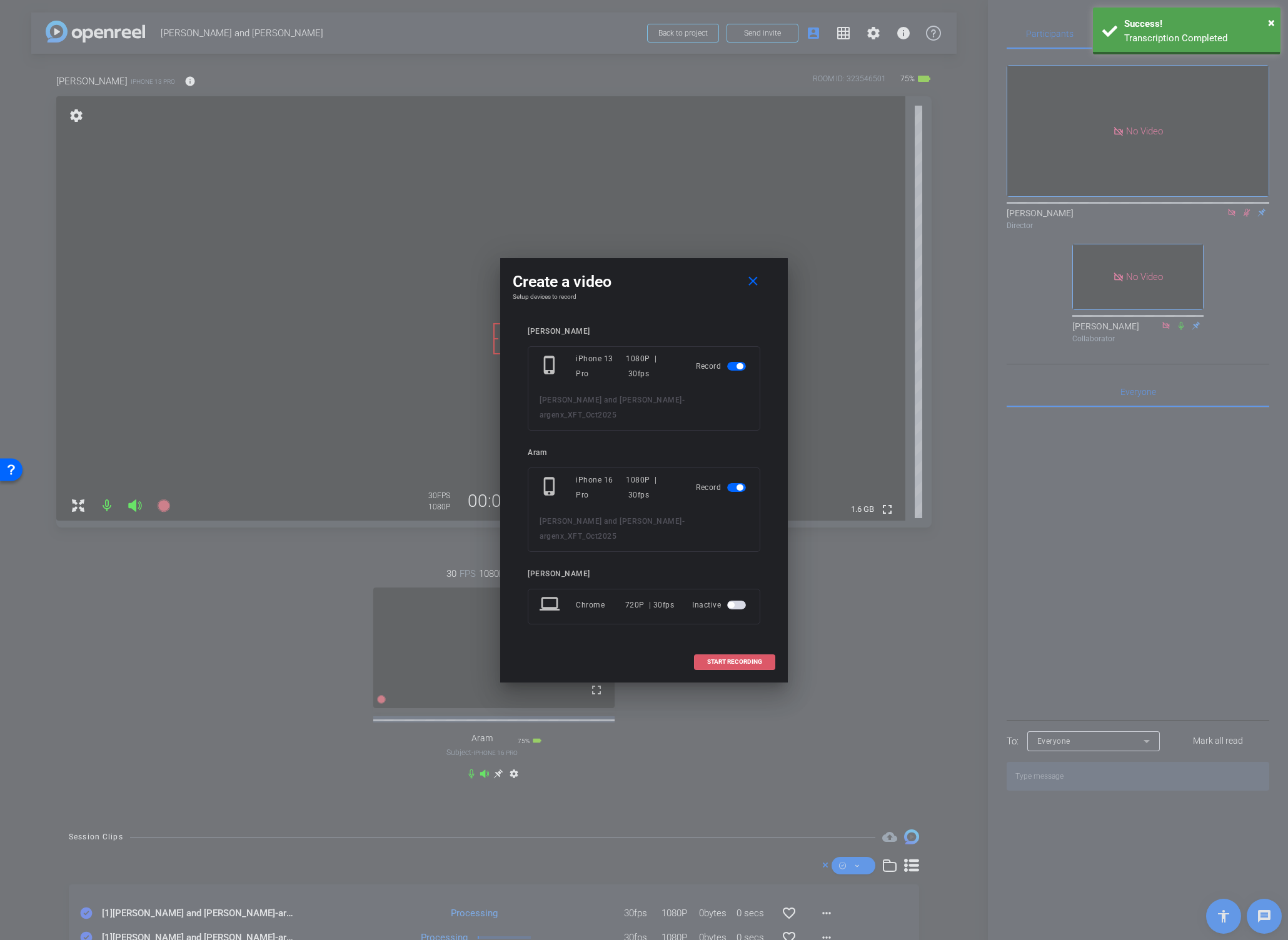
click at [728, 663] on span "START RECORDING" at bounding box center [735, 662] width 55 height 6
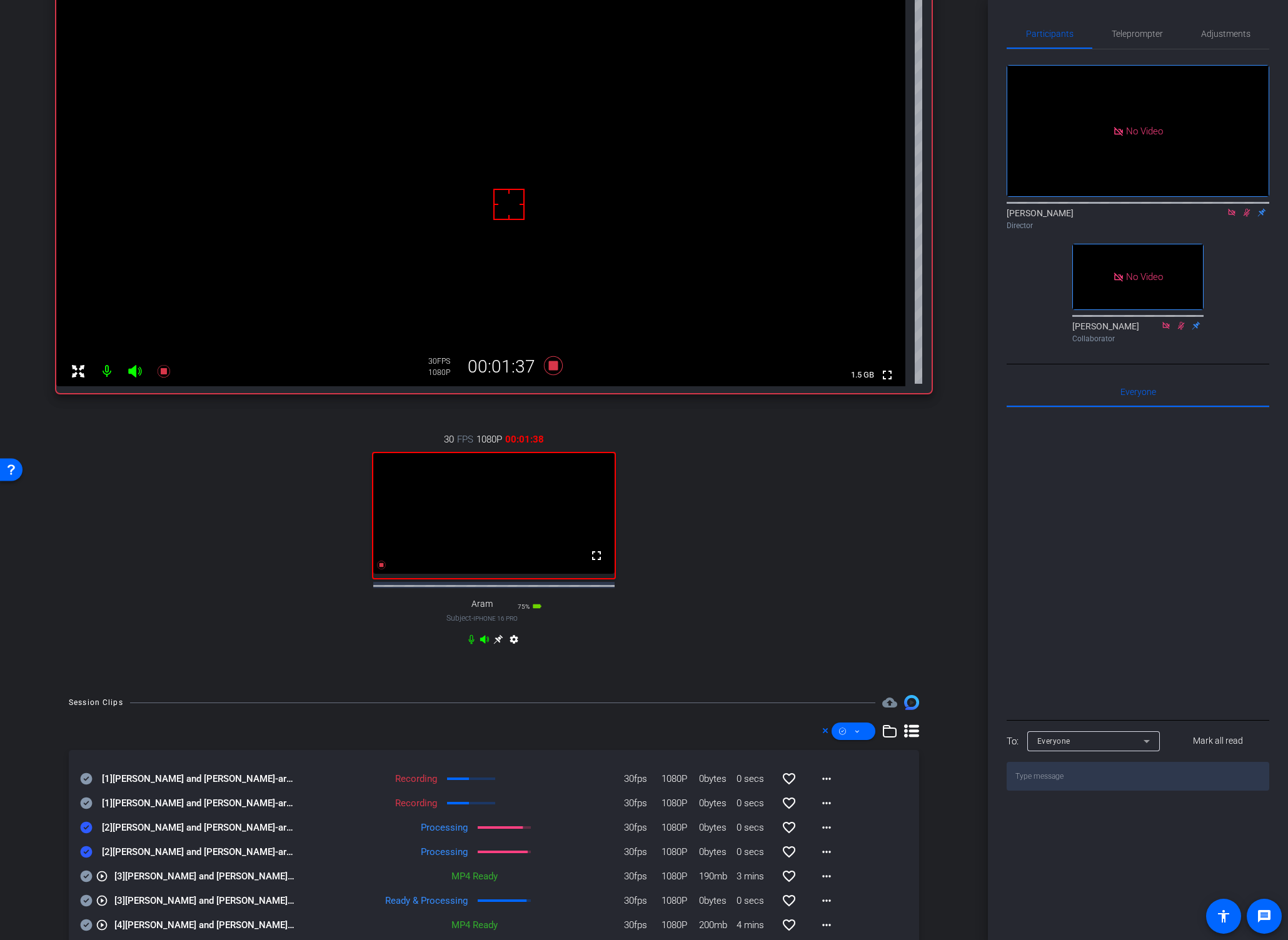
scroll to position [140, 0]
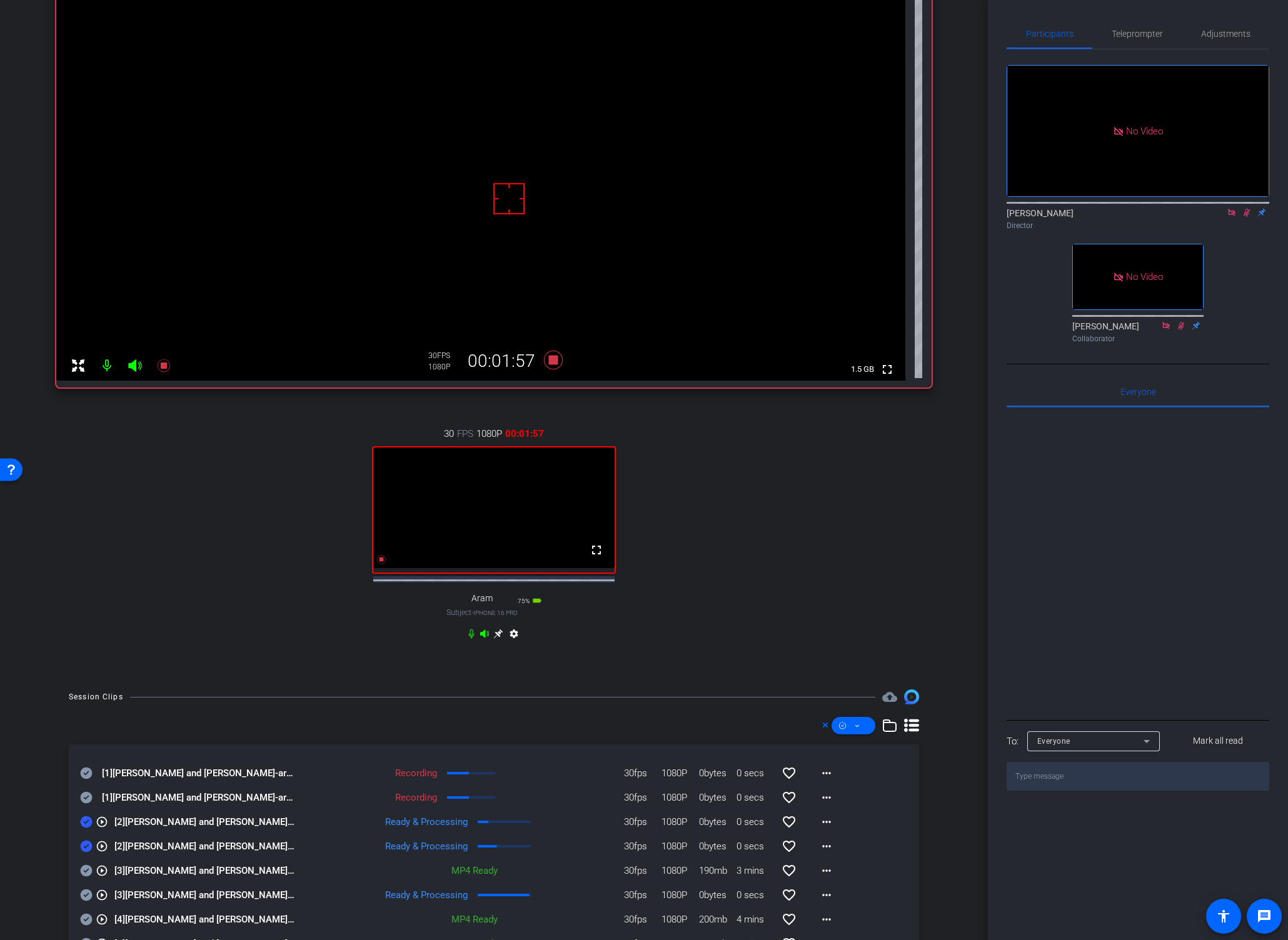
click at [891, 614] on div "30 FPS 1080P 00:01:57 fullscreen Aram Subject - iPhone 16 Pro 75% battery_std s…" at bounding box center [493, 535] width 876 height 258
click at [851, 732] on button at bounding box center [853, 725] width 44 height 17
click at [864, 784] on span "Download Original" at bounding box center [867, 786] width 66 height 15
drag, startPoint x: 43, startPoint y: 866, endPoint x: 62, endPoint y: 861, distance: 19.6
click at [43, 866] on div "Session Clips cloud_upload [1] [PERSON_NAME] and [PERSON_NAME]-argenx-XFT-Oct20…" at bounding box center [493, 894] width 925 height 410
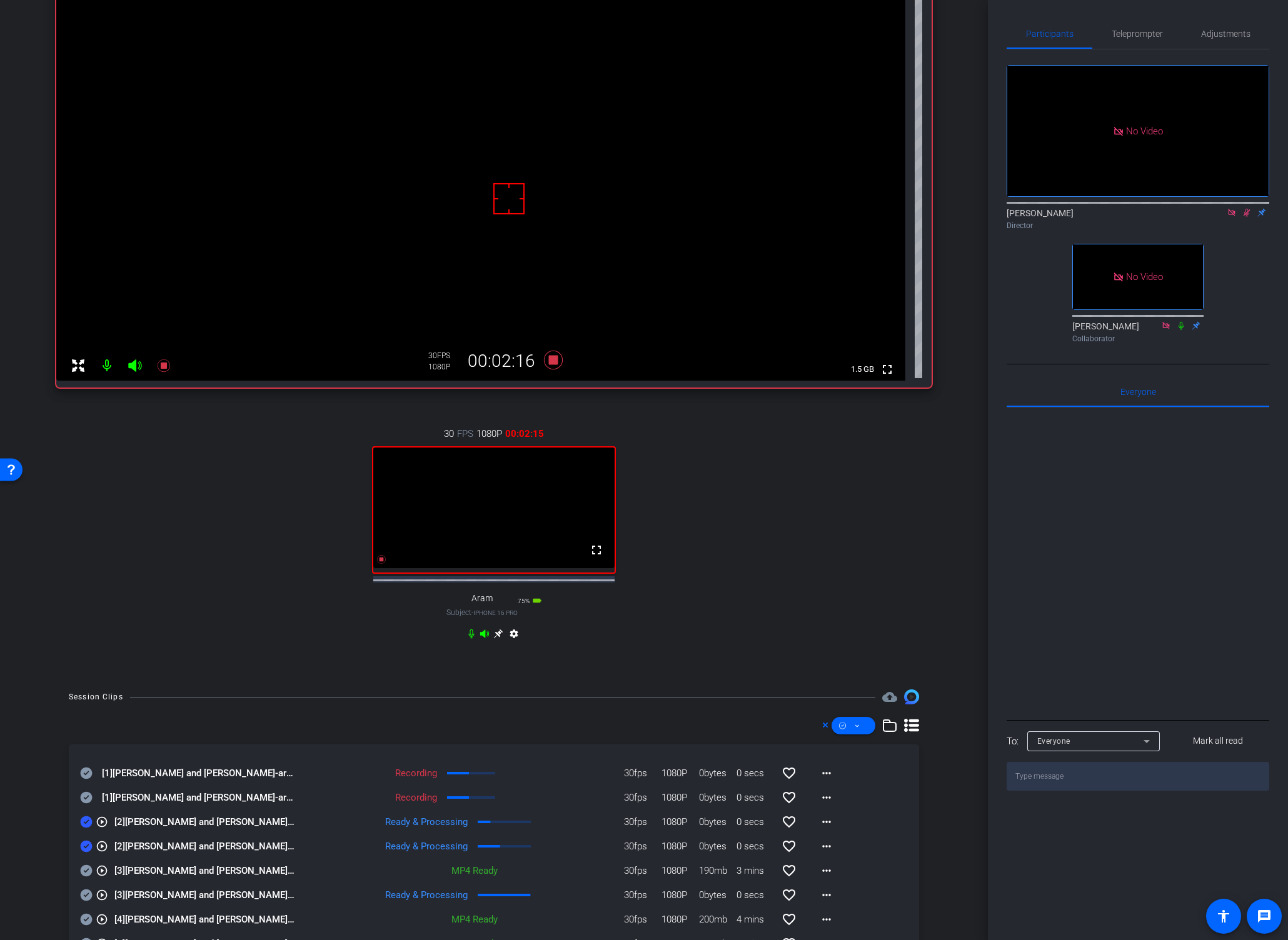
click at [84, 853] on icon at bounding box center [86, 846] width 12 height 12
click at [83, 828] on icon at bounding box center [86, 822] width 12 height 12
click at [87, 804] on icon at bounding box center [86, 798] width 12 height 12
click at [87, 779] on icon at bounding box center [86, 773] width 12 height 12
click at [817, 510] on div "30 FPS 1080P 00:02:40 fullscreen Aram Subject - iPhone 16 Pro 75% battery_std s…" at bounding box center [493, 535] width 876 height 258
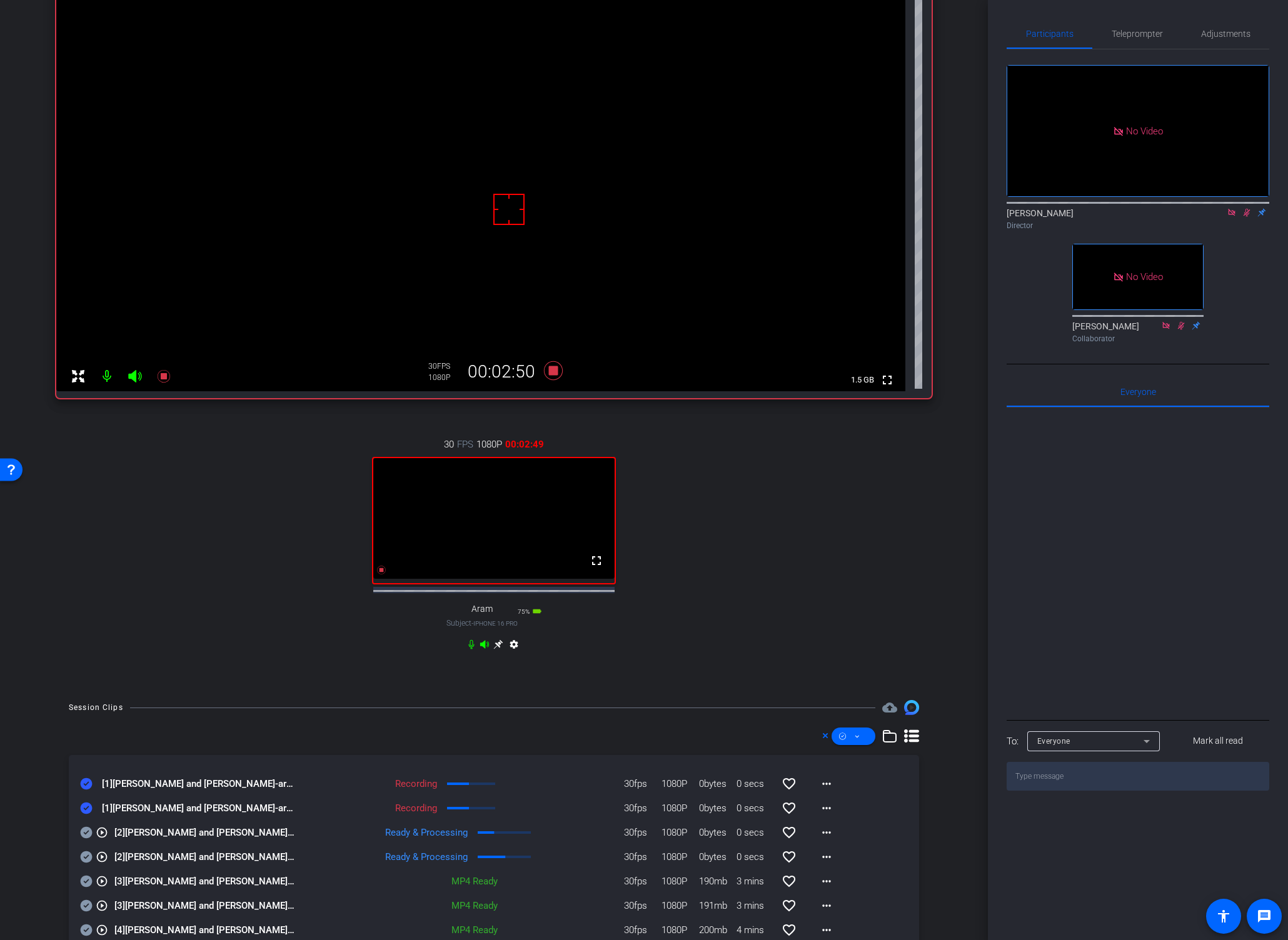
scroll to position [148, 0]
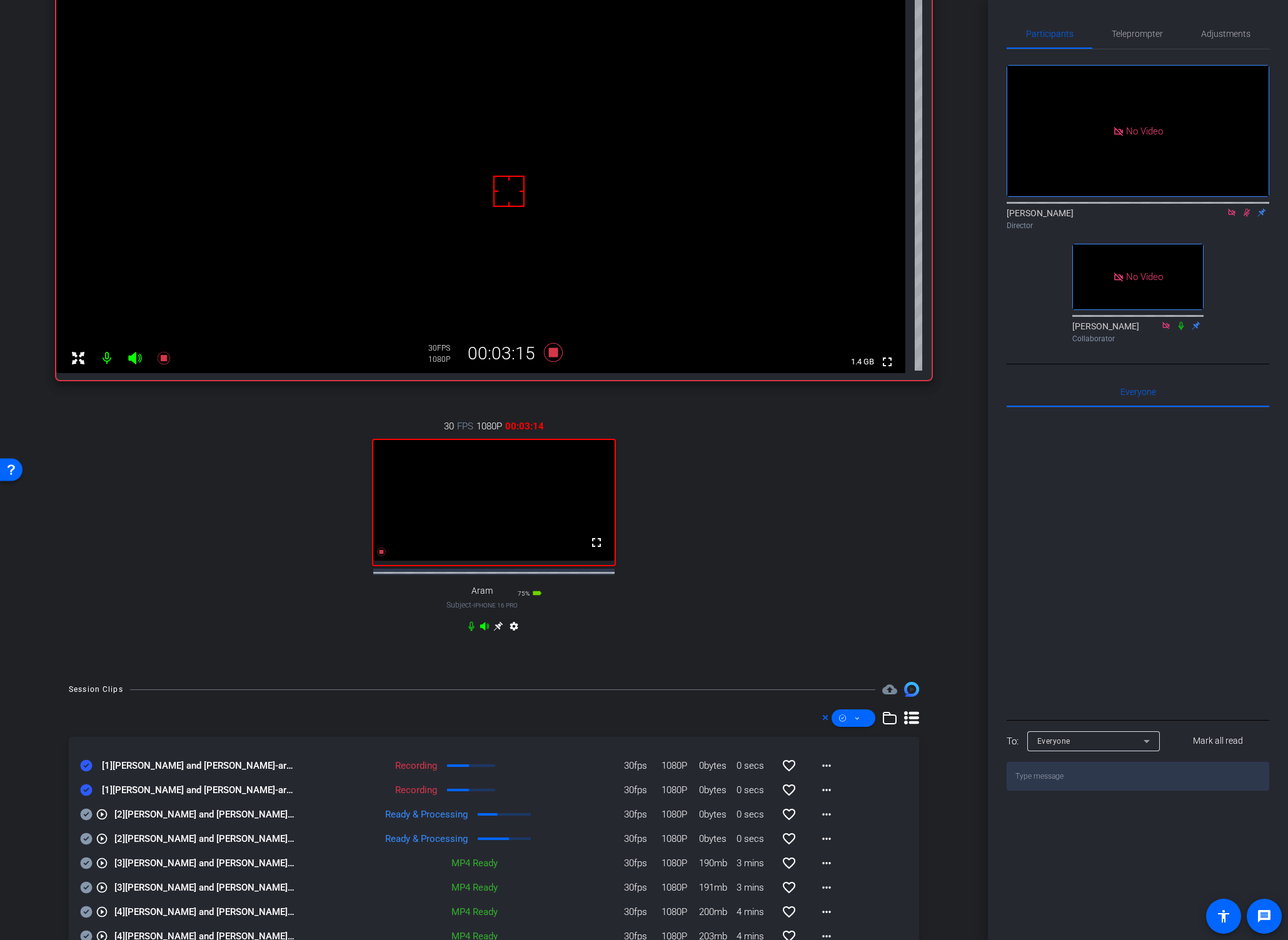
drag, startPoint x: 792, startPoint y: 517, endPoint x: 647, endPoint y: 442, distance: 163.2
click at [788, 519] on div "30 FPS 1080P 00:03:14 fullscreen Aram Subject - iPhone 16 Pro 75% battery_std s…" at bounding box center [493, 527] width 876 height 258
click at [549, 351] on icon at bounding box center [553, 353] width 18 height 18
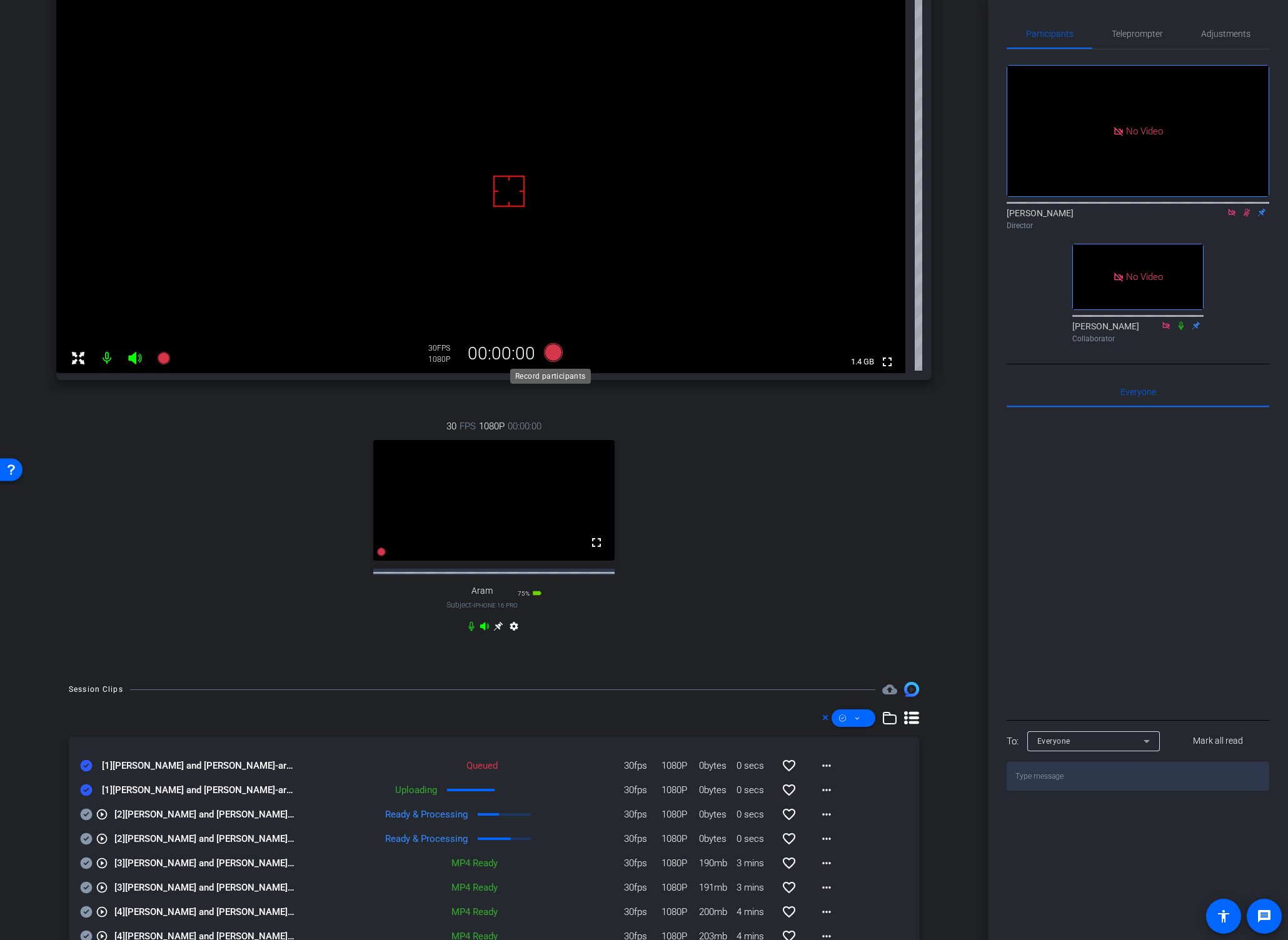
click at [547, 351] on icon at bounding box center [553, 353] width 18 height 18
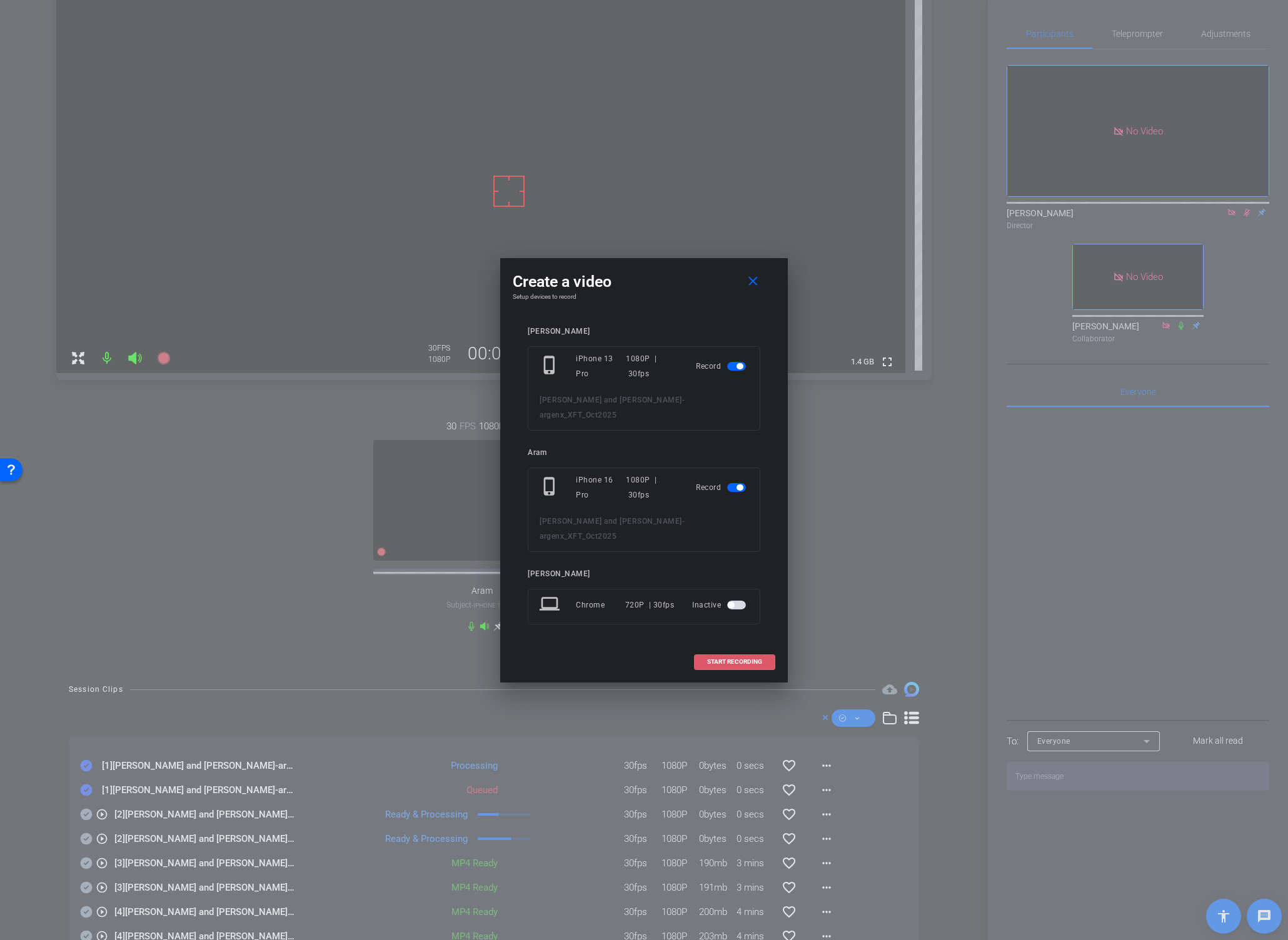
click at [713, 659] on span "START RECORDING" at bounding box center [735, 662] width 55 height 6
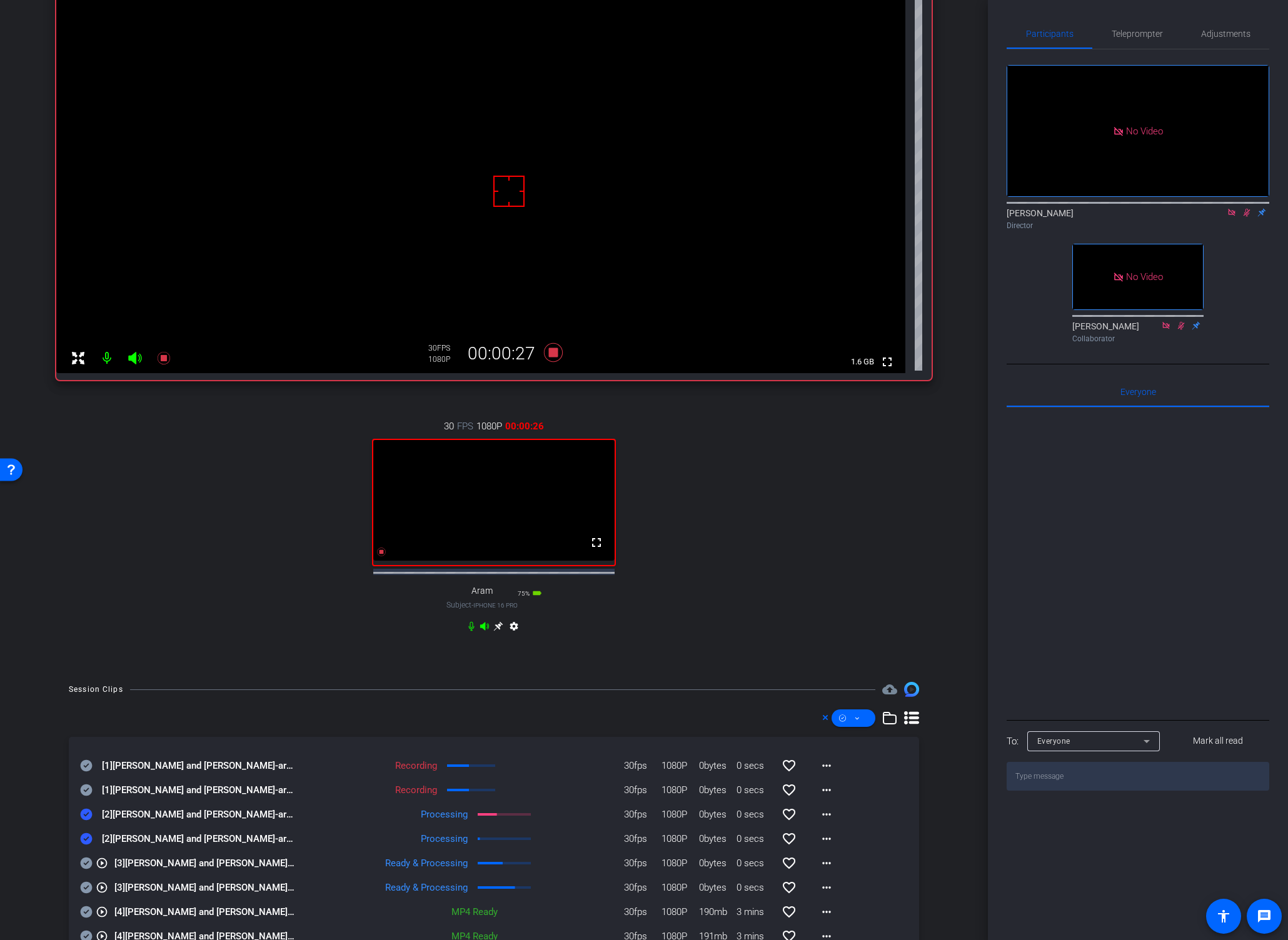
click at [1200, 209] on icon at bounding box center [1246, 213] width 10 height 9
drag, startPoint x: 1243, startPoint y: 180, endPoint x: 1237, endPoint y: 187, distance: 9.2
click at [1200, 207] on mat-icon at bounding box center [1246, 212] width 15 height 11
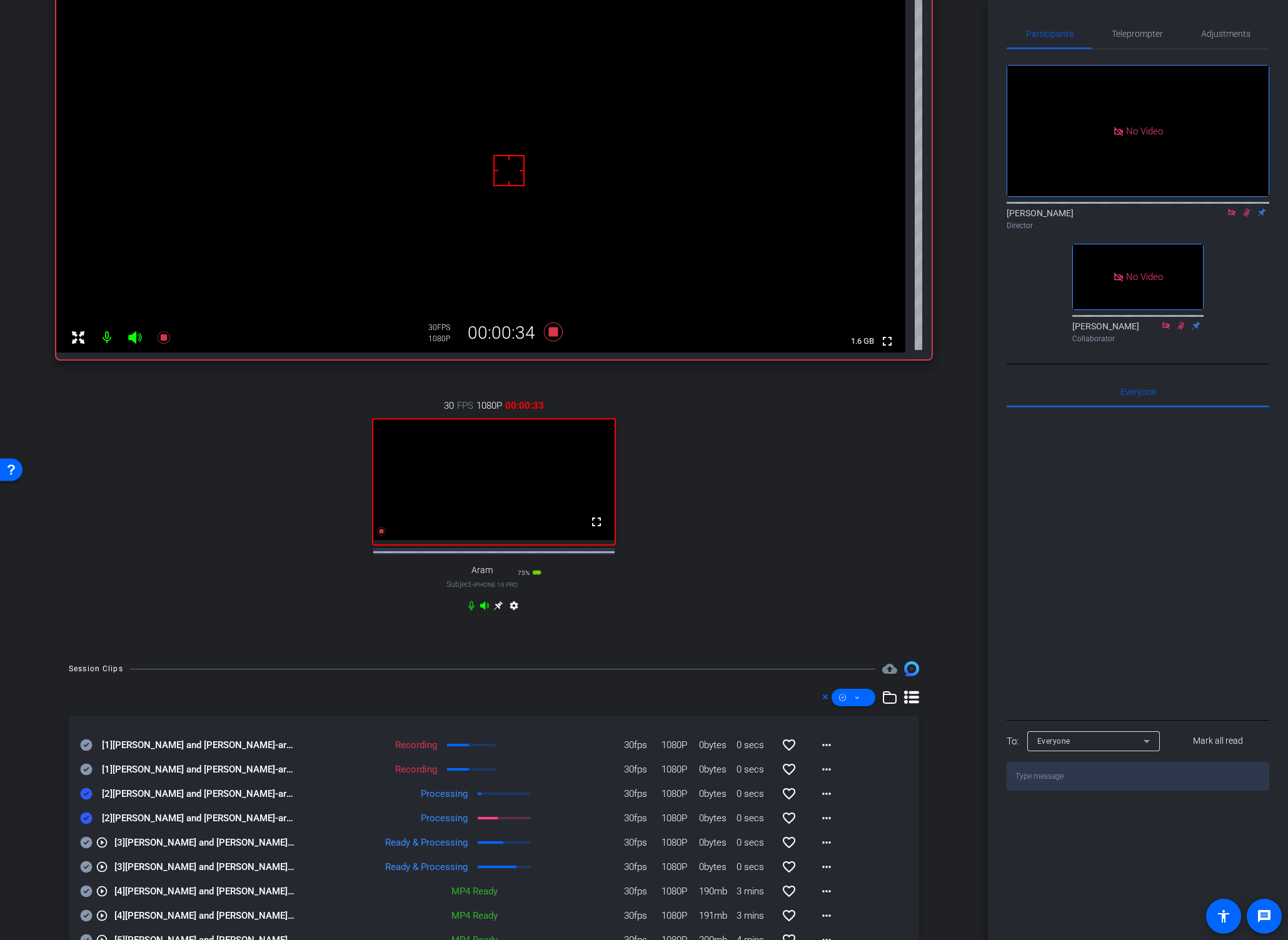
scroll to position [171, 0]
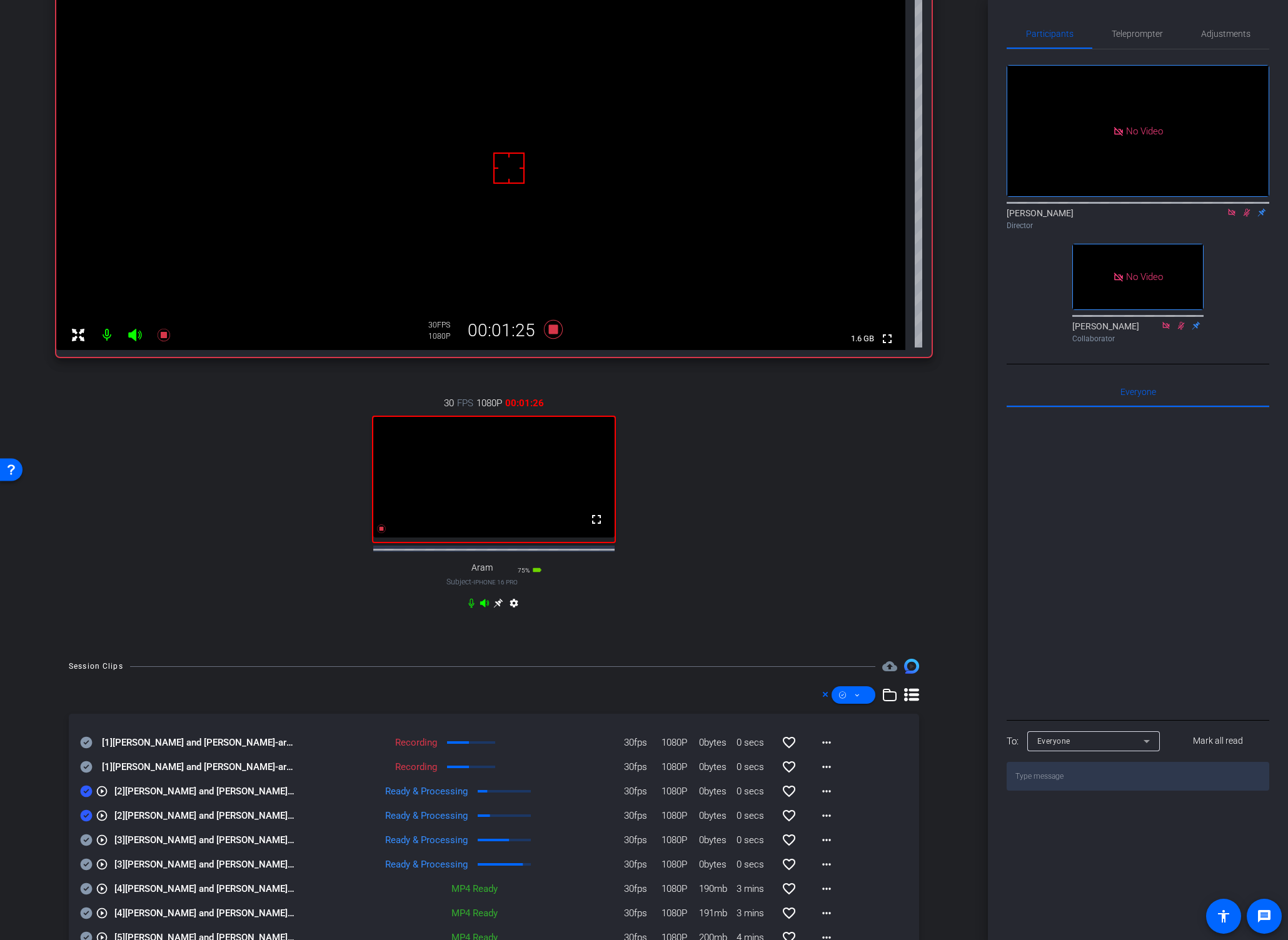
click at [893, 594] on div "30 FPS 1080P 00:01:26 fullscreen Aram Subject - iPhone 16 Pro 75% battery_std s…" at bounding box center [493, 504] width 876 height 258
click at [853, 703] on icon at bounding box center [856, 695] width 6 height 16
click at [850, 750] on span "Download Original" at bounding box center [867, 755] width 66 height 15
click at [56, 832] on div "Session Clips cloud_upload [1] [PERSON_NAME] and [PERSON_NAME]-argenx-XFT-Oct20…" at bounding box center [493, 888] width 925 height 459
click at [85, 822] on icon at bounding box center [86, 816] width 12 height 12
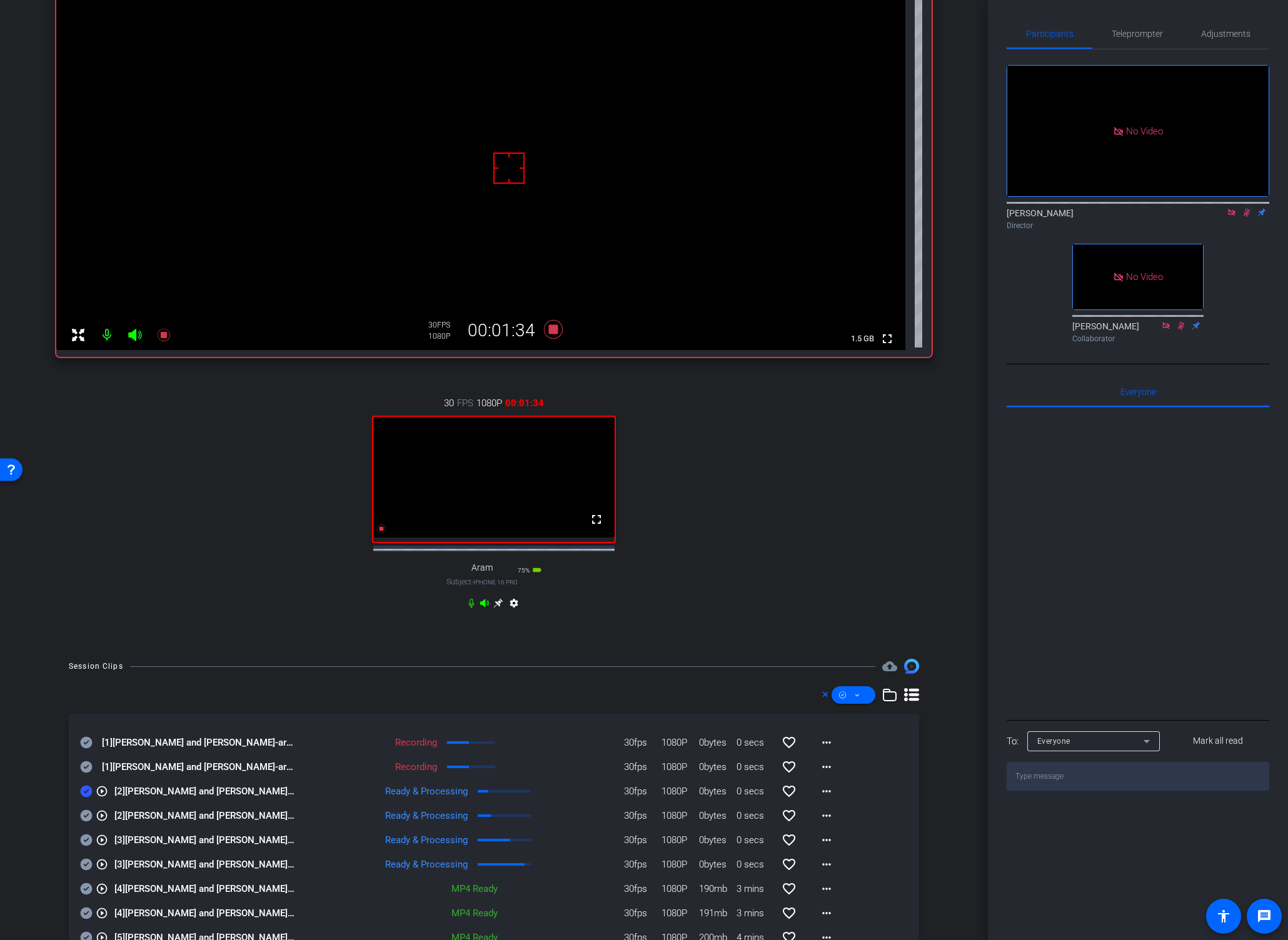
click at [81, 799] on icon at bounding box center [86, 791] width 13 height 15
click at [87, 774] on icon at bounding box center [86, 767] width 12 height 12
click at [86, 750] on icon at bounding box center [86, 742] width 13 height 15
click at [774, 554] on div "30 FPS 1080P 00:01:36 fullscreen Aram Subject - iPhone 16 Pro 75% battery_std s…" at bounding box center [493, 504] width 876 height 258
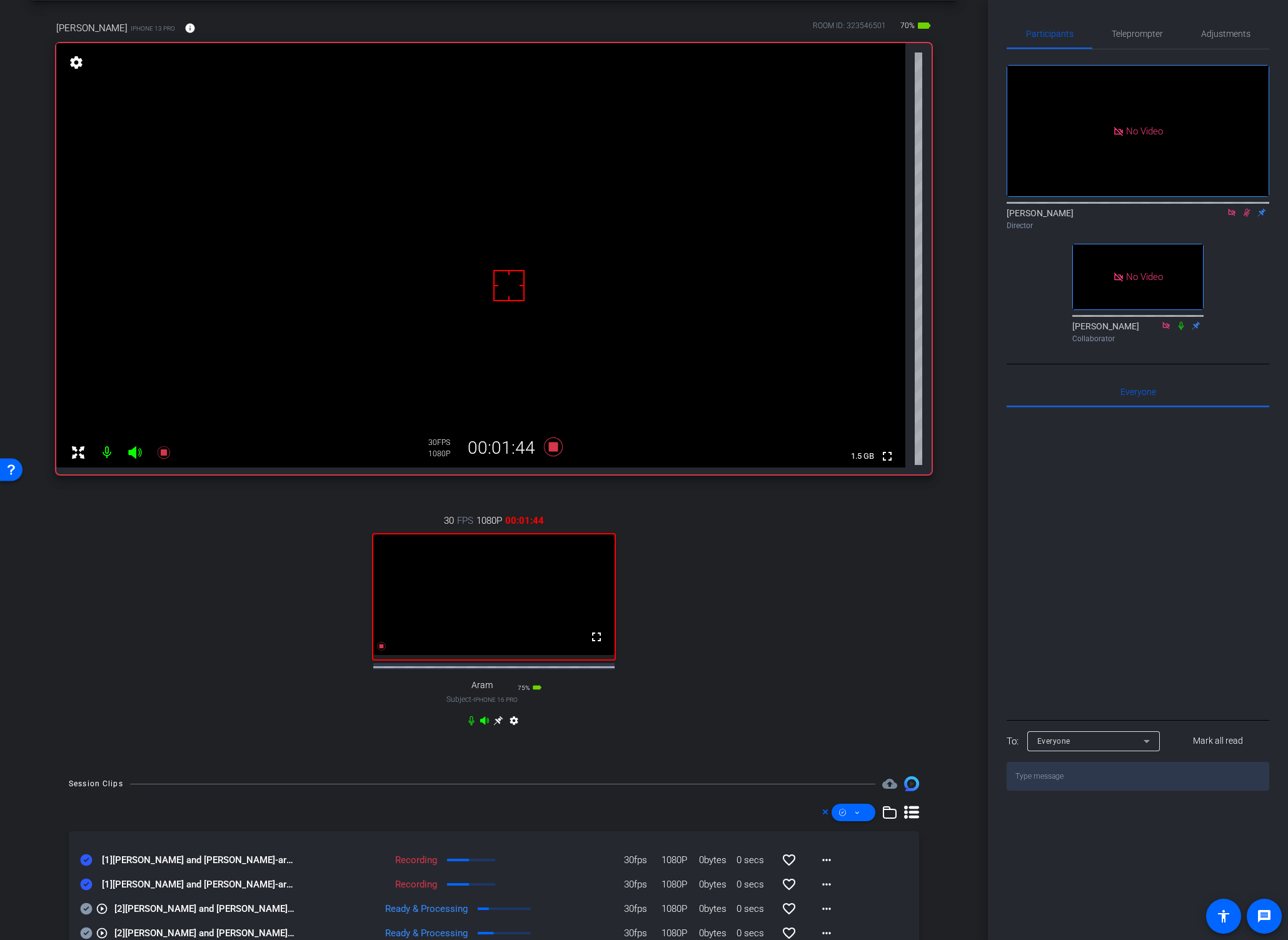
scroll to position [77, 0]
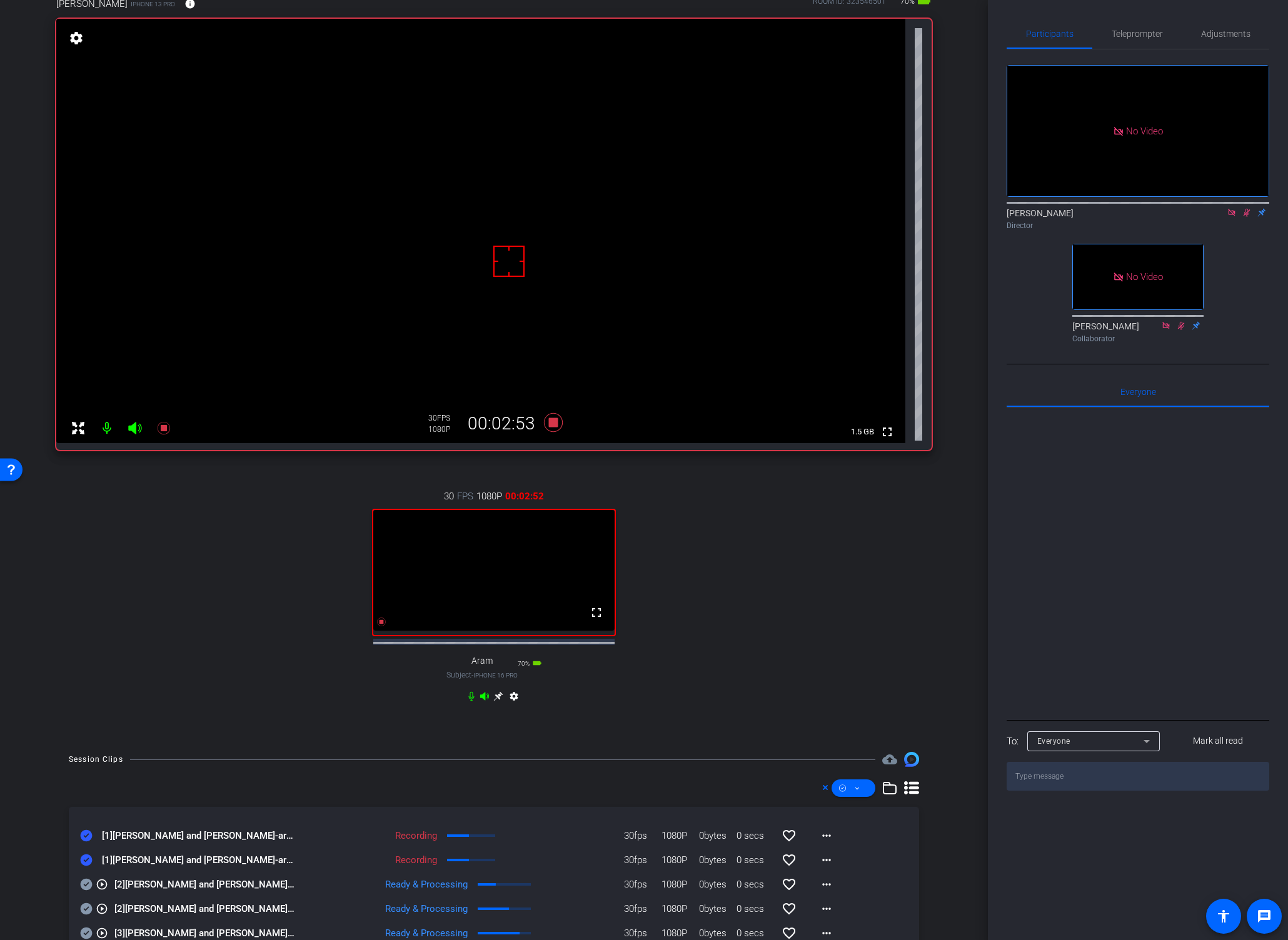
click at [892, 546] on div "30 FPS 1080P 00:02:52 fullscreen Aram Subject - iPhone 16 Pro 70% battery_std s…" at bounding box center [493, 597] width 876 height 258
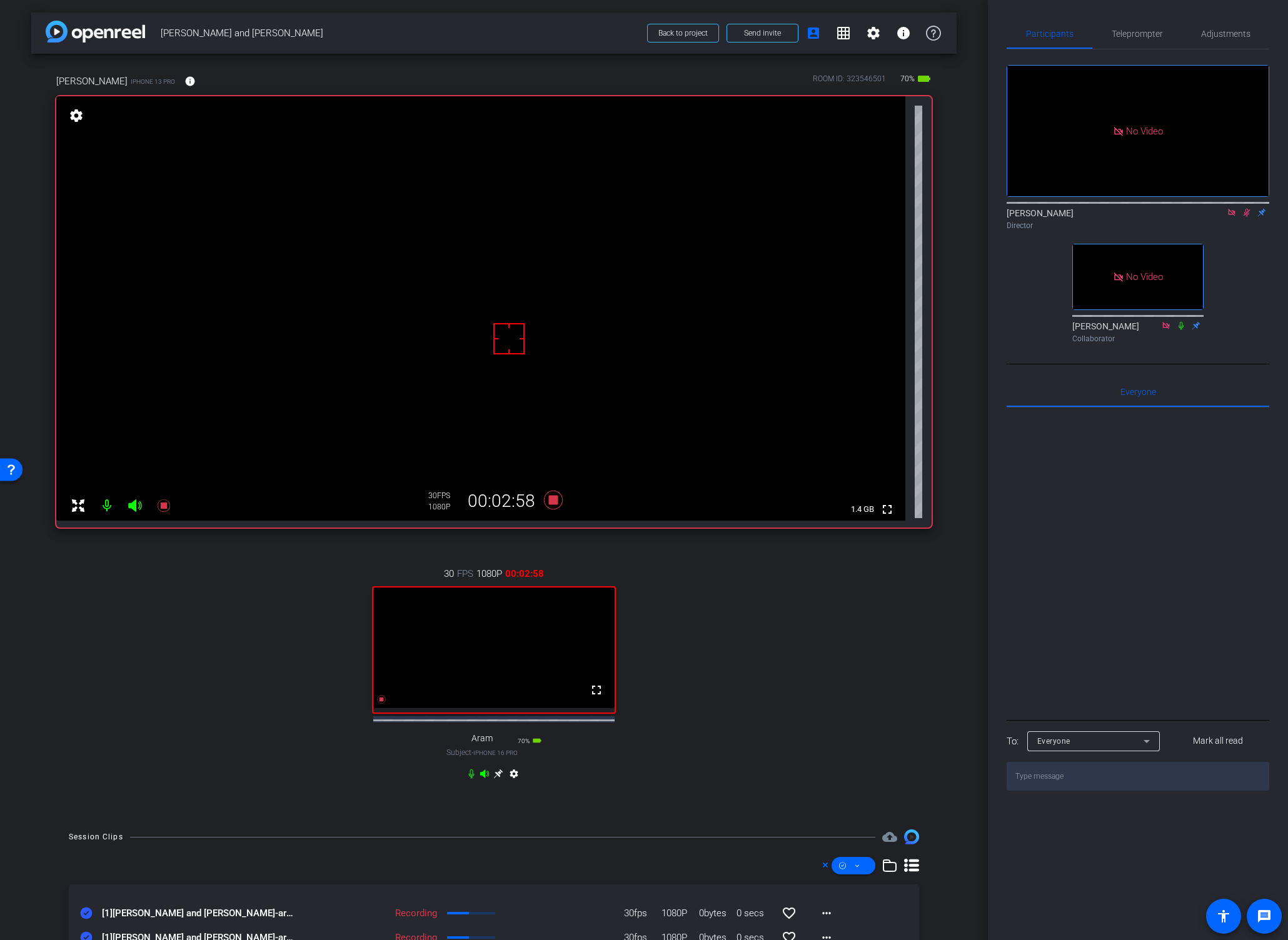
click at [857, 626] on div "30 FPS 1080P 00:02:58 fullscreen Aram Subject - iPhone 16 Pro 70% battery_std s…" at bounding box center [493, 675] width 876 height 258
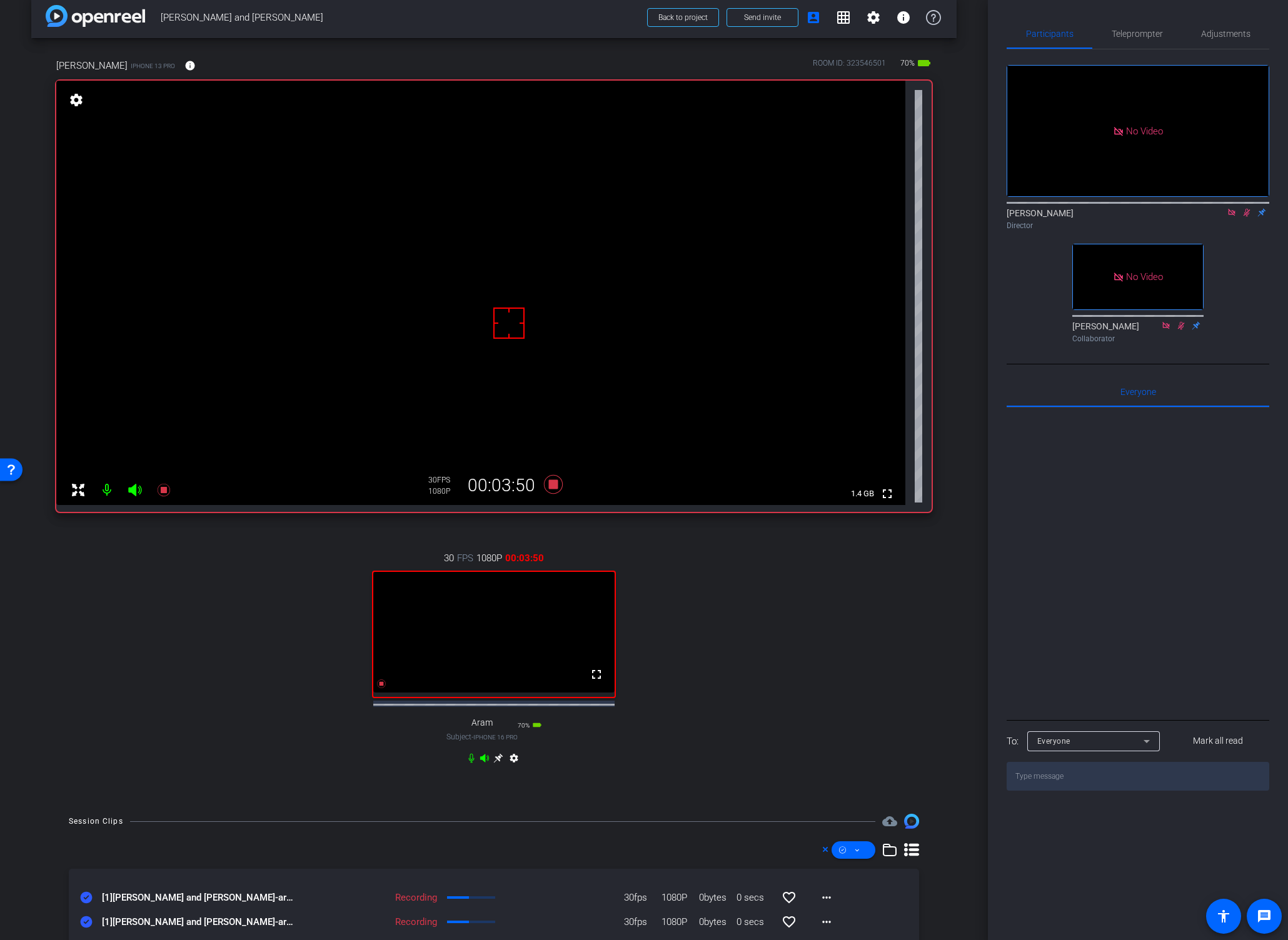
scroll to position [40, 0]
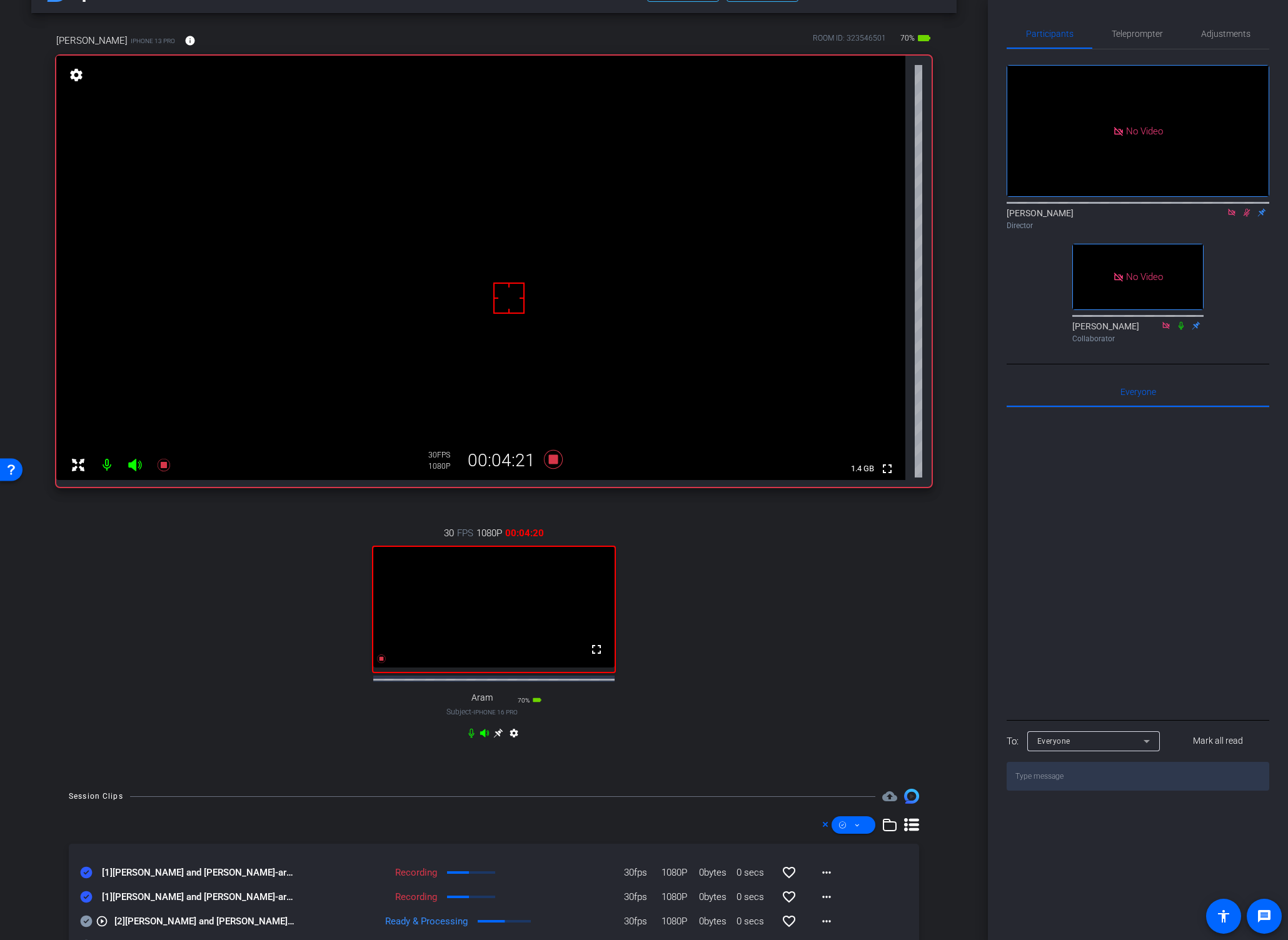
click at [844, 621] on div "30 FPS 1080P 00:04:20 fullscreen Aram Subject - iPhone 16 Pro 70% battery_std s…" at bounding box center [493, 634] width 876 height 258
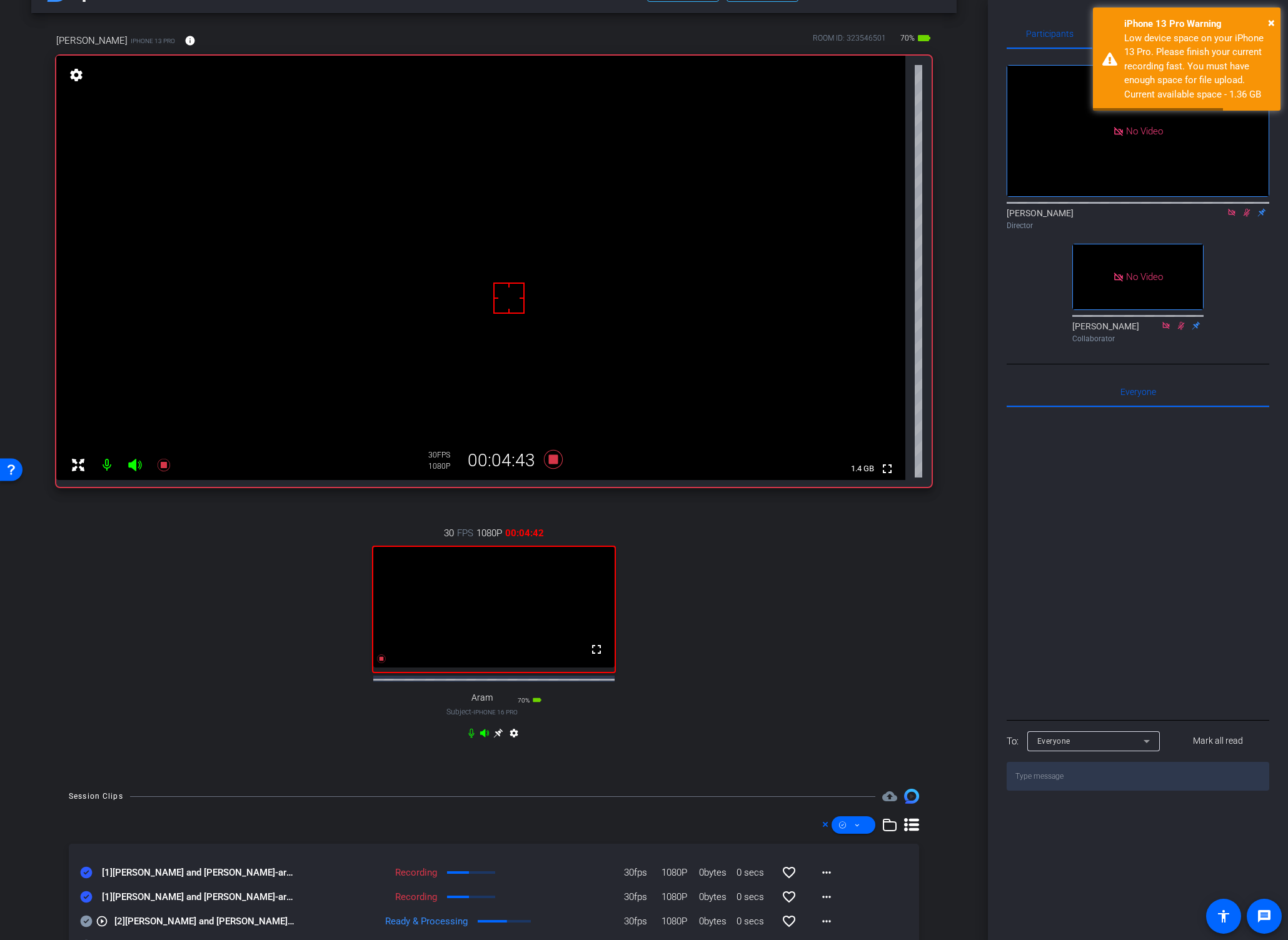
click at [1200, 209] on icon at bounding box center [1246, 212] width 6 height 8
click at [547, 459] on icon at bounding box center [553, 459] width 18 height 18
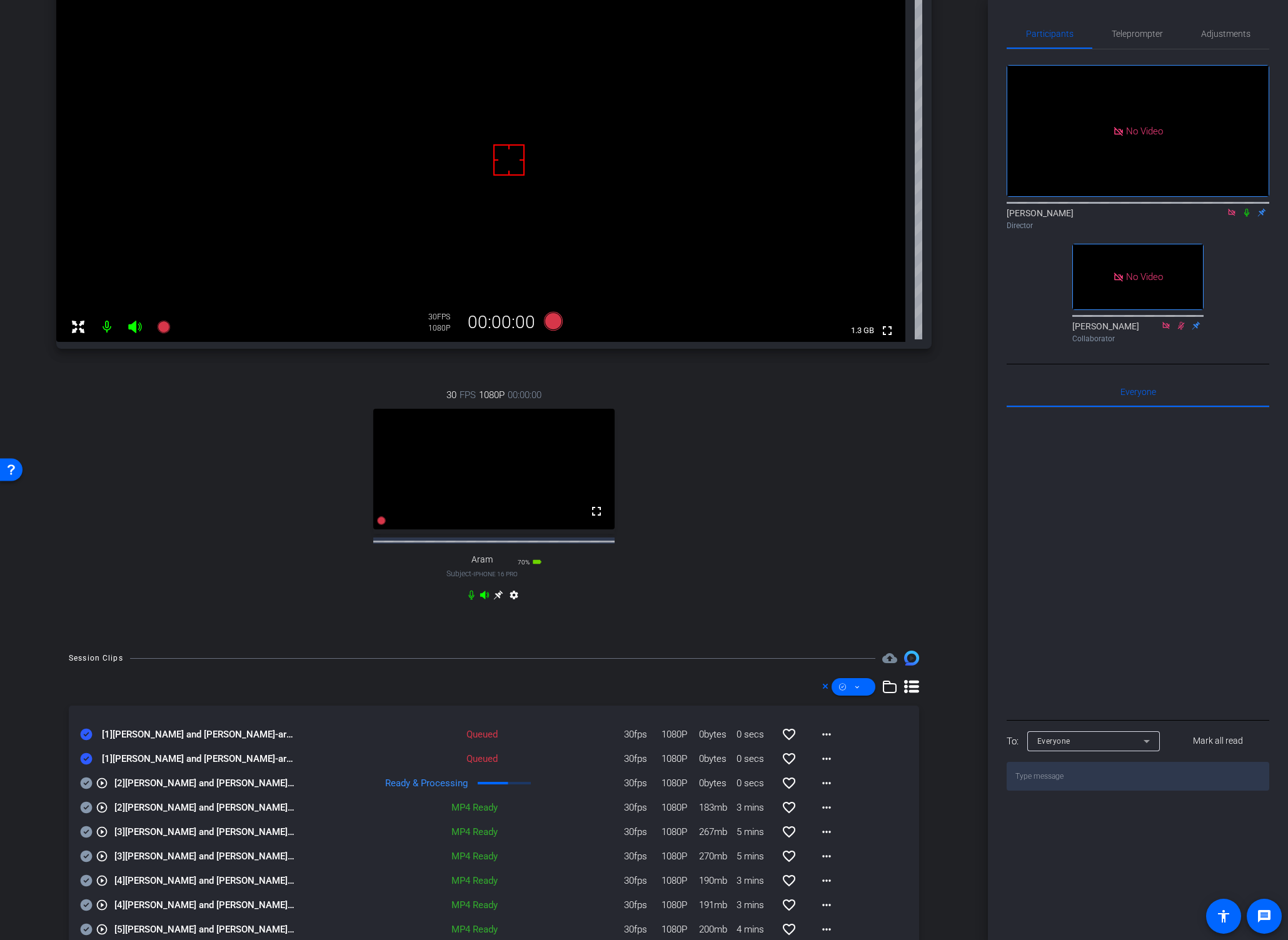
scroll to position [175, 0]
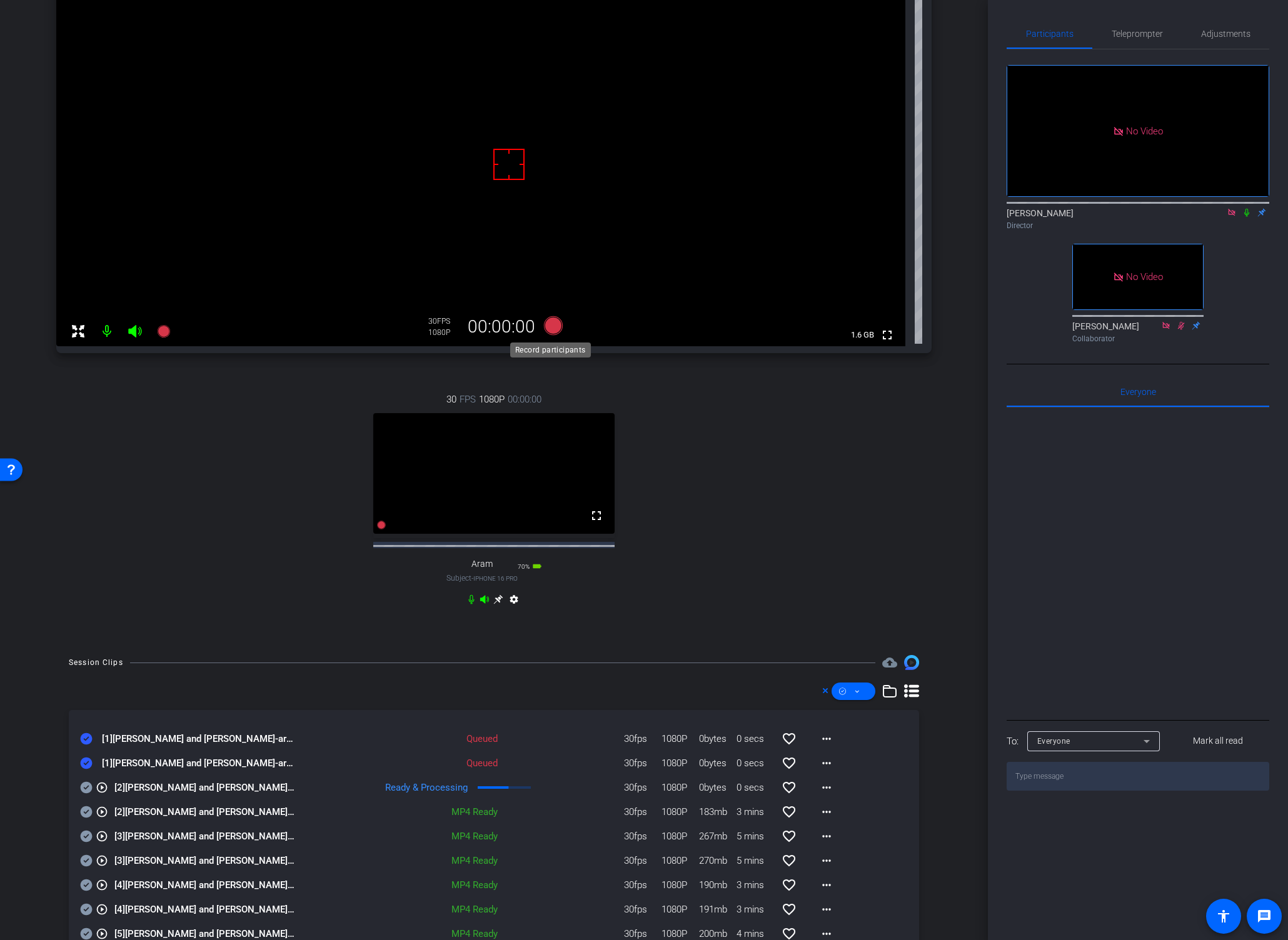
click at [548, 324] on icon at bounding box center [553, 325] width 18 height 18
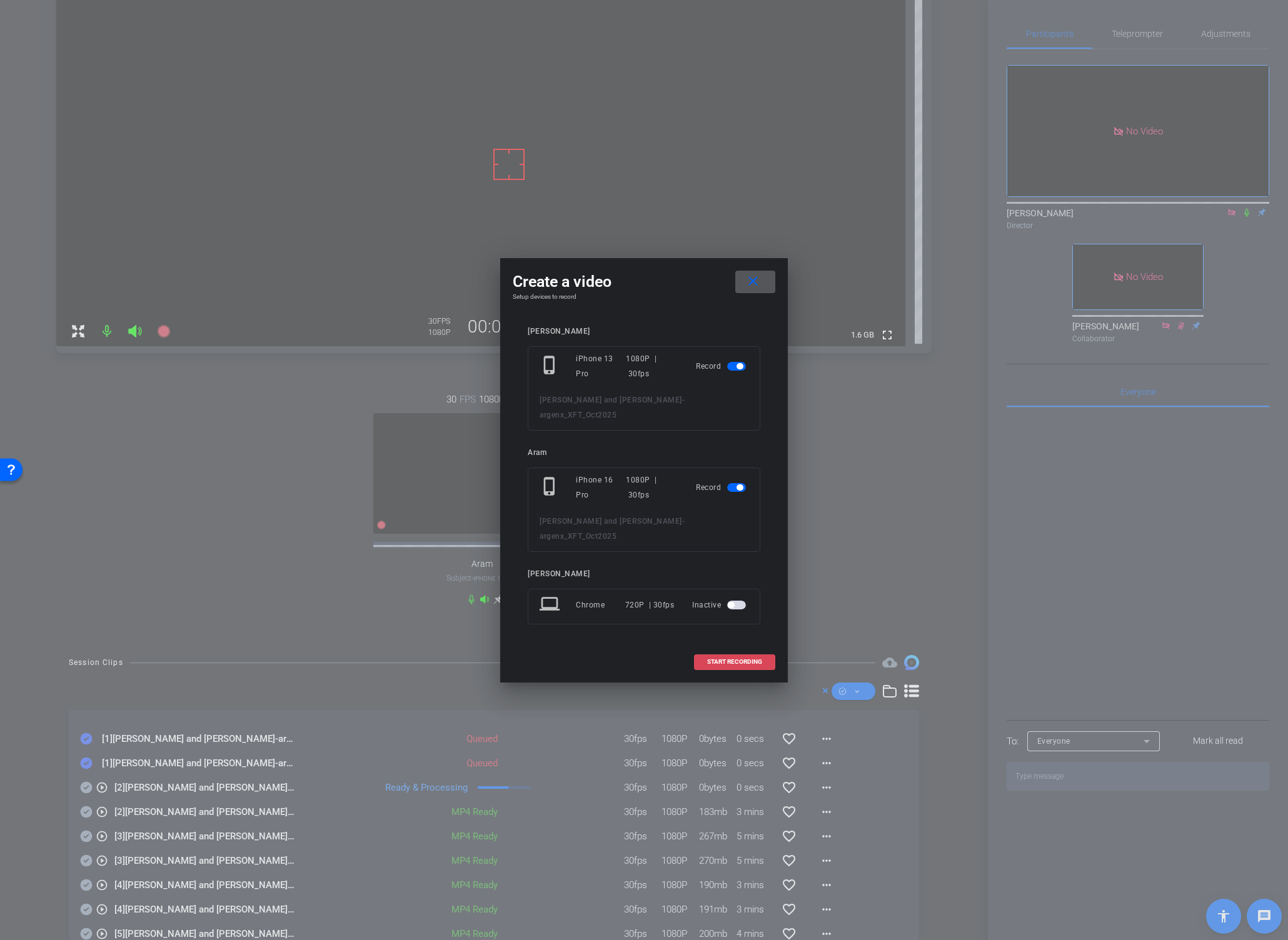
click at [725, 659] on span "START RECORDING" at bounding box center [735, 662] width 55 height 6
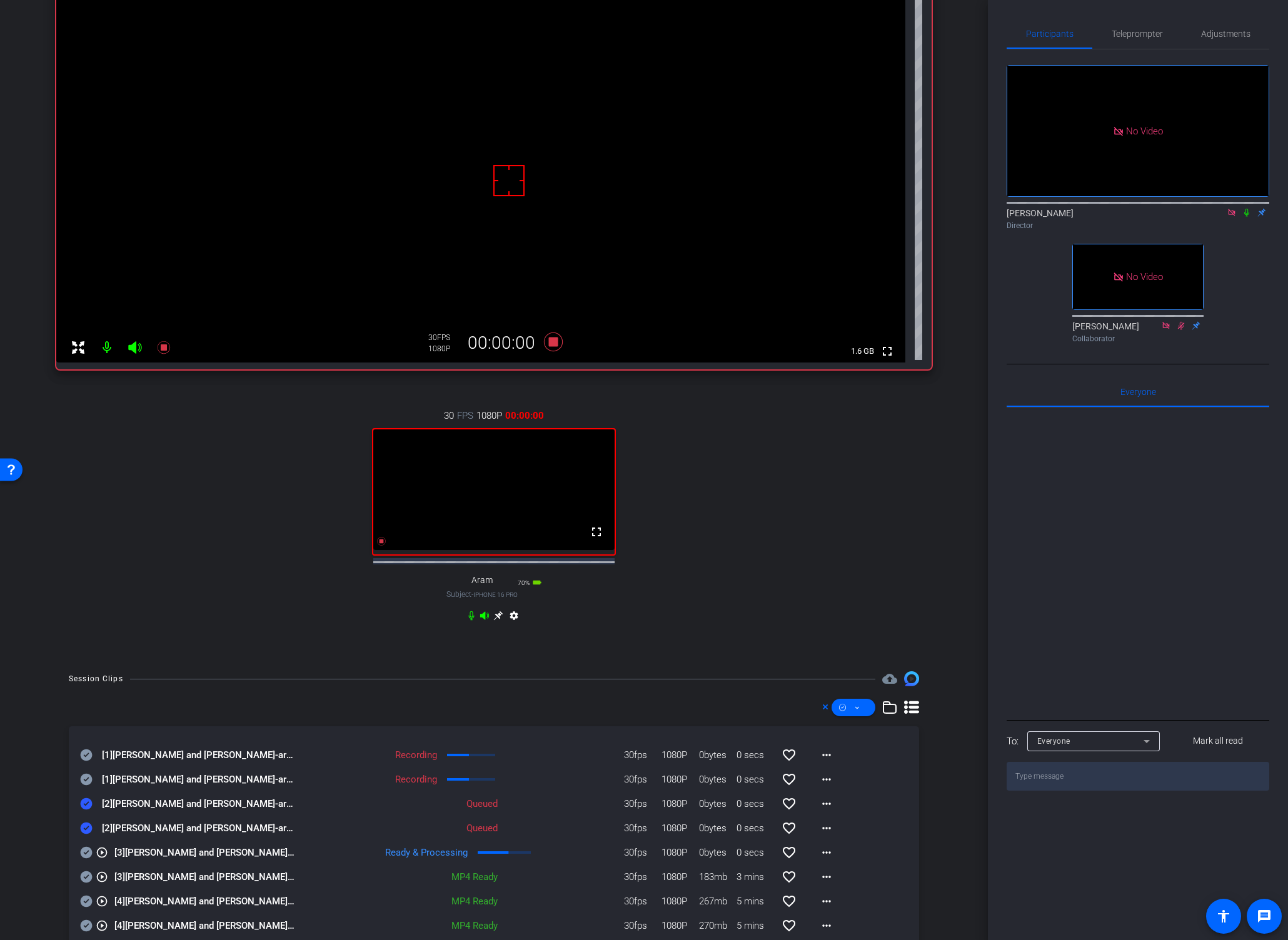
scroll to position [134, 0]
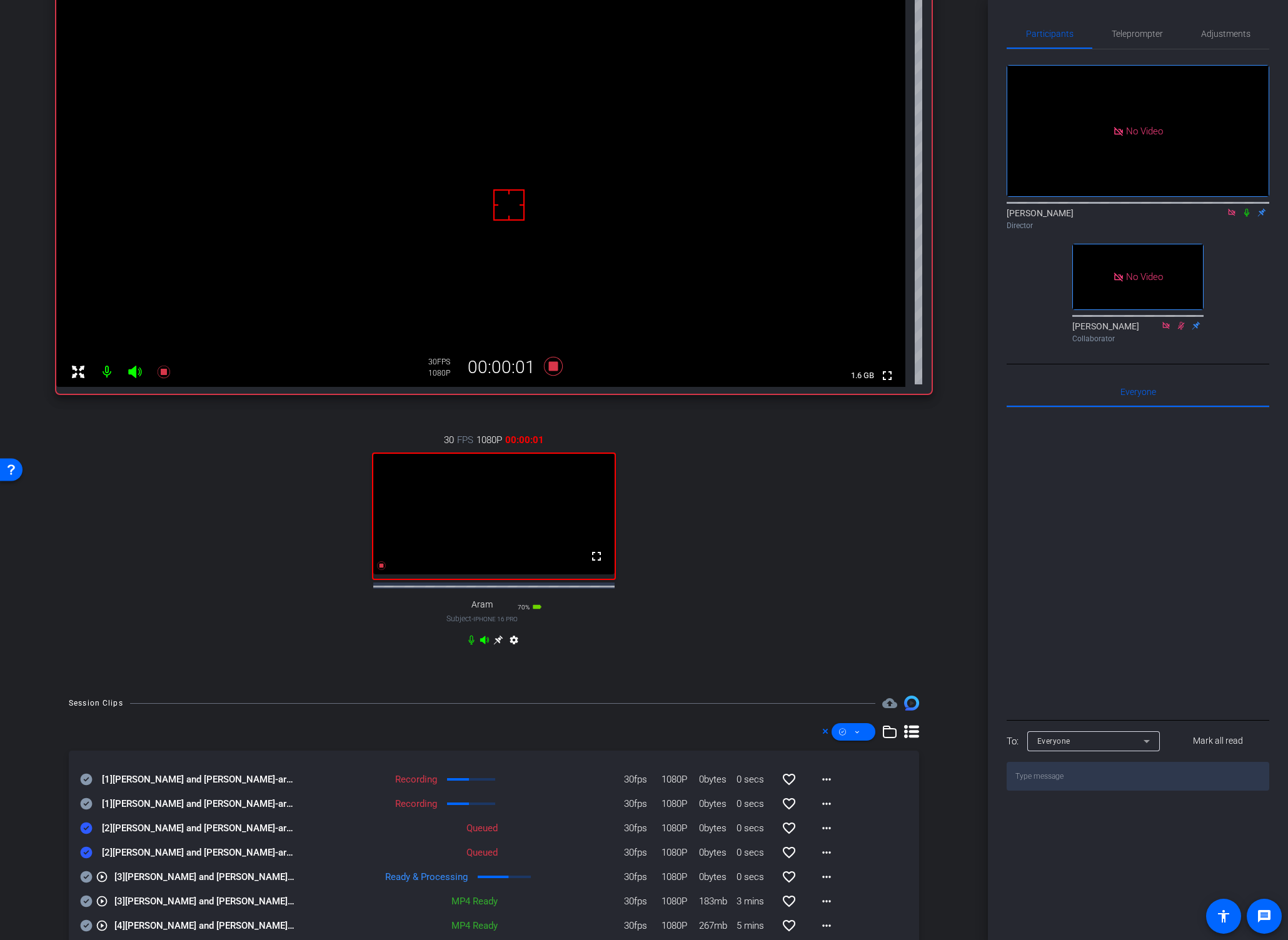
click at [1200, 209] on icon at bounding box center [1246, 213] width 10 height 9
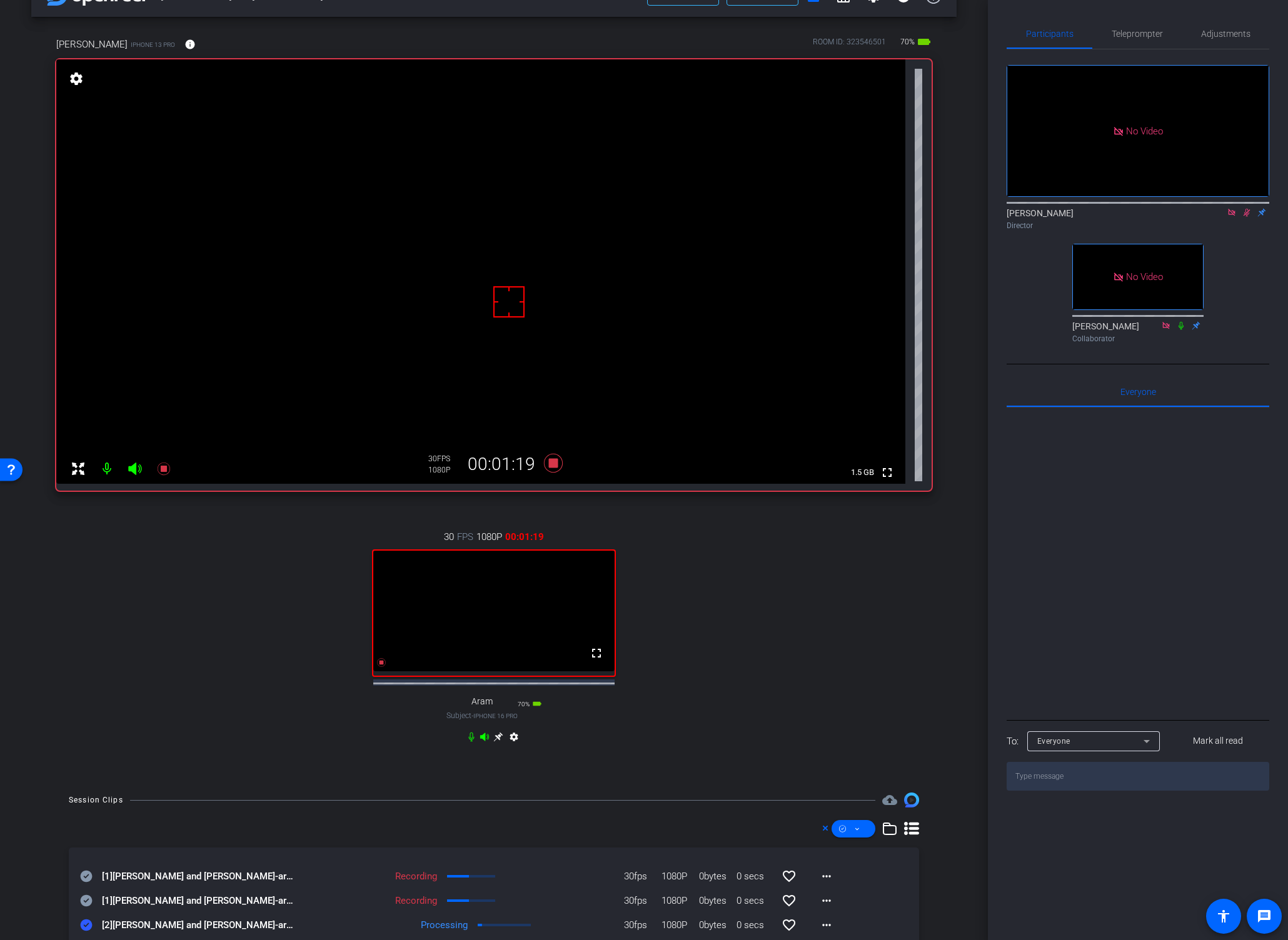
scroll to position [0, 0]
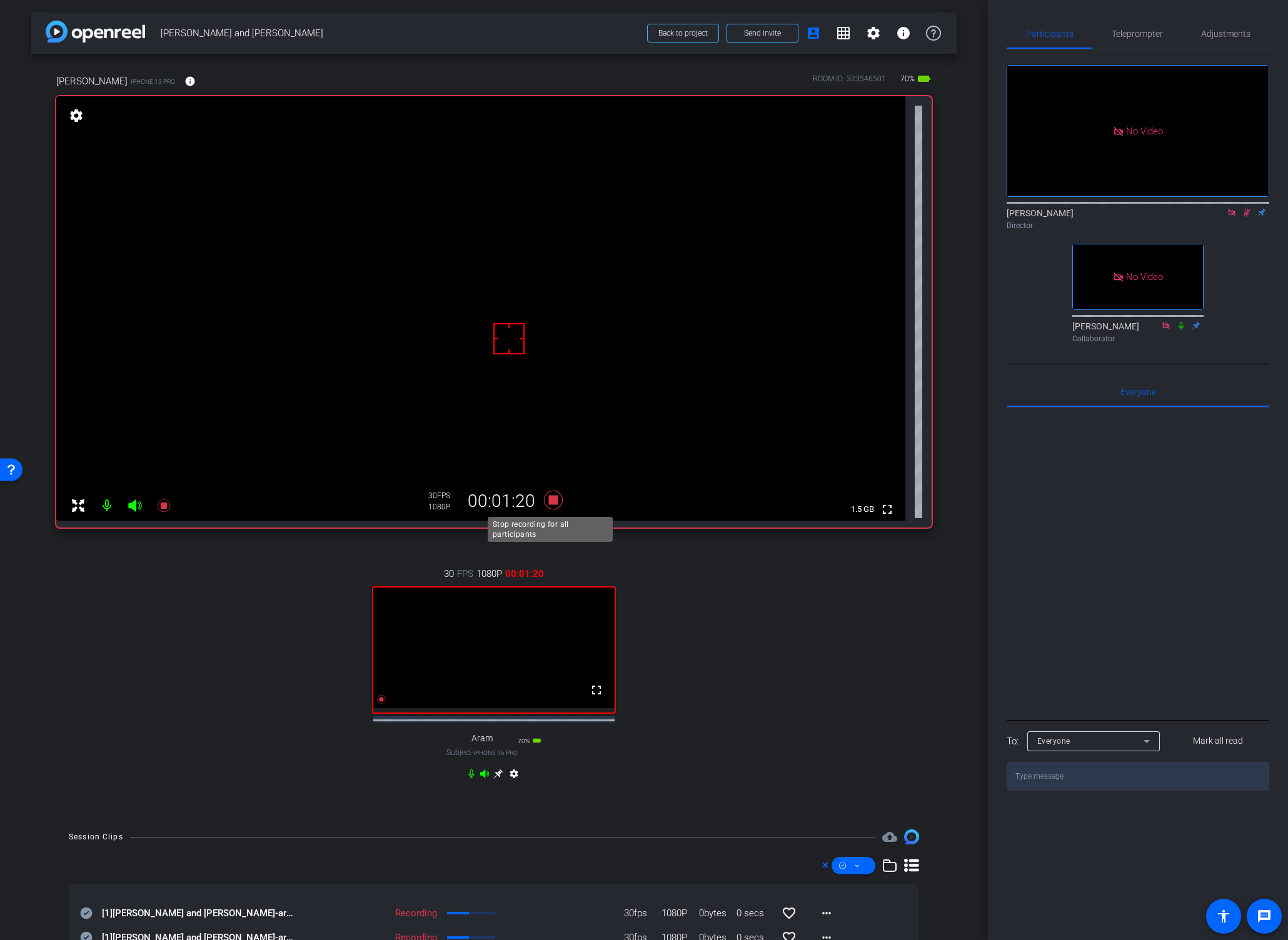
click at [548, 499] on icon at bounding box center [553, 500] width 18 height 18
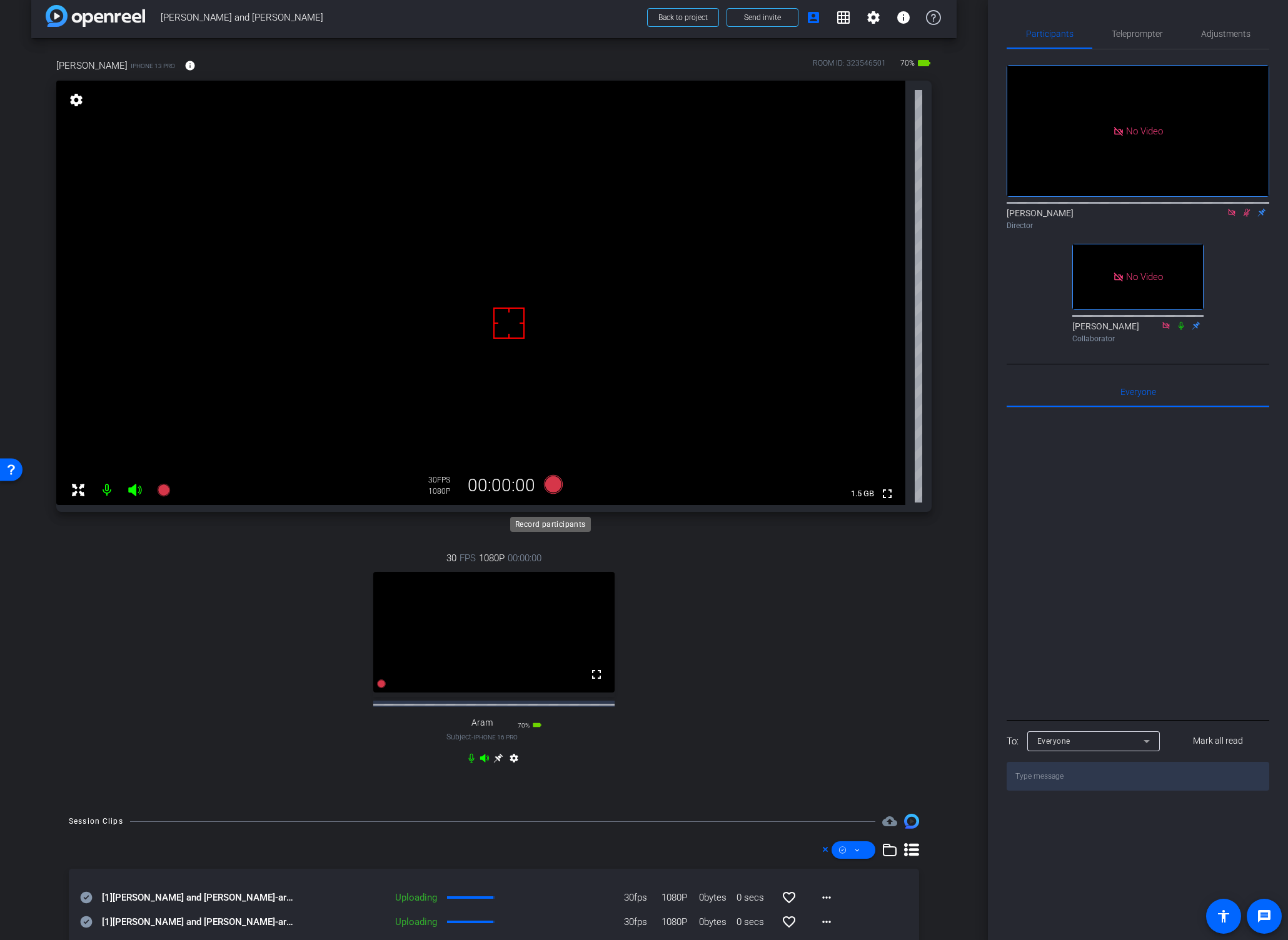
scroll to position [40, 0]
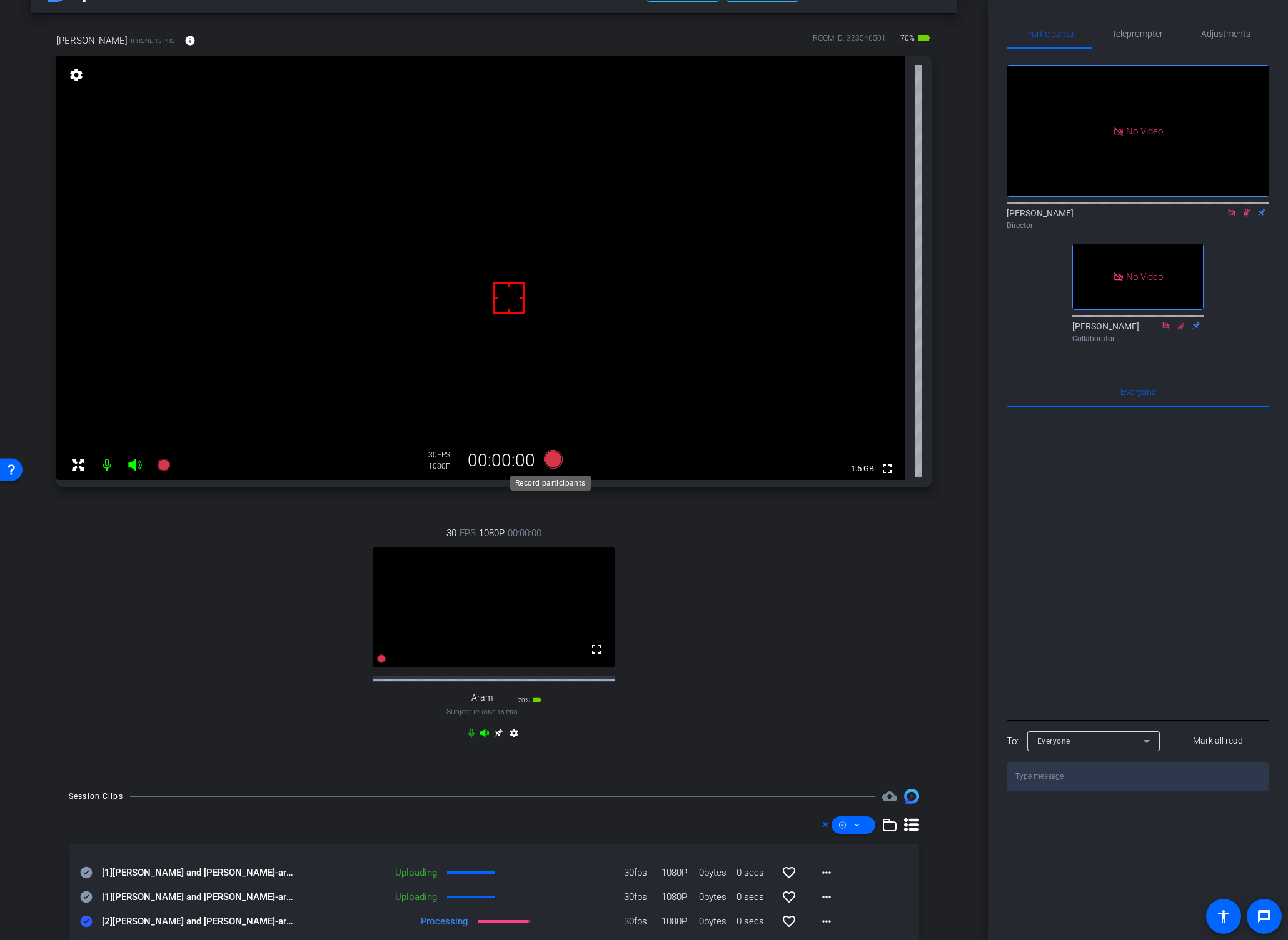
click at [548, 459] on icon at bounding box center [553, 459] width 18 height 18
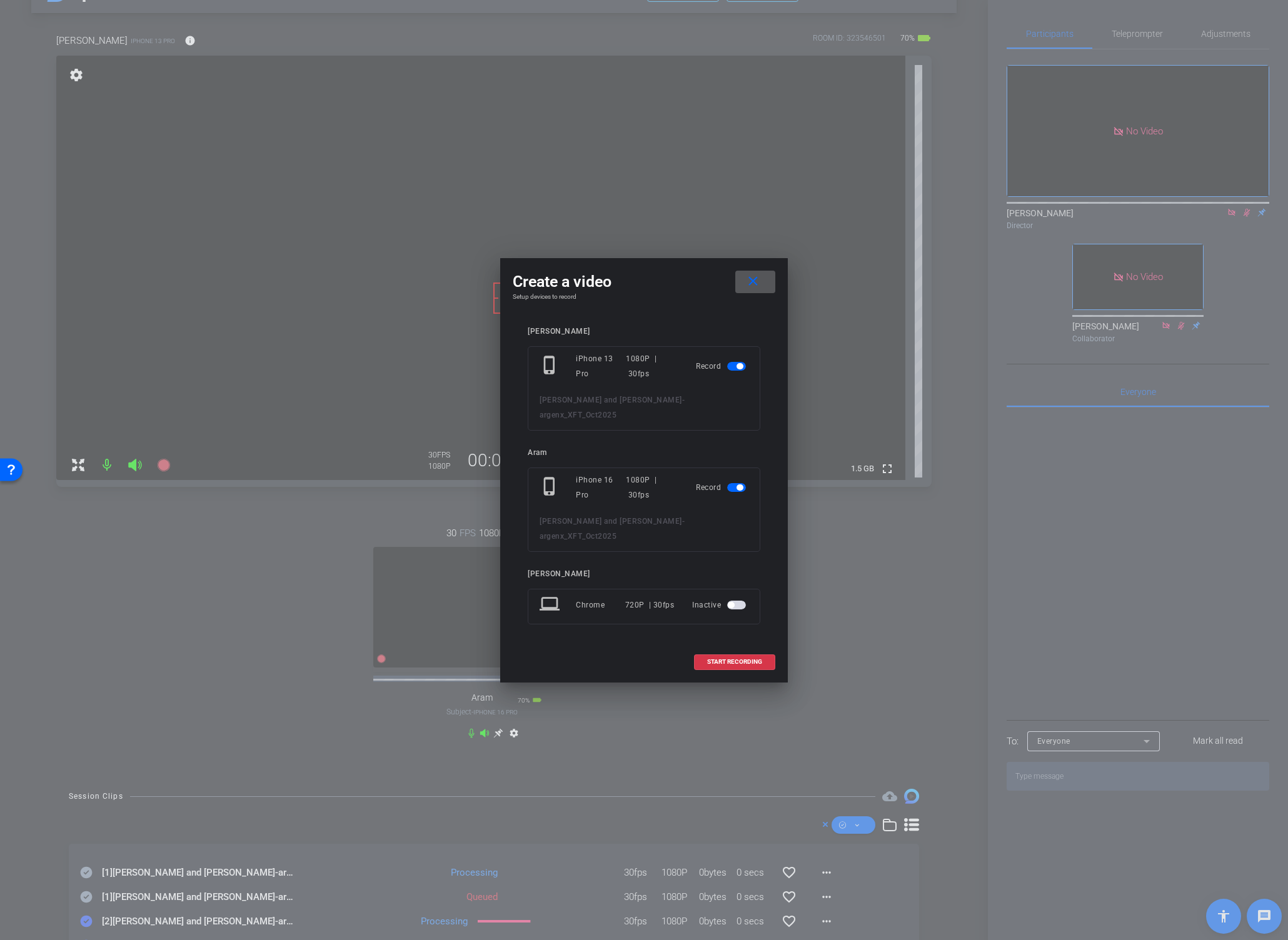
click at [748, 292] on span at bounding box center [755, 282] width 40 height 30
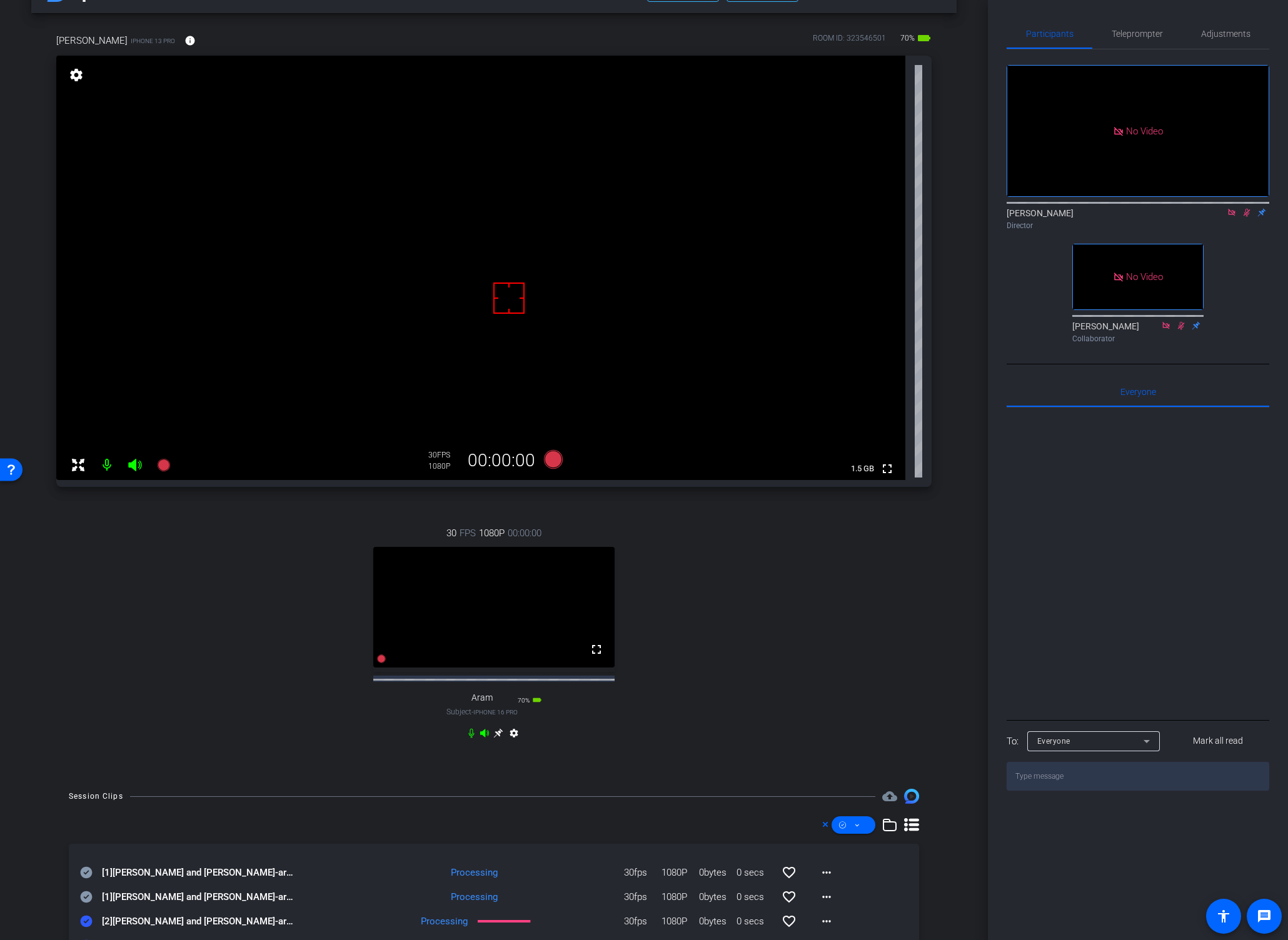
click at [1200, 209] on icon at bounding box center [1246, 212] width 6 height 8
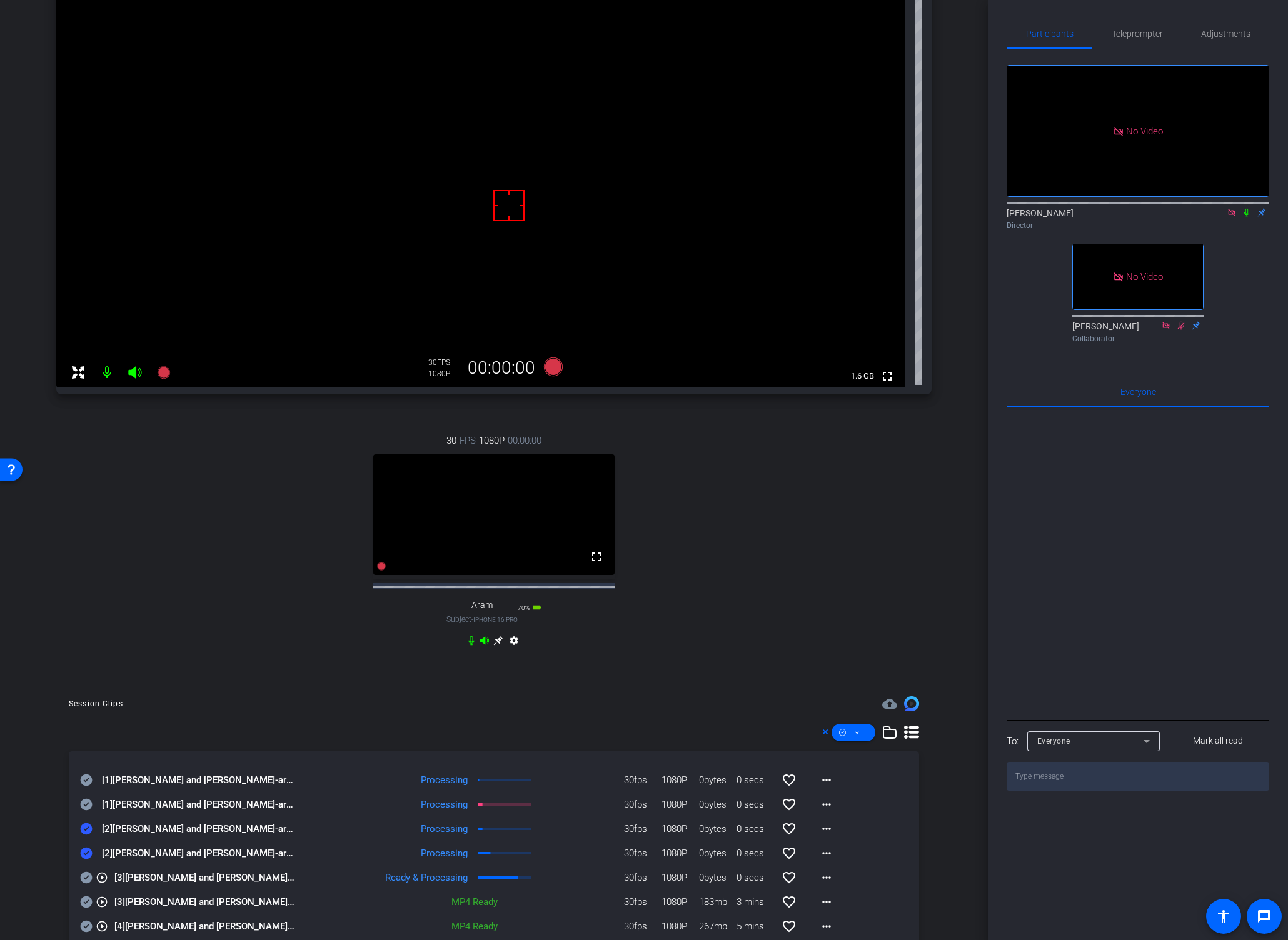
scroll to position [142, 0]
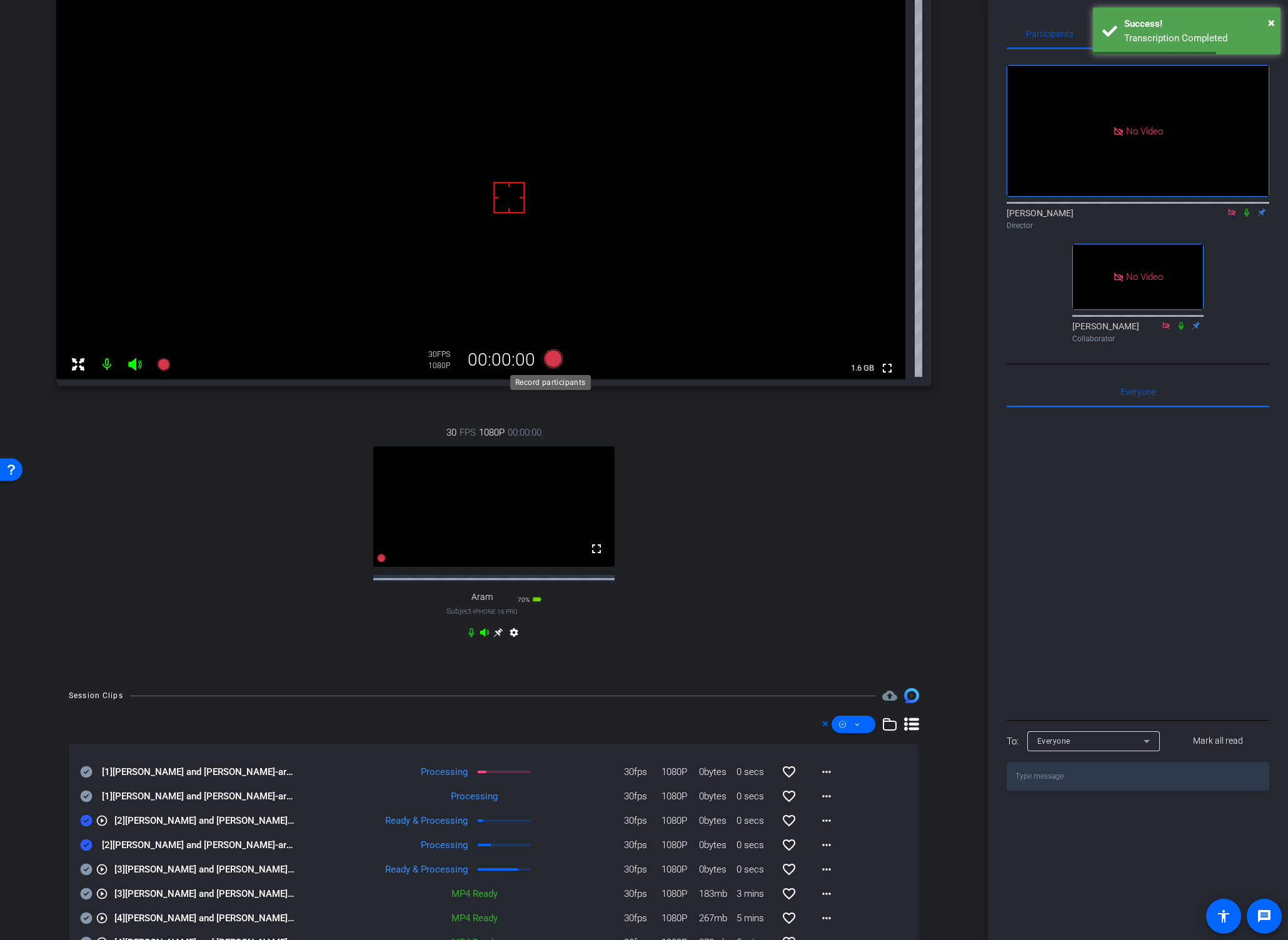
click at [548, 358] on icon at bounding box center [553, 358] width 18 height 18
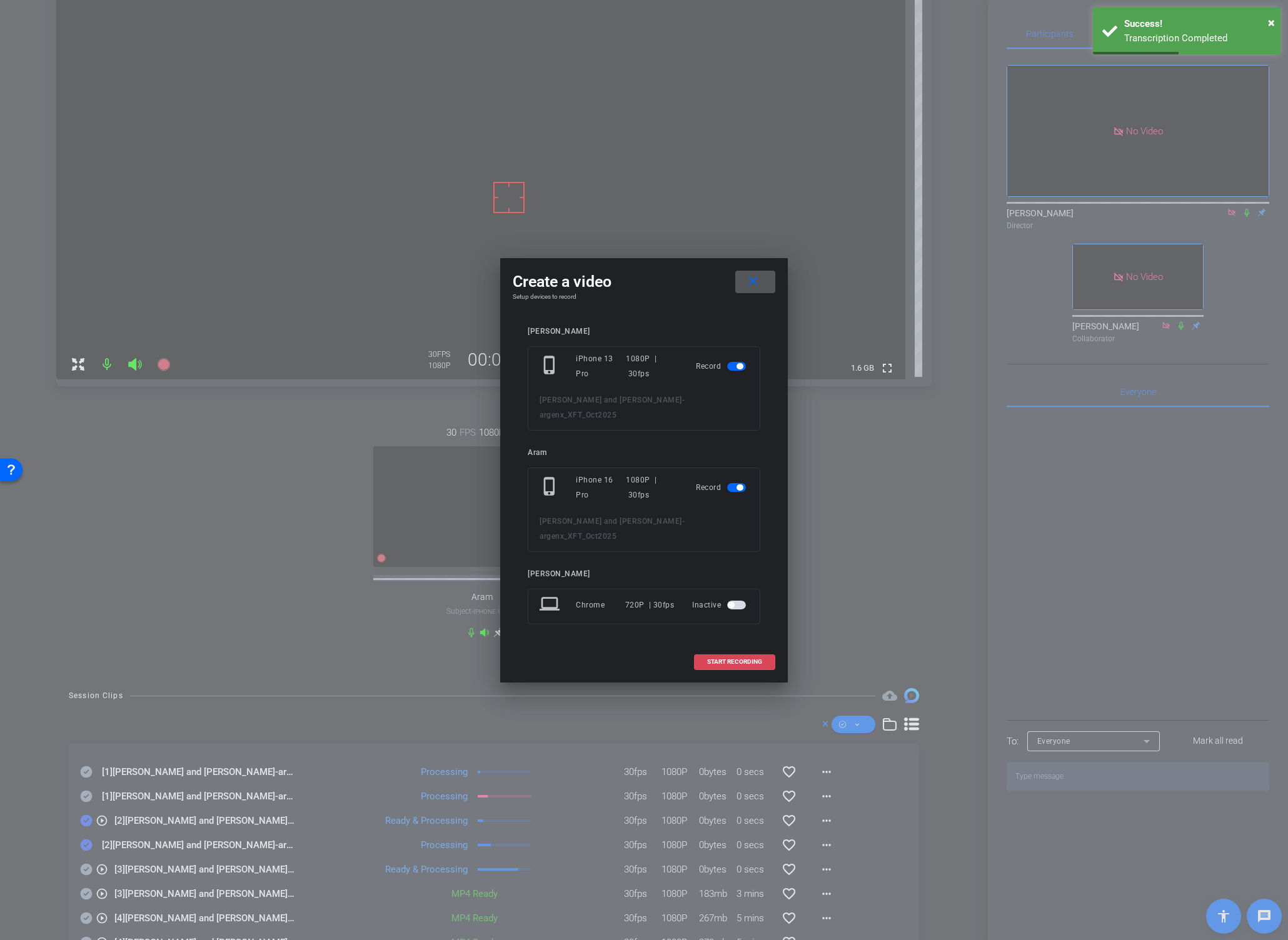
click at [711, 663] on span "START RECORDING" at bounding box center [735, 662] width 55 height 6
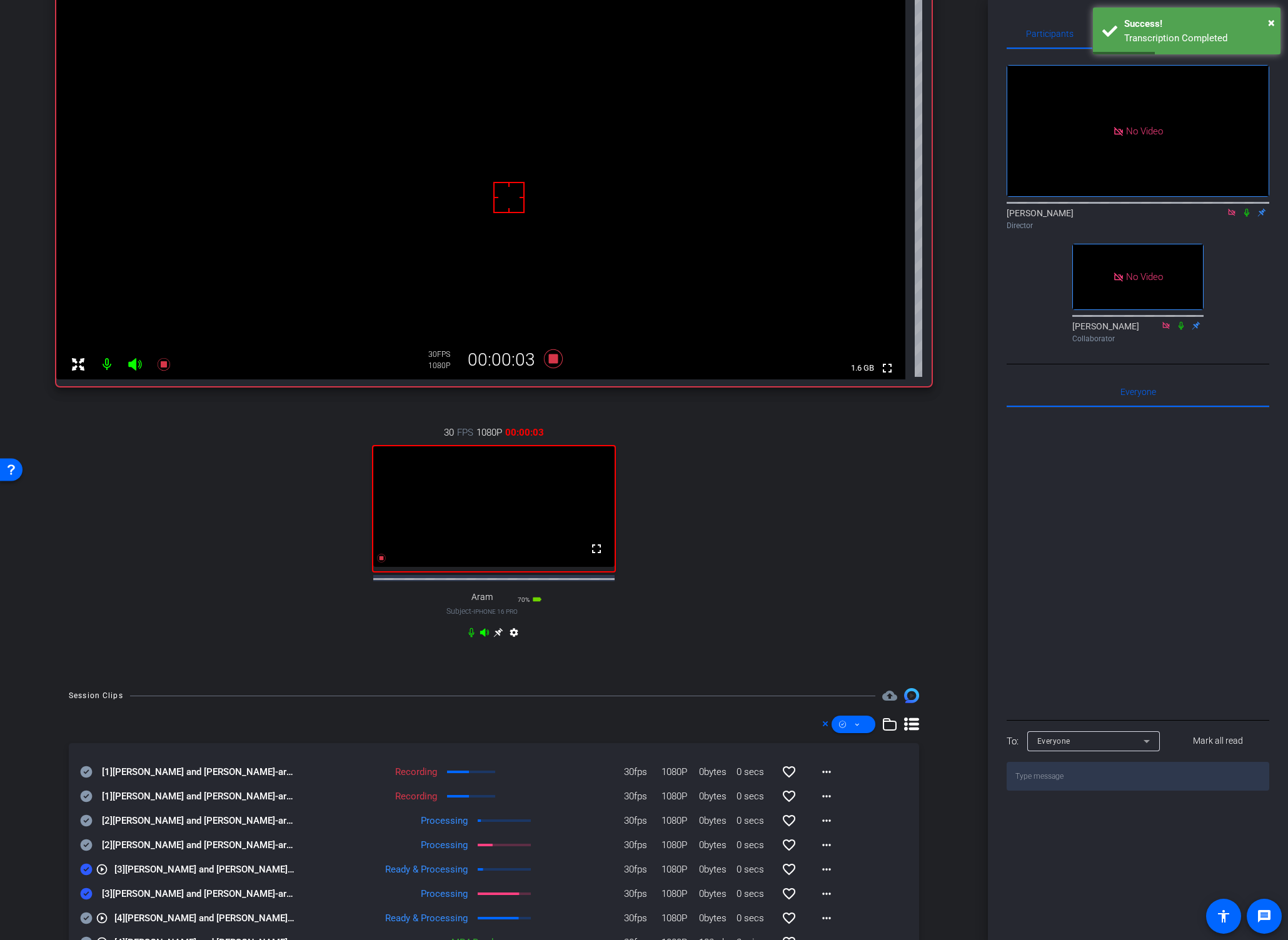
click at [1200, 209] on icon at bounding box center [1246, 213] width 10 height 9
click at [83, 852] on icon at bounding box center [86, 845] width 12 height 12
click at [83, 828] on icon at bounding box center [86, 821] width 13 height 15
click at [490, 134] on video at bounding box center [480, 167] width 849 height 425
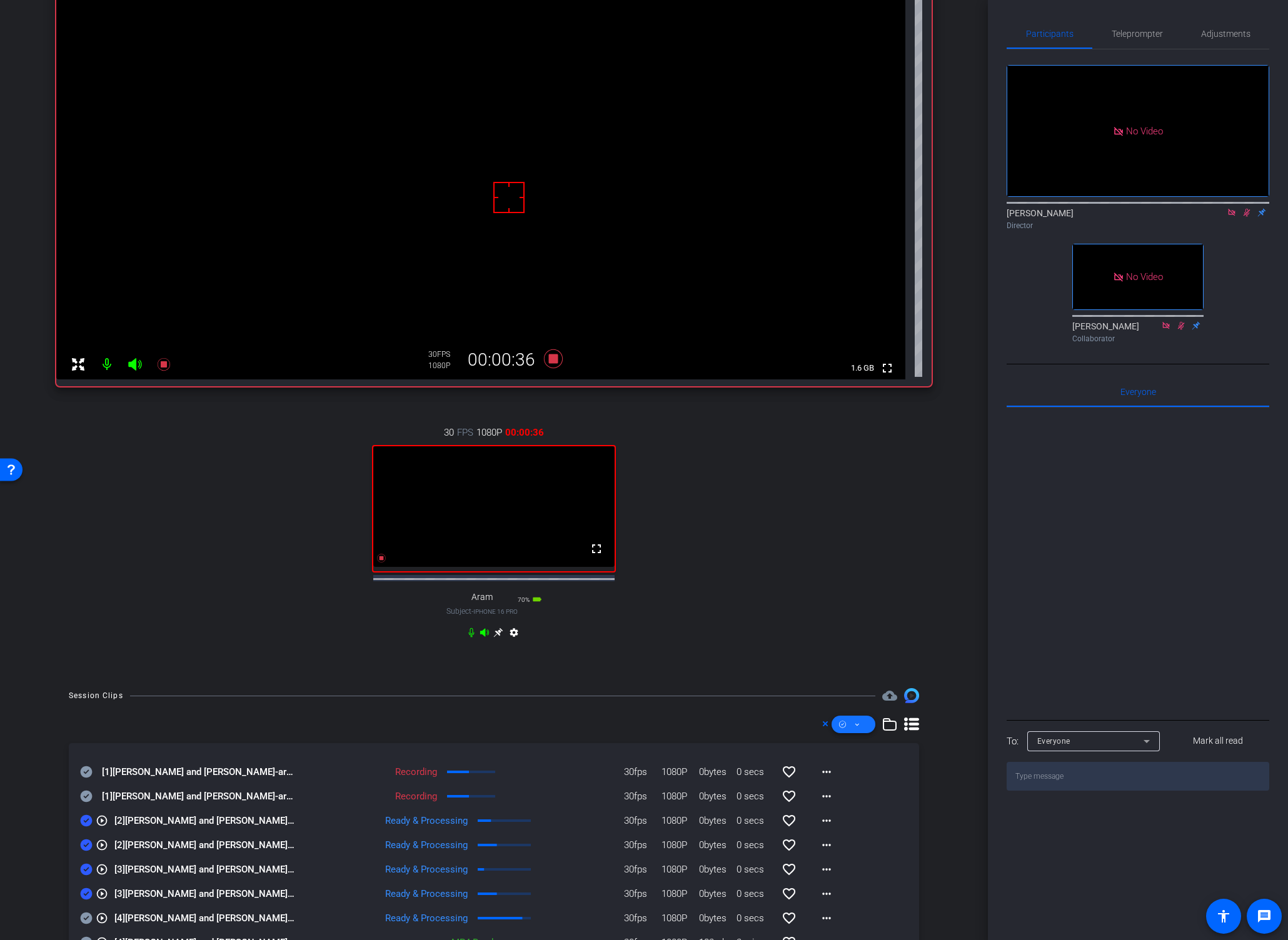
click at [853, 732] on icon at bounding box center [856, 724] width 6 height 16
click at [855, 784] on span "Download Original" at bounding box center [867, 785] width 66 height 15
click at [853, 732] on icon at bounding box center [856, 724] width 6 height 16
click at [847, 765] on span "Unselect All" at bounding box center [867, 769] width 66 height 15
click at [85, 804] on div at bounding box center [644, 470] width 1288 height 940
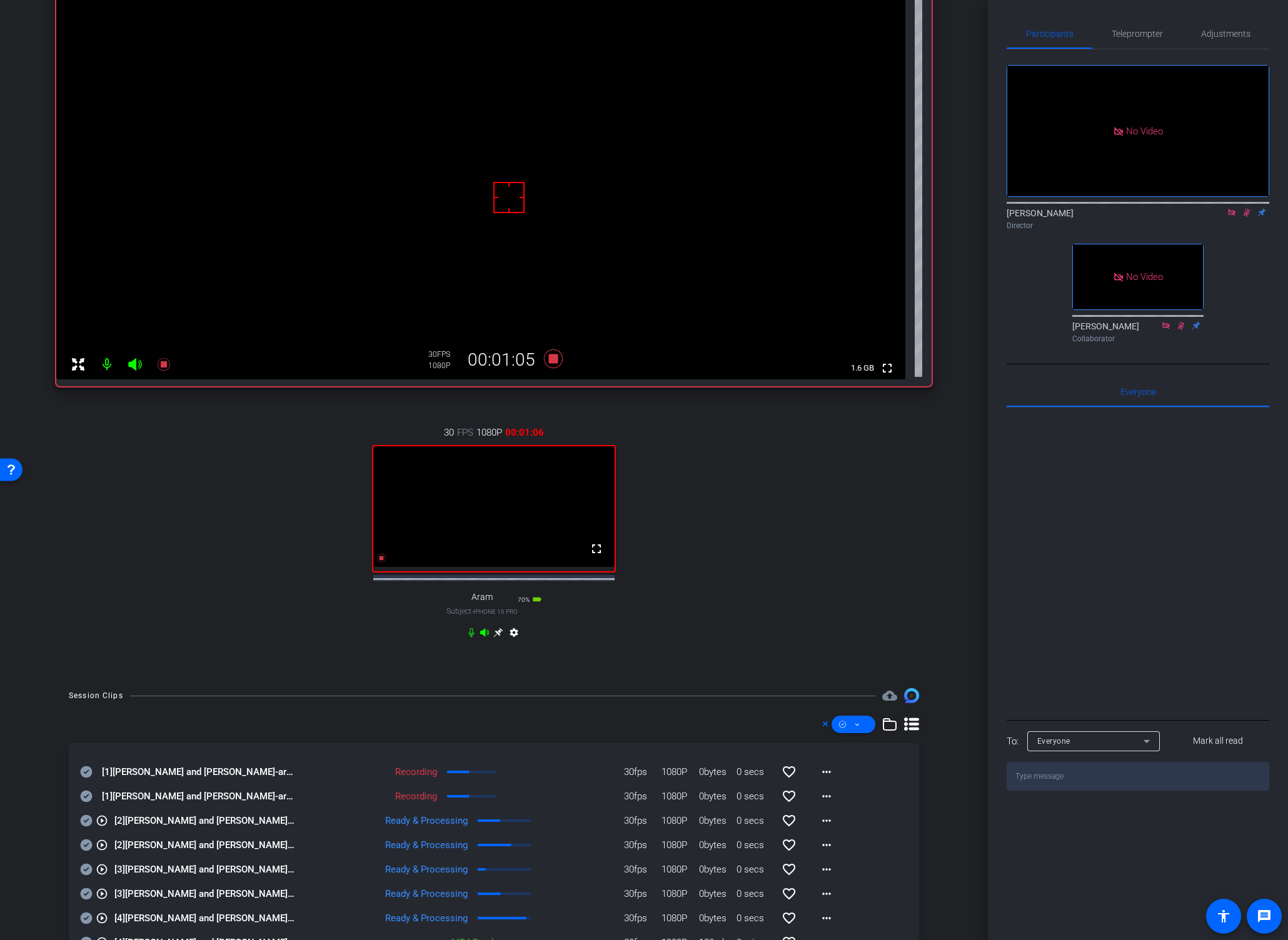
click at [84, 803] on icon at bounding box center [86, 797] width 12 height 12
click at [84, 778] on icon at bounding box center [86, 772] width 12 height 12
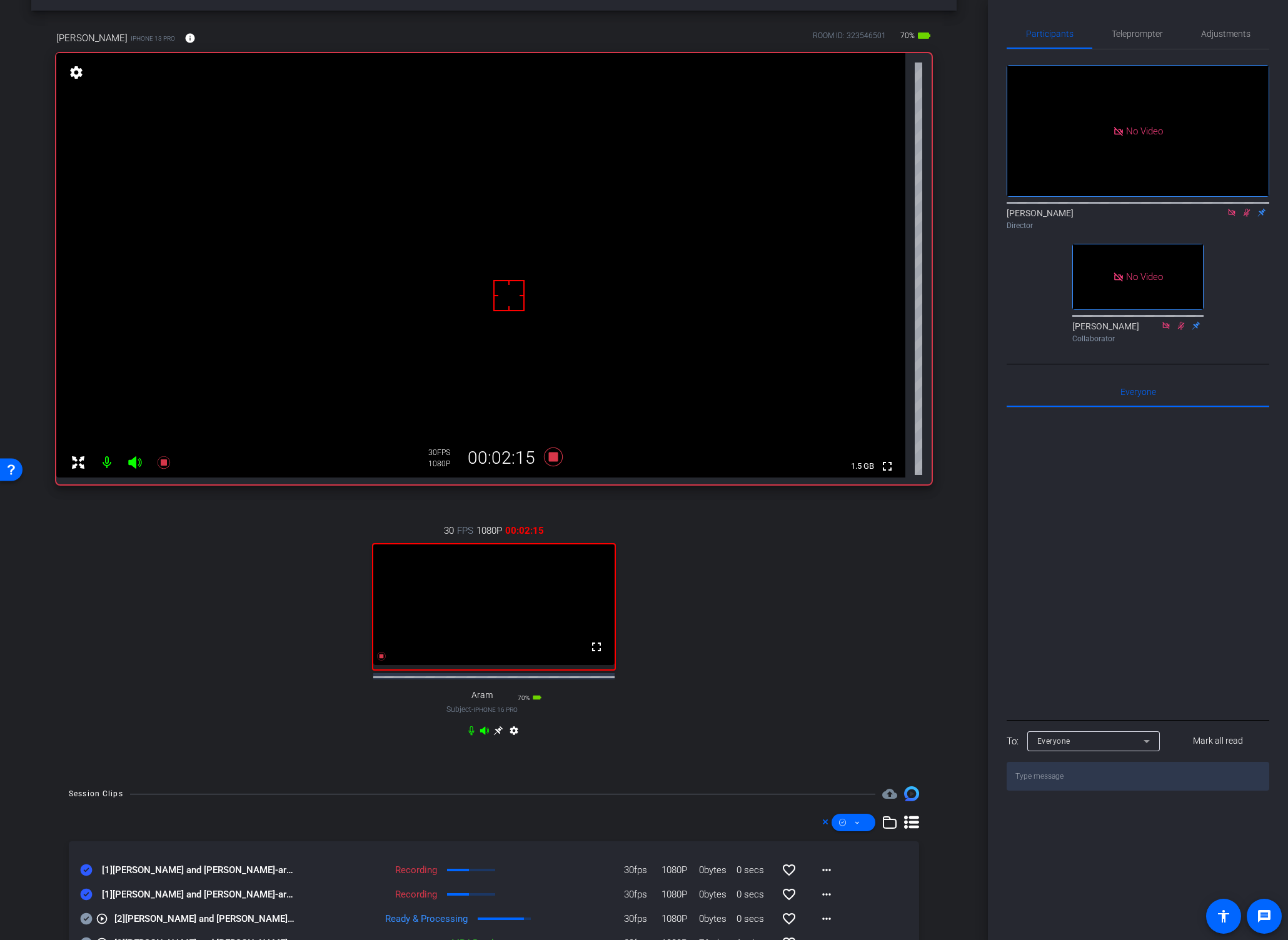
scroll to position [43, 0]
drag, startPoint x: 739, startPoint y: 616, endPoint x: 629, endPoint y: 519, distance: 146.7
click at [736, 621] on div "30 FPS 1080P 00:02:53 fullscreen Aram Subject - iPhone 16 Pro 70% battery_std s…" at bounding box center [493, 632] width 876 height 258
click at [549, 459] on icon at bounding box center [553, 457] width 18 height 18
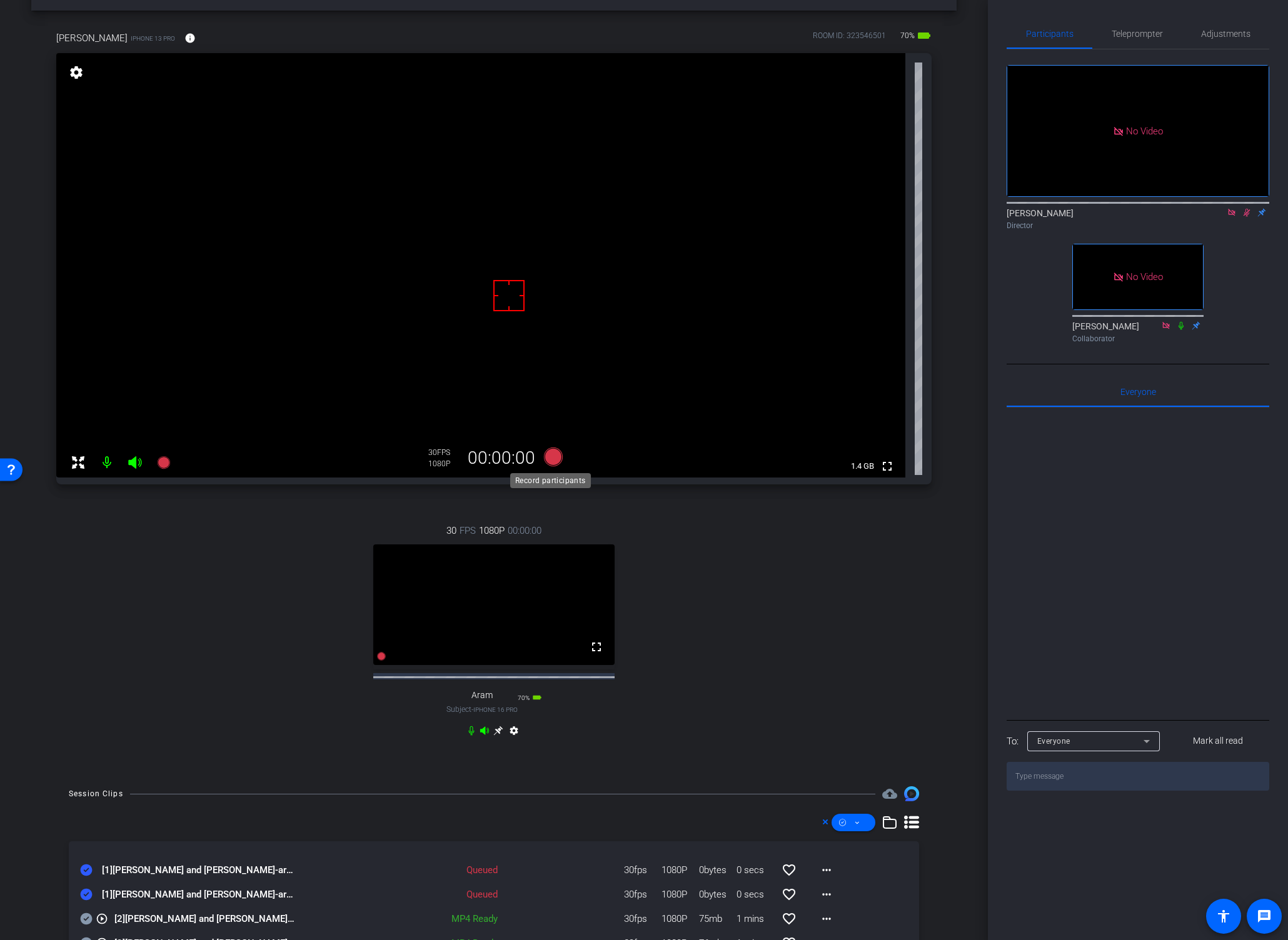
click at [544, 453] on icon at bounding box center [553, 457] width 18 height 18
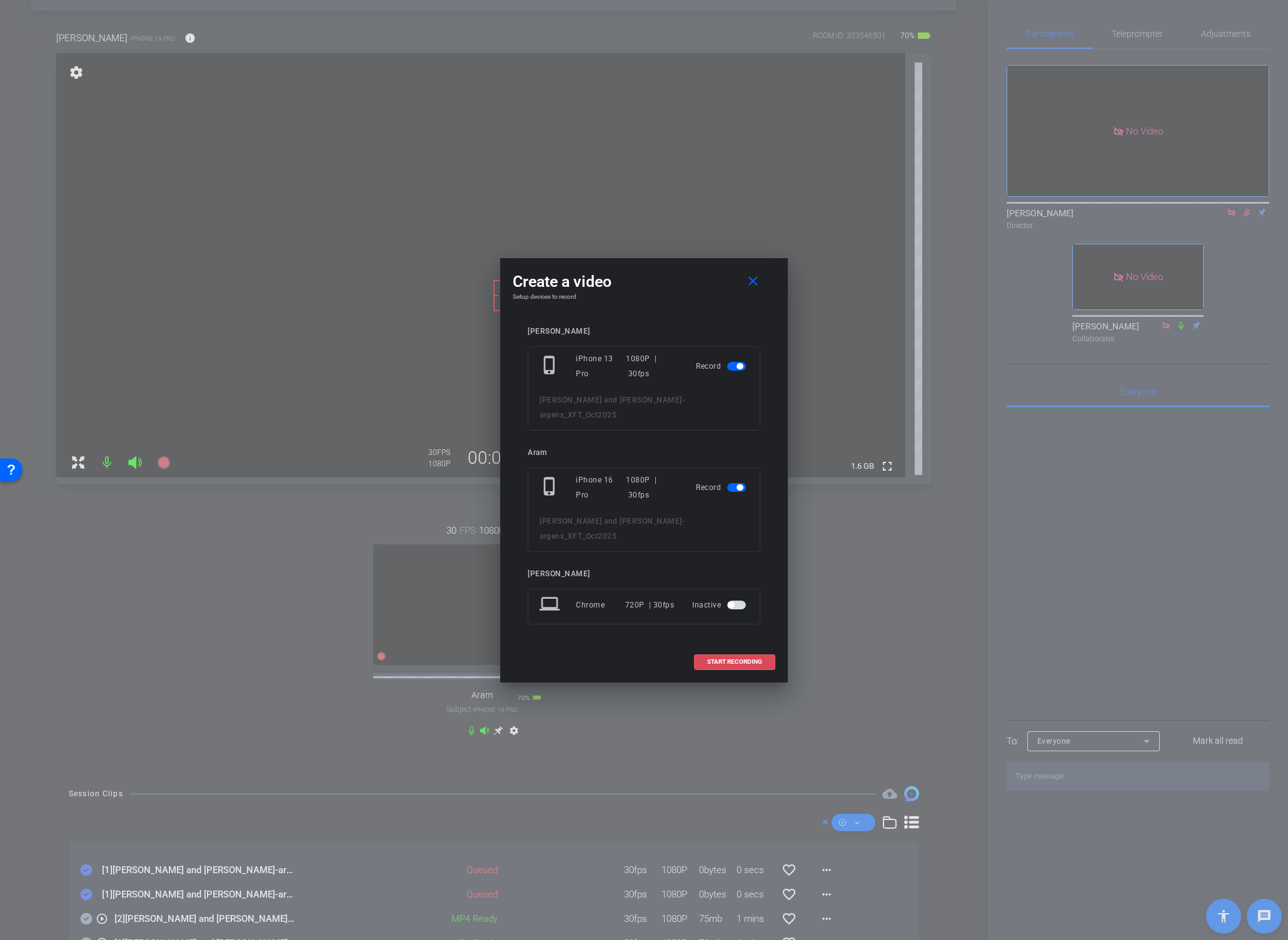
drag, startPoint x: 723, startPoint y: 658, endPoint x: 857, endPoint y: 555, distance: 169.0
click at [723, 658] on span at bounding box center [734, 662] width 80 height 30
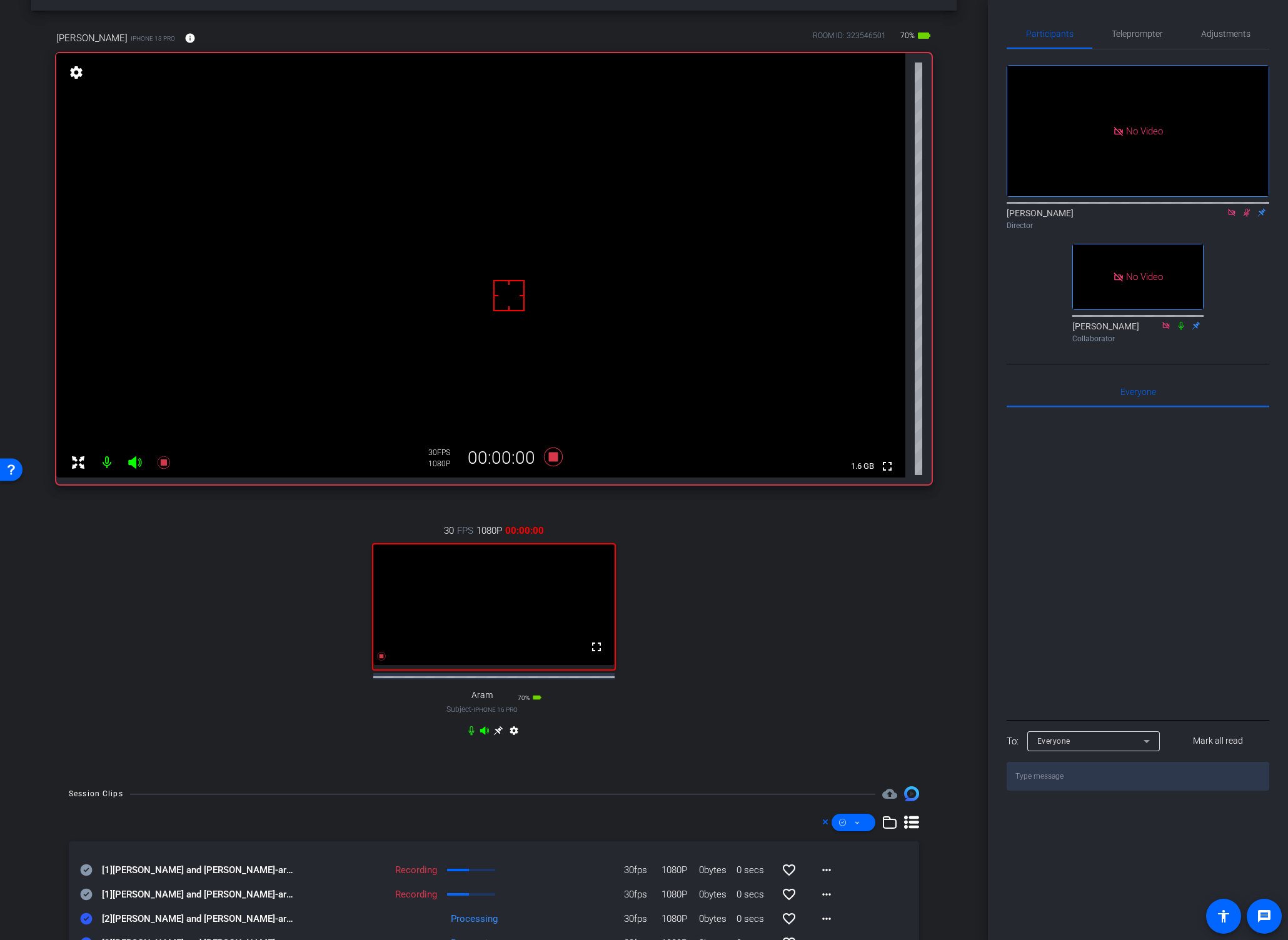
click at [1200, 209] on icon at bounding box center [1246, 213] width 10 height 9
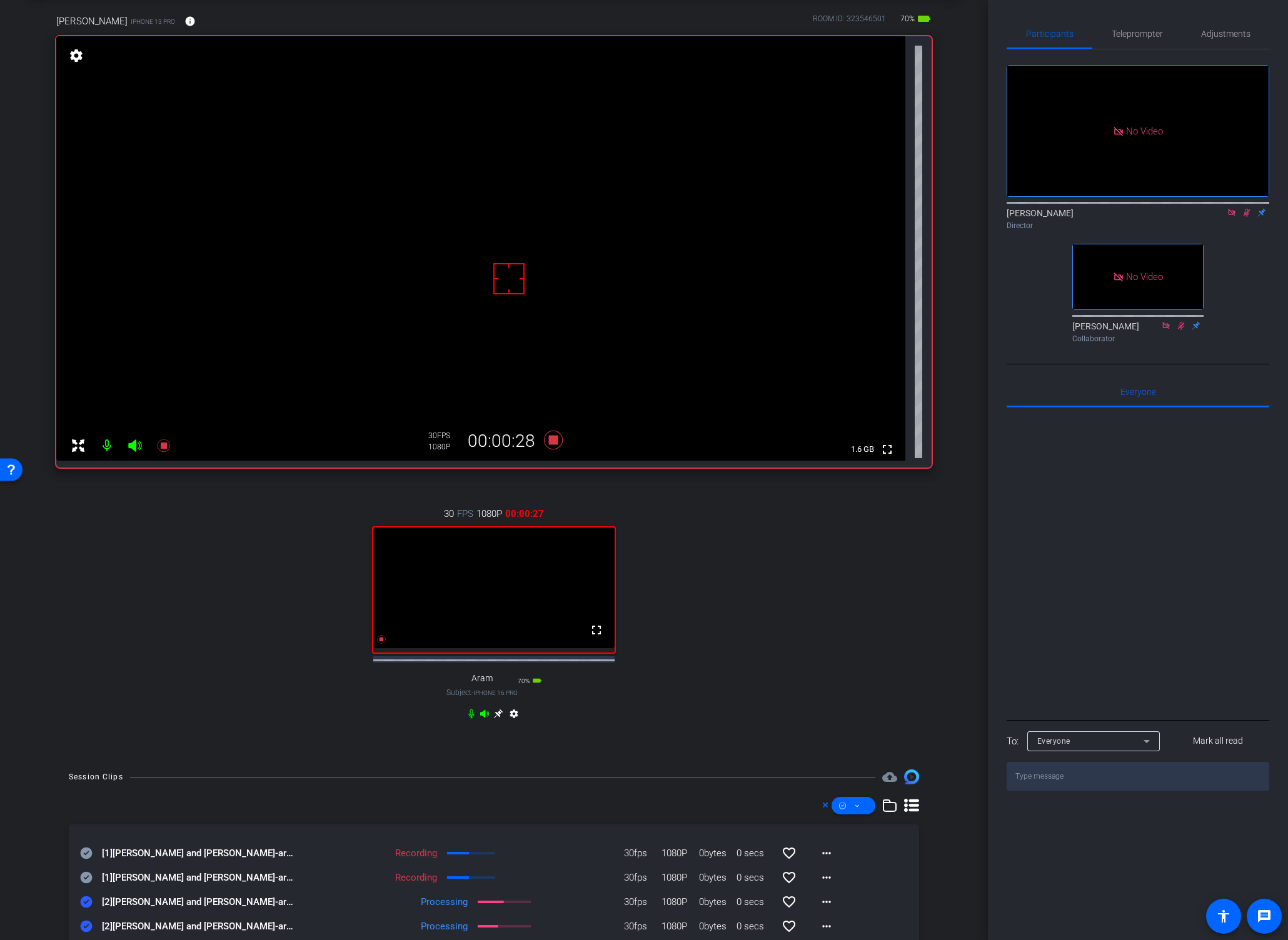
scroll to position [81, 0]
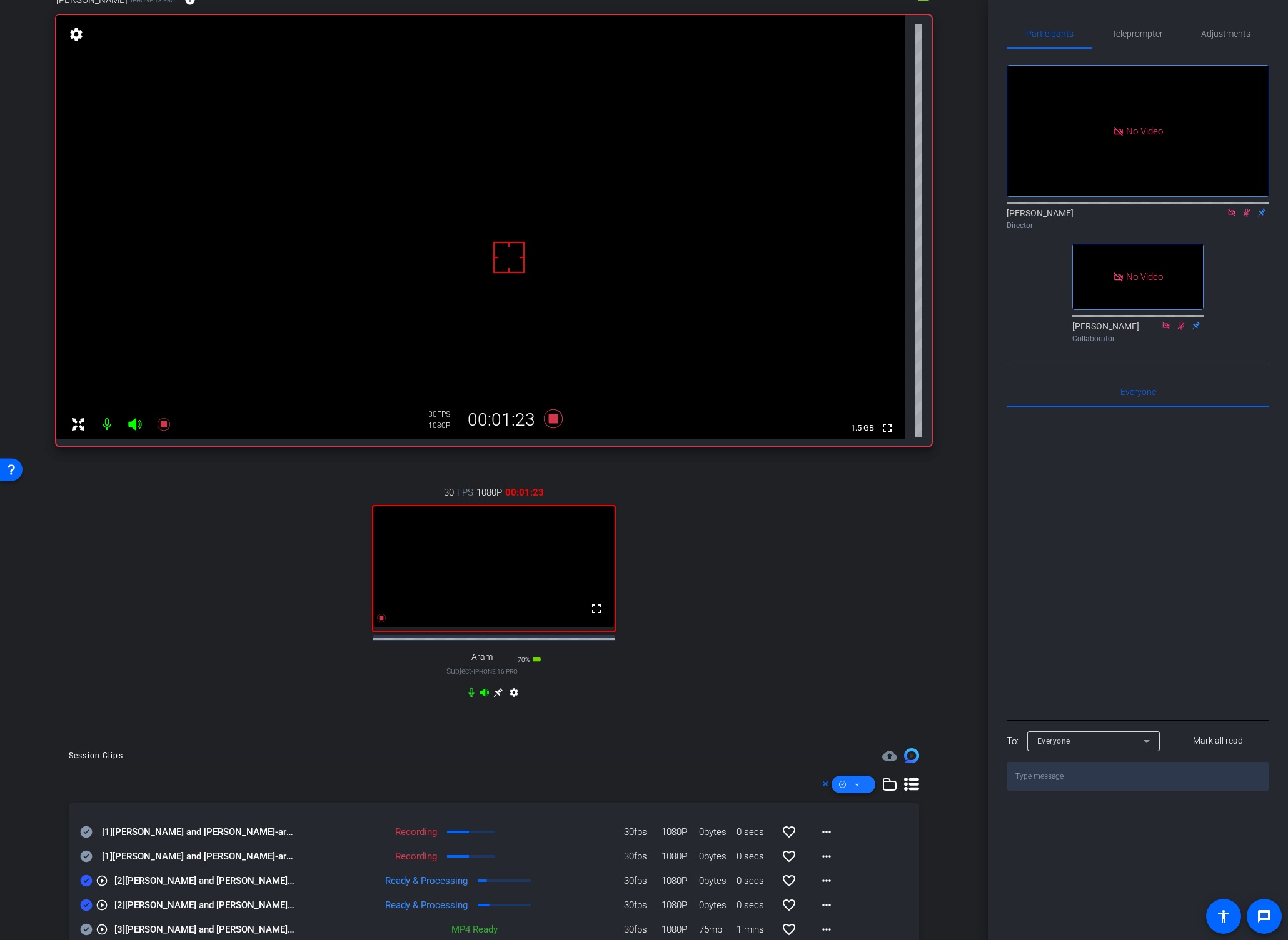
click at [853, 793] on icon at bounding box center [856, 785] width 6 height 16
click at [869, 680] on span "Download Original" at bounding box center [867, 680] width 66 height 15
click at [484, 193] on video at bounding box center [480, 227] width 849 height 425
click at [482, 193] on video at bounding box center [480, 227] width 849 height 425
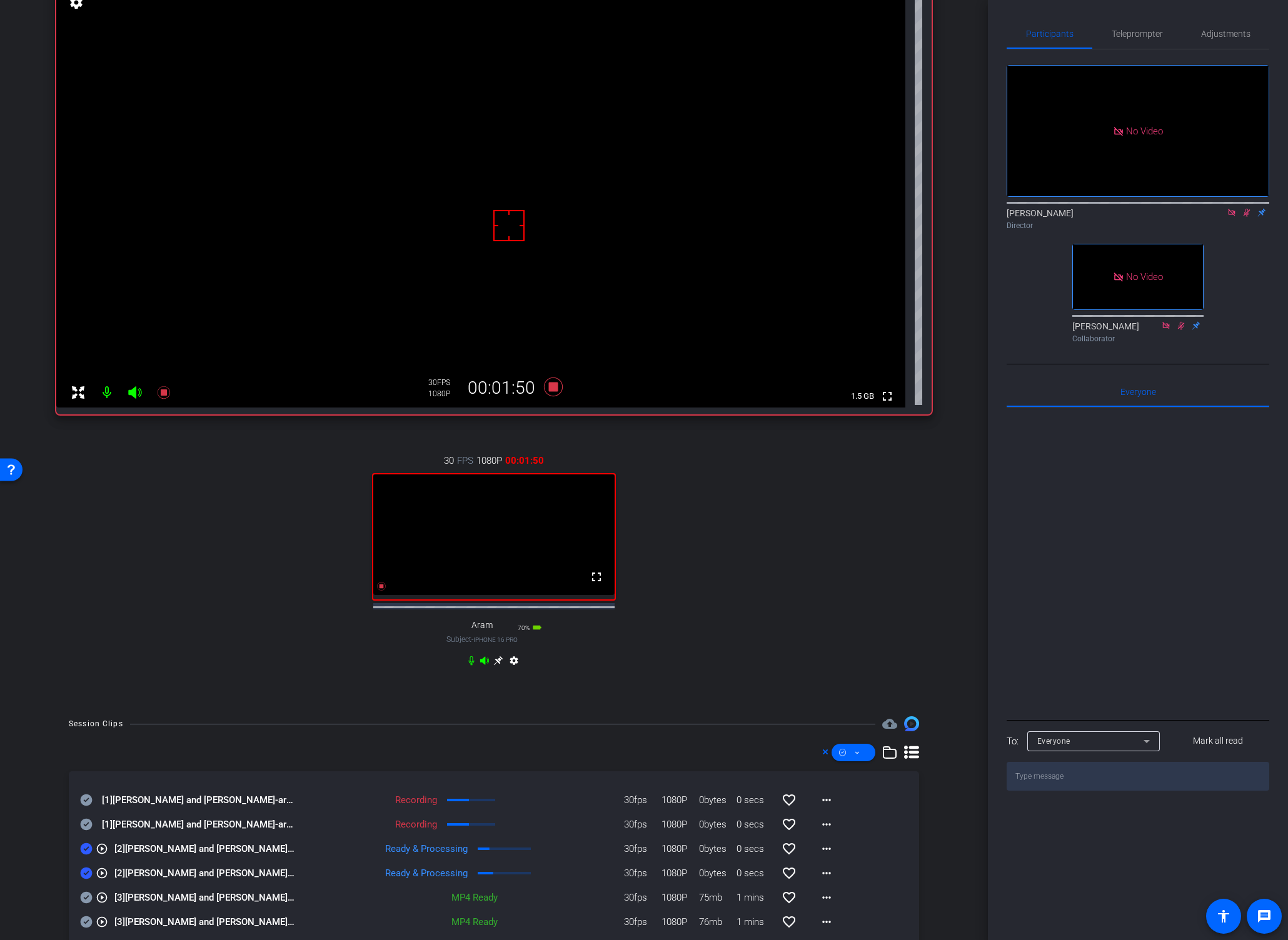
scroll to position [116, 0]
click at [85, 867] on icon at bounding box center [86, 871] width 12 height 12
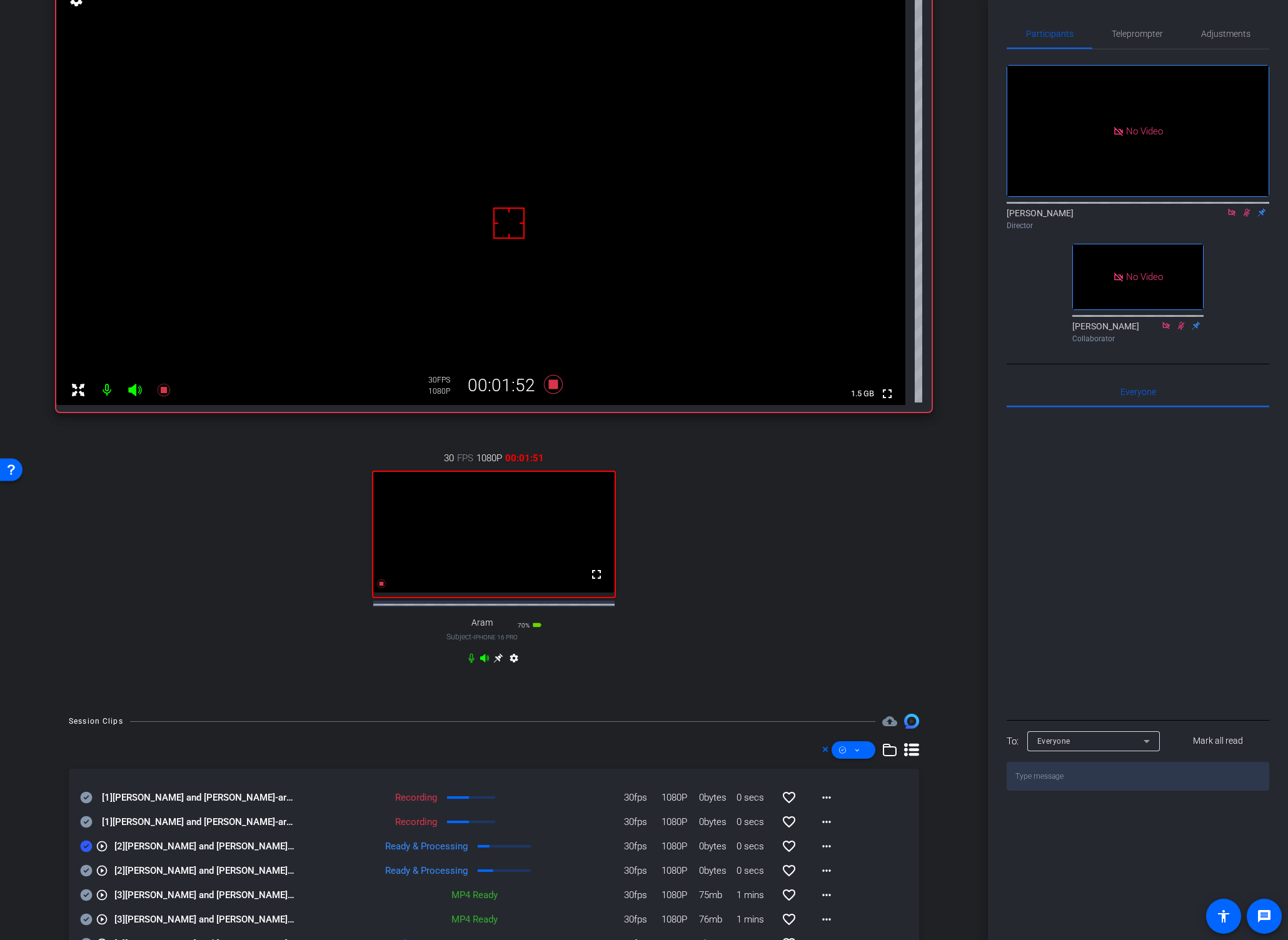
click at [85, 853] on icon at bounding box center [86, 846] width 12 height 12
drag, startPoint x: 85, startPoint y: 830, endPoint x: 85, endPoint y: 823, distance: 7.0
click at [85, 828] on icon at bounding box center [86, 822] width 12 height 12
click at [85, 799] on icon at bounding box center [86, 798] width 13 height 15
click at [550, 386] on icon at bounding box center [553, 384] width 18 height 18
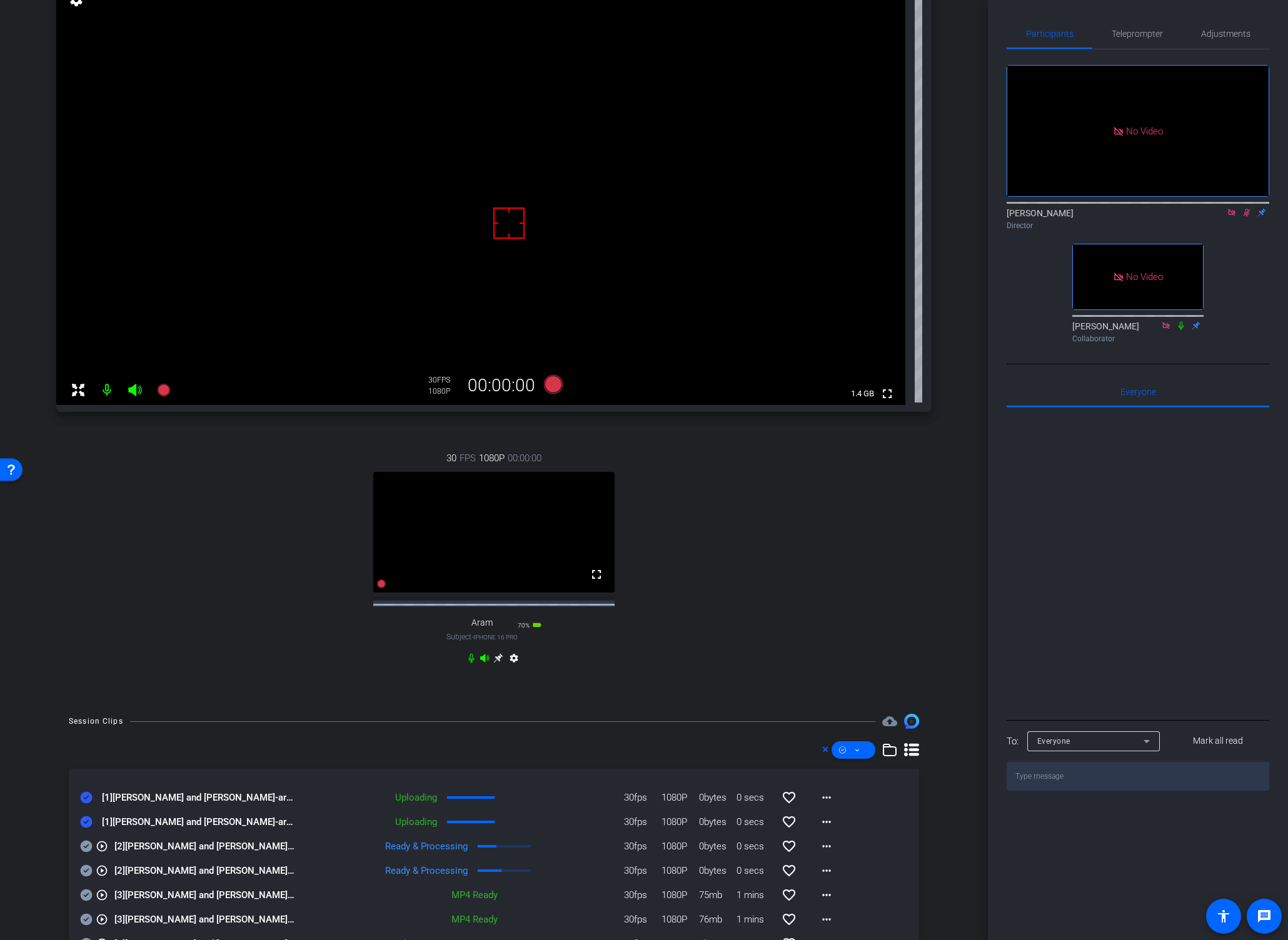
click at [493, 155] on video at bounding box center [480, 193] width 849 height 425
click at [549, 384] on icon at bounding box center [553, 384] width 18 height 18
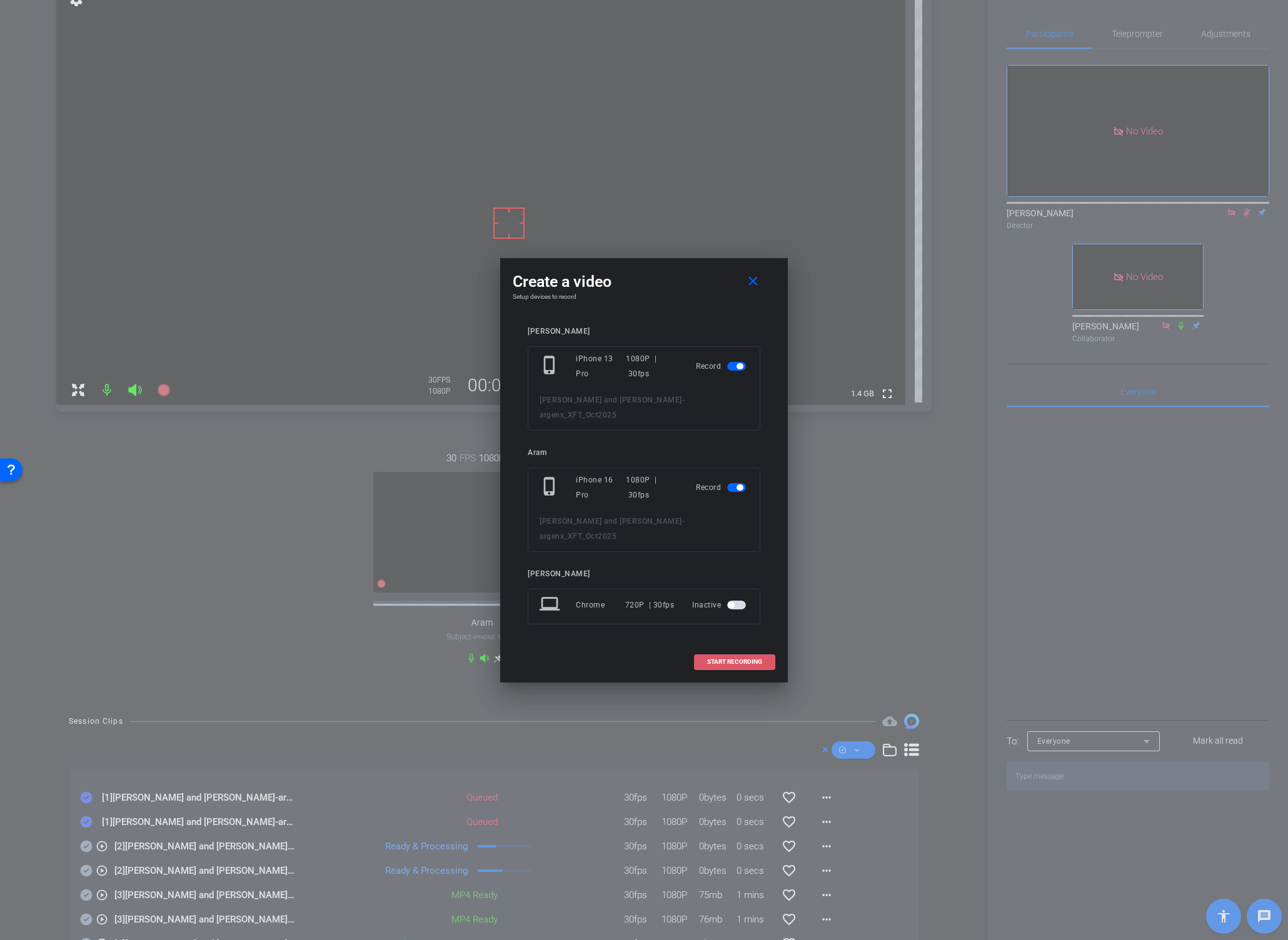
click at [715, 660] on span "START RECORDING" at bounding box center [735, 662] width 55 height 6
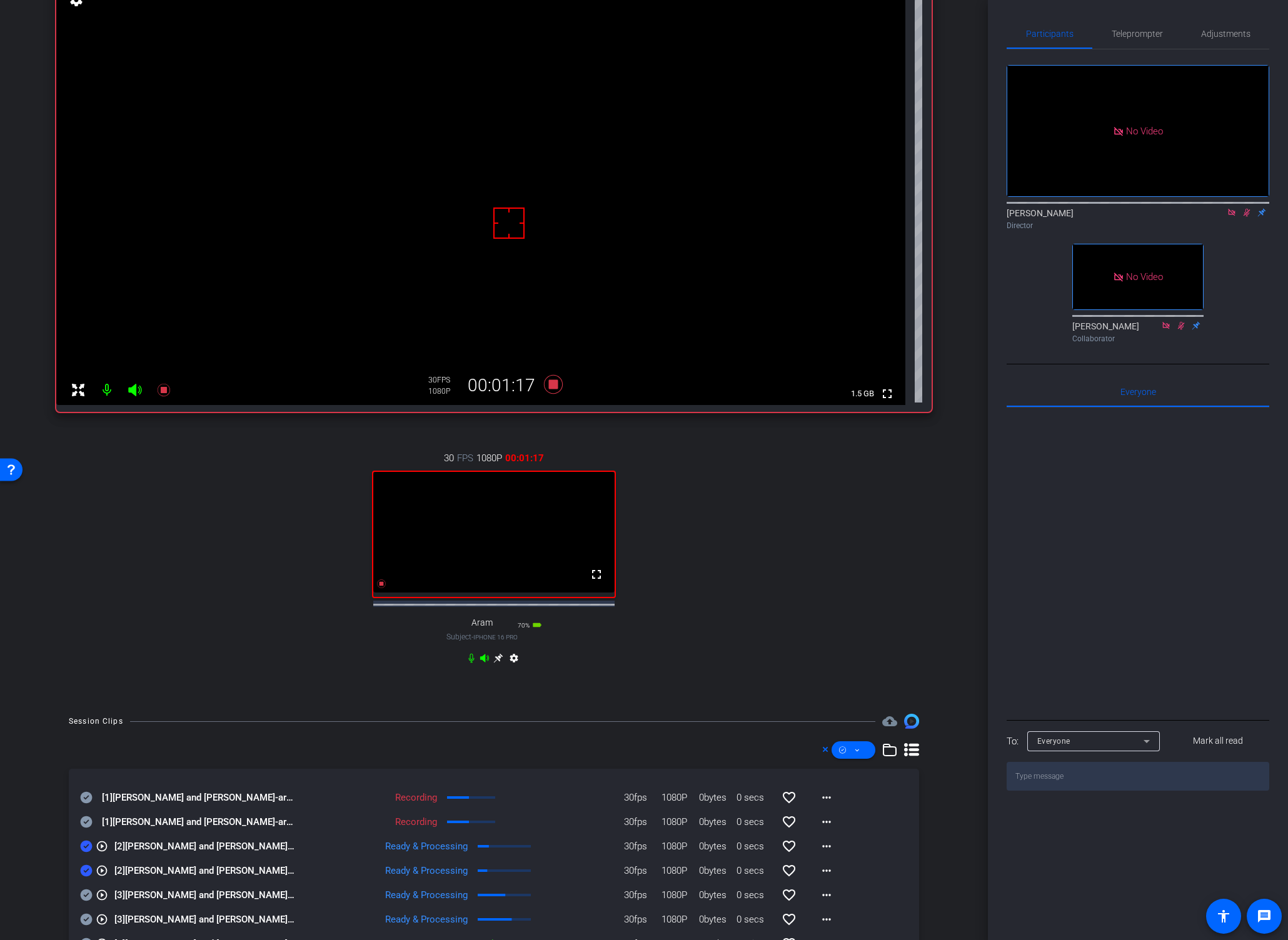
drag, startPoint x: 836, startPoint y: 600, endPoint x: 842, endPoint y: 611, distance: 12.5
click at [836, 600] on div "30 FPS 1080P 00:01:17 fullscreen Aram Subject - iPhone 16 Pro 70% battery_std s…" at bounding box center [493, 560] width 876 height 258
click at [853, 757] on icon at bounding box center [856, 750] width 6 height 16
click at [853, 808] on span "Download Original" at bounding box center [867, 810] width 66 height 15
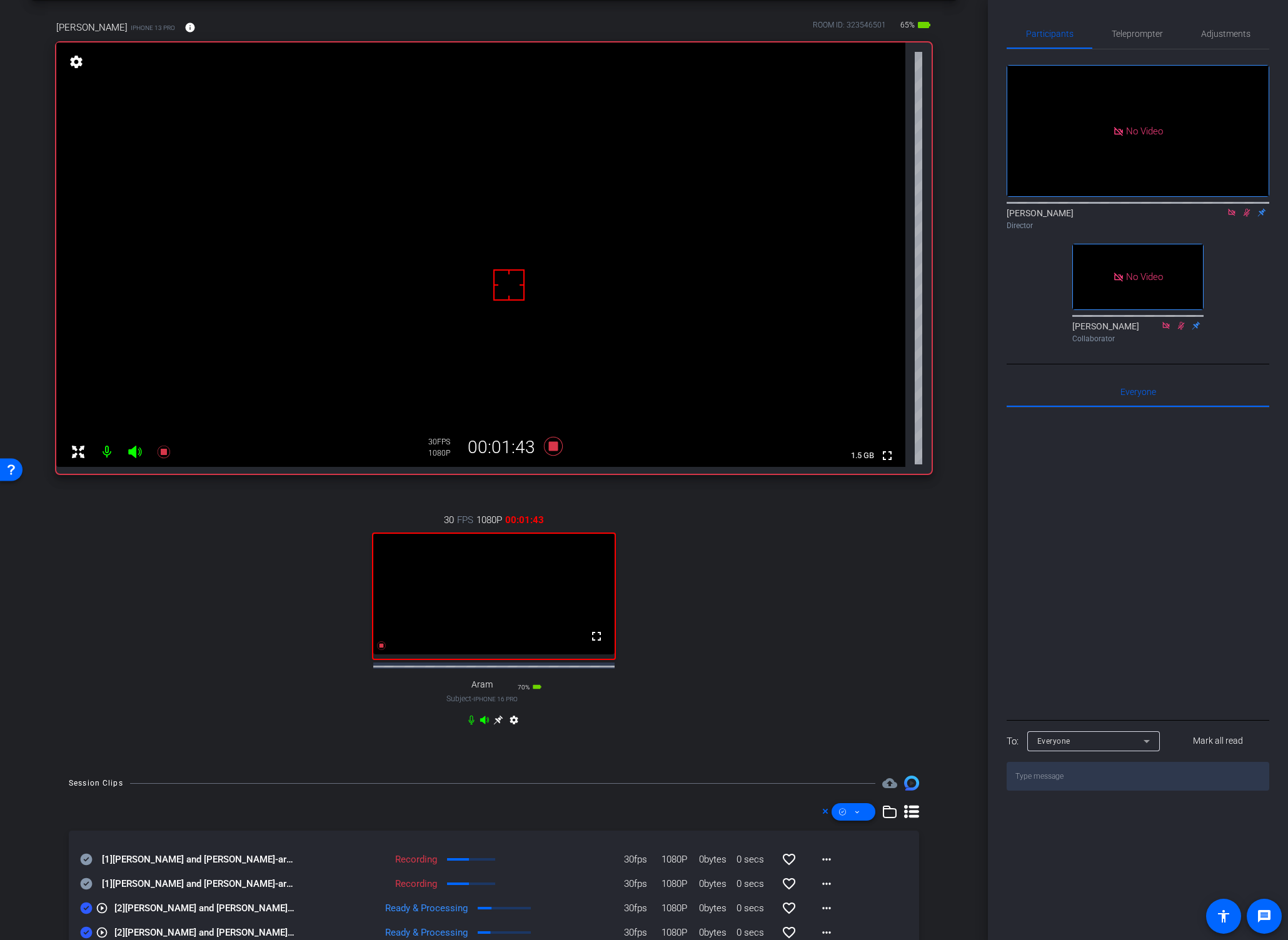
scroll to position [0, 0]
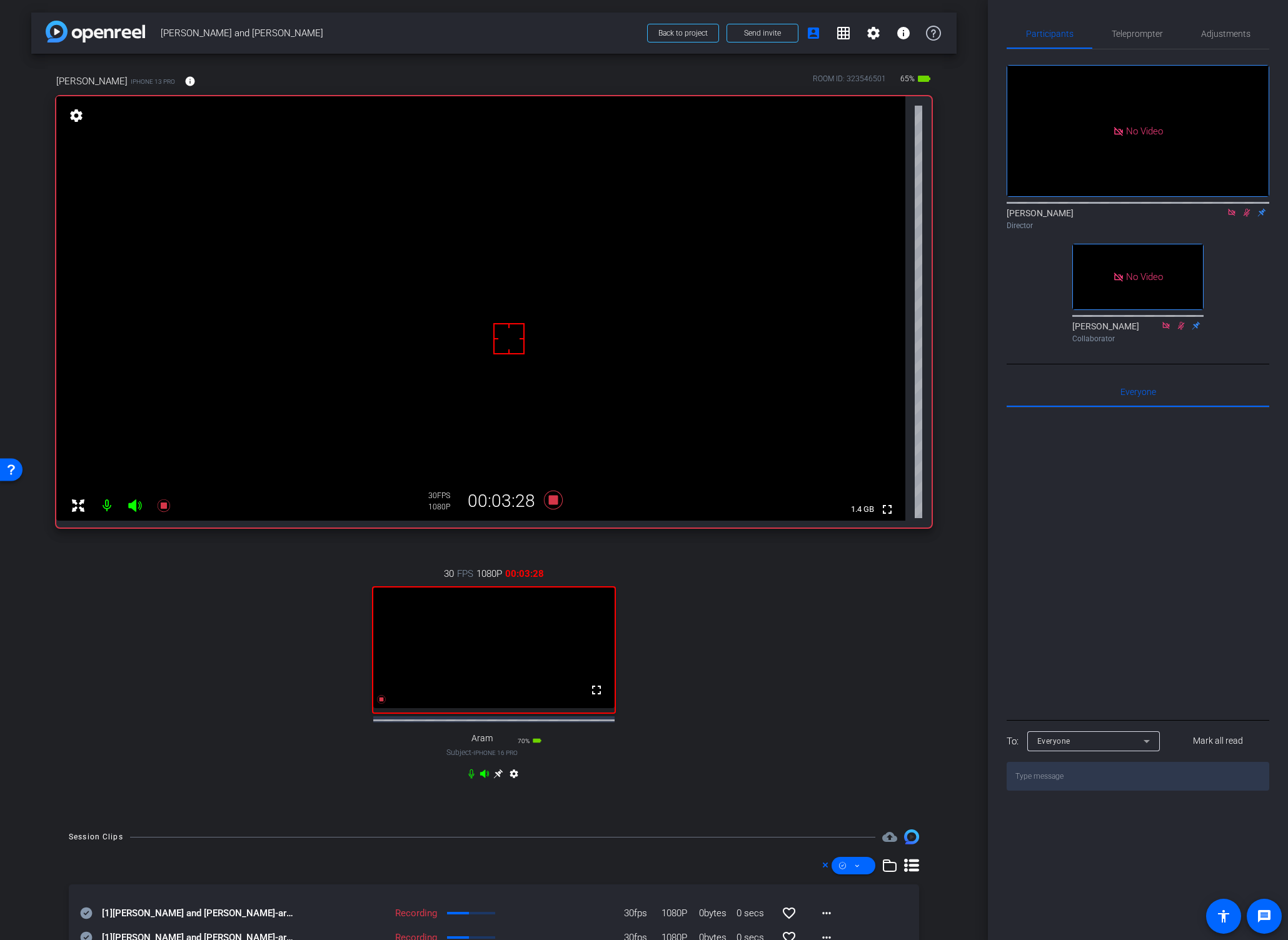
drag, startPoint x: 771, startPoint y: 644, endPoint x: 742, endPoint y: 636, distance: 30.1
click at [771, 644] on div "30 FPS 1080P 00:03:28 fullscreen Aram Subject - iPhone 16 Pro 70% battery_std s…" at bounding box center [493, 675] width 876 height 258
click at [548, 500] on icon at bounding box center [553, 500] width 18 height 18
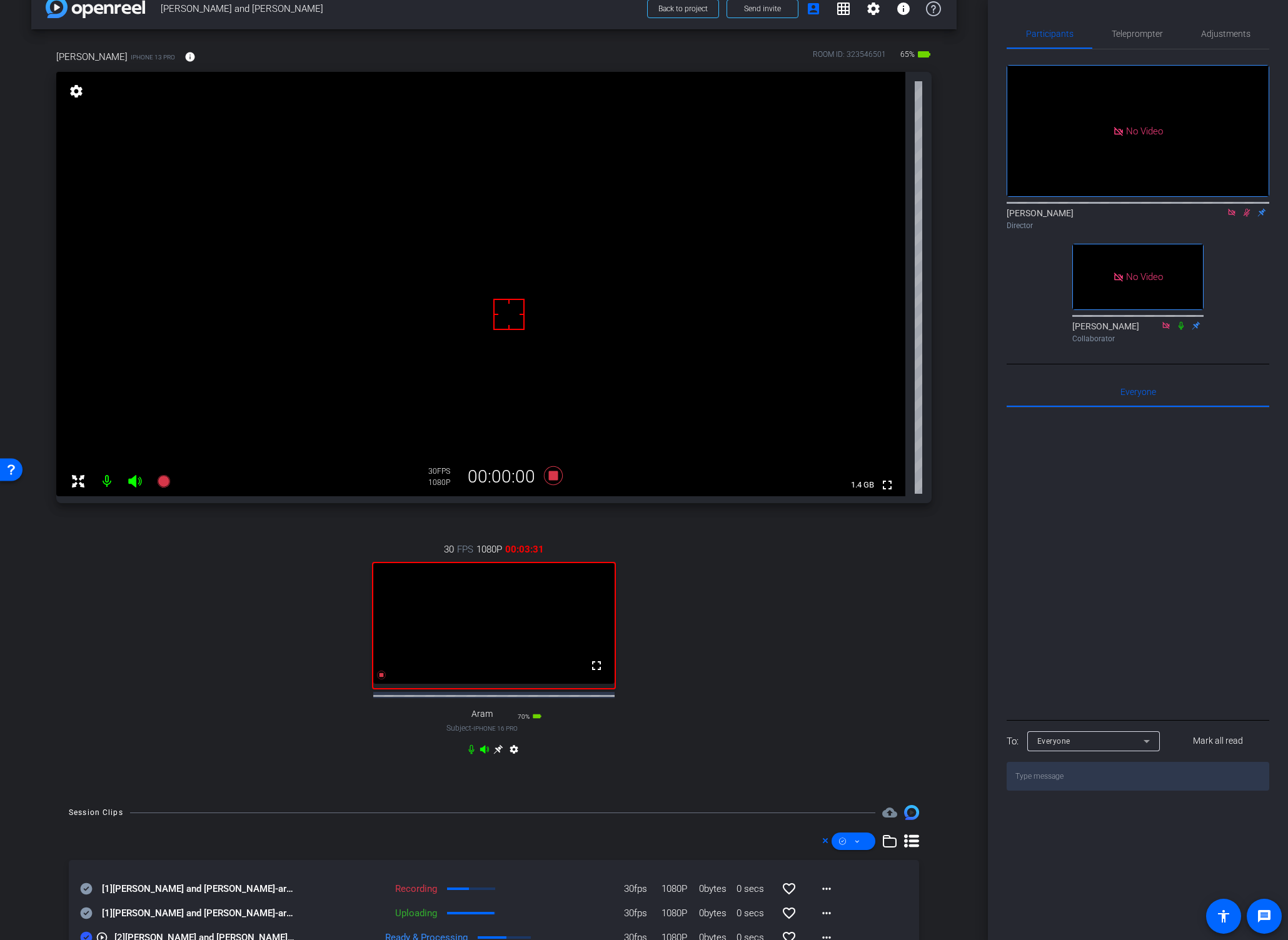
scroll to position [139, 0]
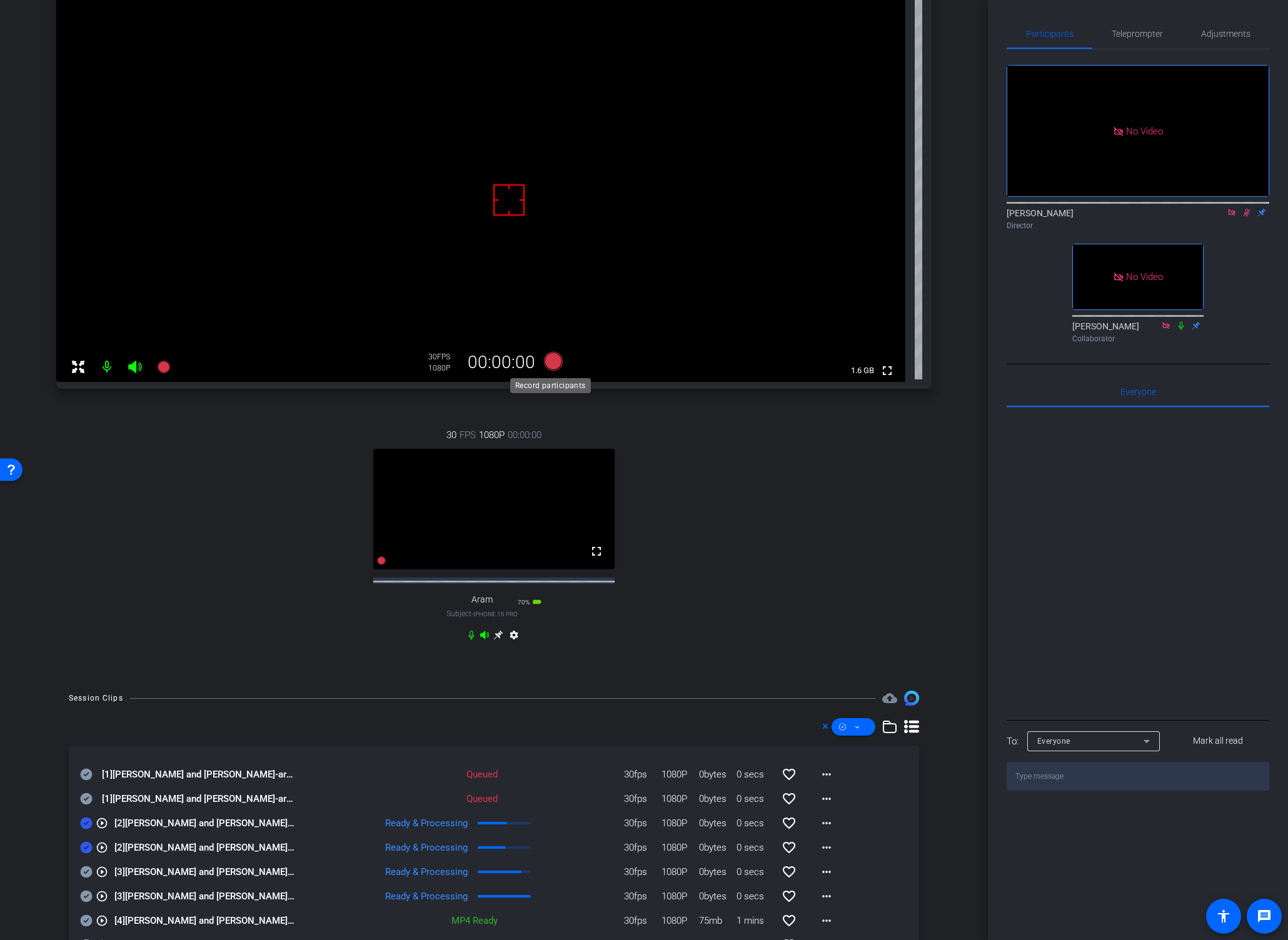
click at [548, 361] on icon at bounding box center [553, 361] width 18 height 18
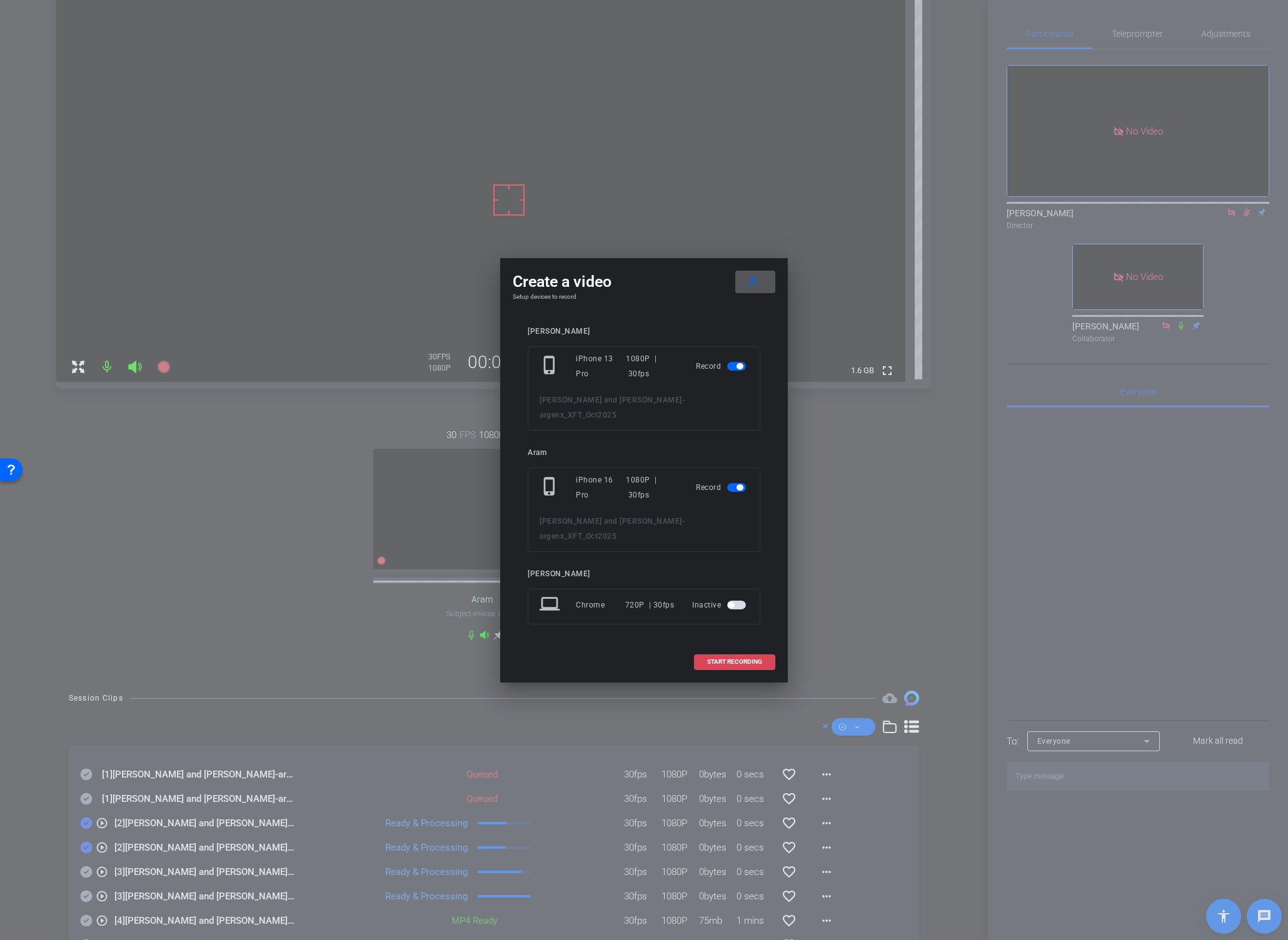
click at [726, 657] on button "START RECORDING" at bounding box center [734, 662] width 81 height 16
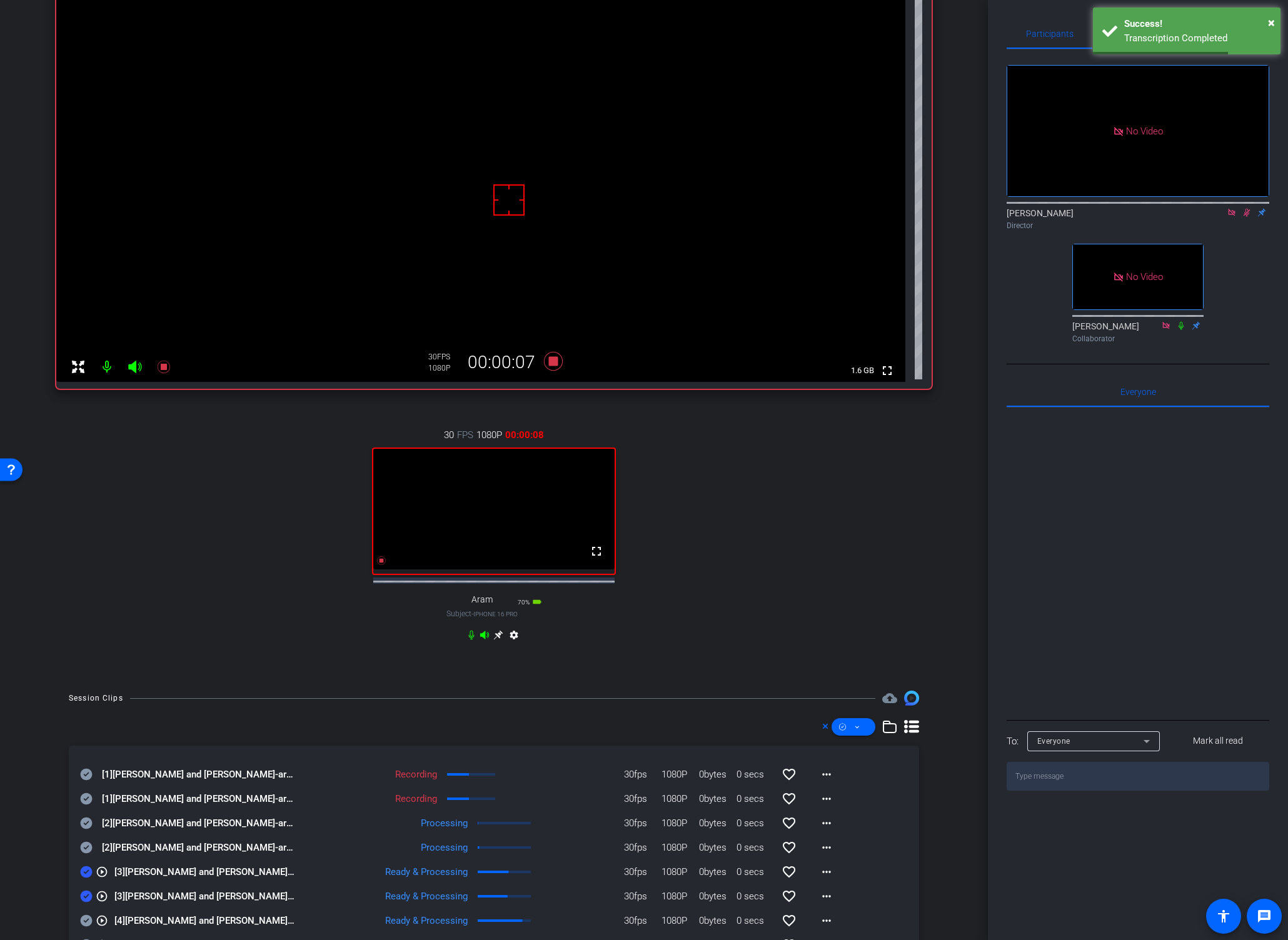
click at [83, 867] on icon at bounding box center [86, 897] width 12 height 12
click at [84, 867] on icon at bounding box center [86, 872] width 12 height 12
click at [84, 854] on icon at bounding box center [86, 847] width 12 height 12
click at [83, 830] on icon at bounding box center [86, 823] width 12 height 12
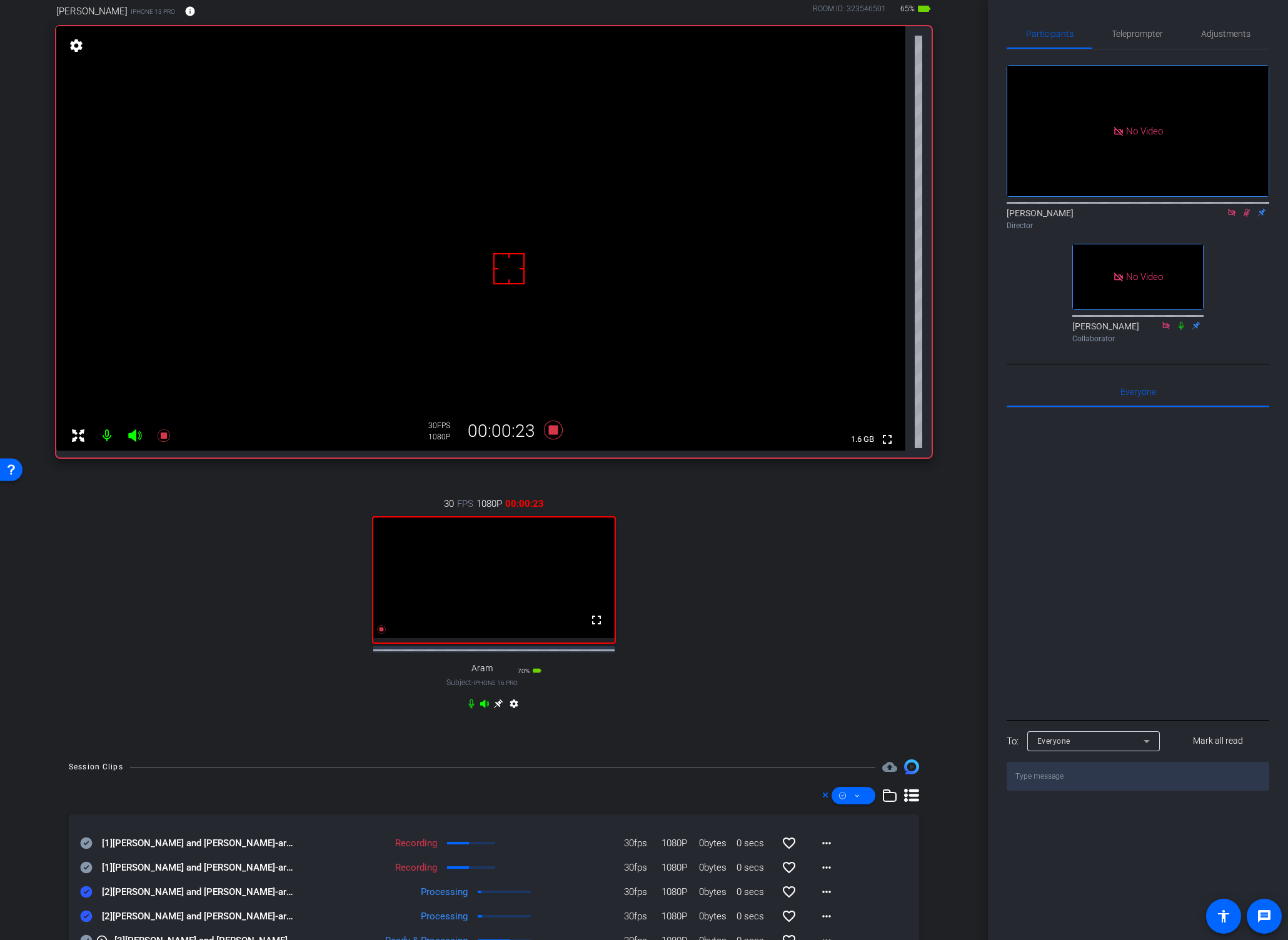
scroll to position [96, 0]
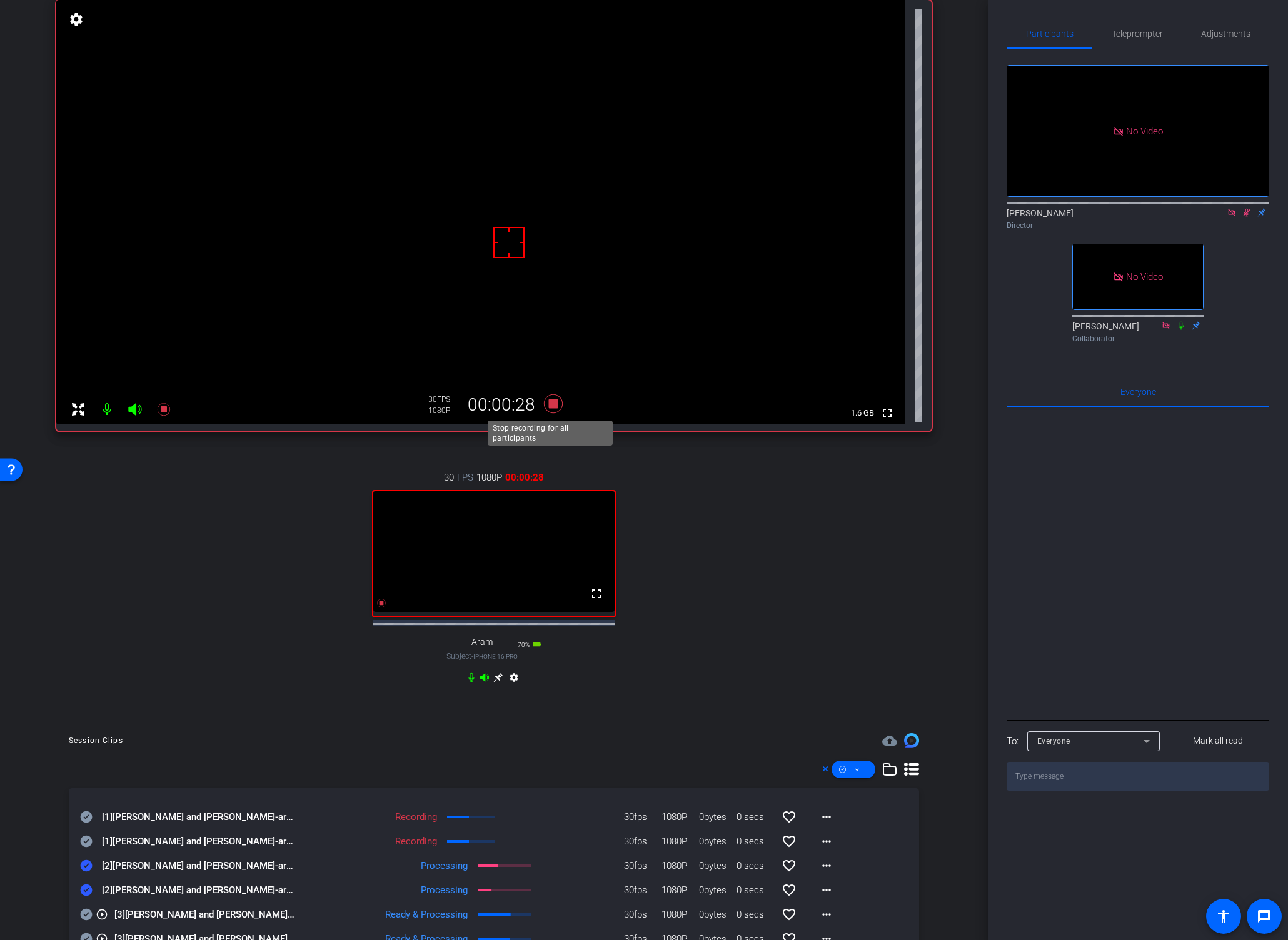
click at [547, 402] on icon at bounding box center [553, 403] width 18 height 18
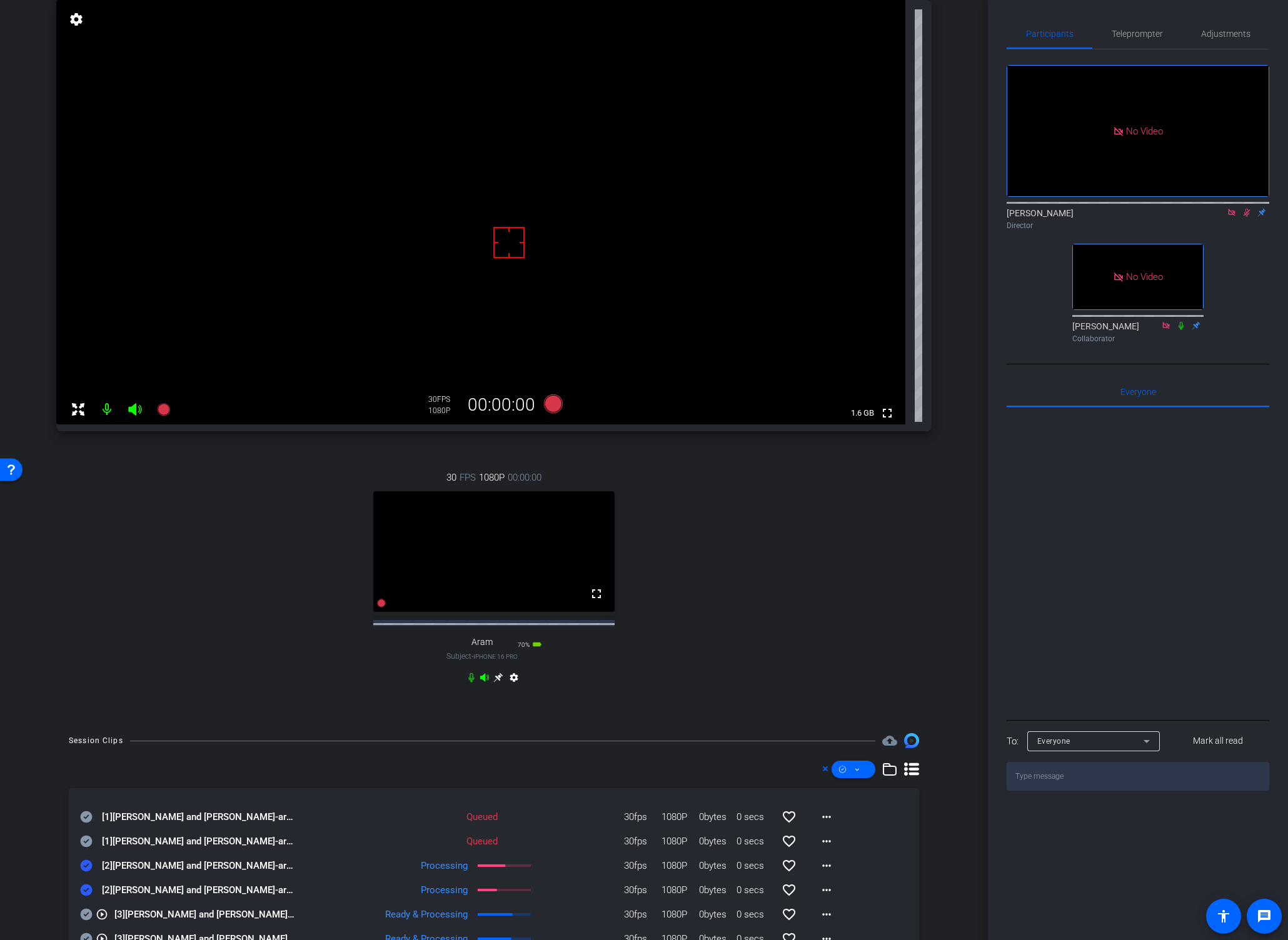
click at [85, 848] on icon at bounding box center [86, 842] width 12 height 12
click at [85, 823] on icon at bounding box center [86, 817] width 12 height 12
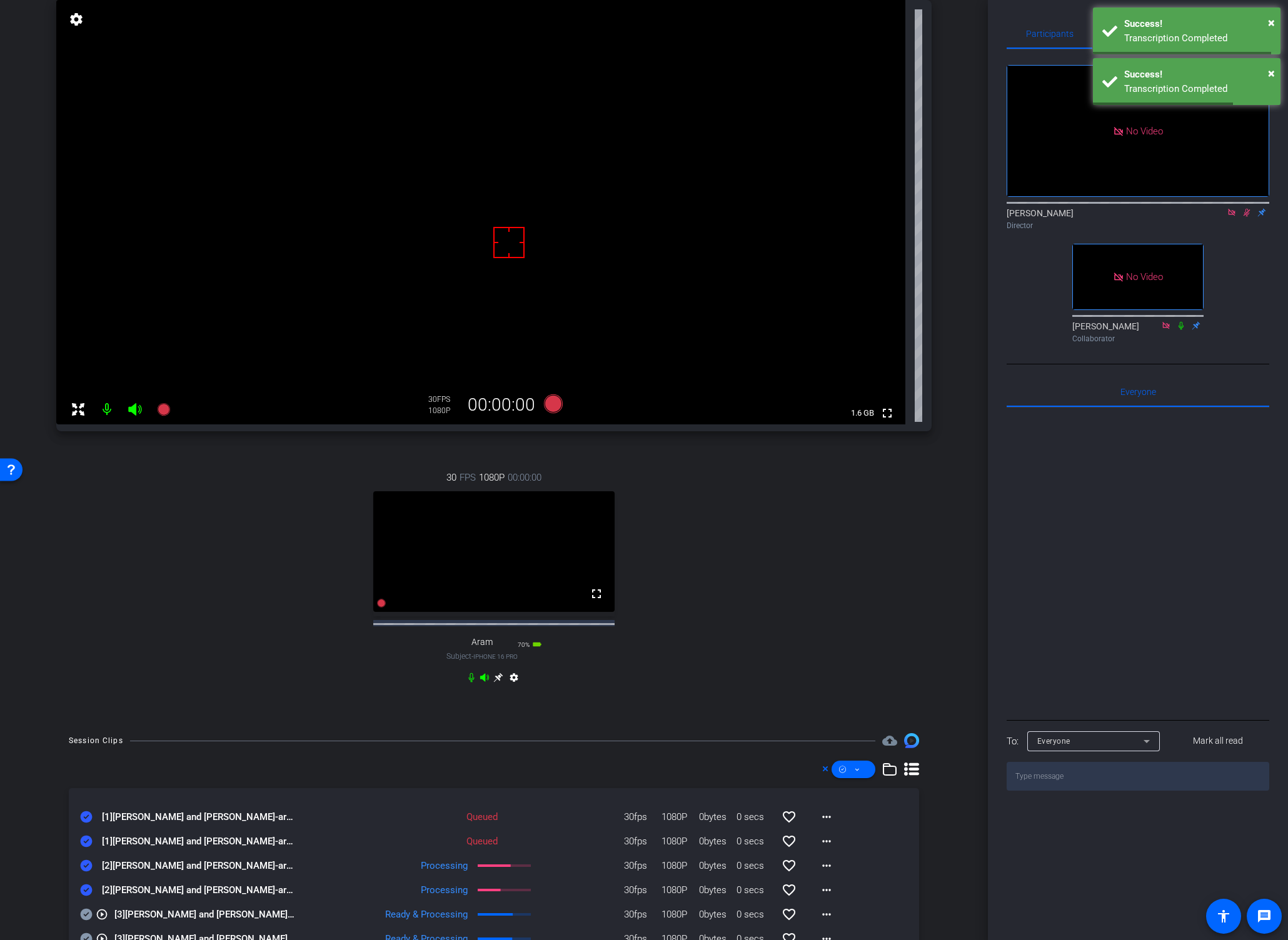
click at [1200, 209] on icon at bounding box center [1246, 212] width 6 height 8
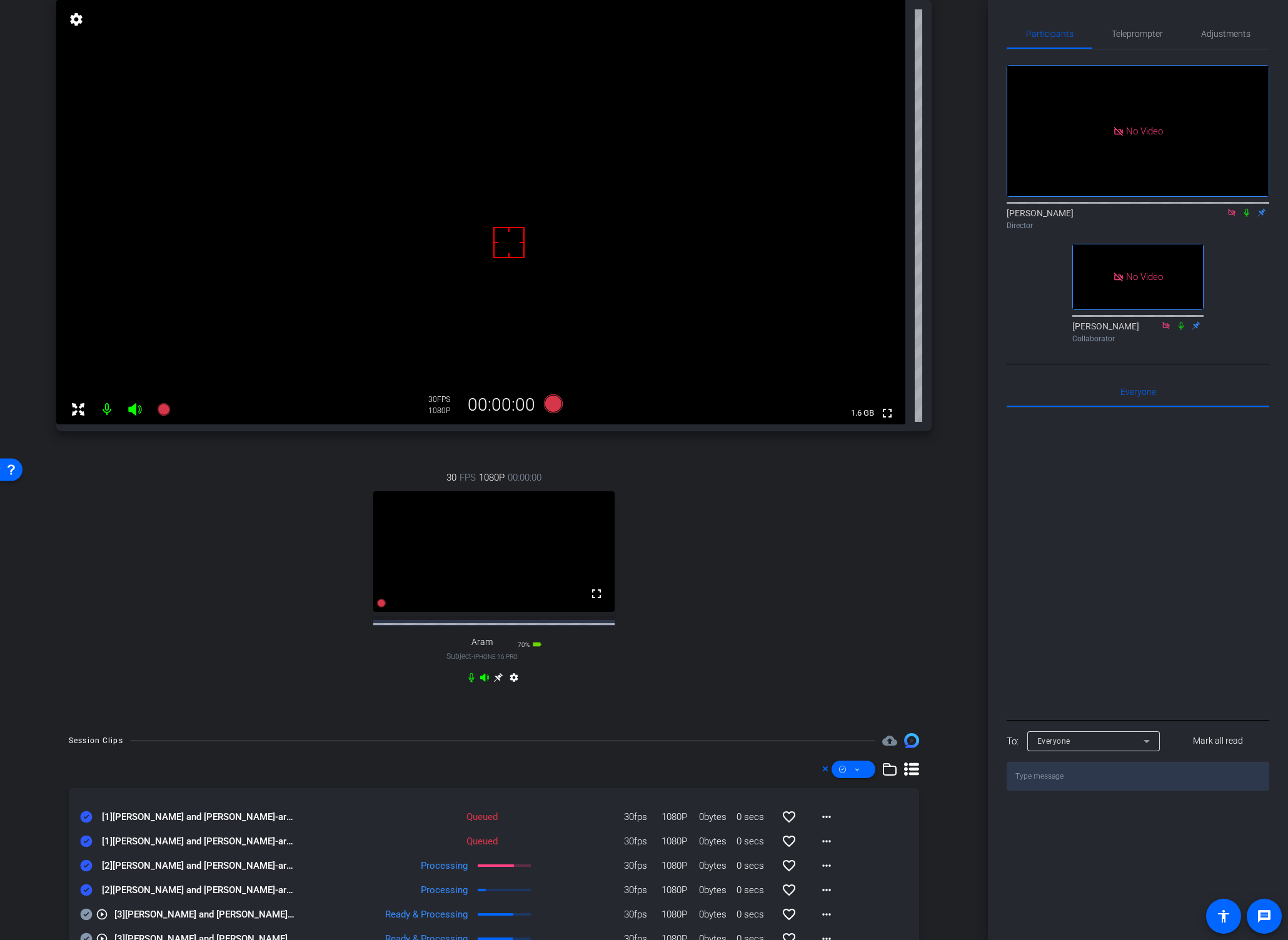
click at [1200, 209] on icon at bounding box center [1246, 212] width 5 height 8
click at [548, 220] on video at bounding box center [480, 212] width 849 height 425
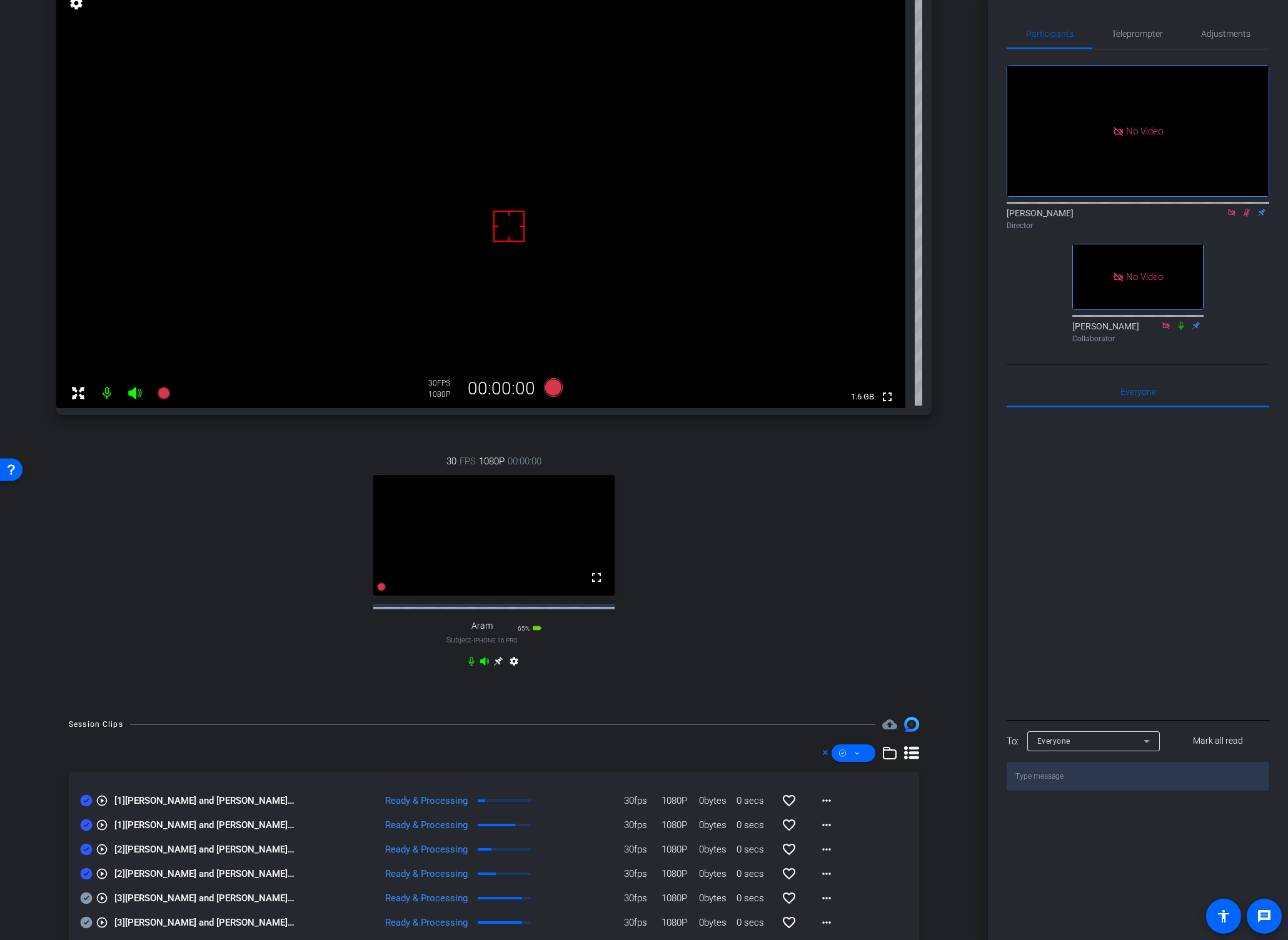
scroll to position [147, 0]
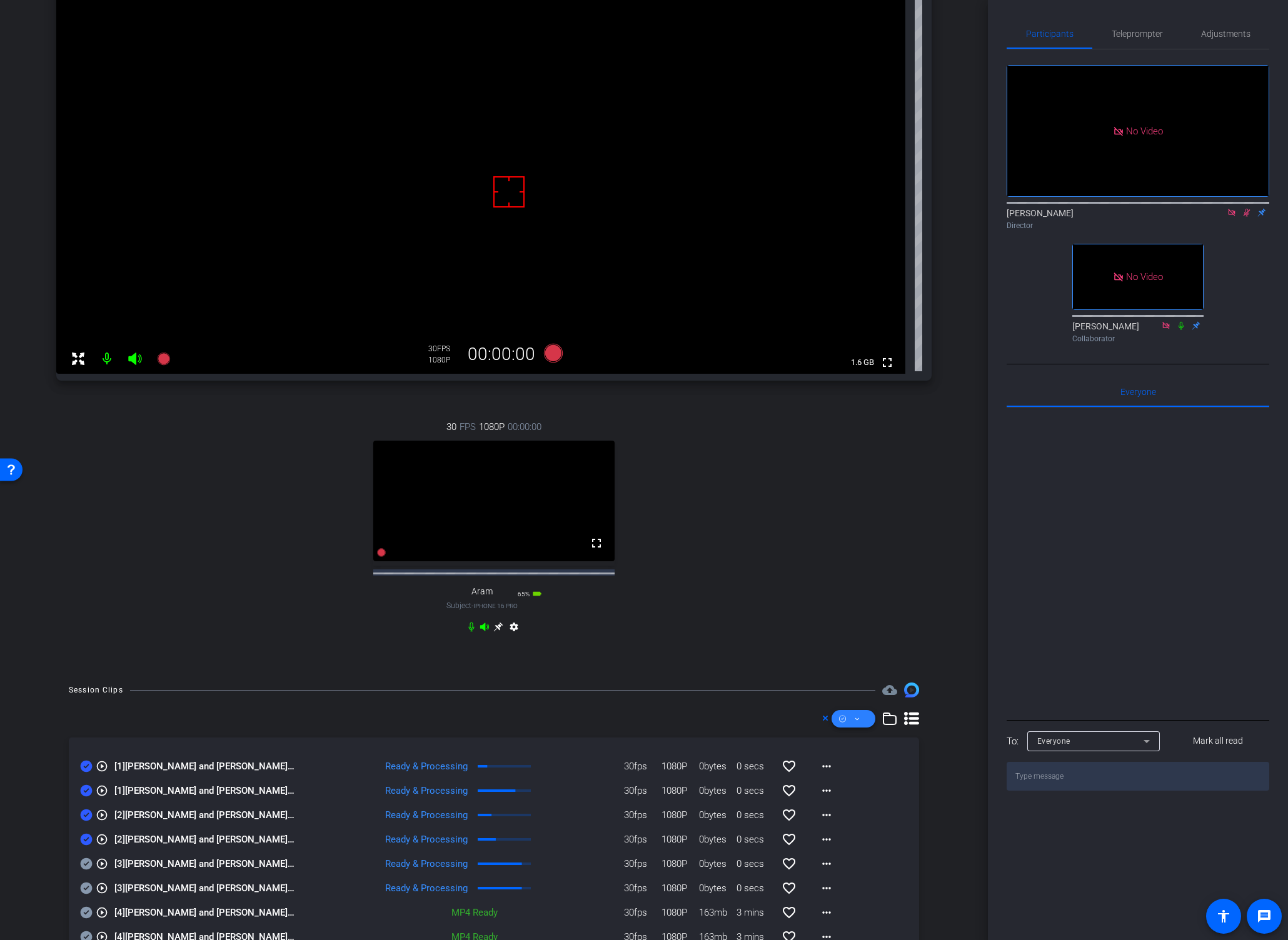
click at [853, 727] on icon at bounding box center [856, 719] width 6 height 16
click at [864, 779] on span "Download Original" at bounding box center [867, 781] width 66 height 15
click at [763, 486] on div "30 FPS 1080P 00:00:00 fullscreen Aram Subject - iPhone 16 Pro 65% battery_std s…" at bounding box center [493, 528] width 876 height 258
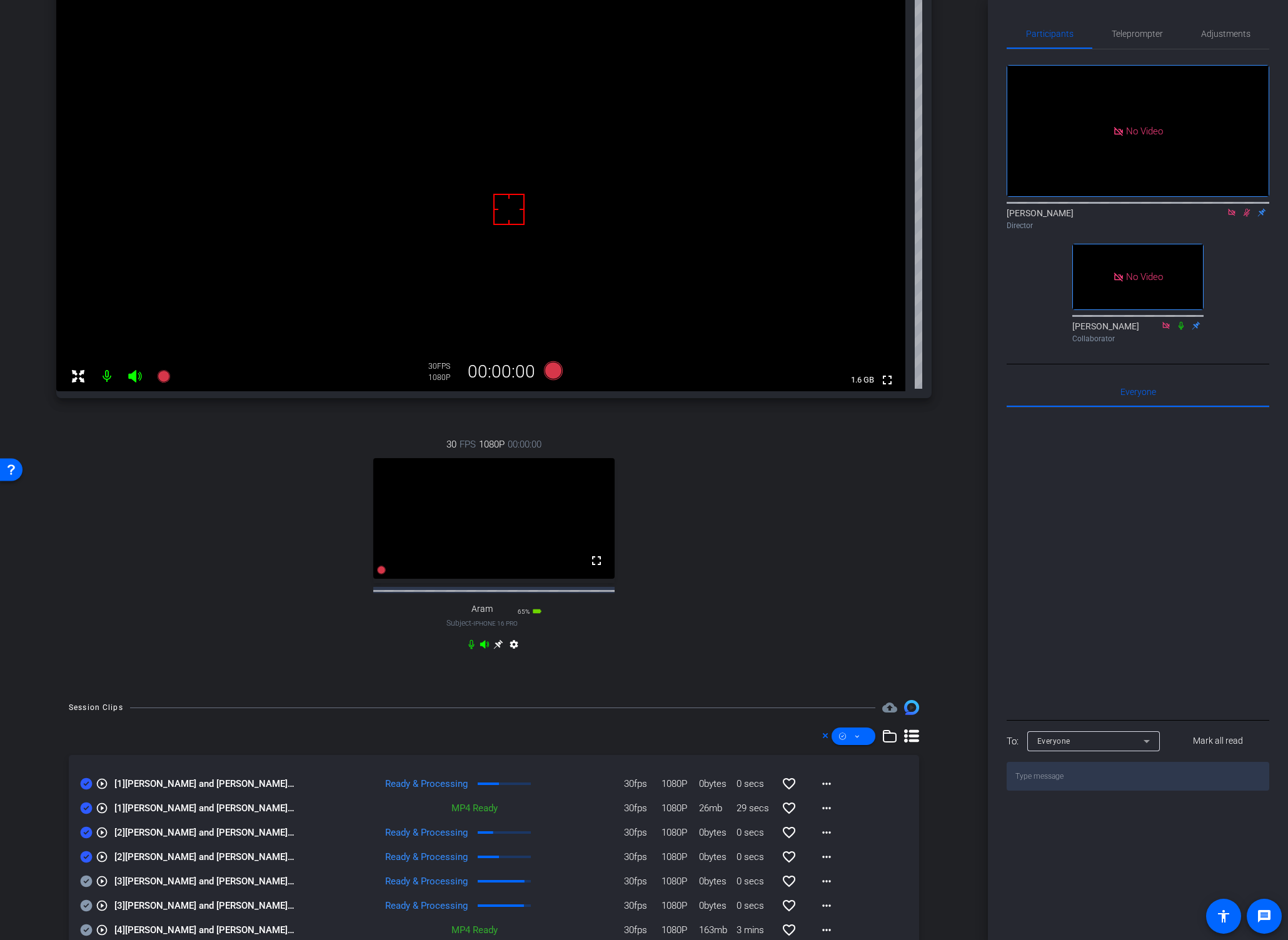
scroll to position [208, 0]
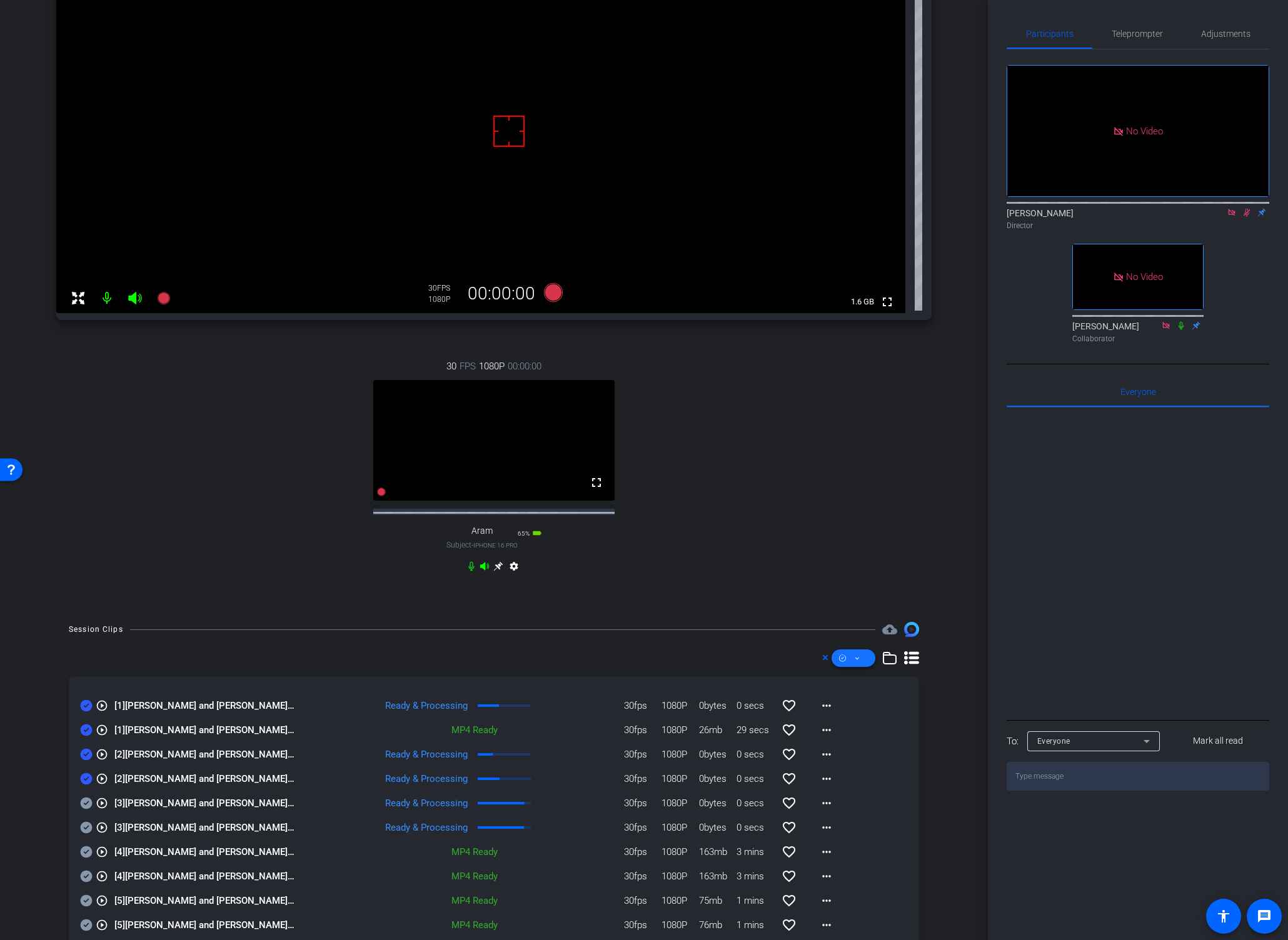
click at [854, 673] on span at bounding box center [853, 658] width 44 height 30
click at [848, 708] on span "Unselect All" at bounding box center [867, 705] width 66 height 15
click at [807, 595] on div at bounding box center [644, 470] width 1288 height 940
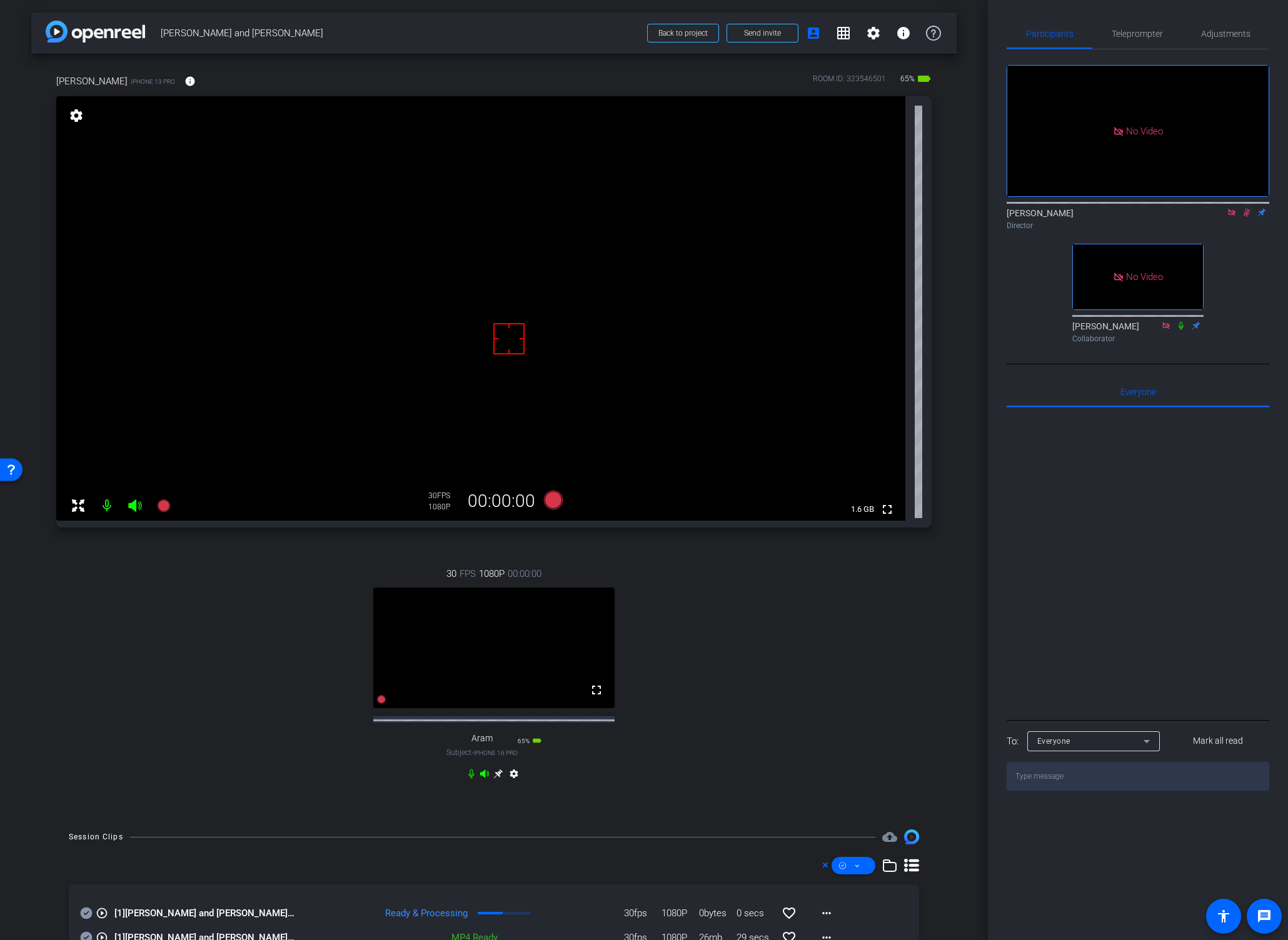
click at [826, 709] on div "30 FPS 1080P 00:00:00 fullscreen Aram Subject - iPhone 16 Pro 65% battery_std s…" at bounding box center [493, 675] width 876 height 258
click at [505, 290] on video at bounding box center [480, 309] width 849 height 425
click at [547, 503] on icon at bounding box center [553, 500] width 18 height 18
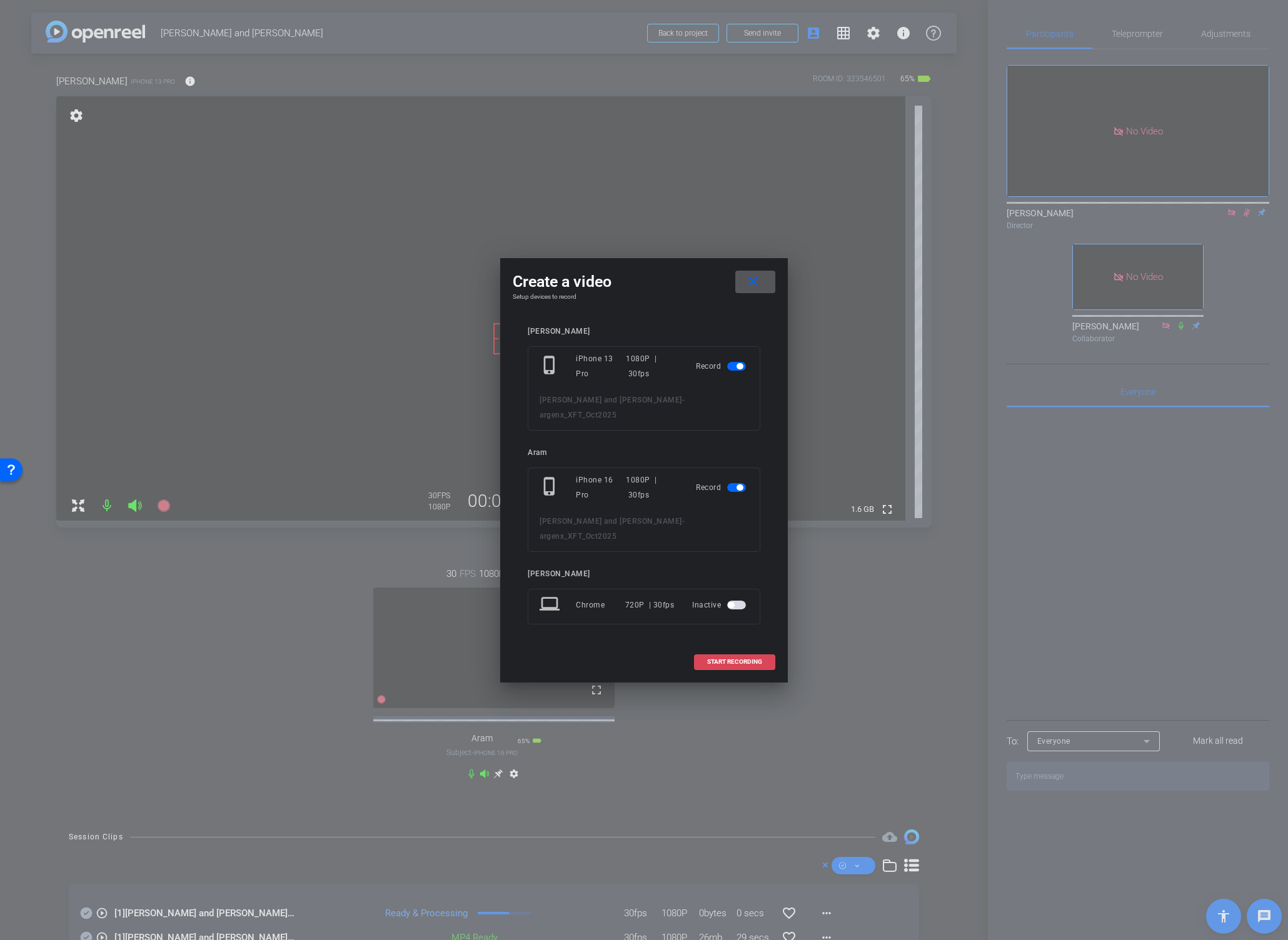
click at [729, 659] on span "START RECORDING" at bounding box center [735, 662] width 55 height 6
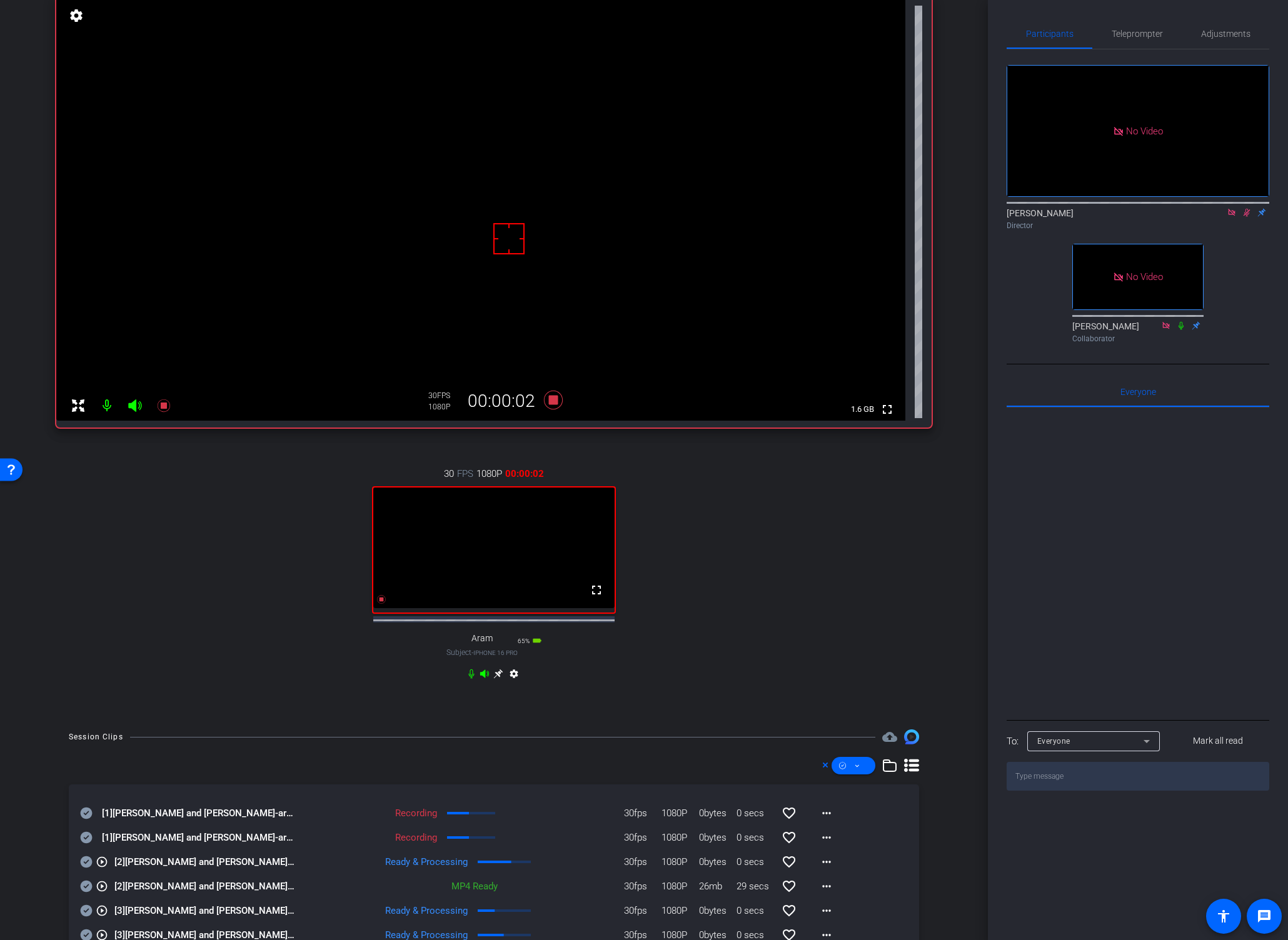
scroll to position [222, 0]
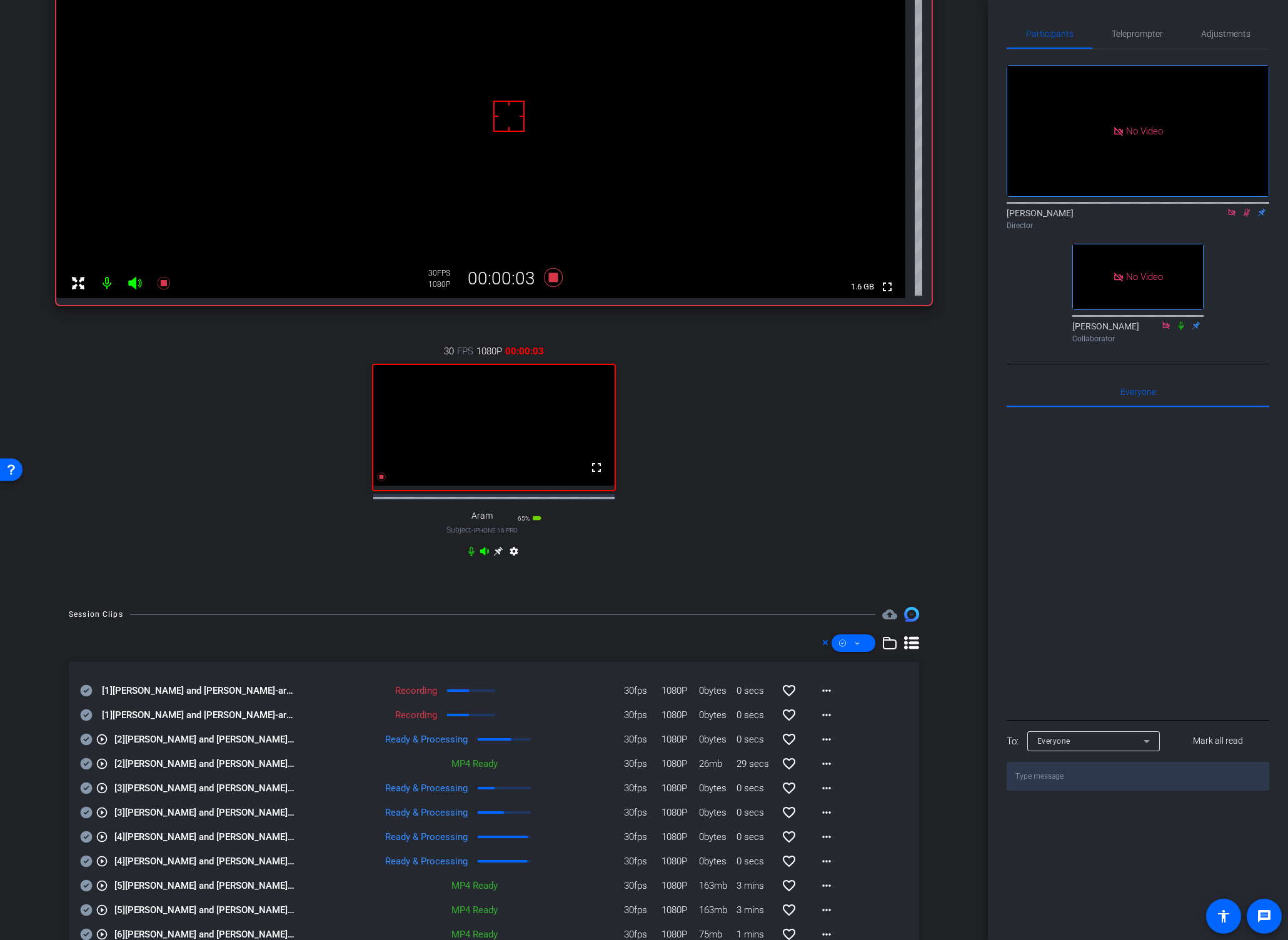
drag, startPoint x: 87, startPoint y: 723, endPoint x: 88, endPoint y: 713, distance: 10.0
click at [86, 723] on icon at bounding box center [86, 715] width 13 height 15
click at [89, 697] on icon at bounding box center [86, 691] width 12 height 12
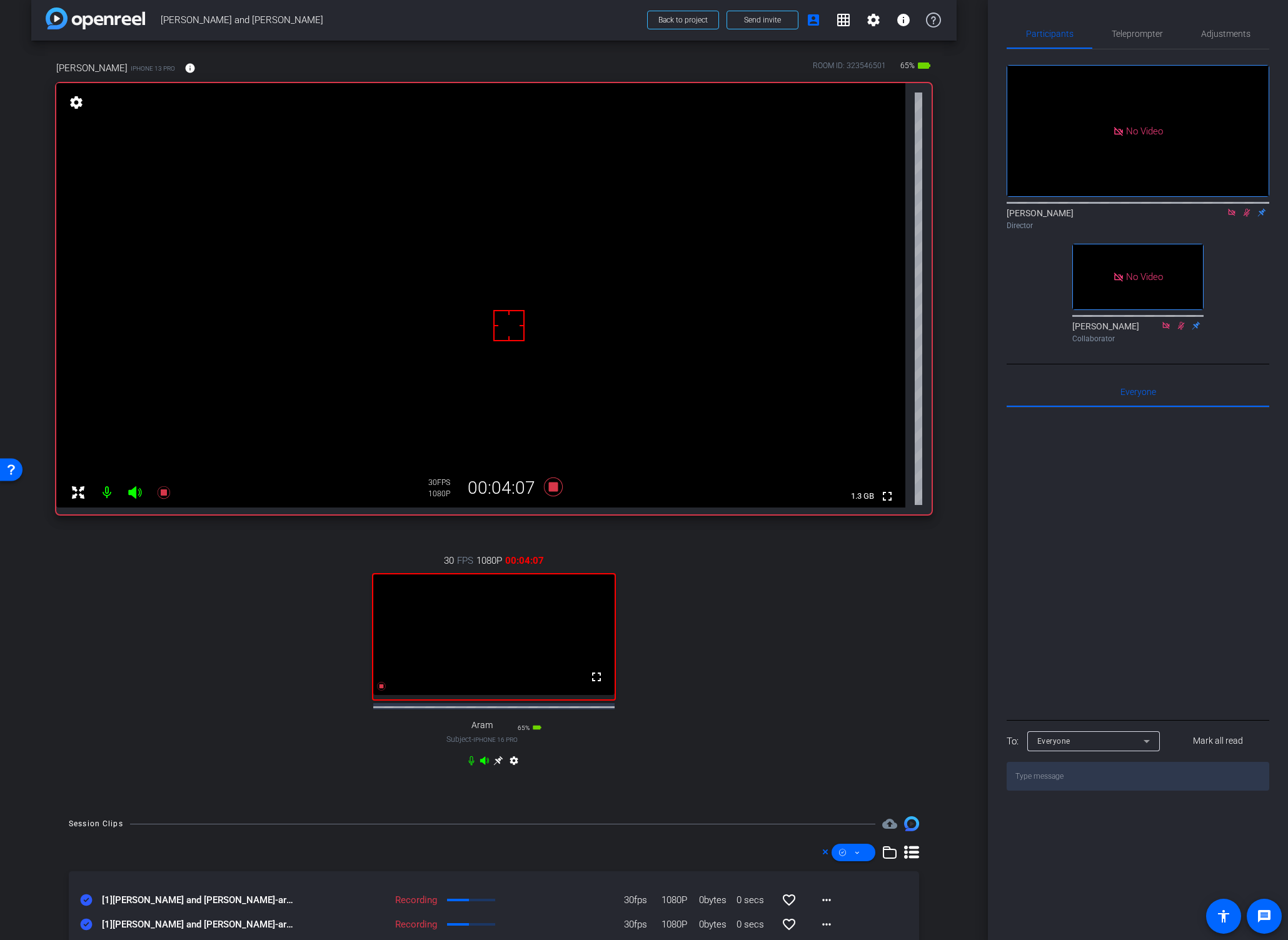
scroll to position [31, 0]
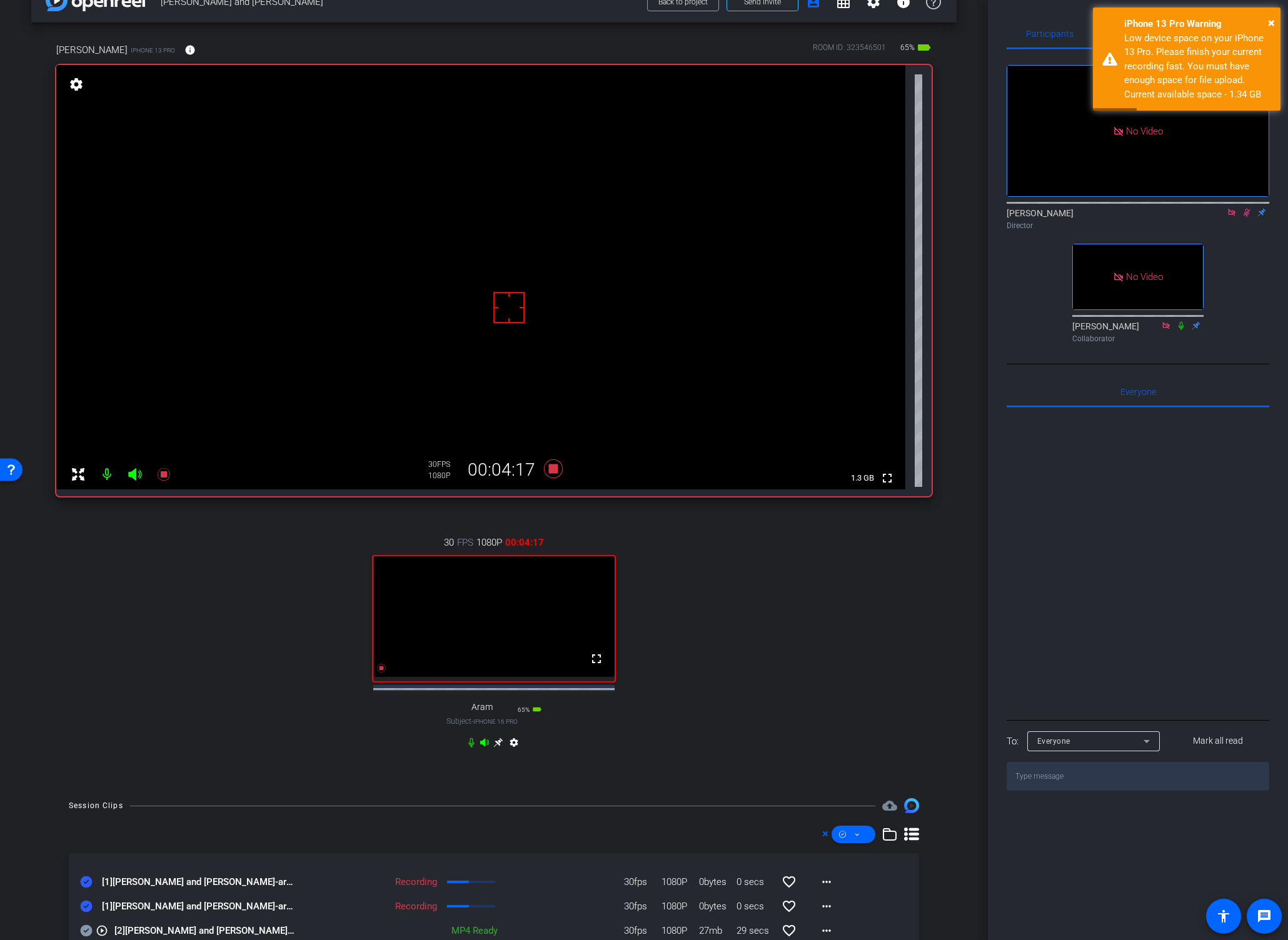
drag, startPoint x: 893, startPoint y: 569, endPoint x: 737, endPoint y: 527, distance: 161.6
click at [893, 569] on div "30 FPS 1080P 00:04:17 fullscreen Aram Subject - iPhone 16 Pro 65% battery_std s…" at bounding box center [493, 644] width 876 height 258
click at [551, 468] on icon at bounding box center [553, 469] width 18 height 18
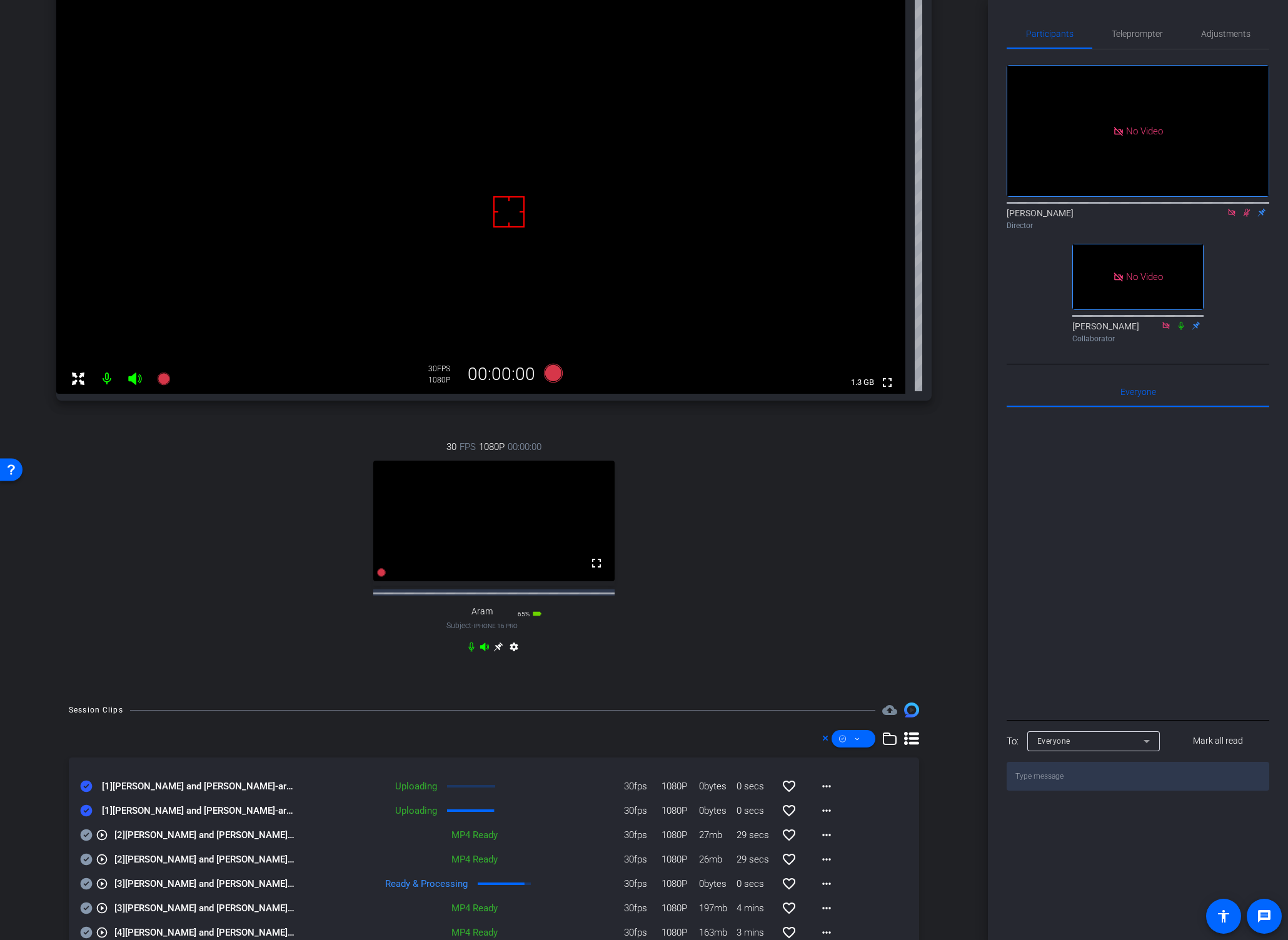
scroll to position [134, 0]
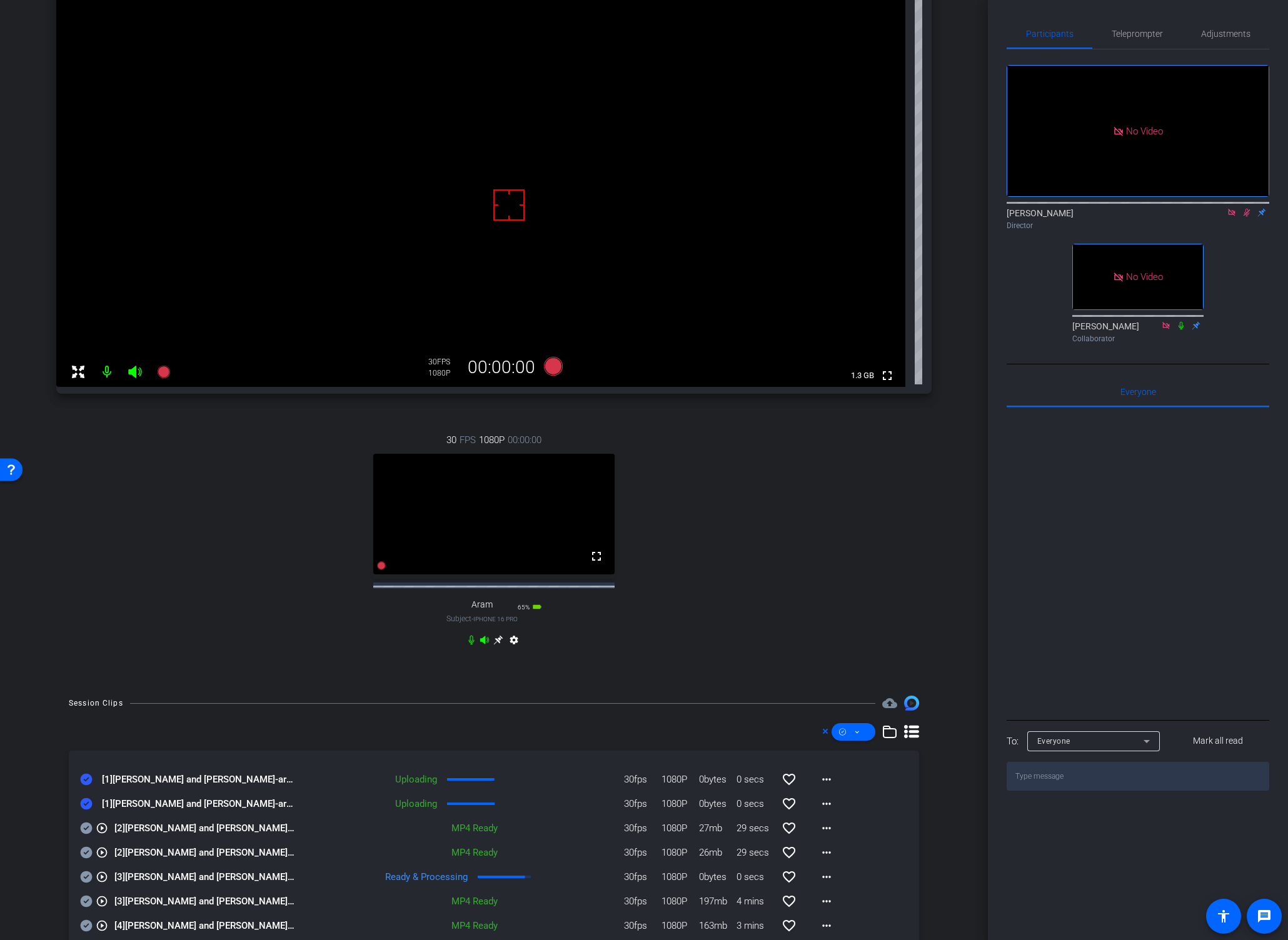
click at [1200, 209] on icon at bounding box center [1246, 213] width 10 height 9
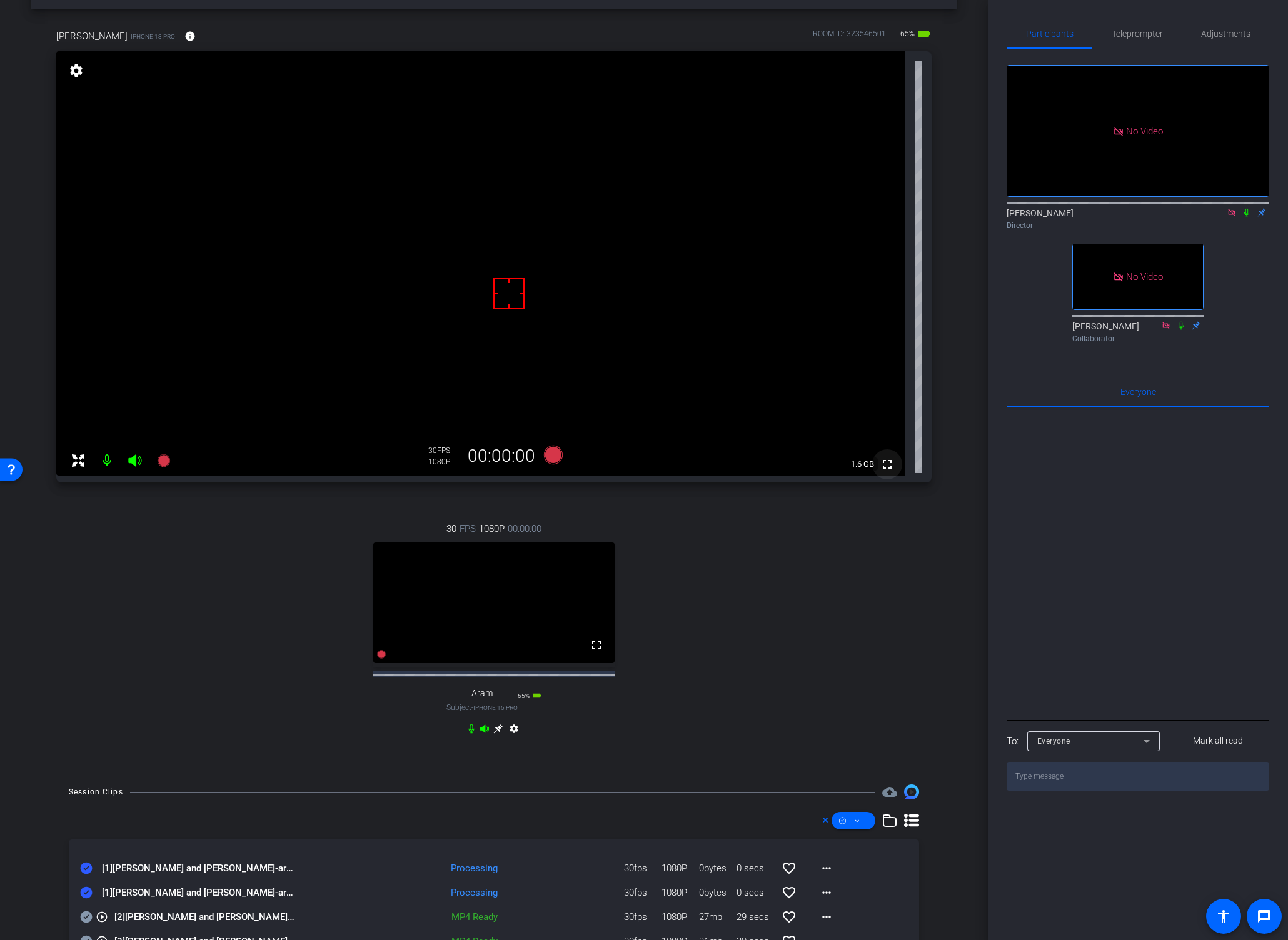
scroll to position [0, 0]
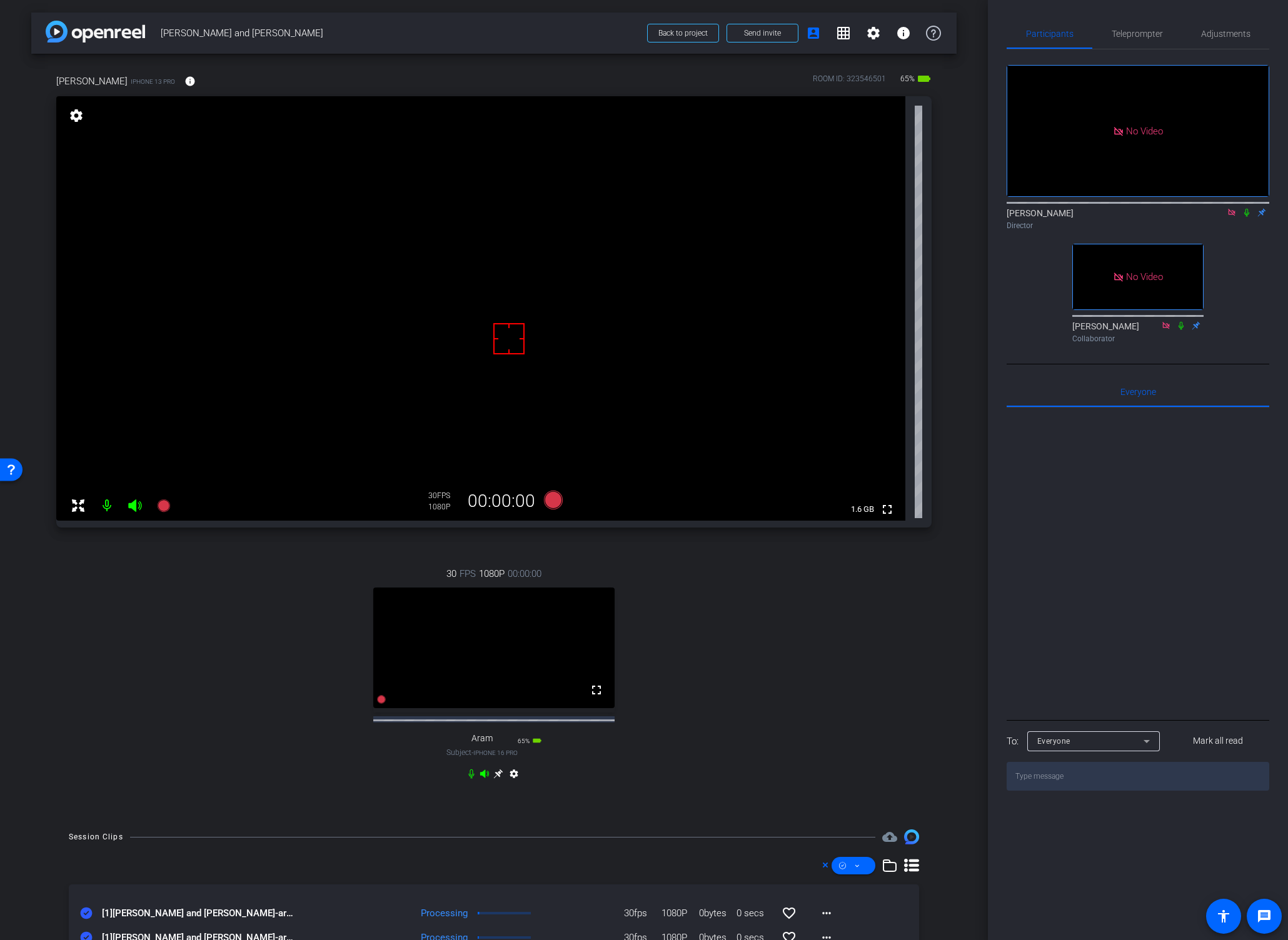
drag, startPoint x: 893, startPoint y: 582, endPoint x: 729, endPoint y: 565, distance: 164.9
click at [893, 582] on div "30 FPS 1080P 00:00:00 fullscreen Aram Subject - iPhone 16 Pro 65% battery_std s…" at bounding box center [493, 675] width 876 height 258
click at [548, 500] on icon at bounding box center [553, 500] width 18 height 18
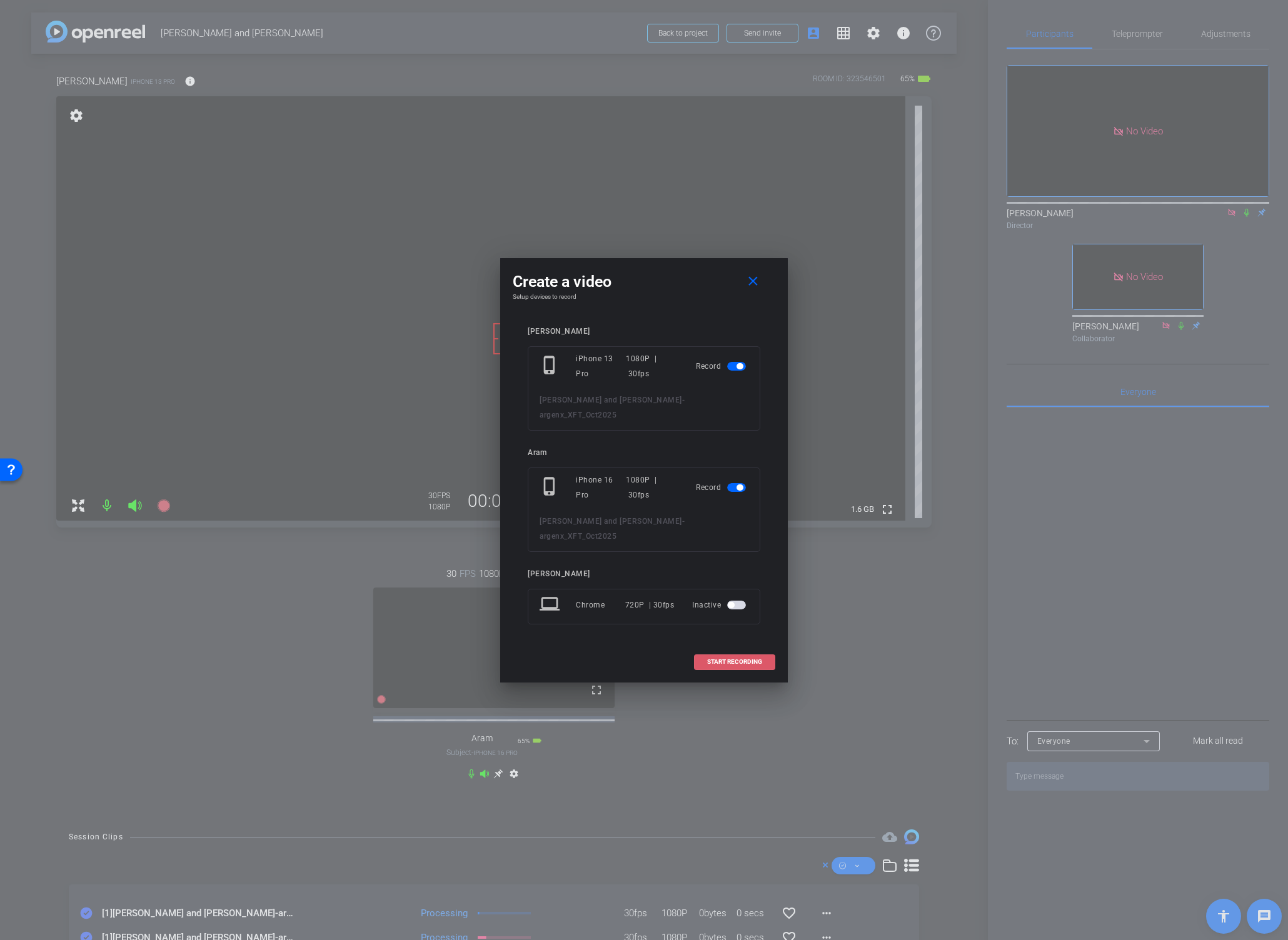
click at [718, 663] on span "START RECORDING" at bounding box center [735, 662] width 55 height 6
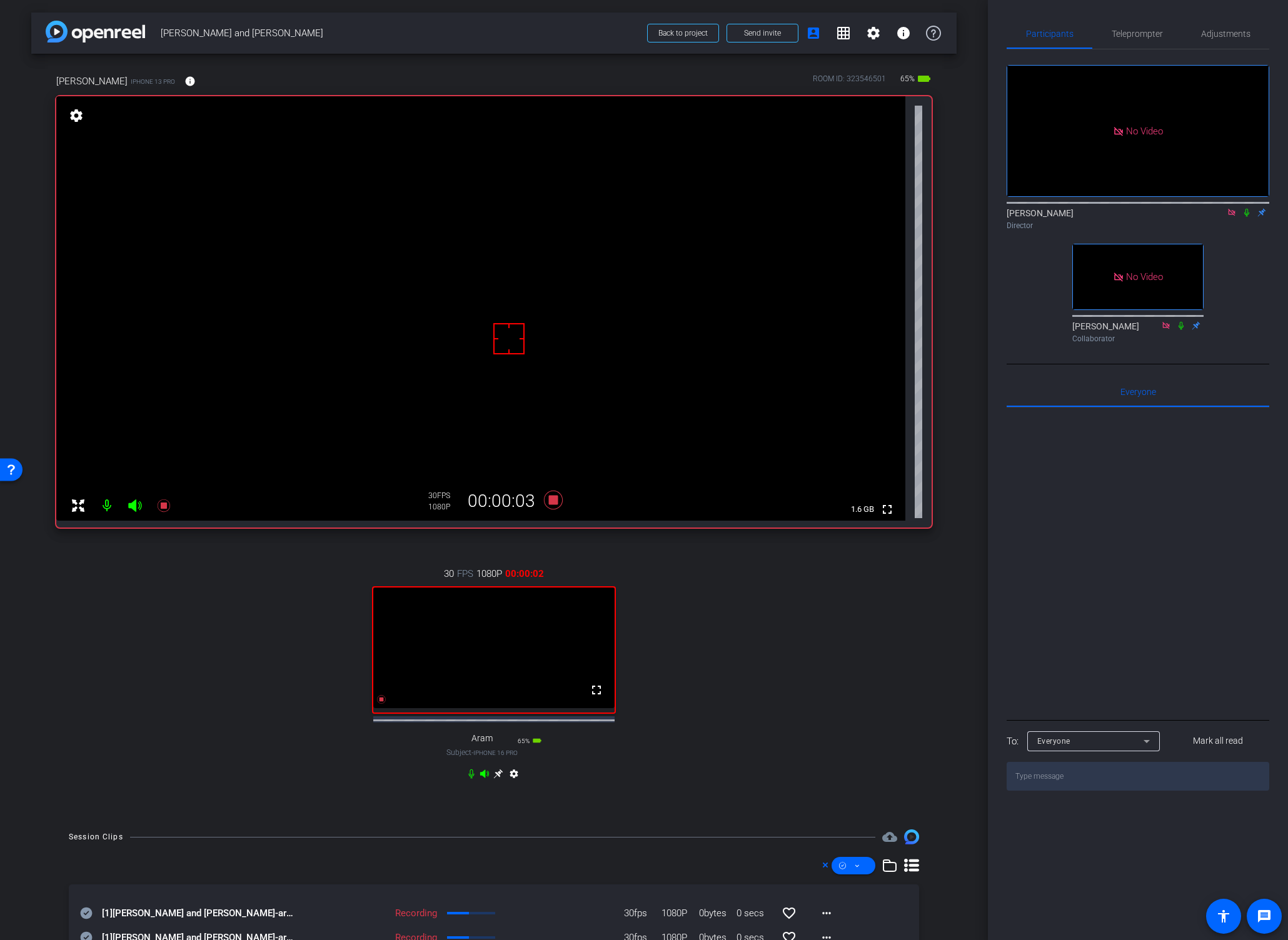
click at [1200, 209] on icon at bounding box center [1246, 213] width 10 height 9
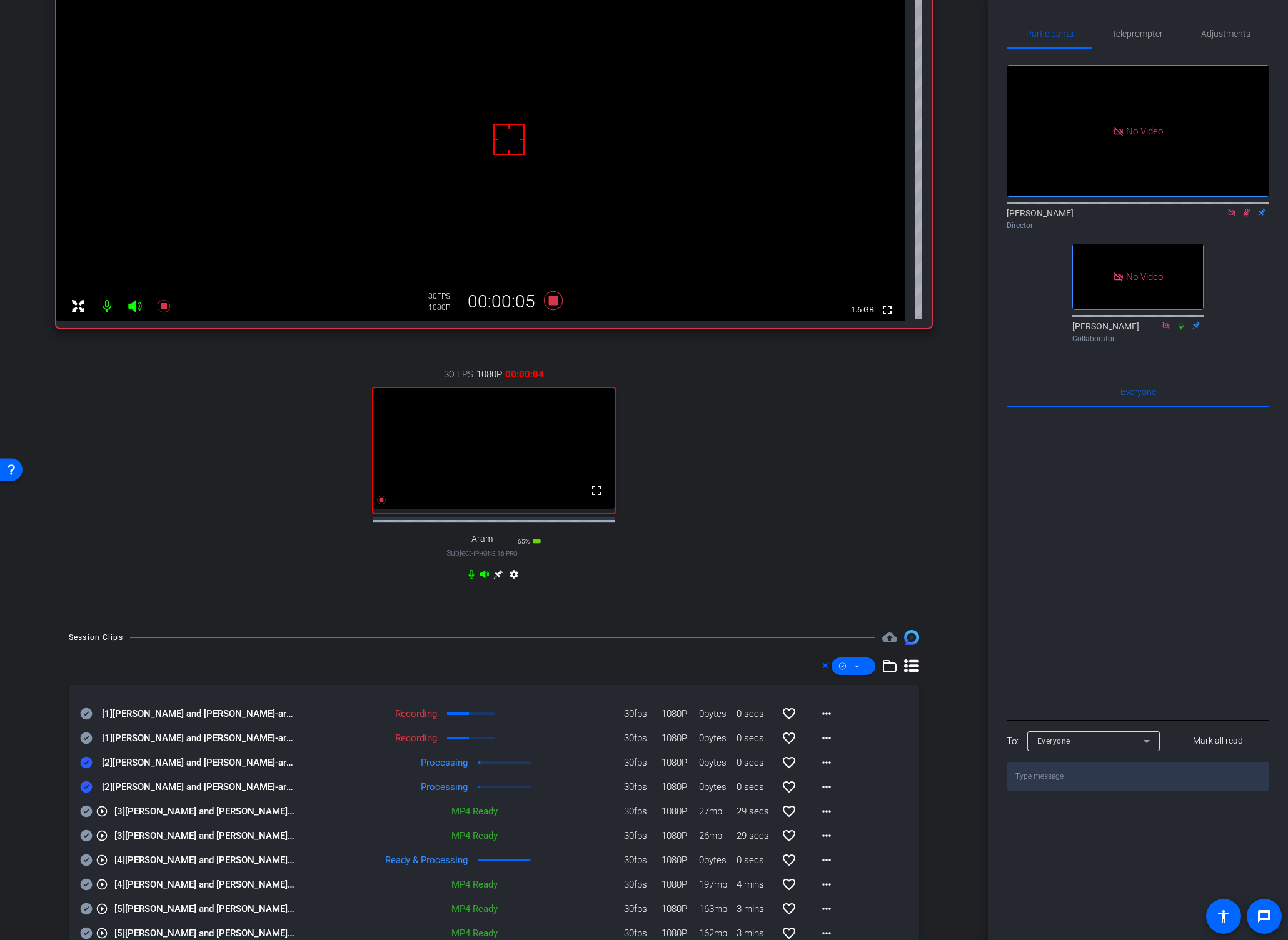
scroll to position [247, 0]
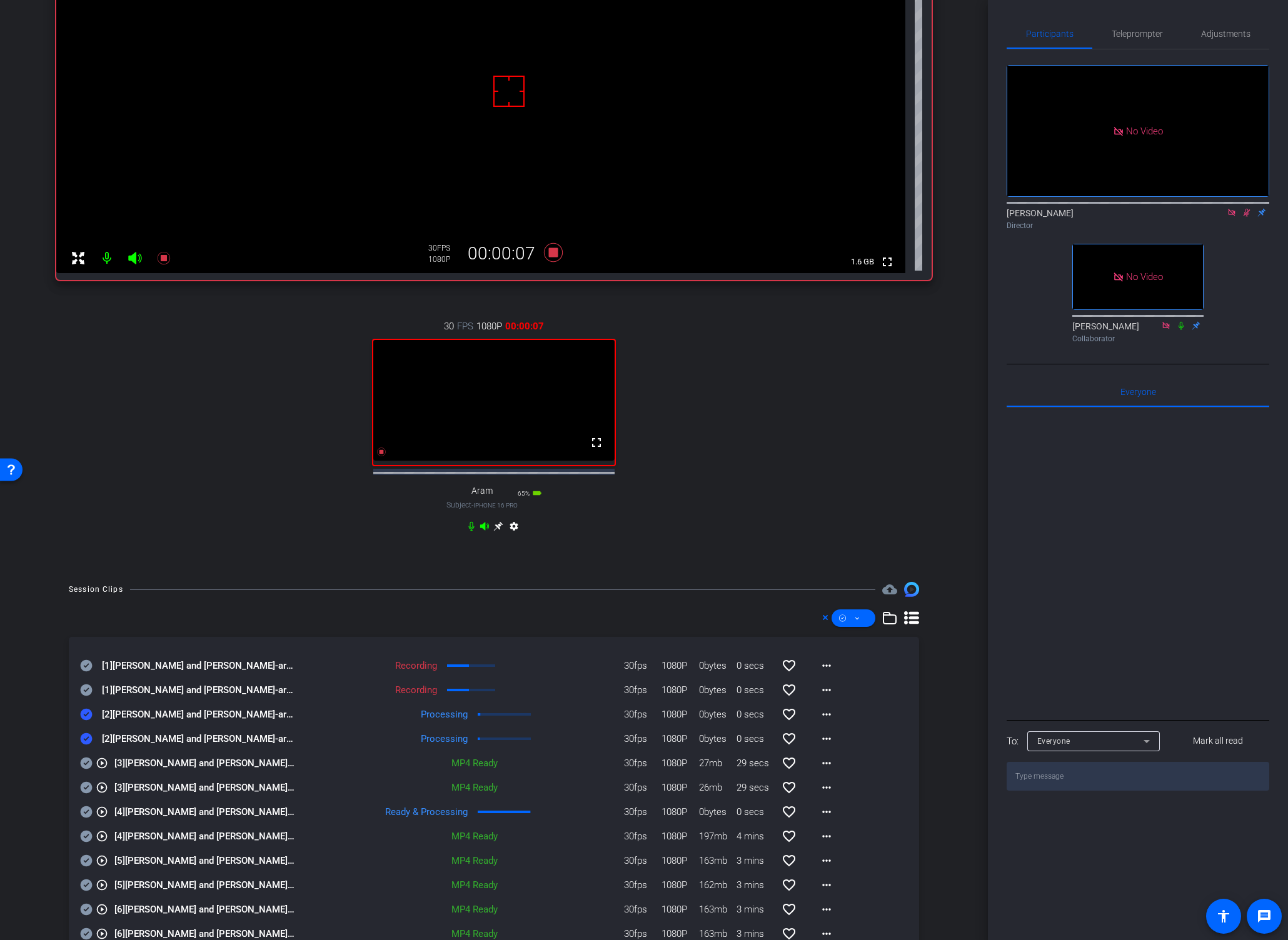
click at [85, 697] on icon at bounding box center [86, 690] width 12 height 12
click at [83, 674] on icon at bounding box center [86, 665] width 13 height 15
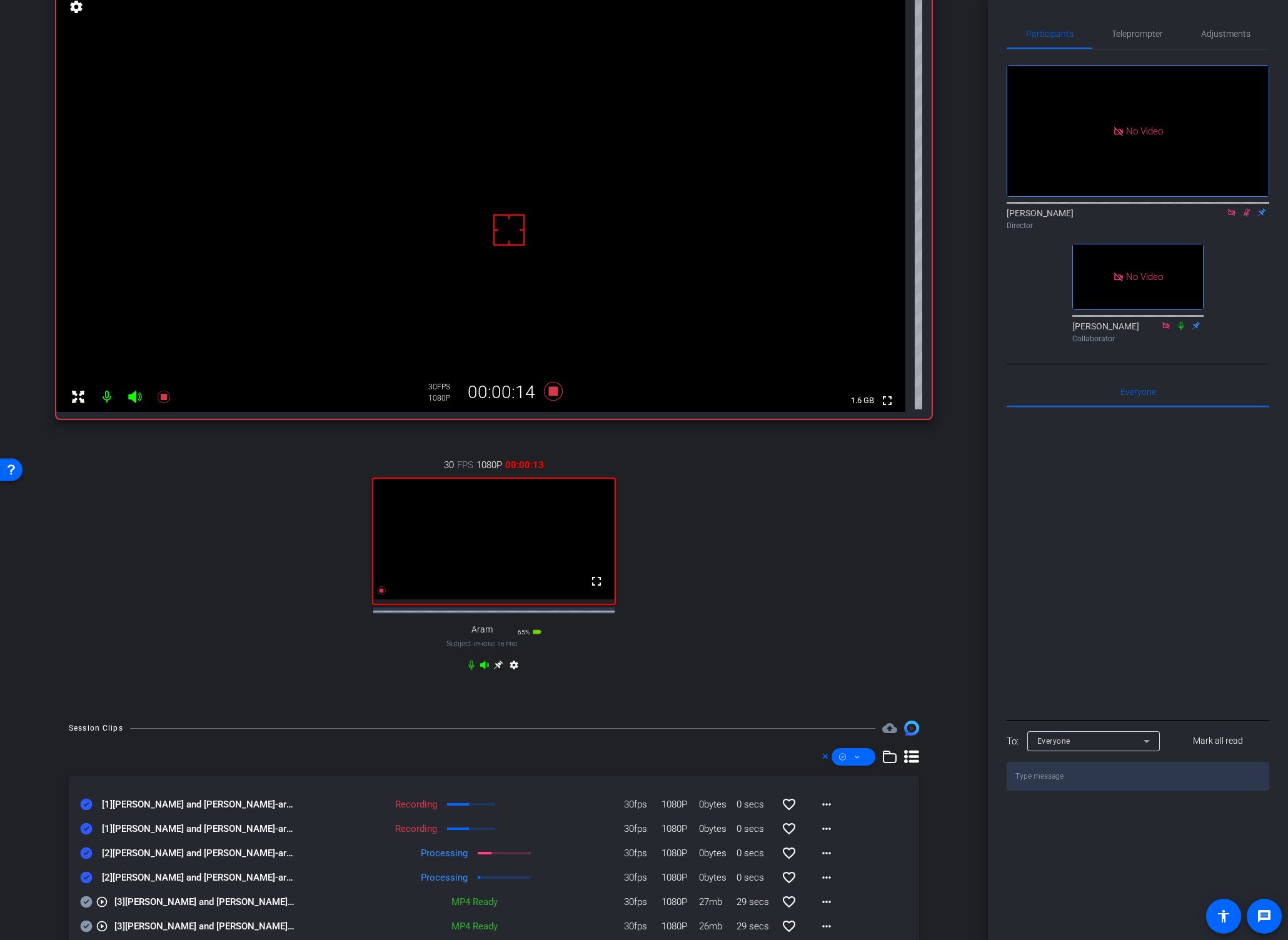
scroll to position [0, 0]
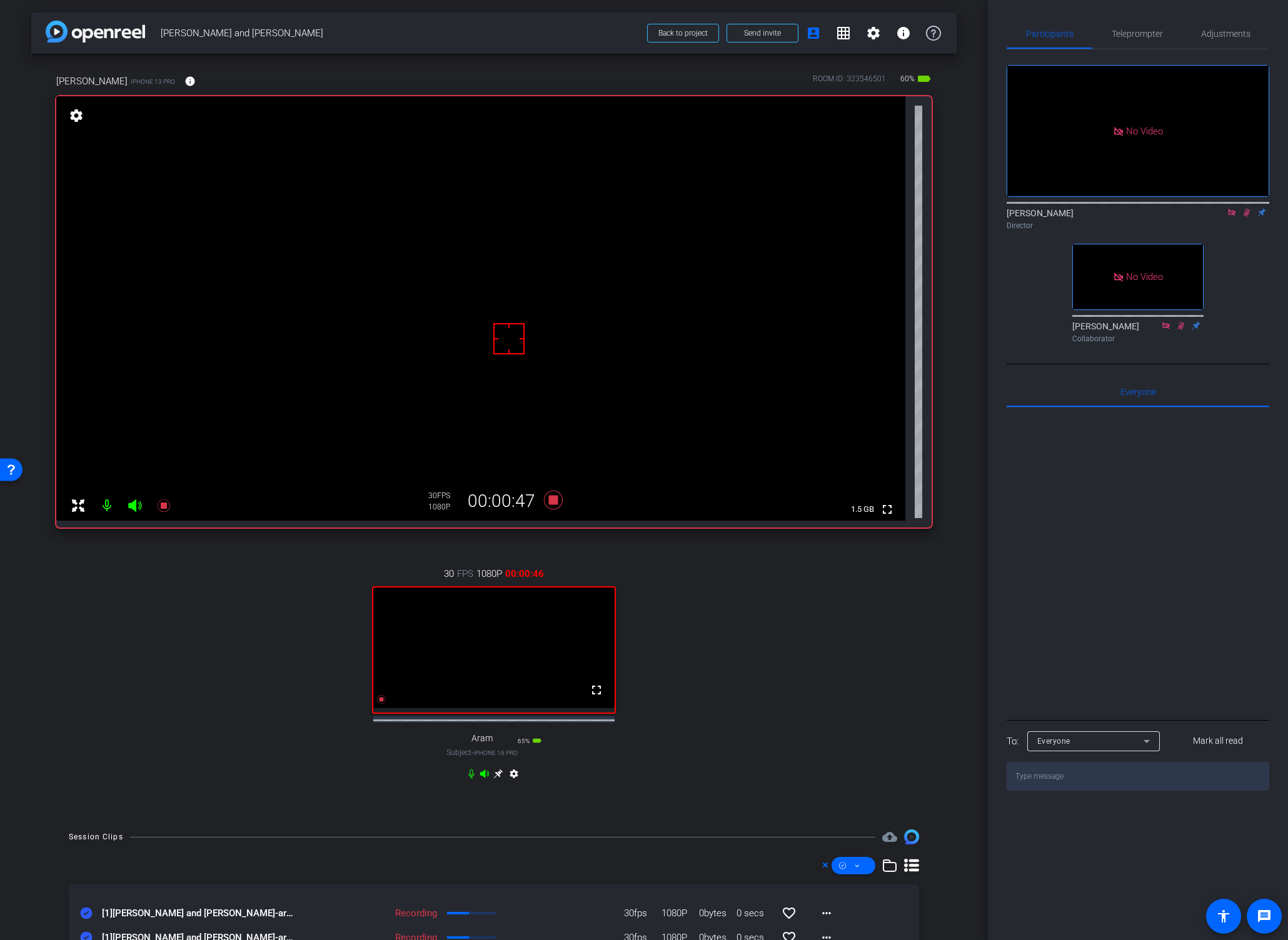
click at [1200, 209] on icon at bounding box center [1246, 212] width 6 height 8
drag, startPoint x: 1246, startPoint y: 176, endPoint x: 1247, endPoint y: 184, distance: 8.1
click at [1200, 209] on icon at bounding box center [1246, 213] width 10 height 9
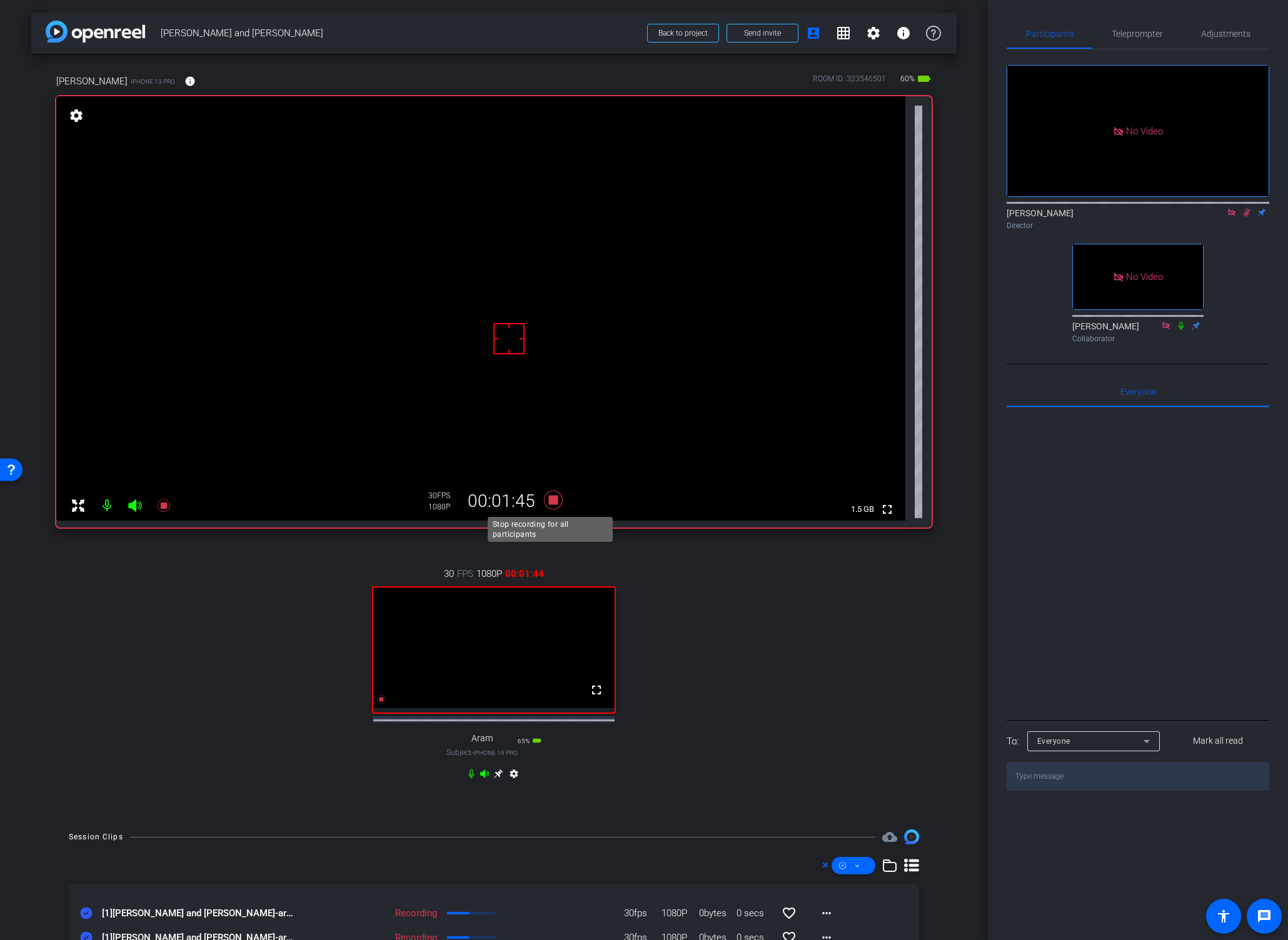
click at [548, 500] on icon at bounding box center [553, 500] width 18 height 18
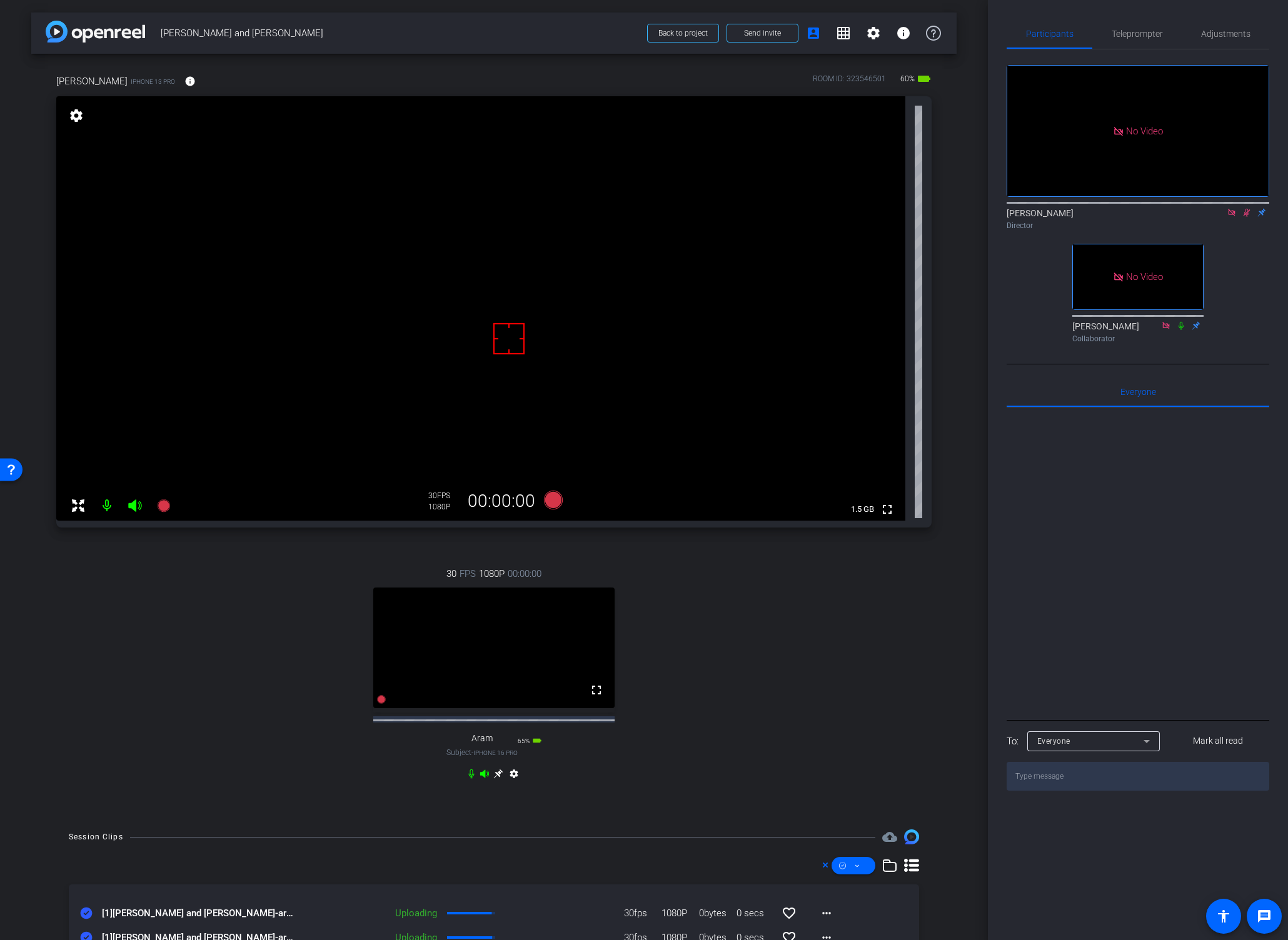
drag, startPoint x: 1243, startPoint y: 175, endPoint x: 1223, endPoint y: 197, distance: 29.7
click at [1200, 209] on icon at bounding box center [1246, 213] width 10 height 9
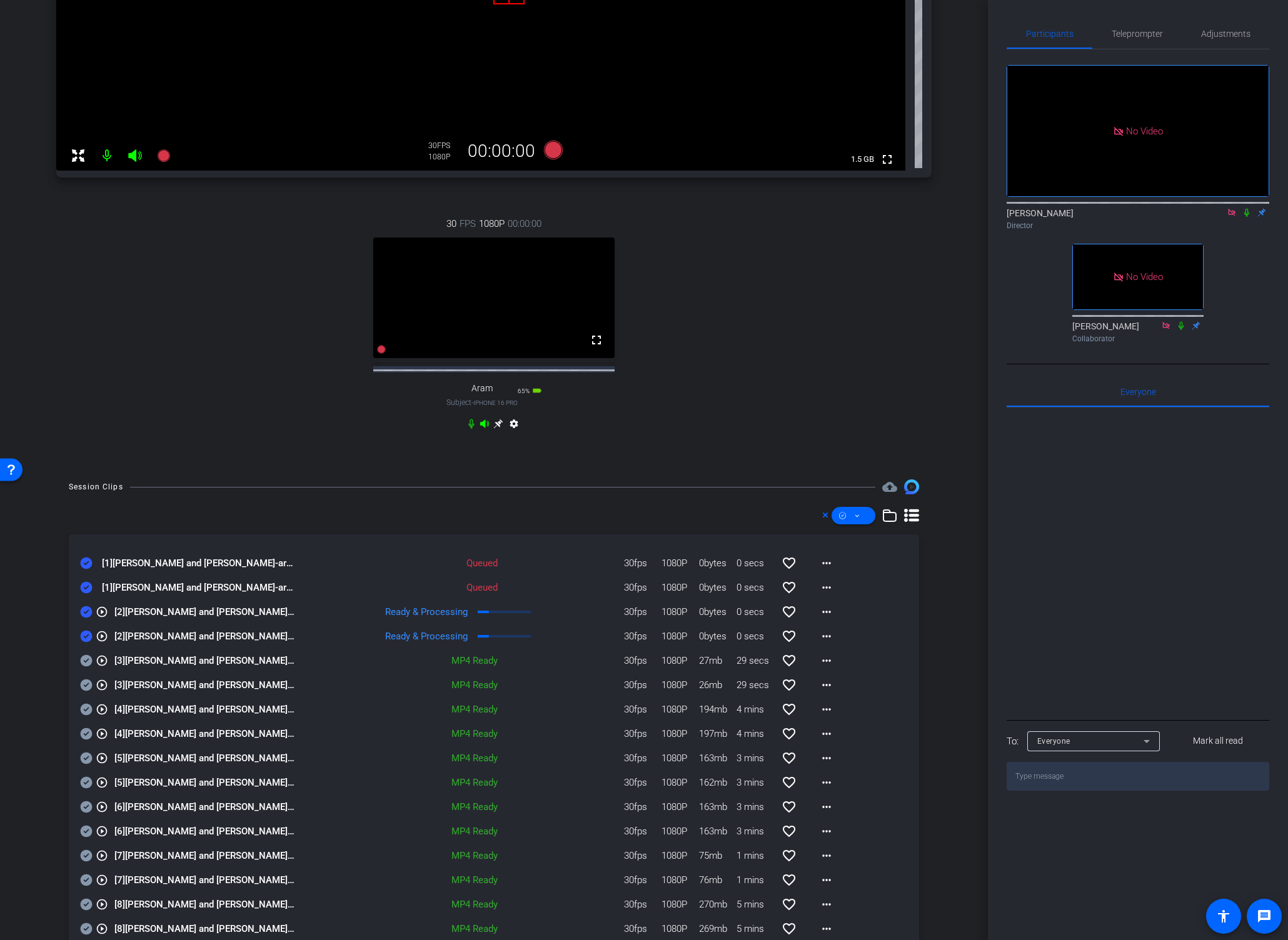
scroll to position [67, 0]
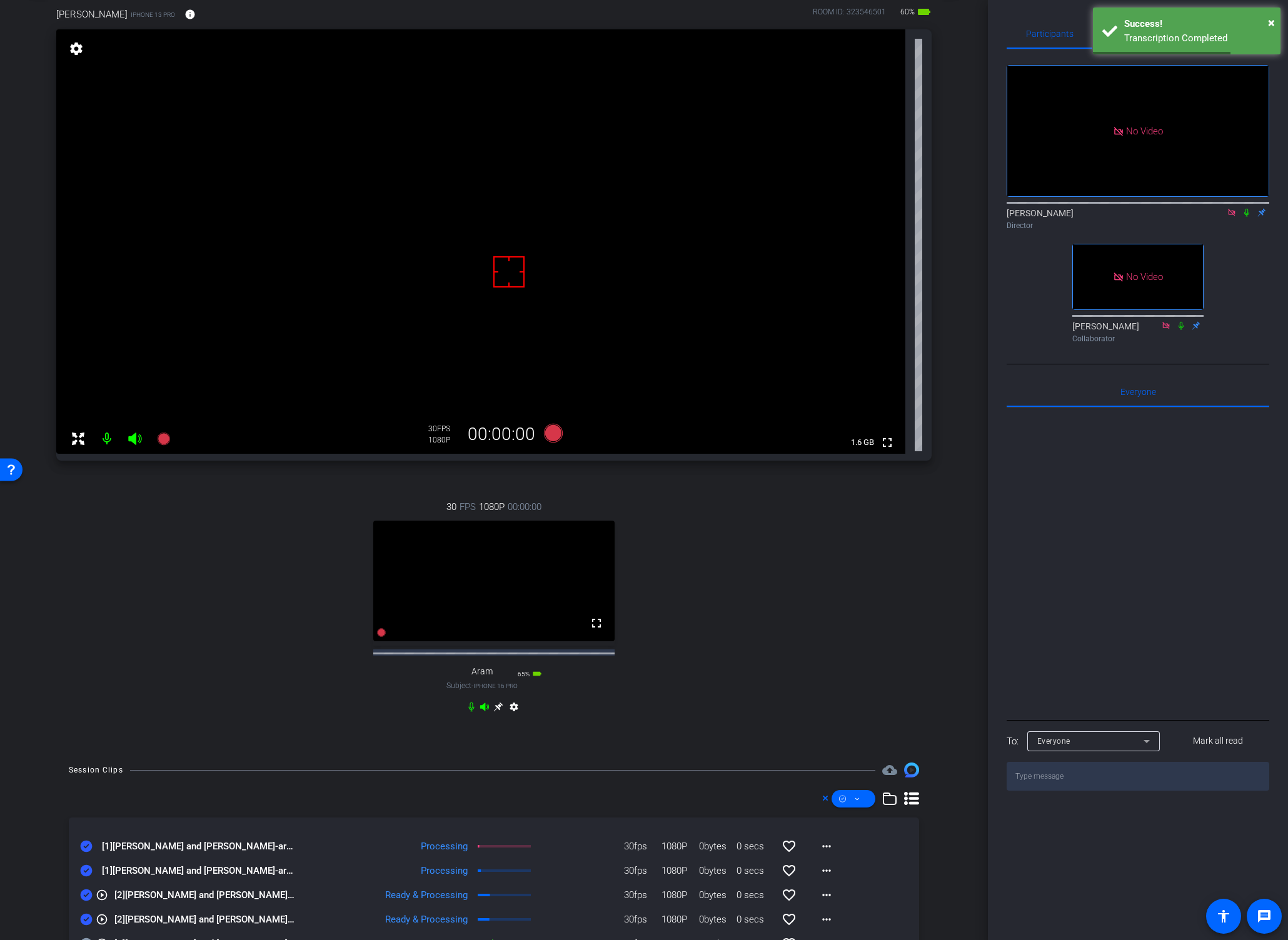
click at [1200, 209] on icon at bounding box center [1230, 211] width 6 height 6
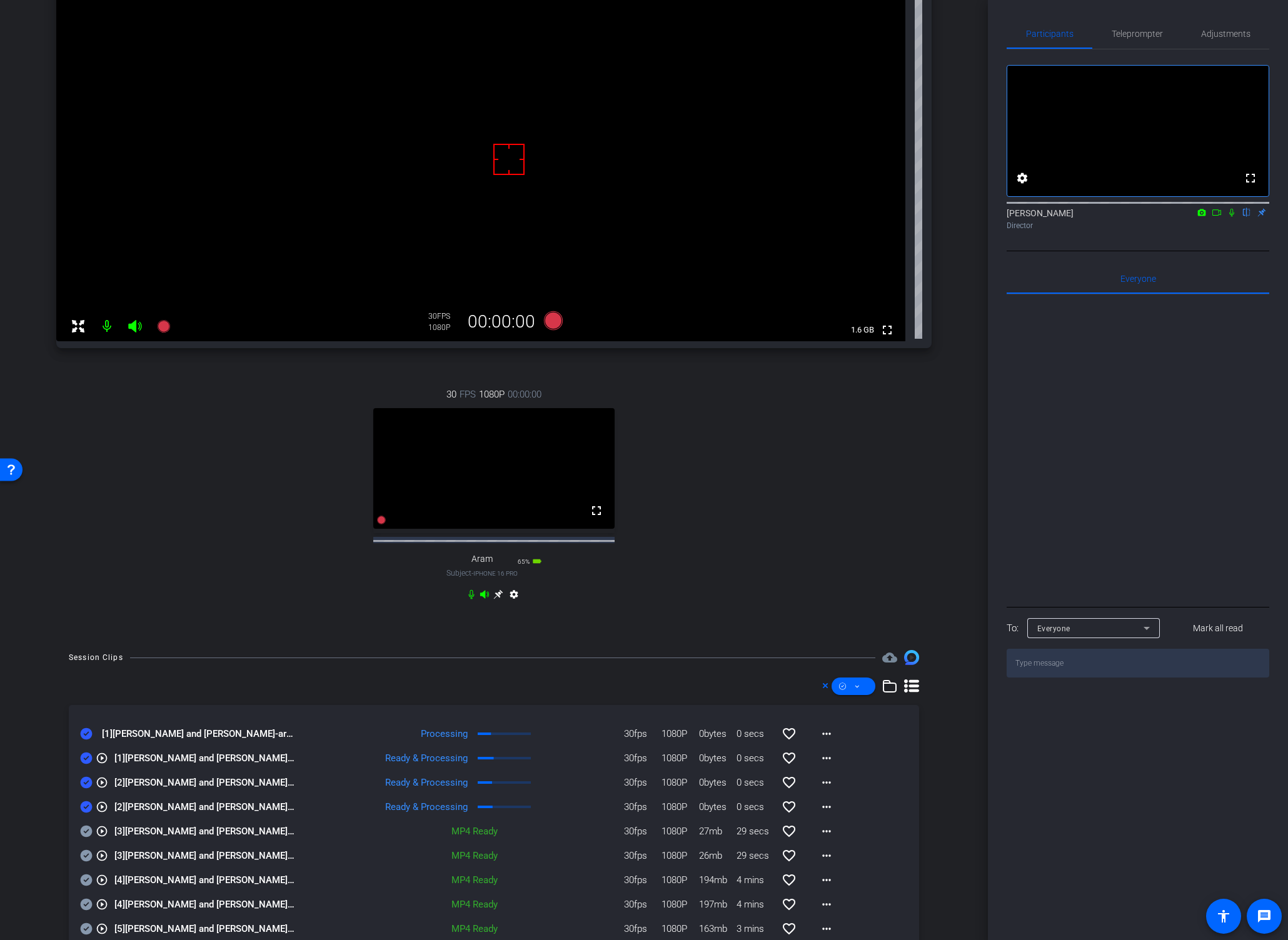
scroll to position [0, 0]
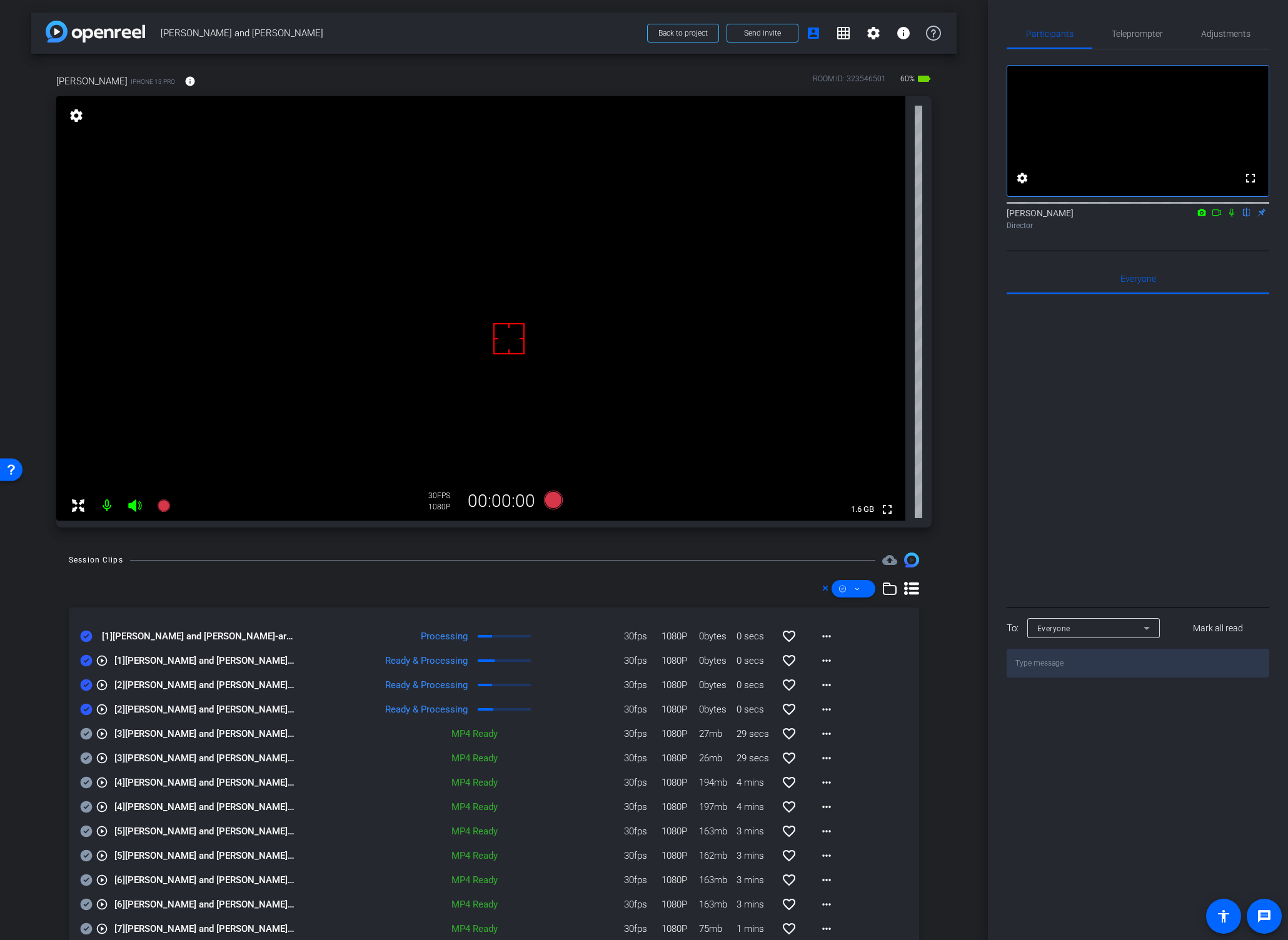
click at [1200, 217] on icon at bounding box center [1216, 213] width 10 height 9
click at [1200, 217] on icon at bounding box center [1246, 213] width 10 height 9
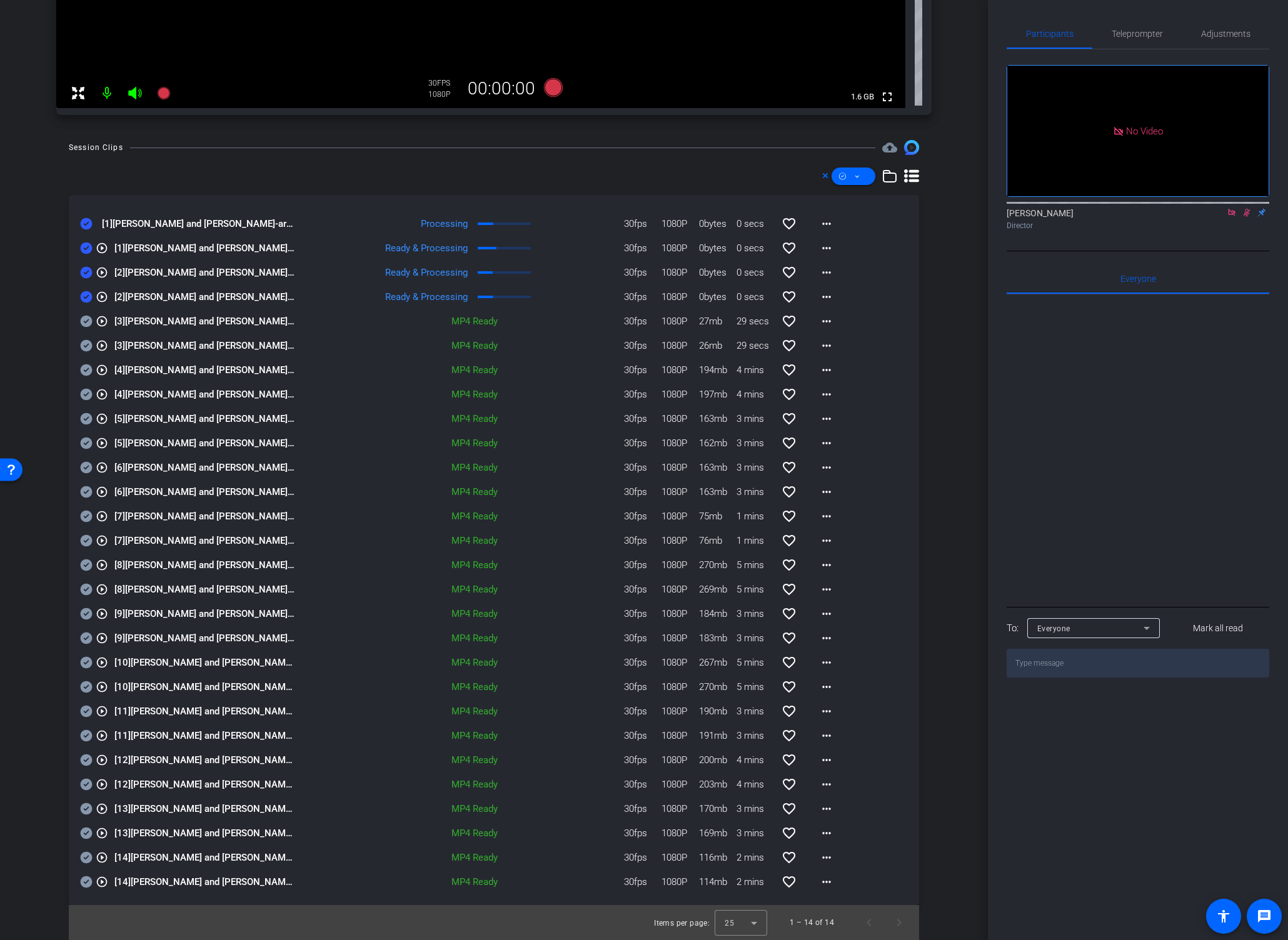
scroll to position [191, 0]
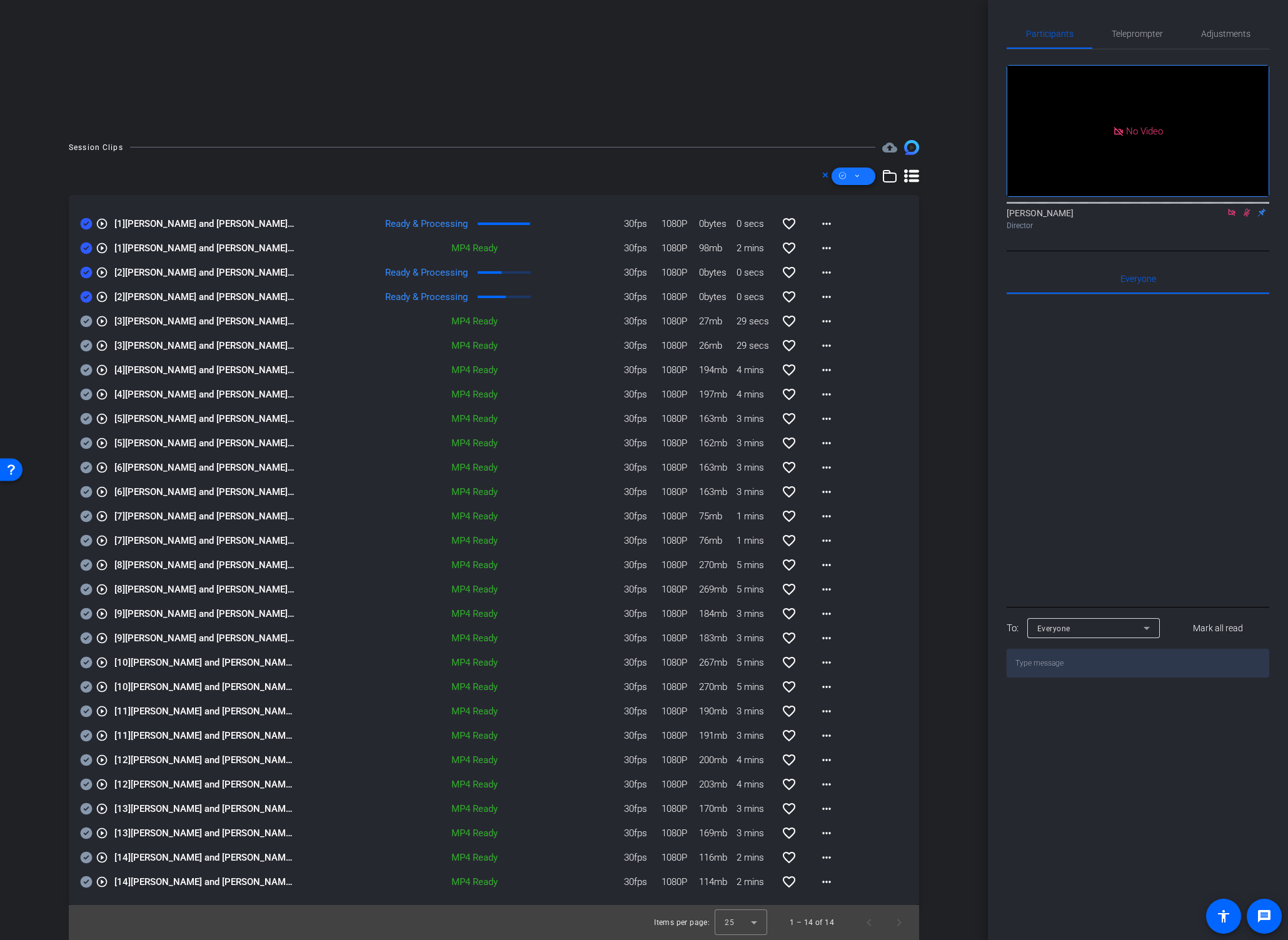
click at [853, 178] on icon at bounding box center [856, 176] width 6 height 16
click at [853, 224] on span "Download Original" at bounding box center [867, 227] width 66 height 15
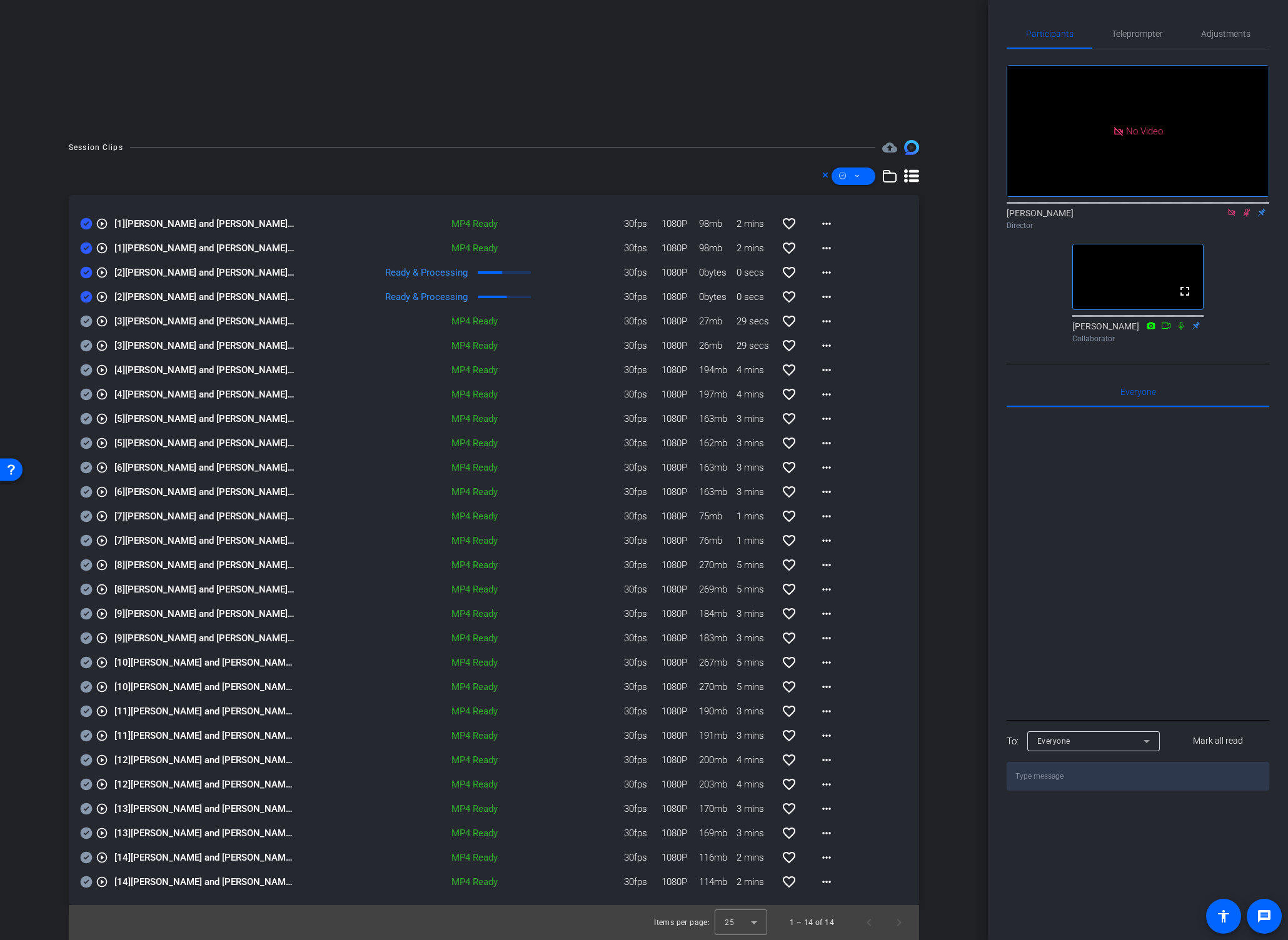
click at [1200, 217] on icon at bounding box center [1231, 213] width 10 height 9
click at [1200, 217] on icon at bounding box center [1231, 212] width 6 height 8
drag, startPoint x: 931, startPoint y: 236, endPoint x: 907, endPoint y: 220, distance: 28.8
click at [932, 236] on div "Session Clips cloud_upload play_circle_outline [1] [PERSON_NAME] and [PERSON_NA…" at bounding box center [493, 539] width 925 height 800
click at [853, 176] on icon at bounding box center [856, 176] width 6 height 16
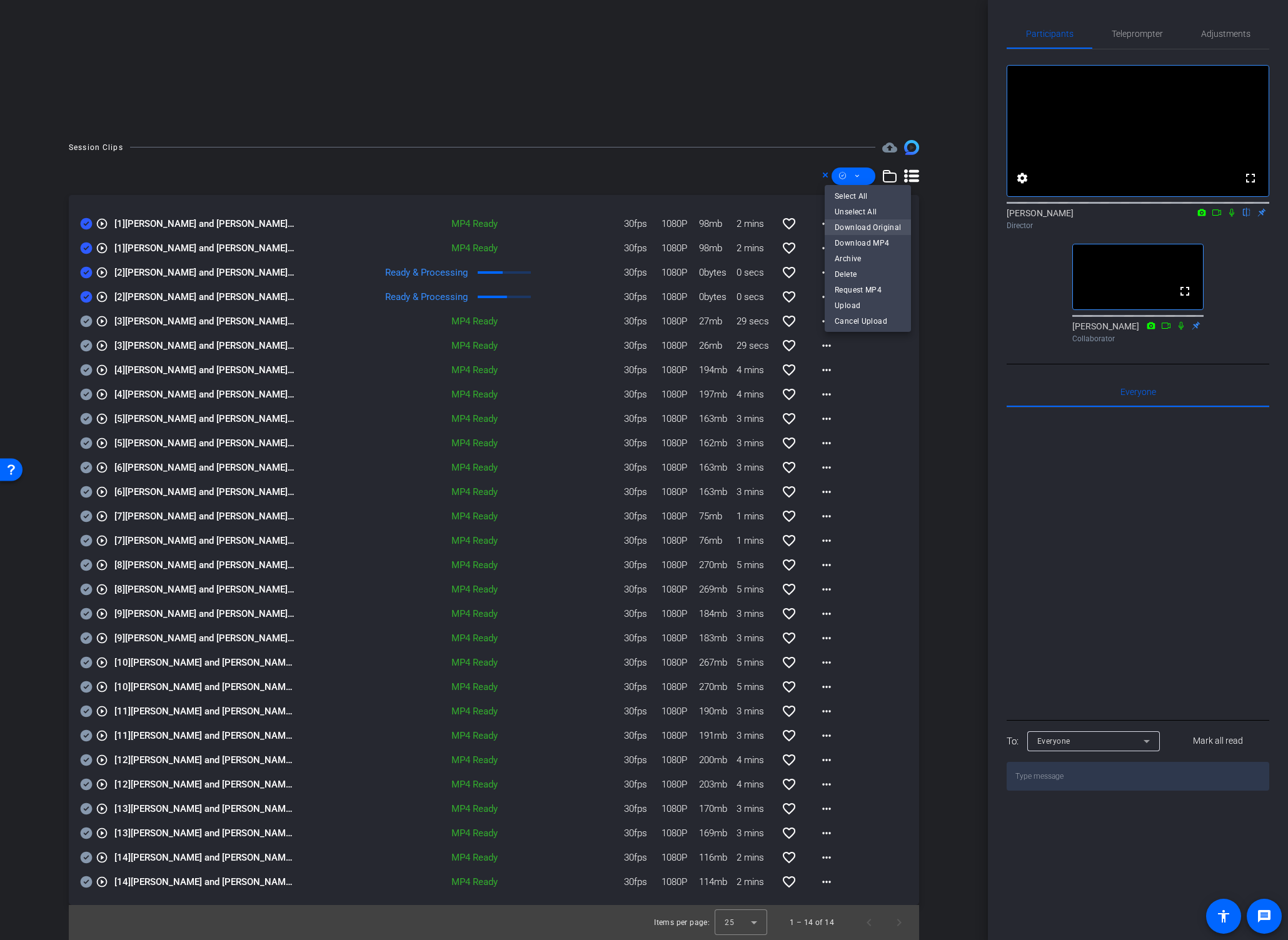
click at [853, 226] on span "Download Original" at bounding box center [867, 227] width 66 height 15
click at [1200, 216] on icon at bounding box center [1216, 212] width 9 height 6
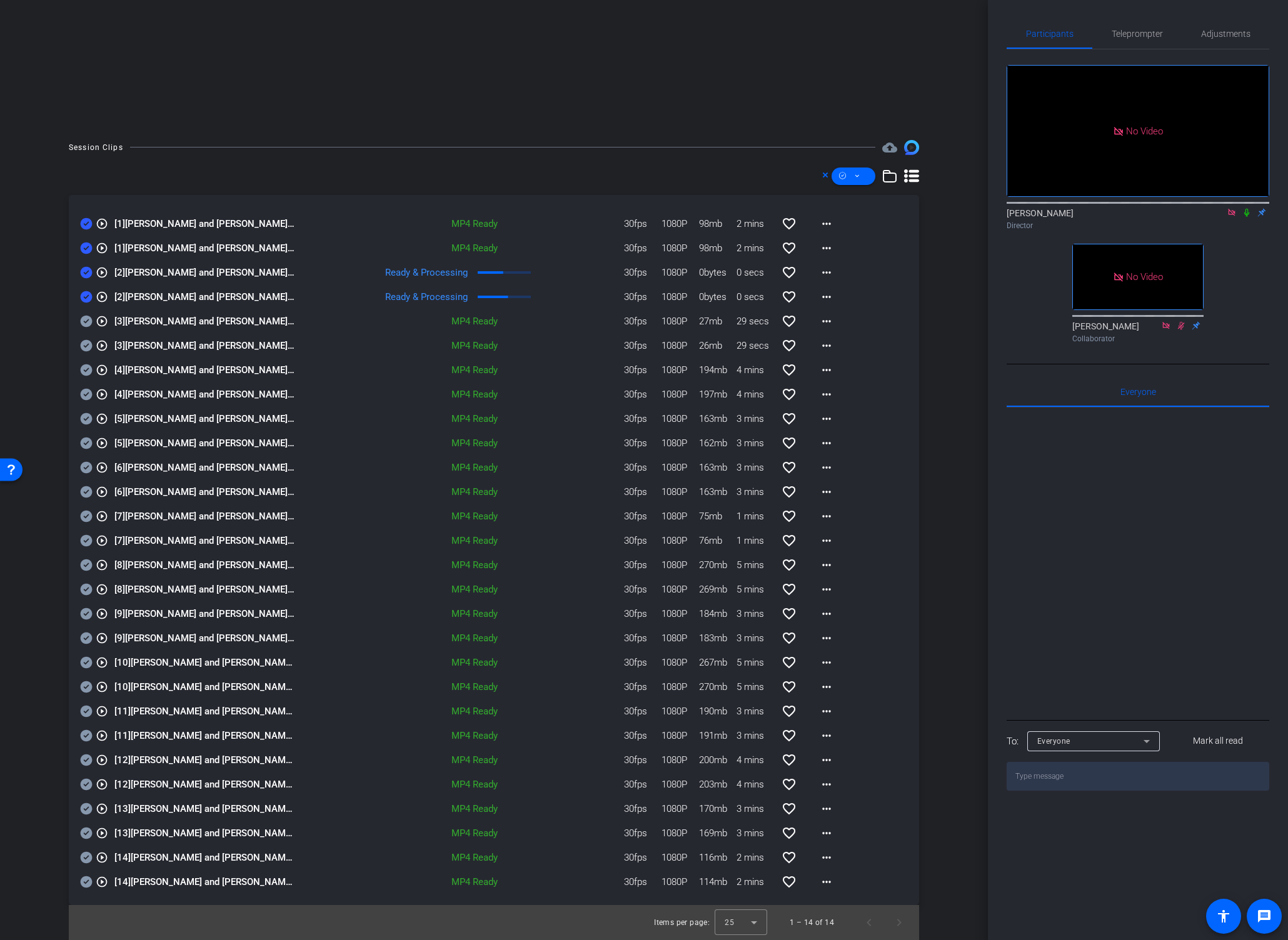
click at [1200, 217] on icon at bounding box center [1246, 212] width 5 height 8
click at [822, 173] on icon at bounding box center [825, 175] width 6 height 15
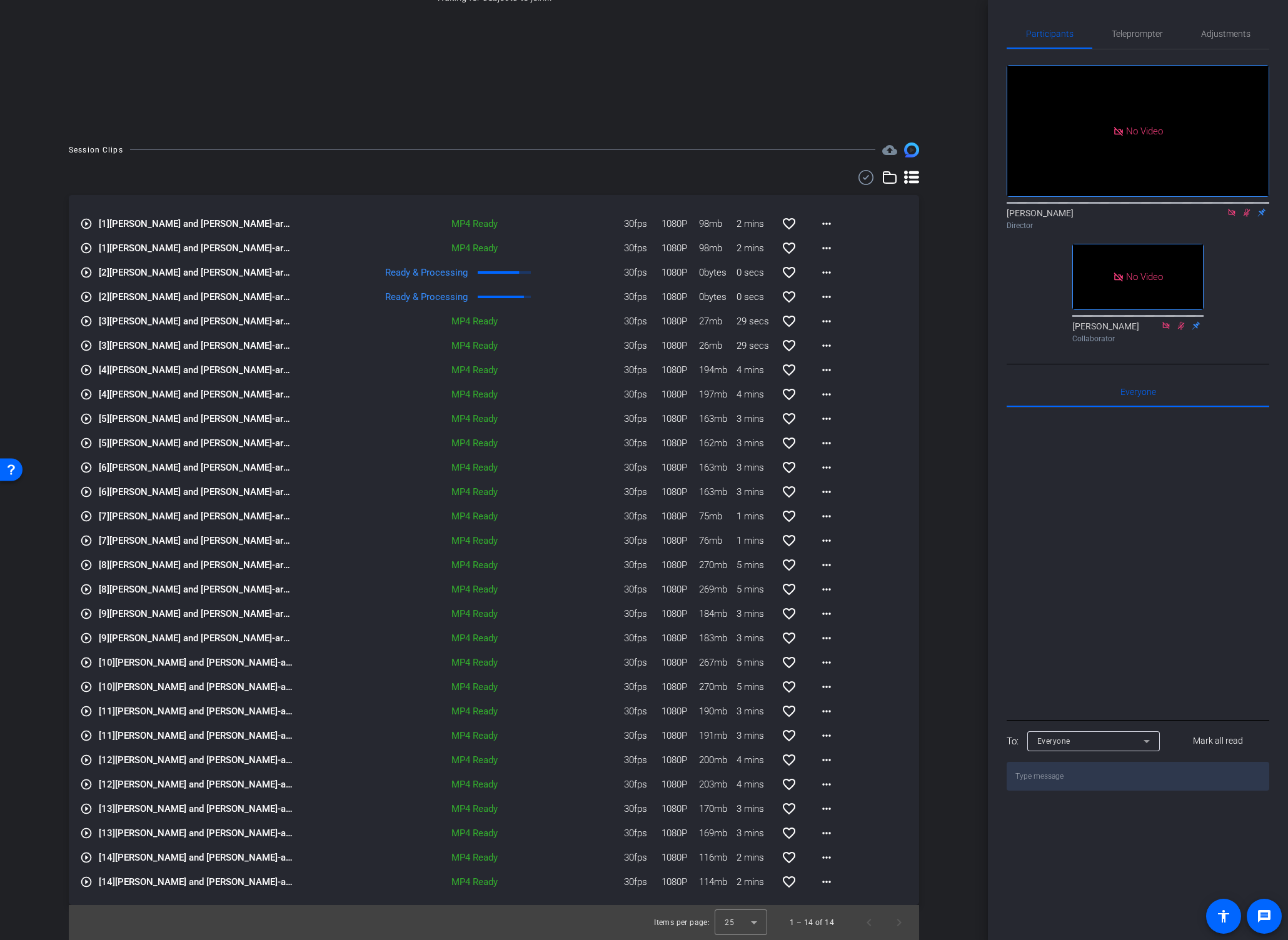
click at [1200, 217] on icon at bounding box center [1231, 213] width 10 height 9
click at [1200, 217] on icon at bounding box center [1231, 212] width 6 height 8
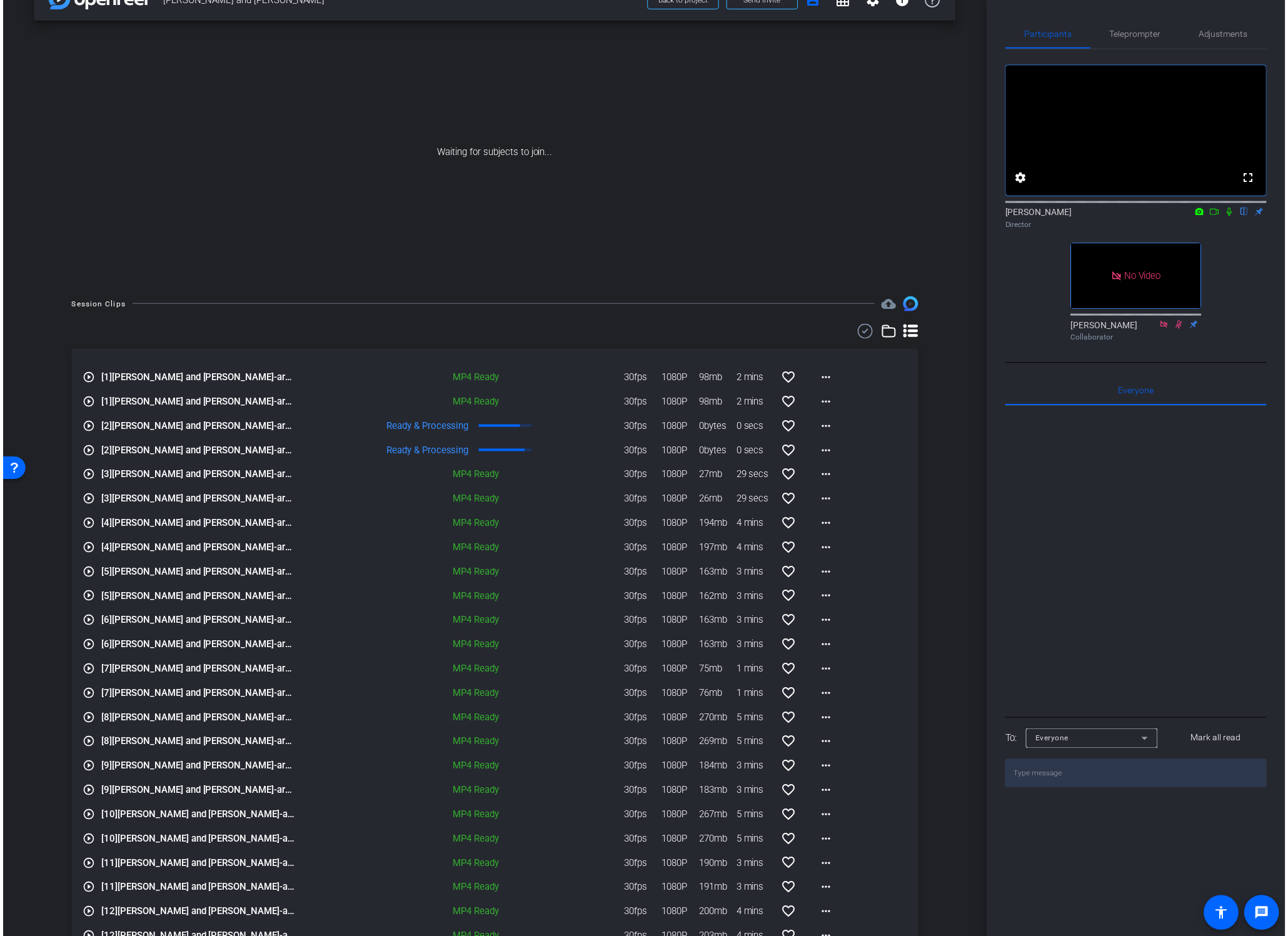
scroll to position [0, 0]
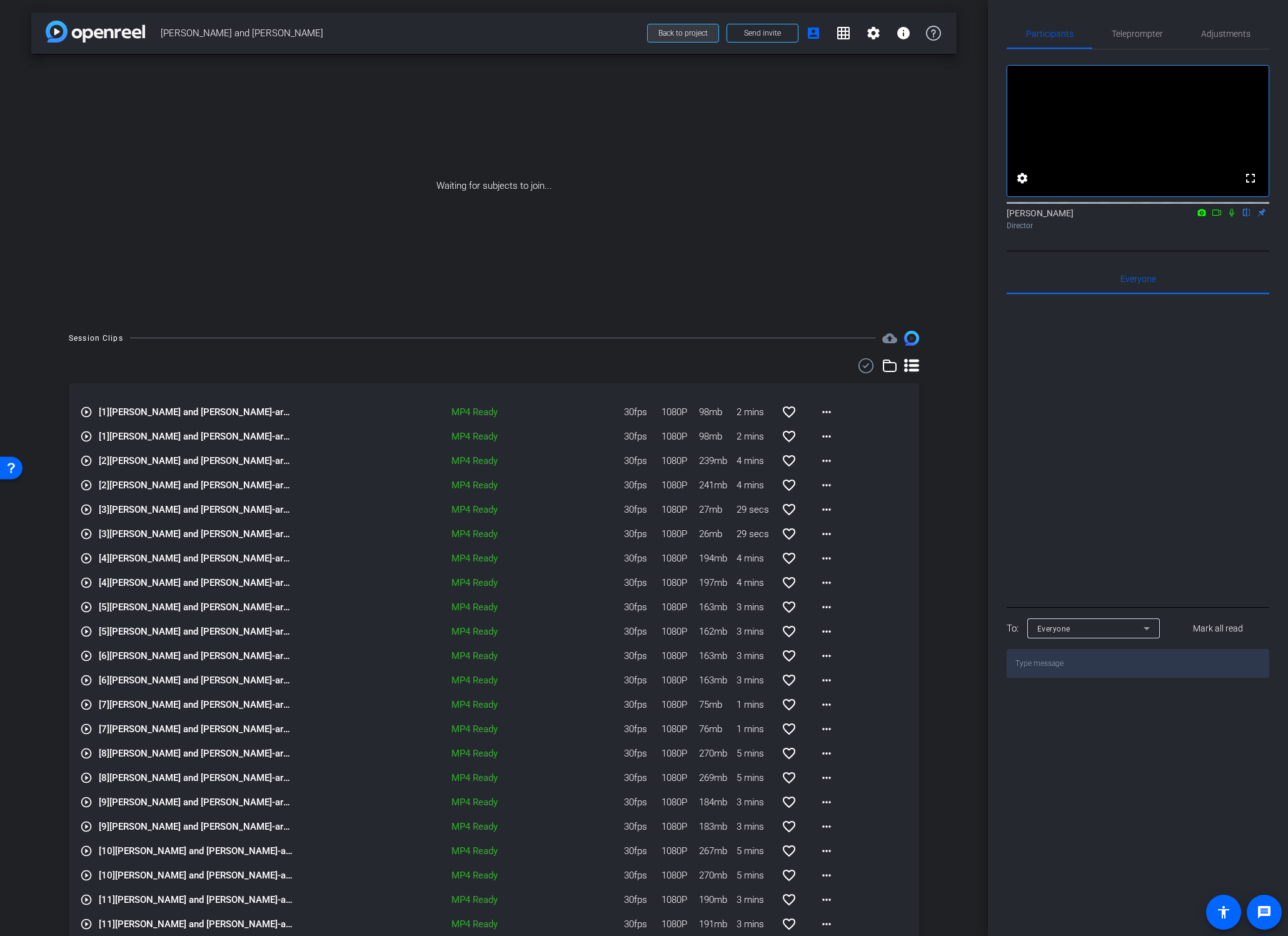
click at [664, 33] on span "Back to project" at bounding box center [683, 33] width 50 height 9
